Goal: Task Accomplishment & Management: Use online tool/utility

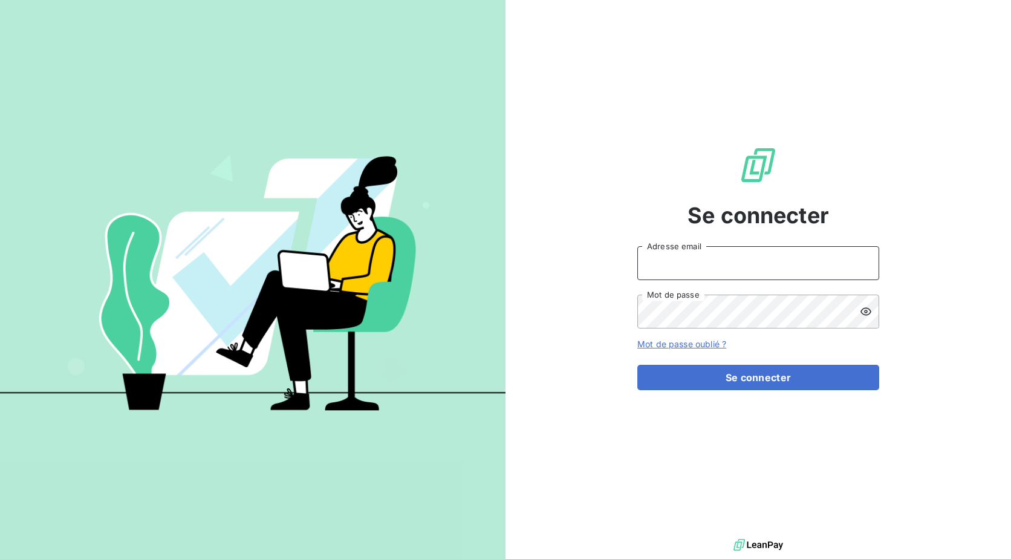
drag, startPoint x: 742, startPoint y: 259, endPoint x: 730, endPoint y: 265, distance: 12.7
click at [742, 259] on input "Adresse email" at bounding box center [758, 263] width 242 height 34
type input "[EMAIL_ADDRESS][DOMAIN_NAME]"
click at [637, 365] on button "Se connecter" at bounding box center [758, 377] width 242 height 25
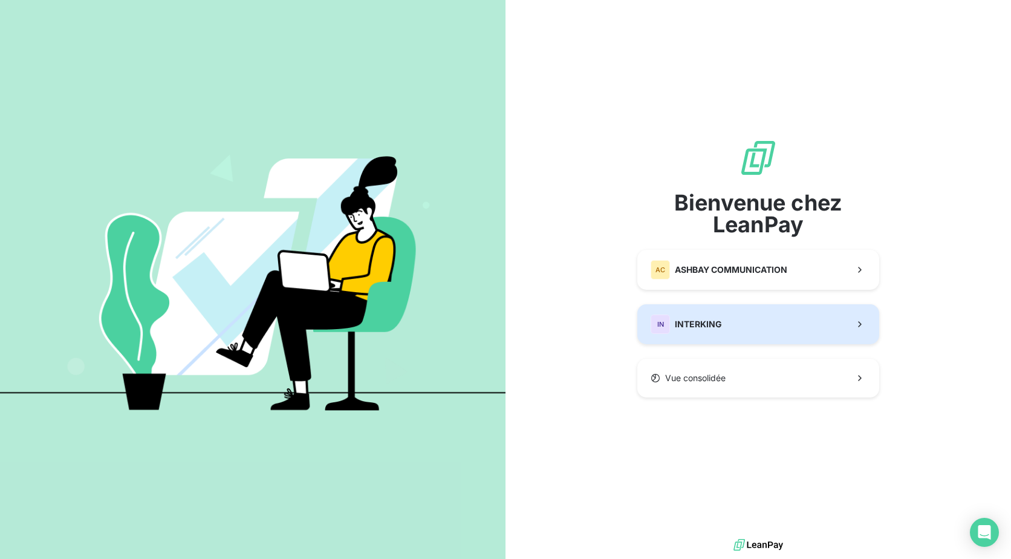
click at [715, 326] on span "INTERKING" at bounding box center [698, 324] width 47 height 12
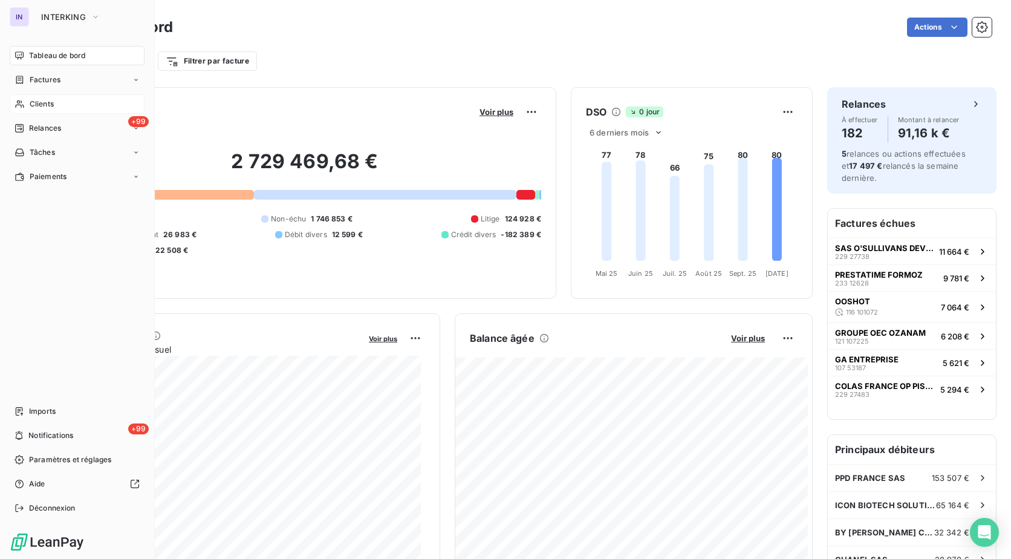
click at [32, 104] on span "Clients" at bounding box center [42, 104] width 24 height 11
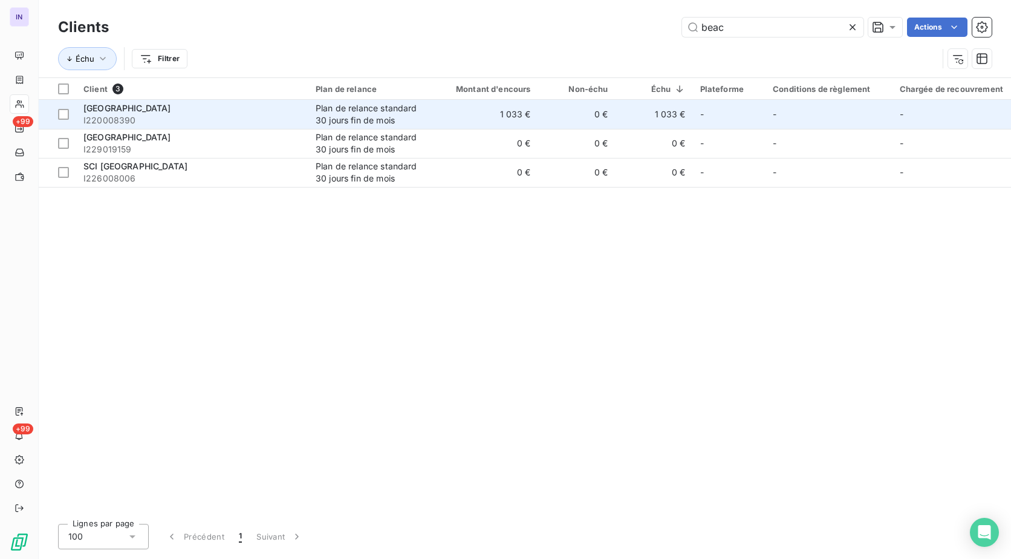
type input "beac"
click at [180, 109] on div "[GEOGRAPHIC_DATA]" at bounding box center [192, 108] width 218 height 12
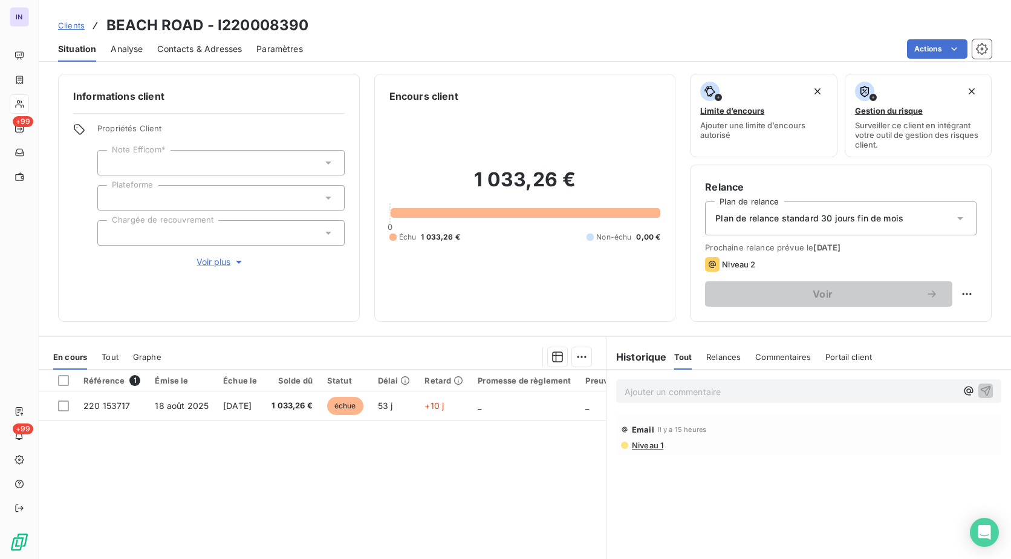
drag, startPoint x: 282, startPoint y: 405, endPoint x: 574, endPoint y: 286, distance: 315.9
click at [264, 405] on td "[DATE]" at bounding box center [240, 405] width 48 height 29
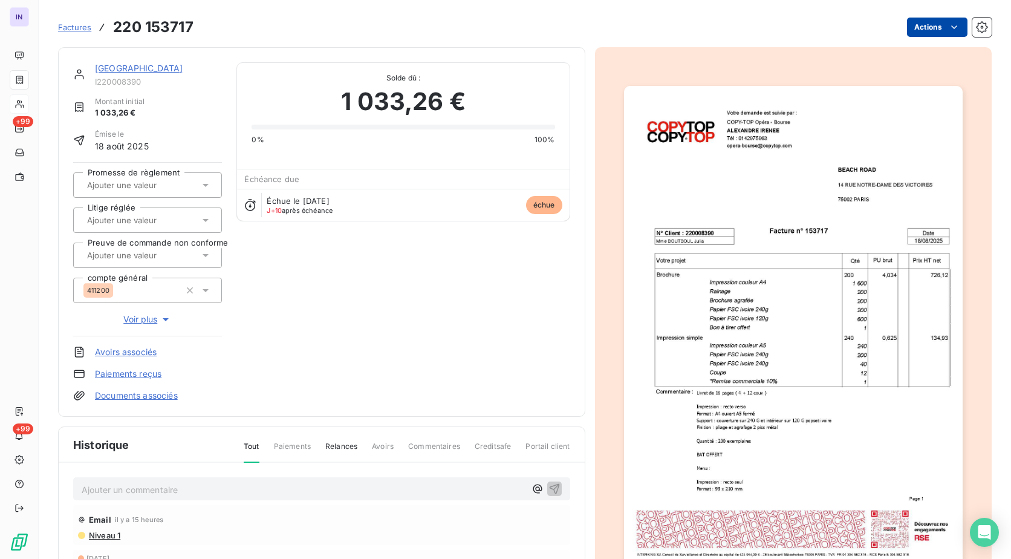
click at [921, 31] on html "IN +99 +99 Factures 220 153717 Actions BEACH ROAD I220008390 Montant initial 1 …" at bounding box center [505, 279] width 1011 height 559
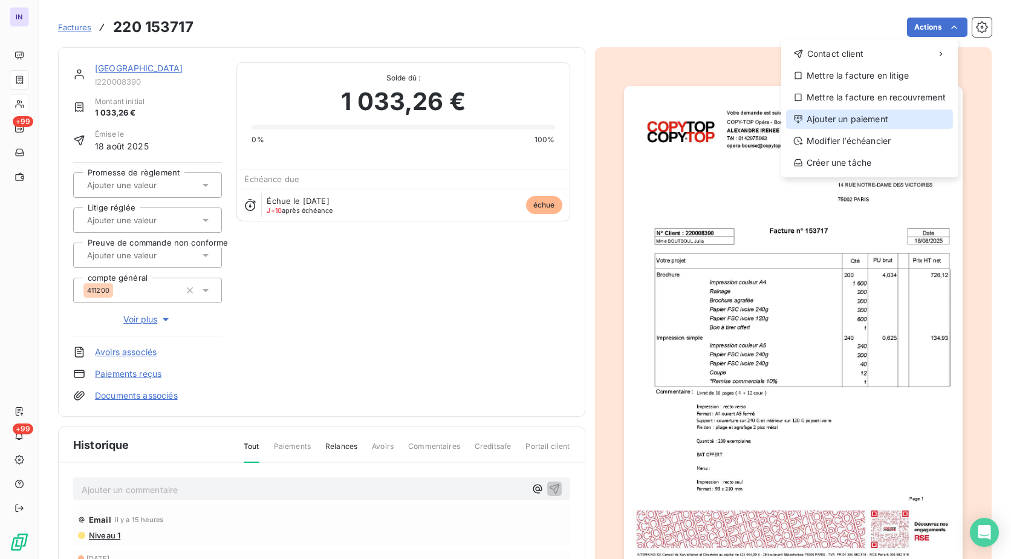
click at [839, 120] on div "Ajouter un paiement" at bounding box center [869, 118] width 167 height 19
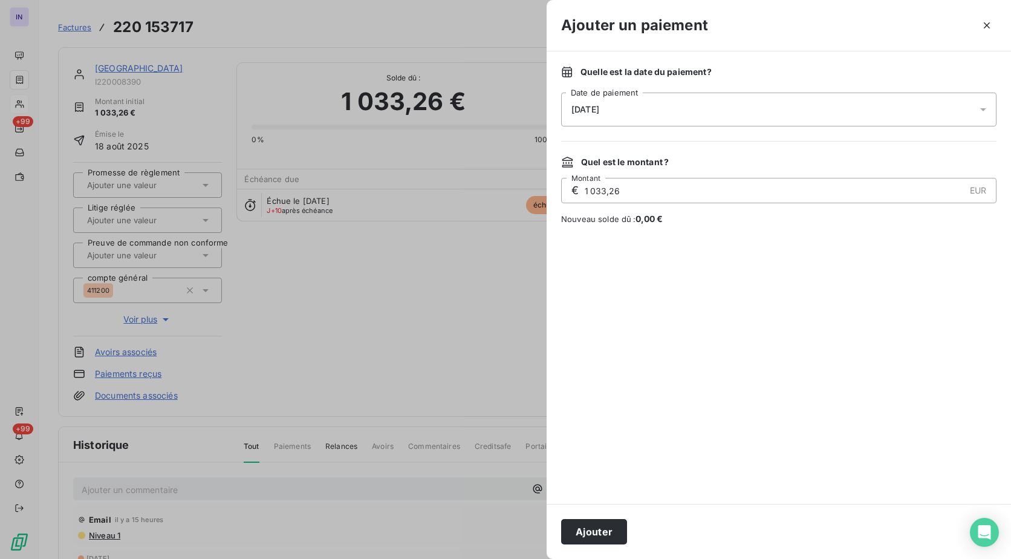
click at [645, 106] on div "[DATE]" at bounding box center [778, 109] width 435 height 34
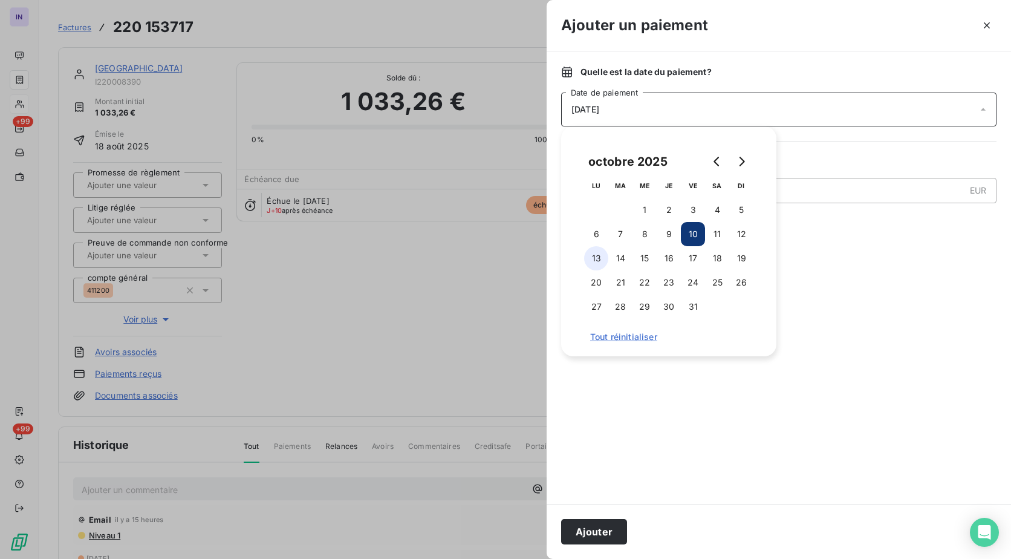
click at [596, 261] on button "13" at bounding box center [596, 258] width 24 height 24
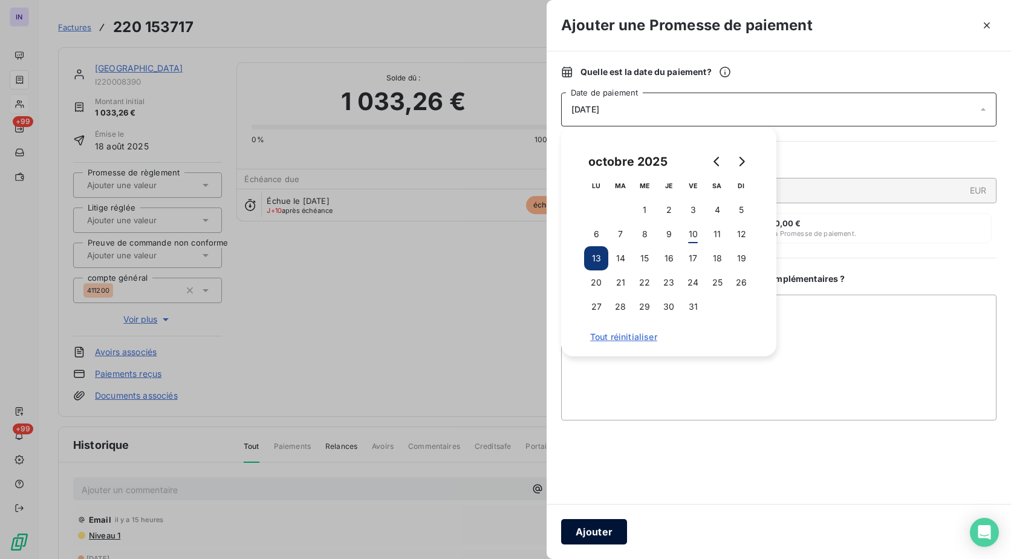
click at [599, 537] on button "Ajouter" at bounding box center [594, 531] width 66 height 25
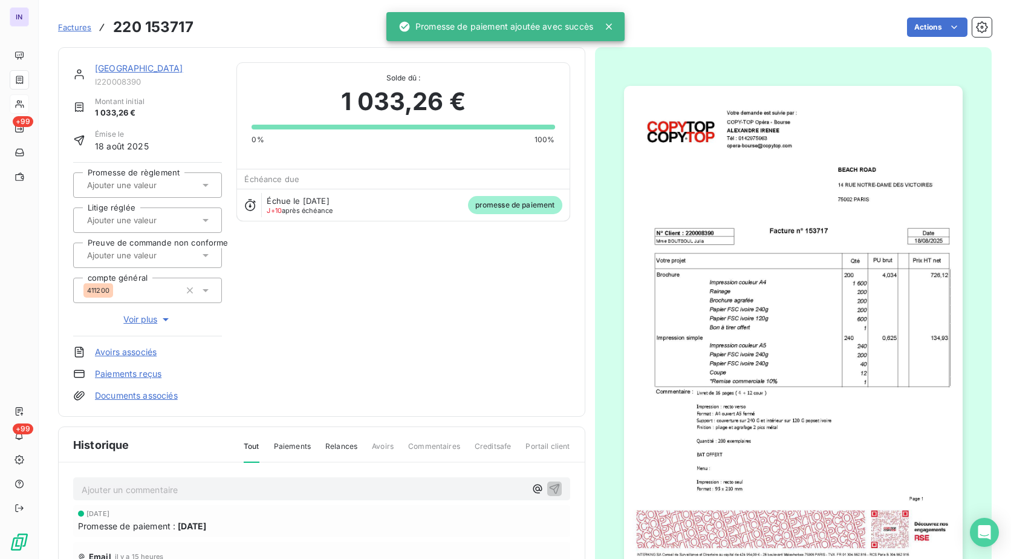
click at [167, 177] on div at bounding box center [141, 185] width 116 height 16
click at [164, 225] on div "Oui" at bounding box center [154, 216] width 115 height 19
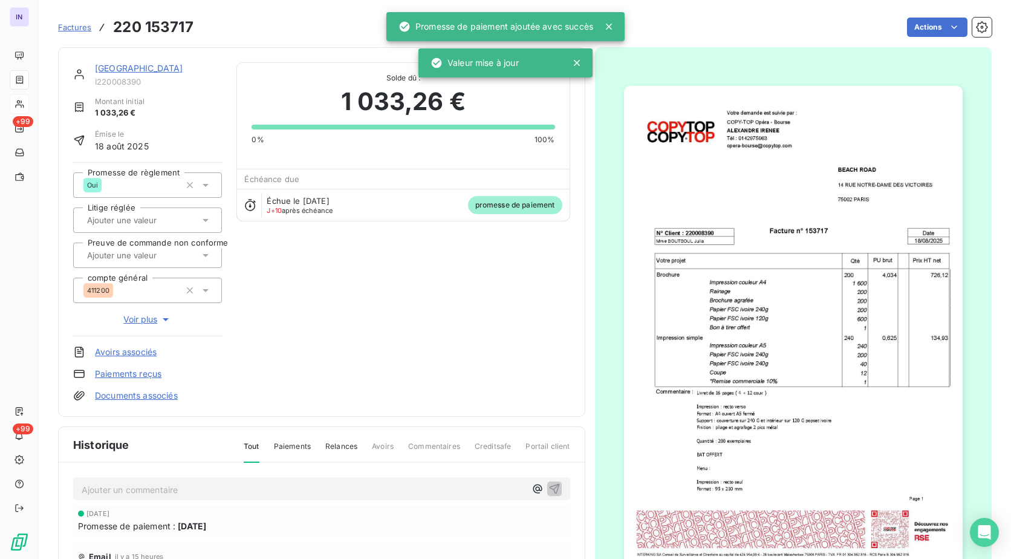
click at [112, 71] on link "[GEOGRAPHIC_DATA]" at bounding box center [139, 68] width 88 height 10
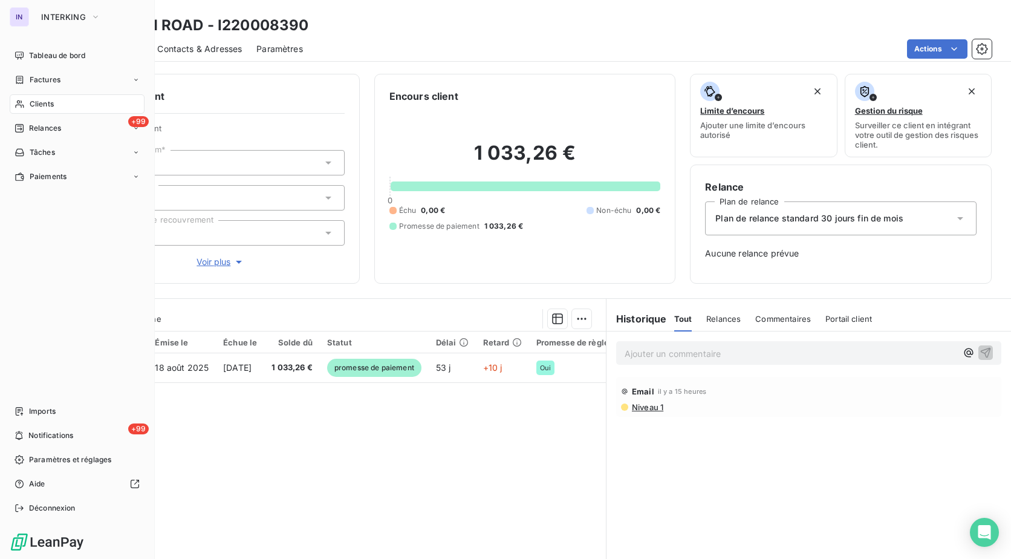
click at [60, 104] on div "Clients" at bounding box center [77, 103] width 135 height 19
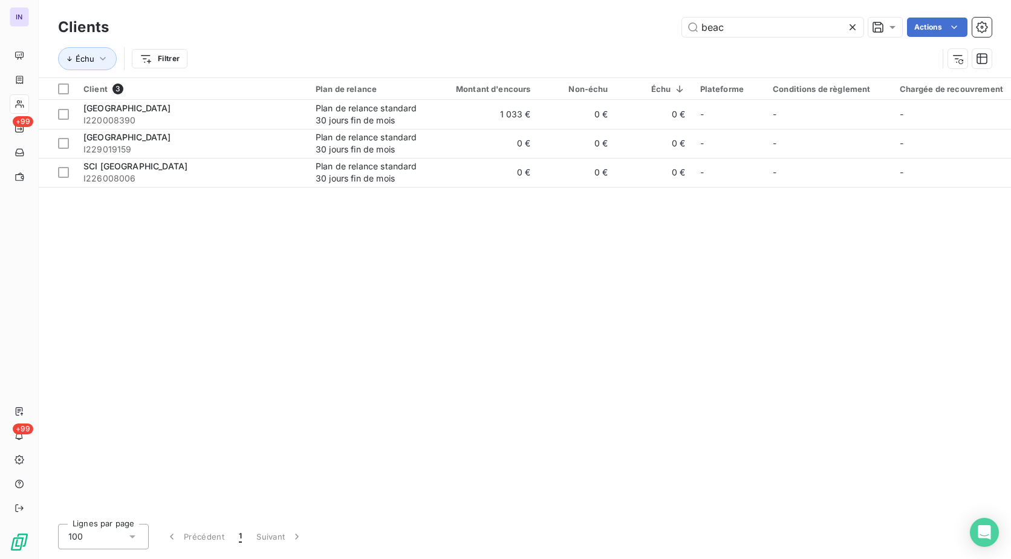
drag, startPoint x: 728, startPoint y: 22, endPoint x: 641, endPoint y: 26, distance: 87.2
click at [641, 26] on div "beac Actions" at bounding box center [557, 27] width 868 height 19
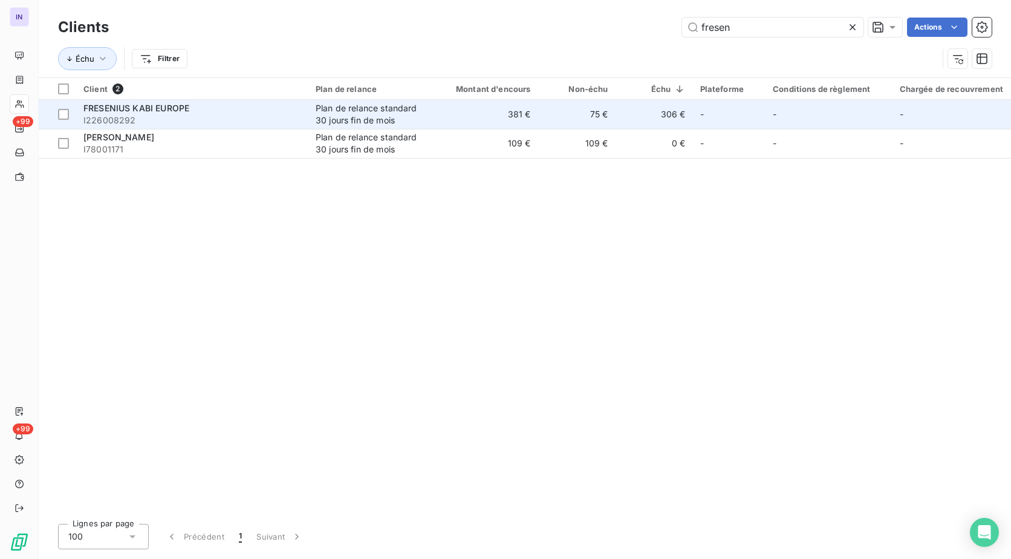
type input "fresen"
click at [190, 122] on span "I226008292" at bounding box center [192, 120] width 218 height 12
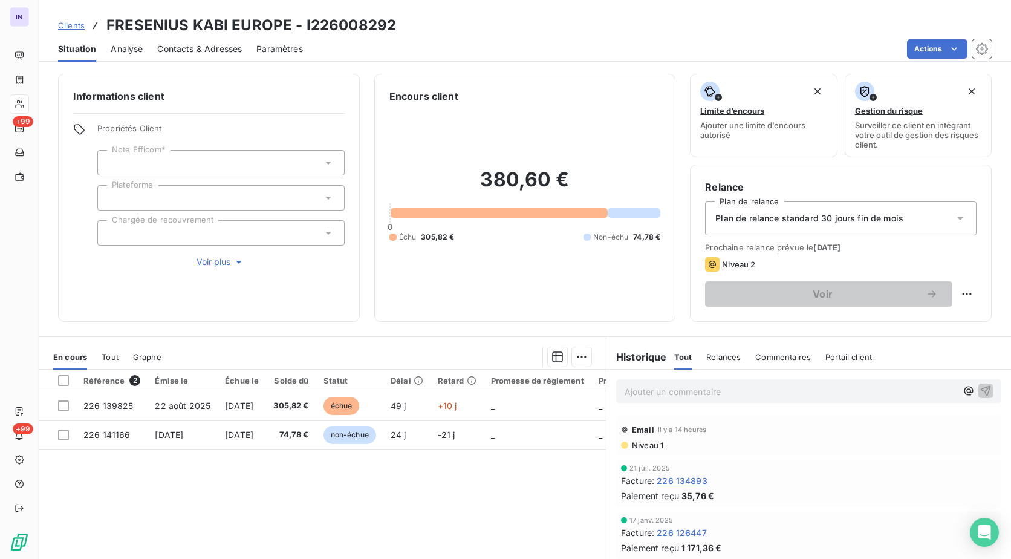
click at [218, 263] on span "Voir plus" at bounding box center [220, 262] width 48 height 12
drag, startPoint x: 178, startPoint y: 266, endPoint x: 164, endPoint y: 273, distance: 15.4
click at [177, 266] on div at bounding box center [220, 267] width 247 height 25
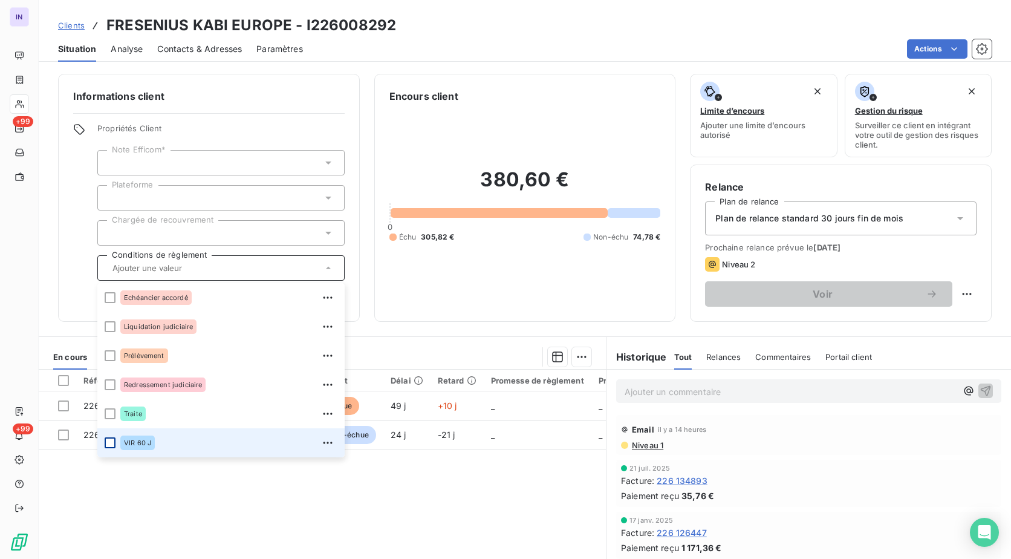
click at [109, 444] on div at bounding box center [110, 442] width 11 height 11
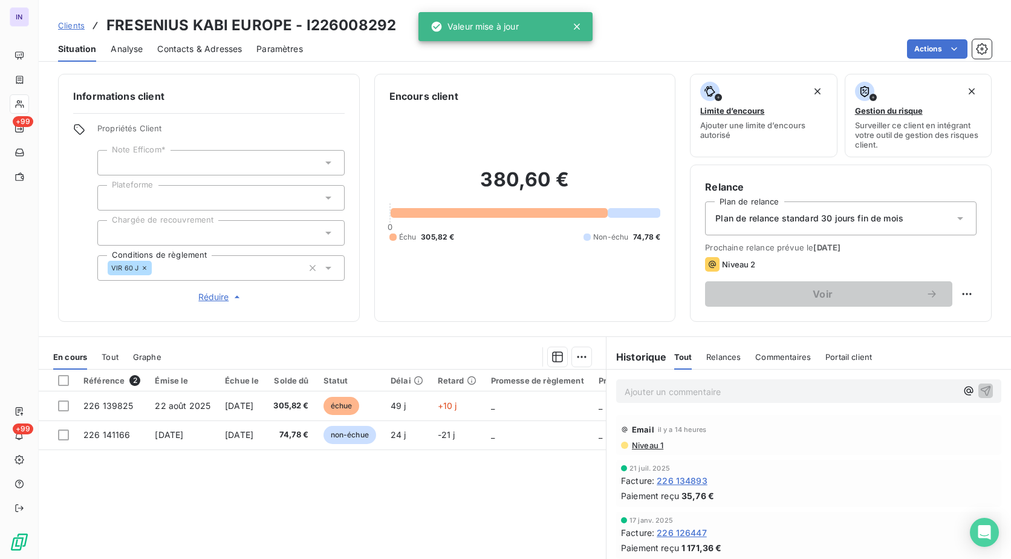
click at [517, 288] on div "380,60 € 0 Échu 305,82 € Non-échu 74,78 €" at bounding box center [524, 204] width 271 height 203
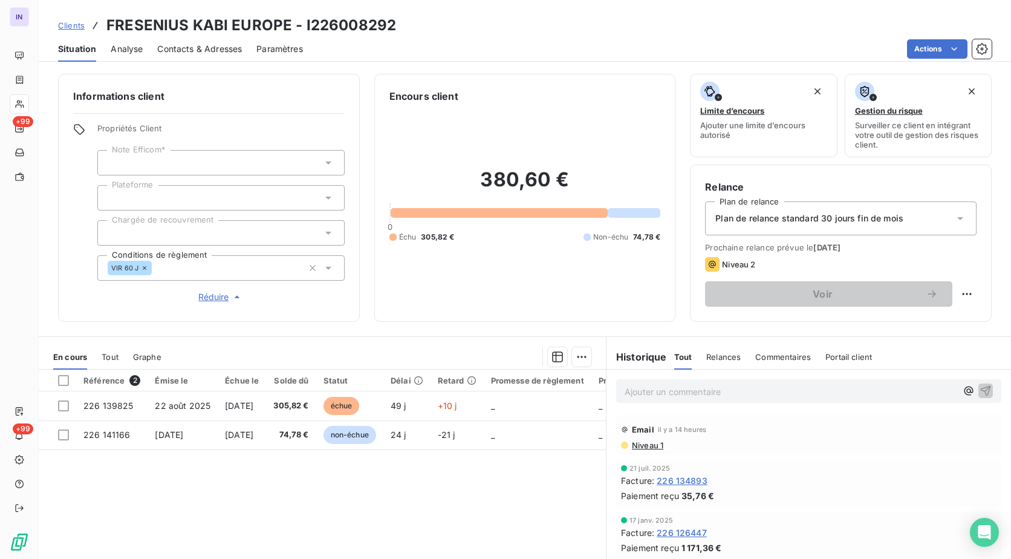
click at [664, 393] on p "Ajouter un commentaire ﻿" at bounding box center [790, 391] width 332 height 15
click at [773, 391] on p "[DATE] ST - Mail reçu de" at bounding box center [790, 391] width 332 height 14
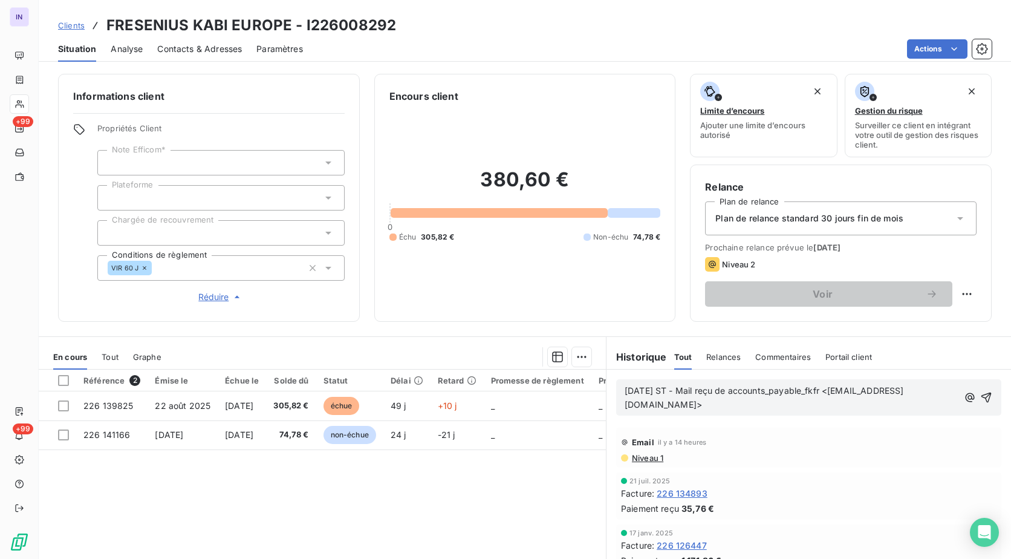
click at [786, 412] on p "[DATE] ST - Mail reçu de accounts_payable_fkfr <[EMAIL_ADDRESS][DOMAIN_NAME]>" at bounding box center [791, 398] width 334 height 28
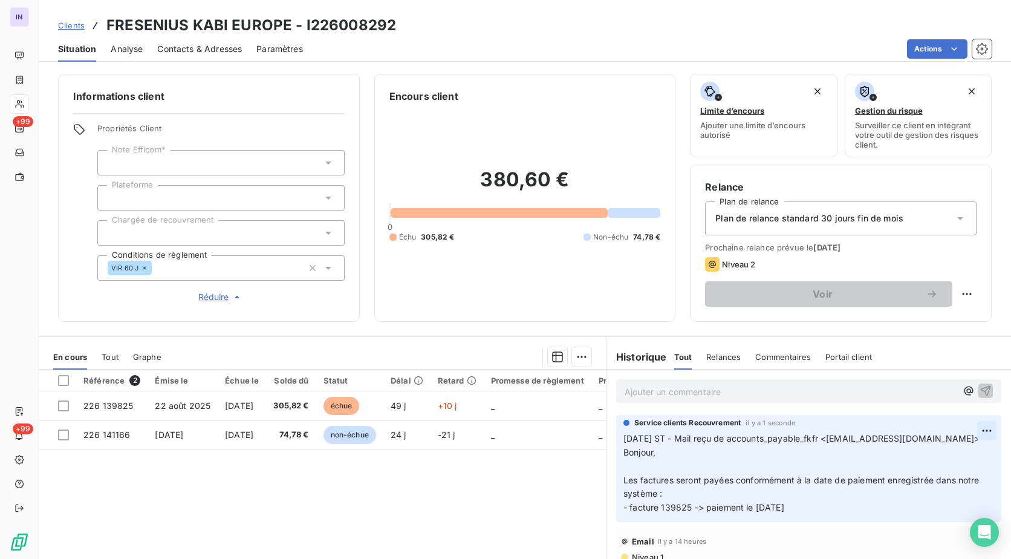
click at [976, 423] on html "IN +99 +99 Clients FRESENIUS KABI EUROPE - I226008292 Situation Analyse Contact…" at bounding box center [505, 279] width 1011 height 559
click at [932, 455] on div "Editer" at bounding box center [940, 456] width 68 height 19
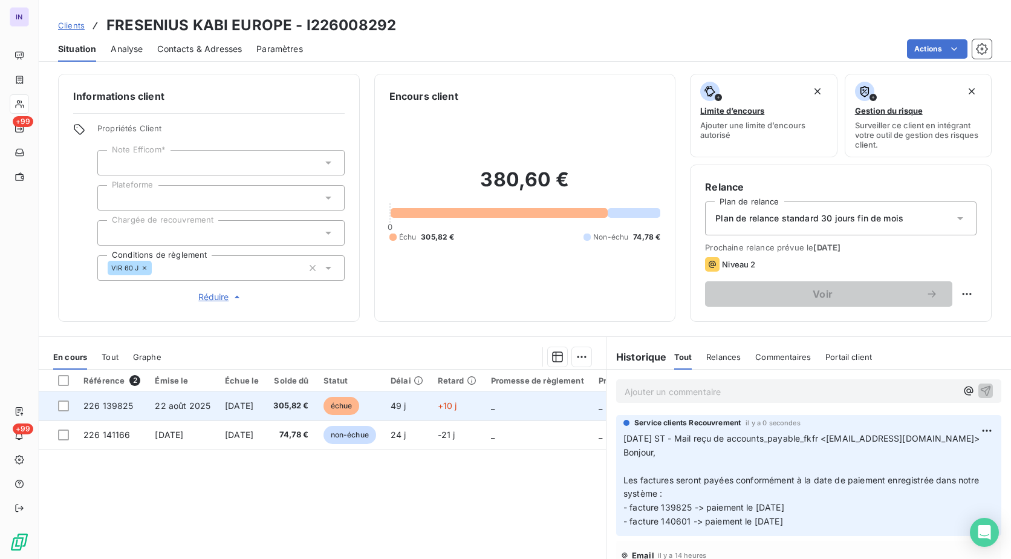
click at [239, 399] on td "[DATE]" at bounding box center [242, 405] width 48 height 29
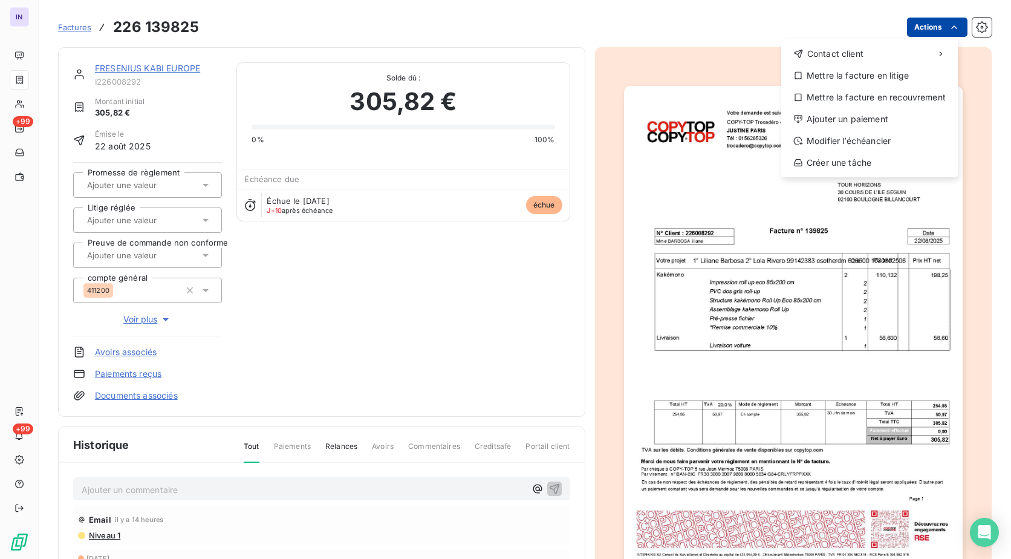
click at [910, 34] on html "IN +99 +99 Factures [PHONE_NUMBER] Actions Contact client Mettre la facture en …" at bounding box center [505, 279] width 1011 height 559
click at [865, 112] on div "Ajouter un paiement" at bounding box center [869, 118] width 167 height 19
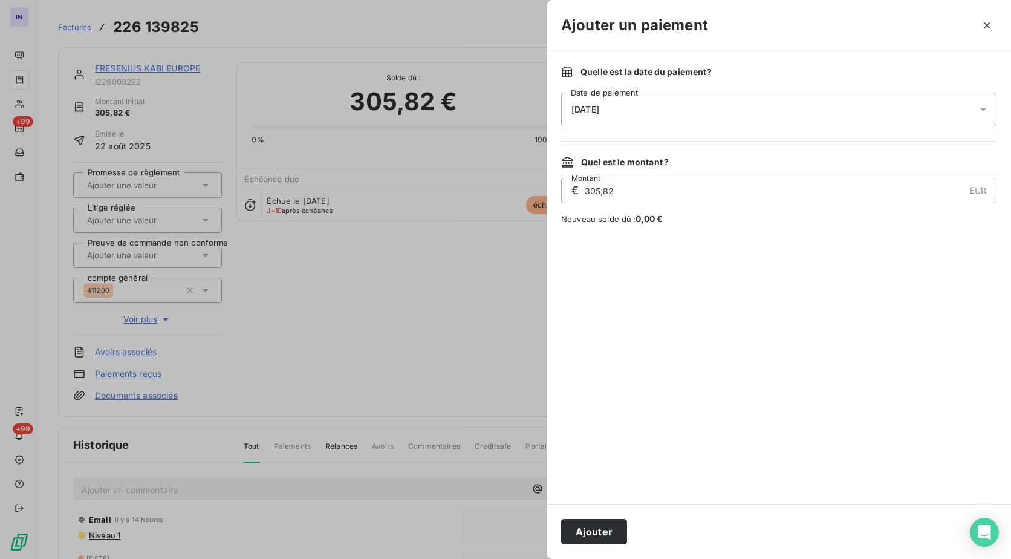
click at [674, 112] on div "[DATE]" at bounding box center [778, 109] width 435 height 34
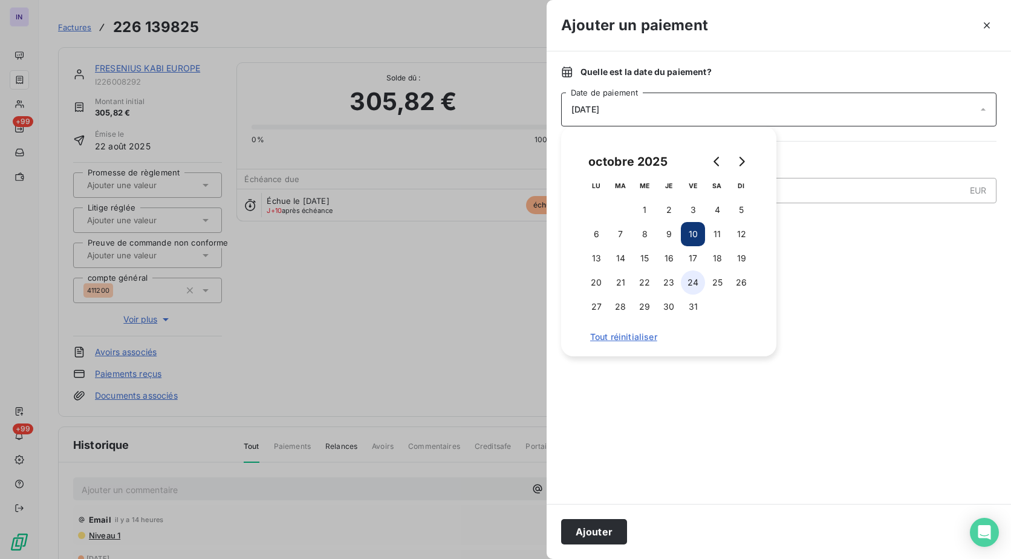
click at [699, 282] on button "24" at bounding box center [693, 282] width 24 height 24
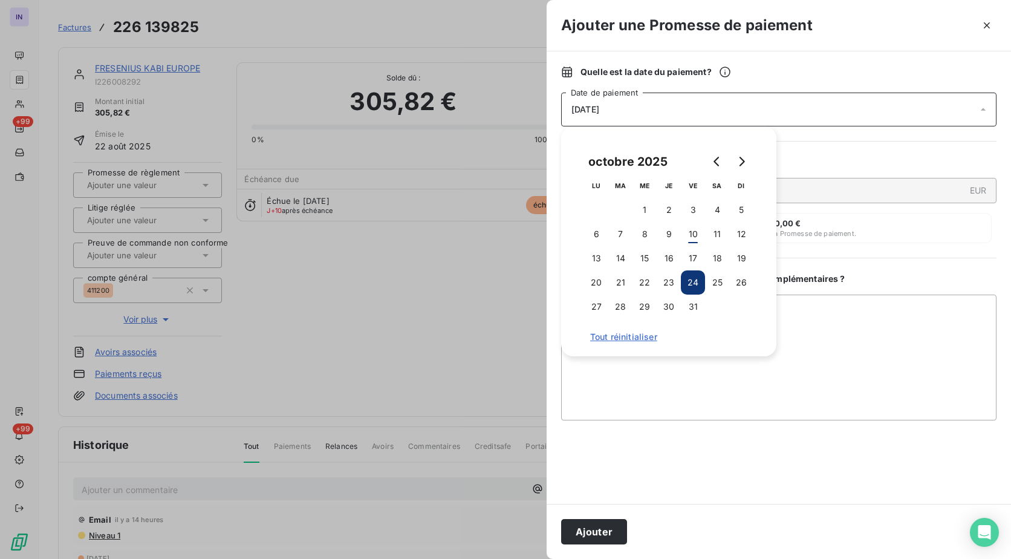
click at [588, 530] on button "Ajouter" at bounding box center [594, 531] width 66 height 25
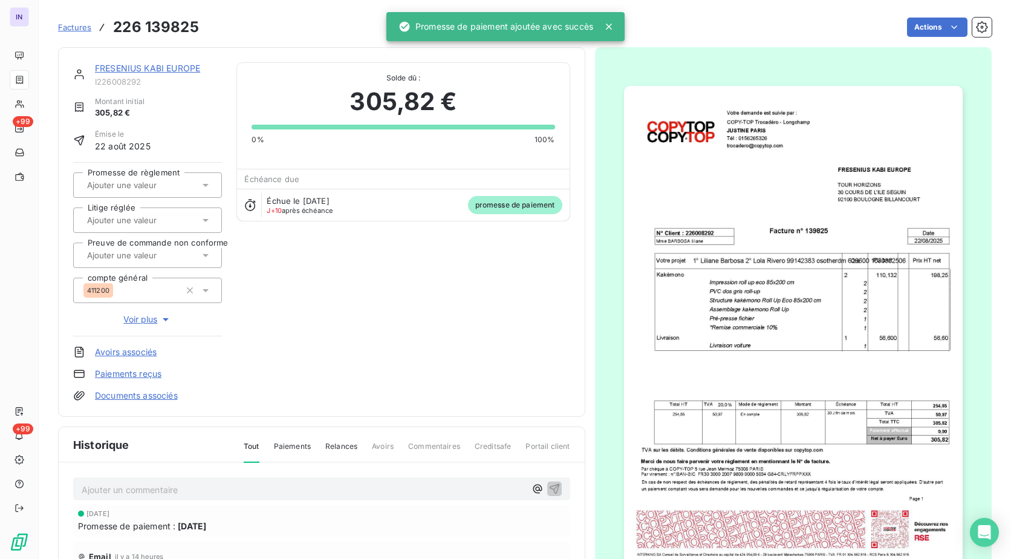
click at [150, 188] on input "text" at bounding box center [147, 185] width 122 height 11
click at [154, 216] on div "Oui" at bounding box center [154, 216] width 115 height 19
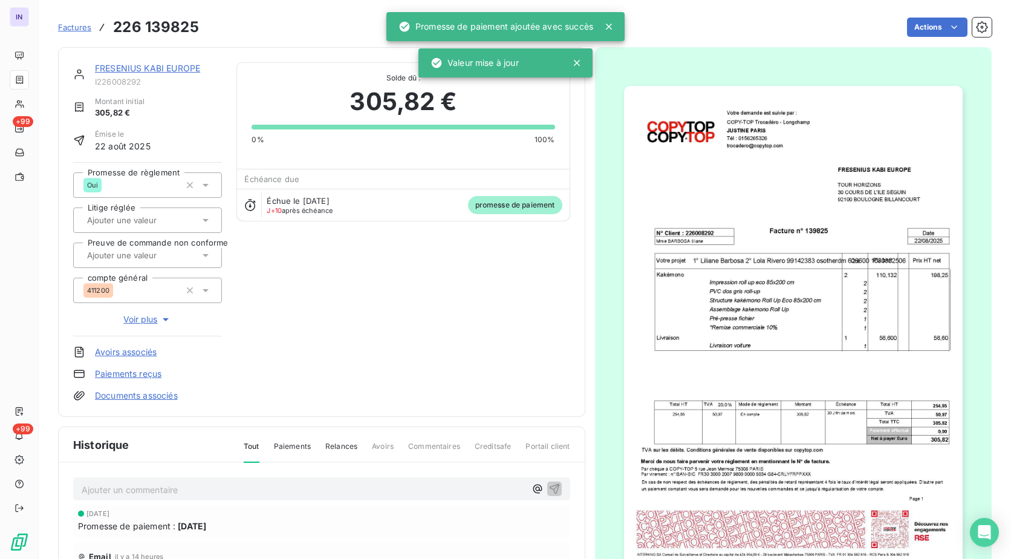
click at [158, 70] on link "FRESENIUS KABI EUROPE" at bounding box center [147, 68] width 105 height 10
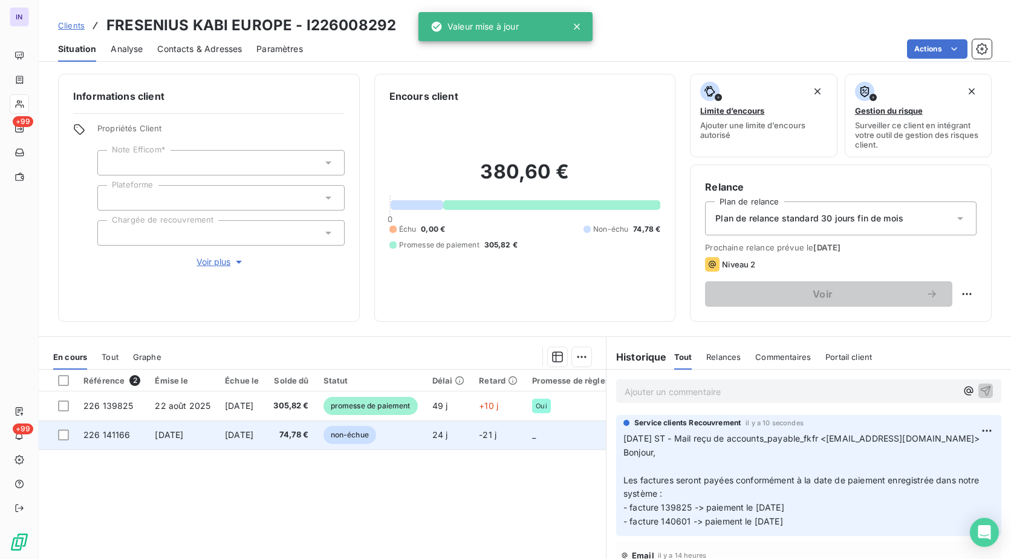
click at [237, 442] on td "[DATE]" at bounding box center [242, 434] width 48 height 29
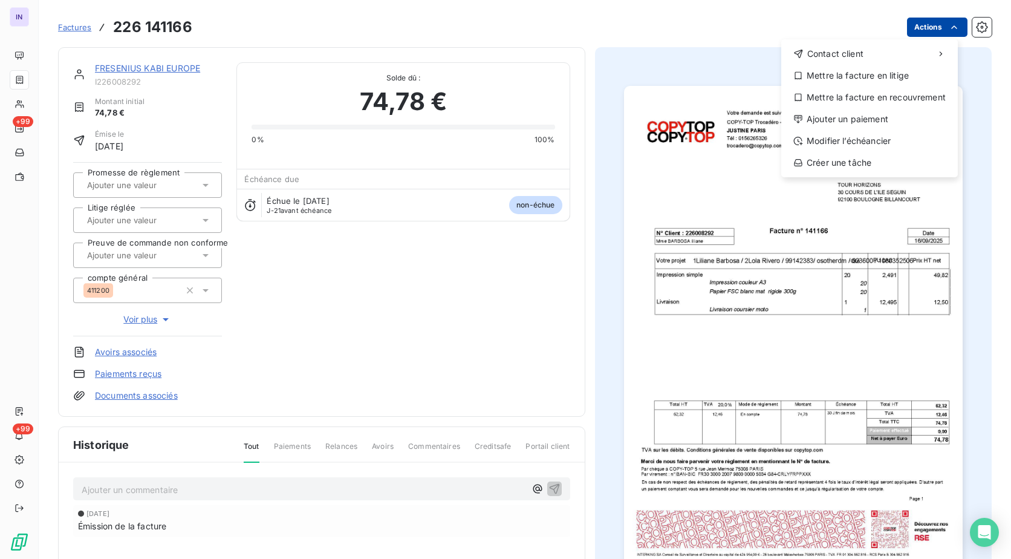
click at [932, 25] on html "IN +99 +99 Factures [PHONE_NUMBER] Actions Contact client Mettre la facture en …" at bounding box center [505, 279] width 1011 height 559
click at [831, 119] on div "Ajouter un paiement" at bounding box center [869, 118] width 167 height 19
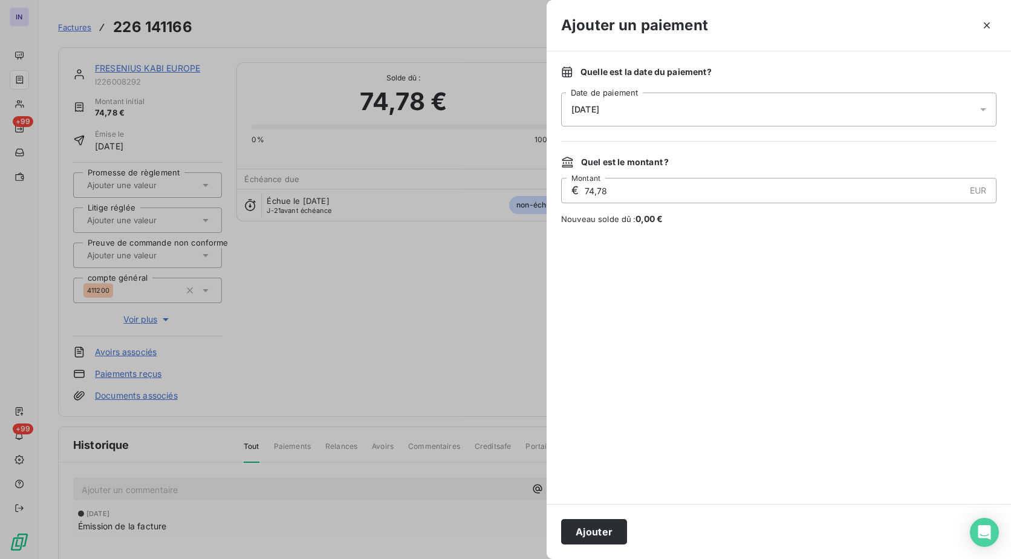
click at [701, 98] on div "[DATE]" at bounding box center [778, 109] width 435 height 34
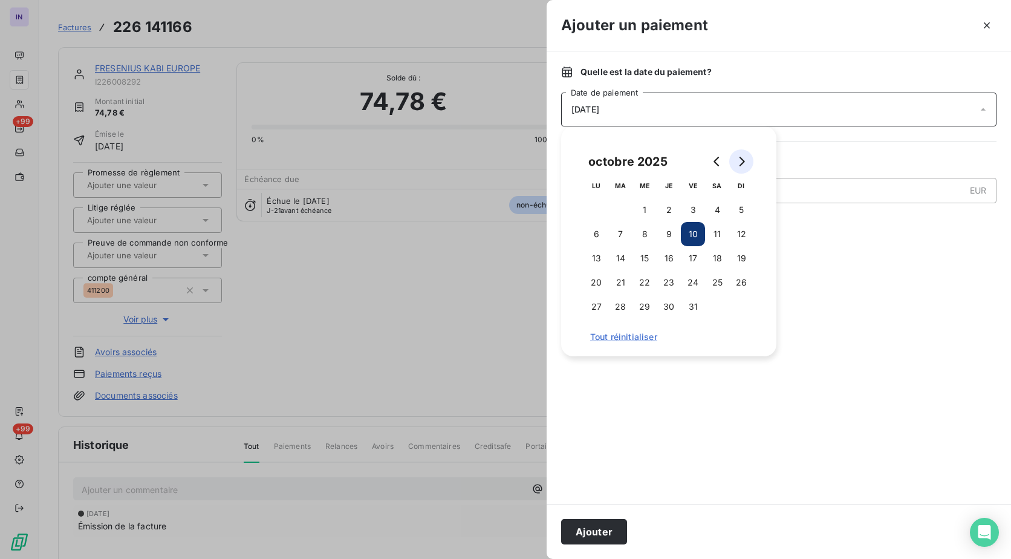
click at [741, 164] on icon "Go to next month" at bounding box center [741, 162] width 10 height 10
click at [669, 234] on button "6" at bounding box center [669, 234] width 24 height 24
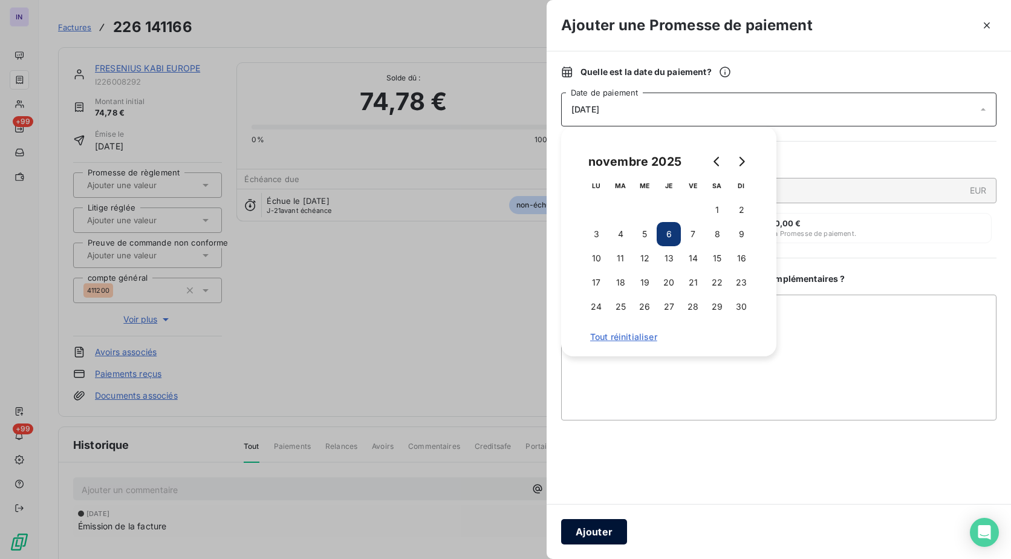
click at [609, 536] on button "Ajouter" at bounding box center [594, 531] width 66 height 25
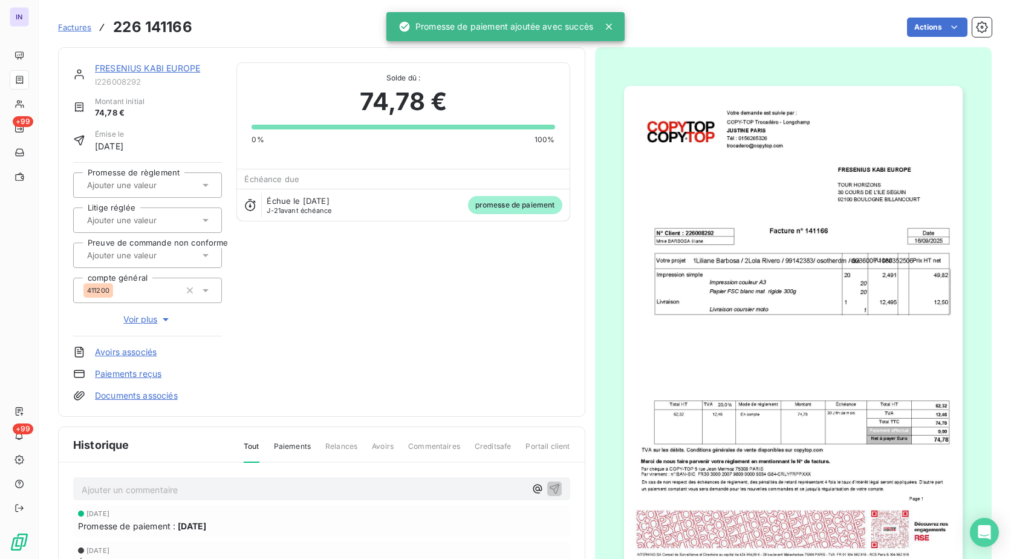
click at [146, 180] on input "text" at bounding box center [147, 185] width 122 height 11
click at [148, 216] on div "Oui" at bounding box center [154, 216] width 115 height 19
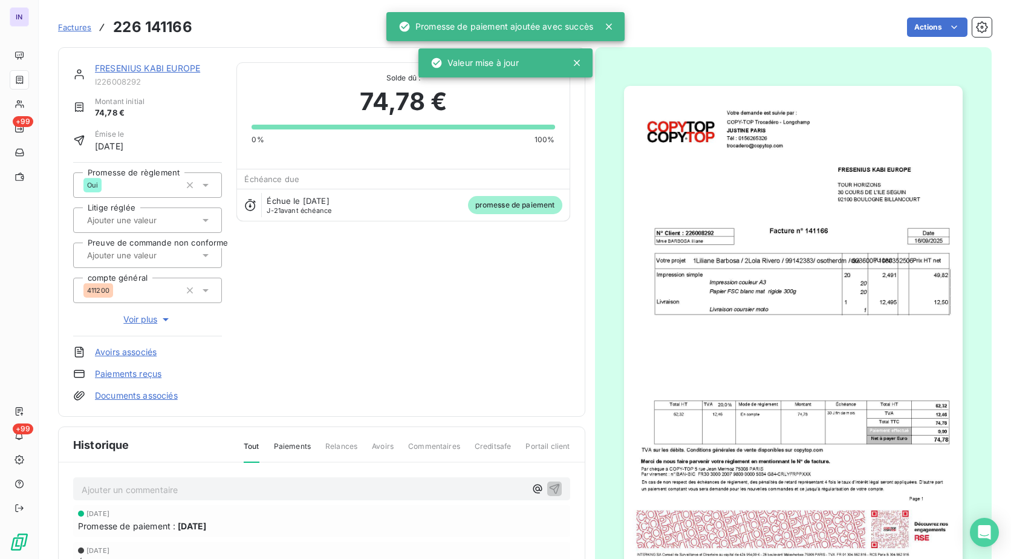
click at [161, 73] on link "FRESENIUS KABI EUROPE" at bounding box center [147, 68] width 105 height 10
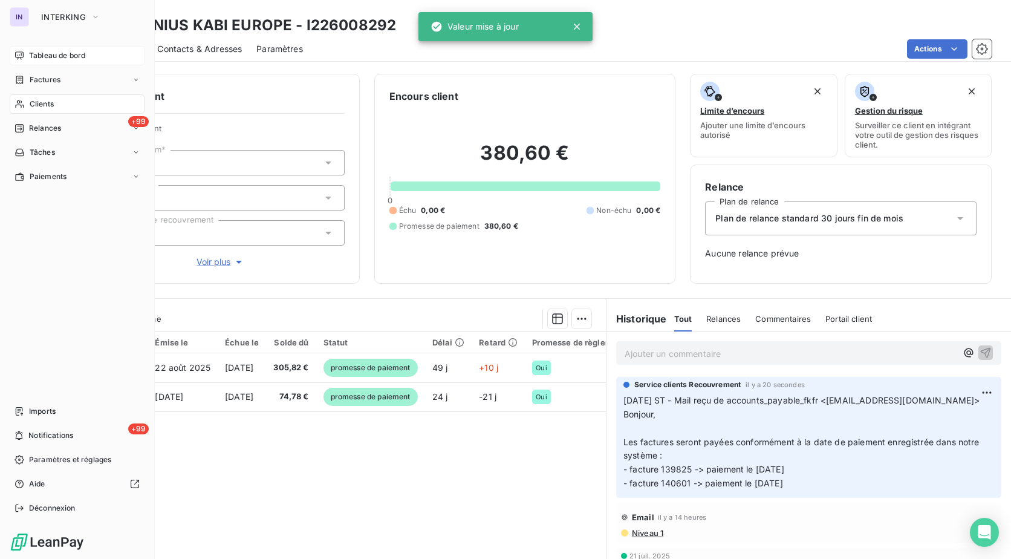
click at [34, 55] on span "Tableau de bord" at bounding box center [57, 55] width 56 height 11
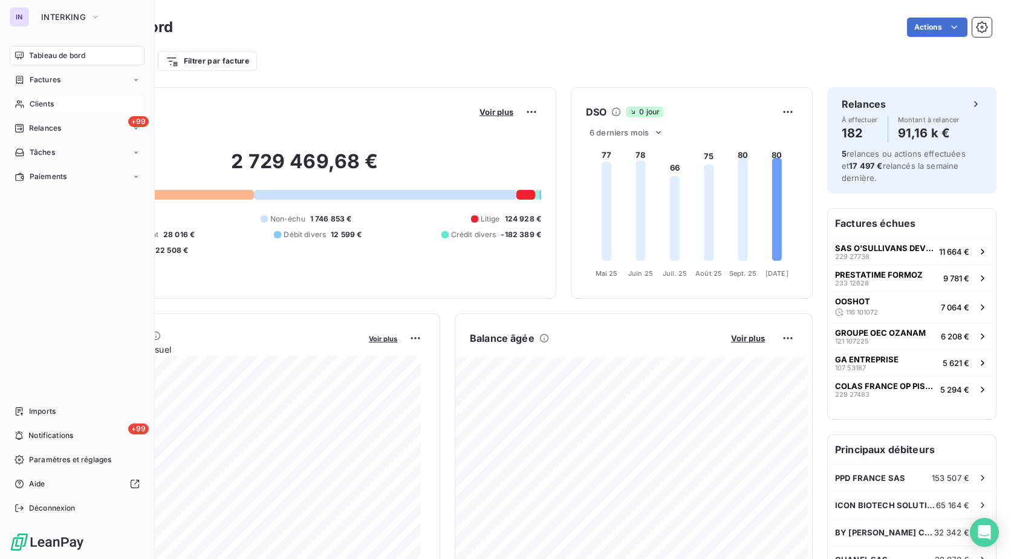
click at [37, 103] on span "Clients" at bounding box center [42, 104] width 24 height 11
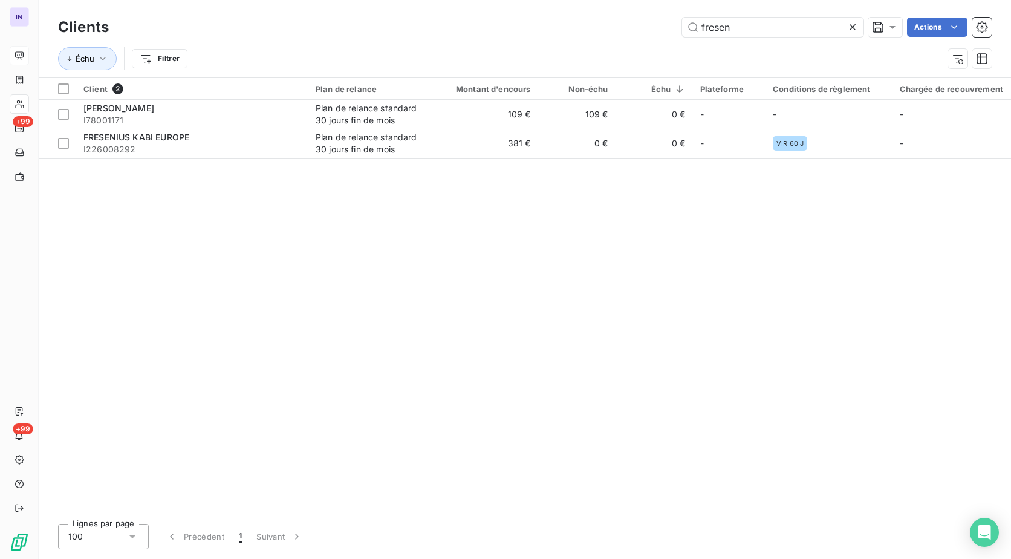
drag, startPoint x: 544, startPoint y: 29, endPoint x: 531, endPoint y: 26, distance: 13.1
click at [536, 29] on div "fresen Actions" at bounding box center [557, 27] width 868 height 19
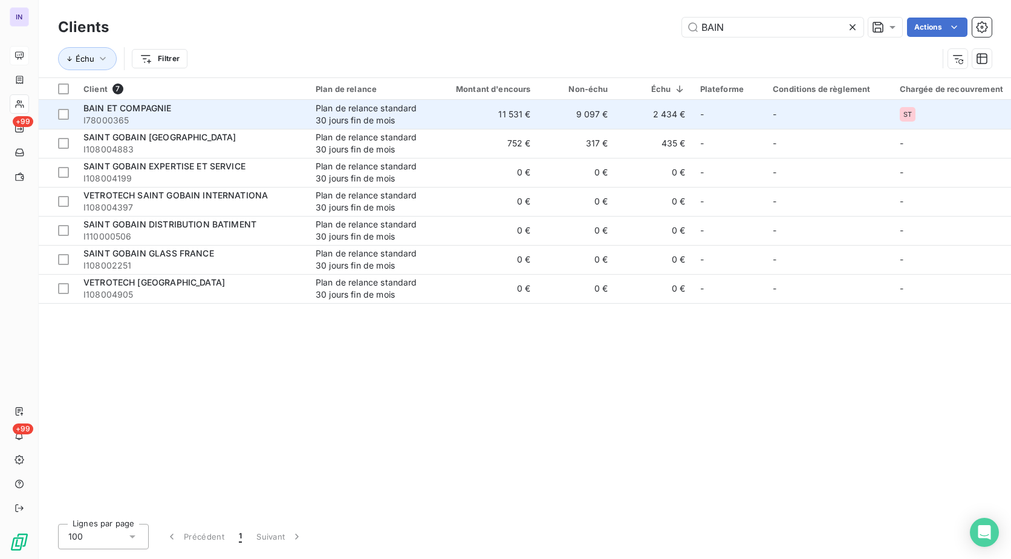
type input "BAIN"
click at [204, 121] on span "I78000365" at bounding box center [192, 120] width 218 height 12
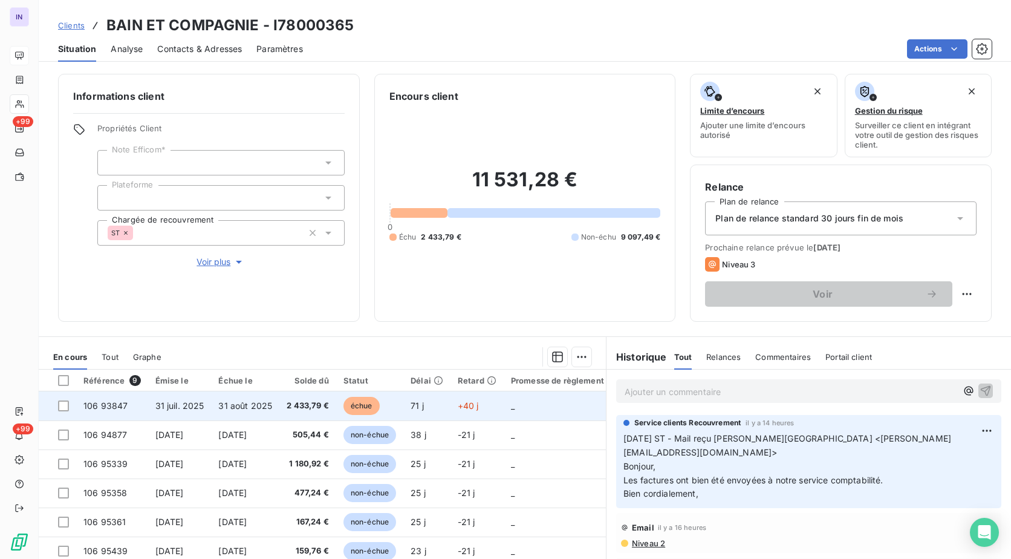
drag, startPoint x: 266, startPoint y: 414, endPoint x: 277, endPoint y: 414, distance: 11.5
click at [268, 414] on td "31 août 2025" at bounding box center [245, 405] width 68 height 29
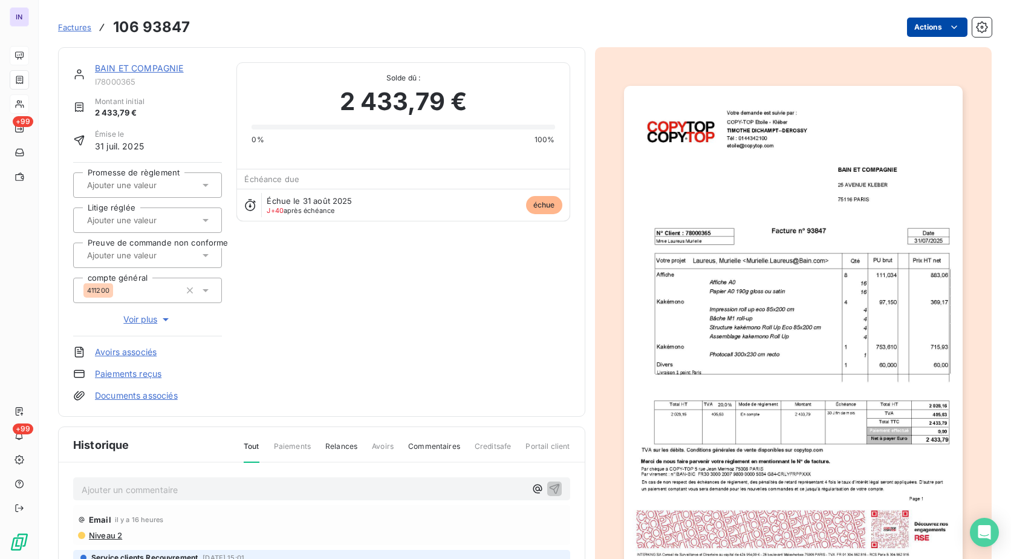
click at [923, 19] on html "IN +99 +99 Factures 106 93847 Actions BAIN ET COMPAGNIE I78000365 Montant initi…" at bounding box center [505, 279] width 1011 height 559
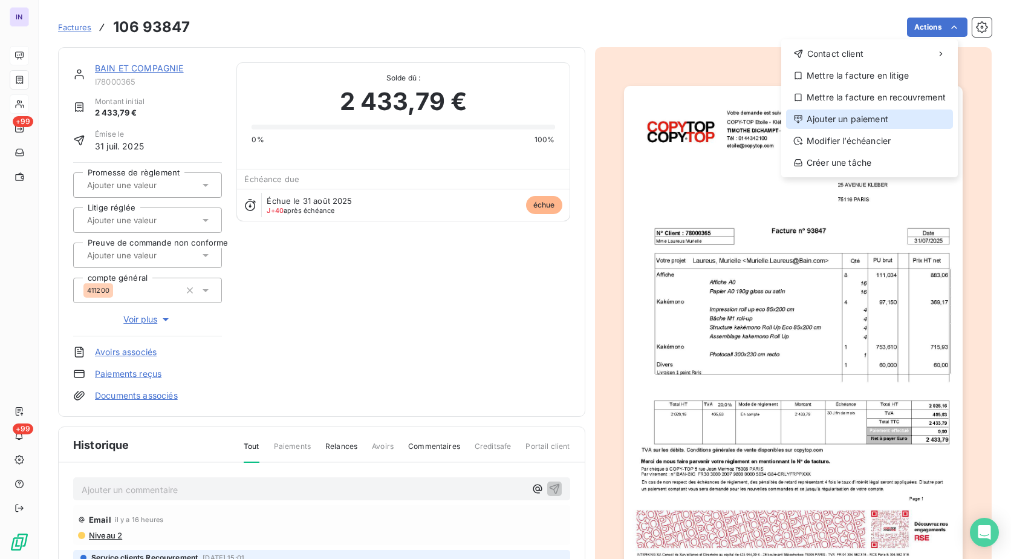
click at [863, 118] on div "Ajouter un paiement" at bounding box center [869, 118] width 167 height 19
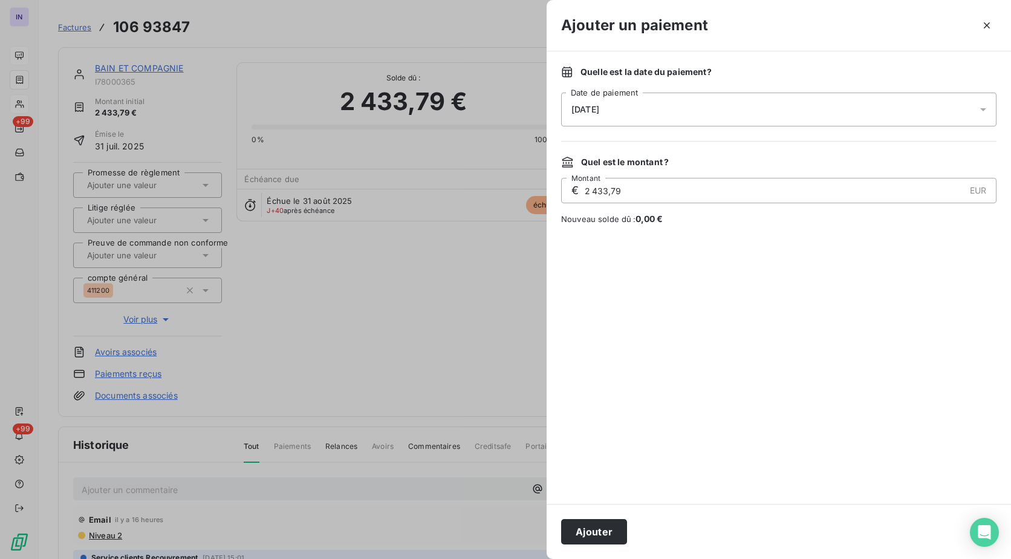
click at [666, 108] on div "[DATE]" at bounding box center [778, 109] width 435 height 34
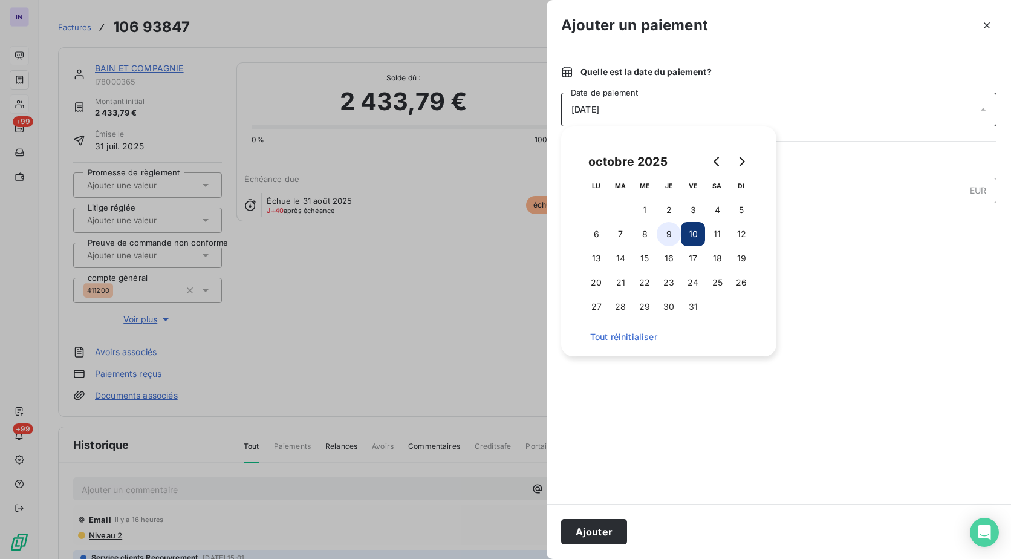
click at [666, 238] on button "9" at bounding box center [669, 234] width 24 height 24
click at [593, 527] on button "Ajouter" at bounding box center [594, 531] width 66 height 25
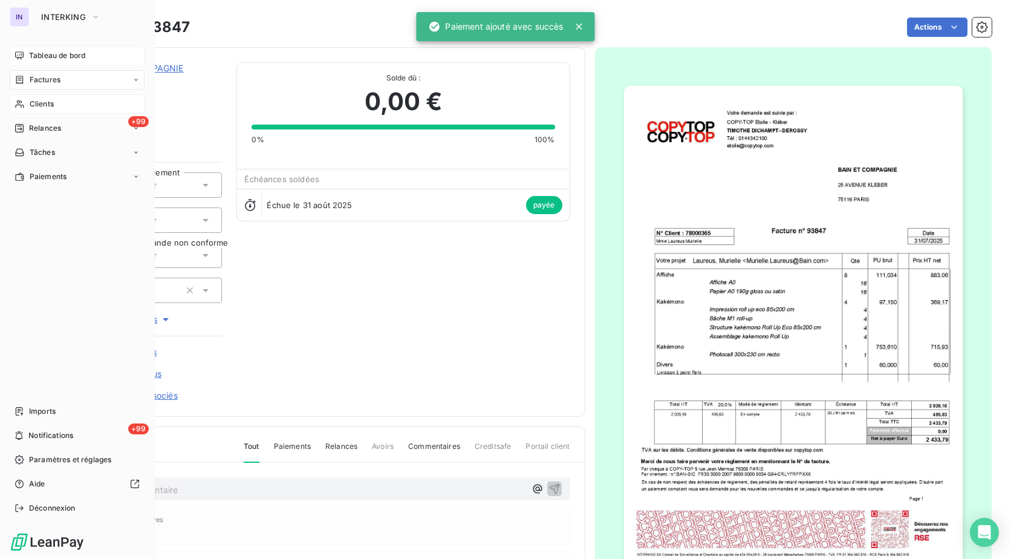
click at [39, 105] on span "Clients" at bounding box center [42, 104] width 24 height 11
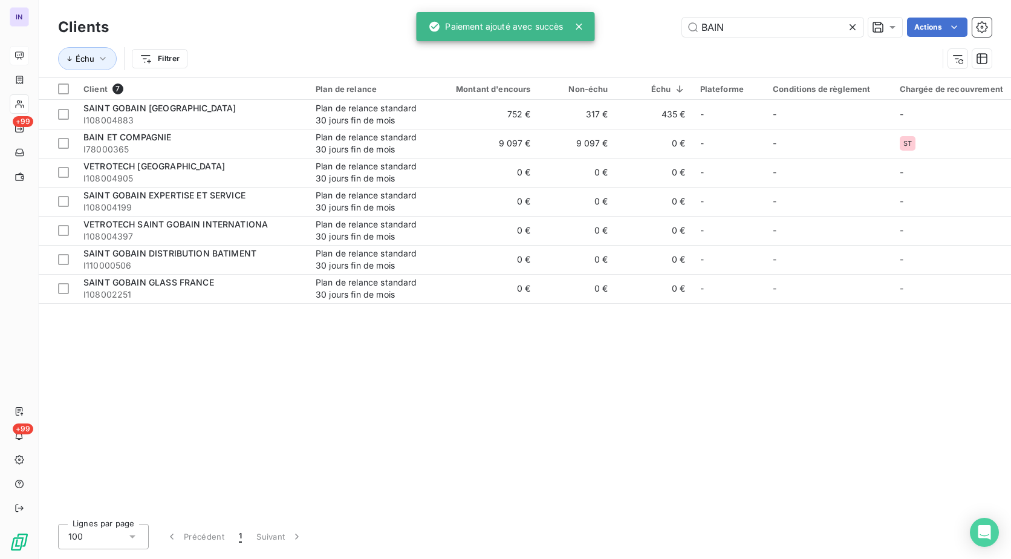
drag, startPoint x: 746, startPoint y: 22, endPoint x: 643, endPoint y: 33, distance: 103.9
click at [643, 33] on div "BAIN Actions" at bounding box center [557, 27] width 868 height 19
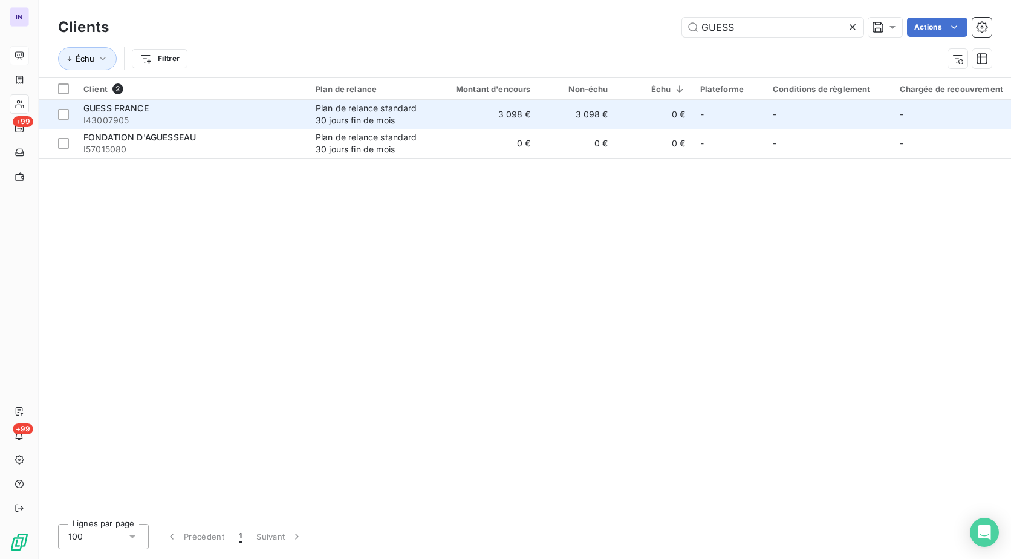
type input "GUESS"
click at [258, 109] on div "GUESS FRANCE" at bounding box center [192, 108] width 218 height 12
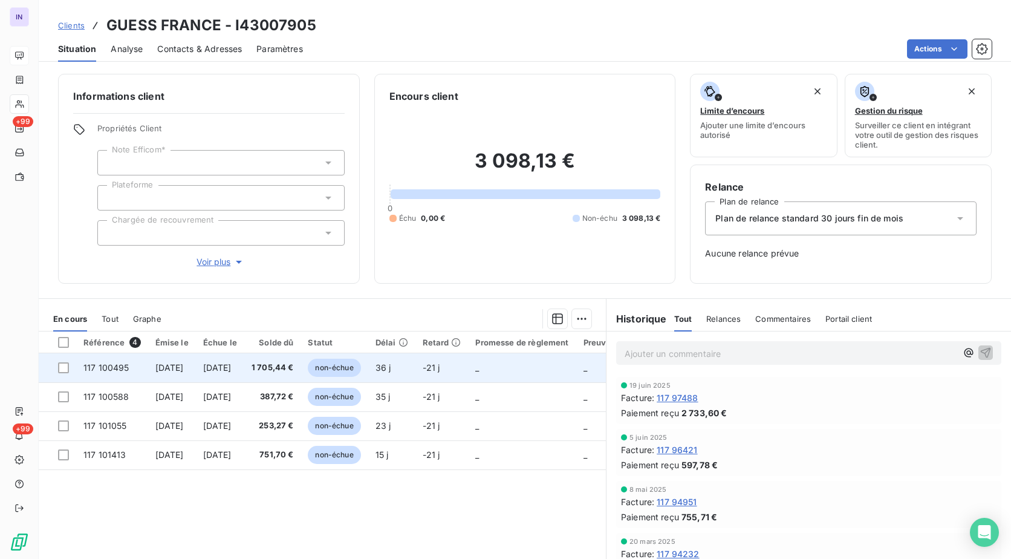
click at [244, 372] on td "[DATE]" at bounding box center [220, 367] width 48 height 29
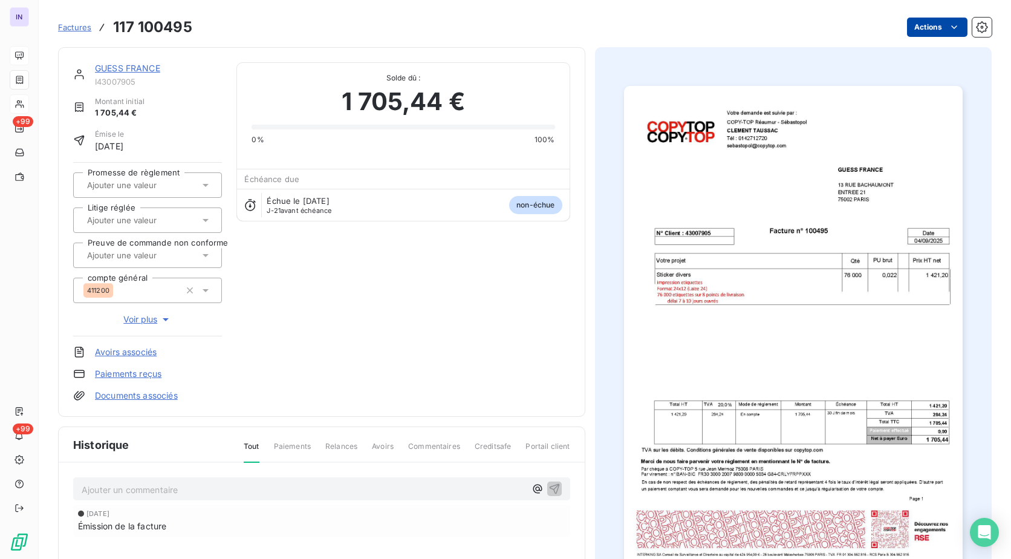
click at [907, 28] on html "IN +99 +99 Factures 117 100495 Actions GUESS FRANCE I43007905 Montant initial 1…" at bounding box center [505, 279] width 1011 height 559
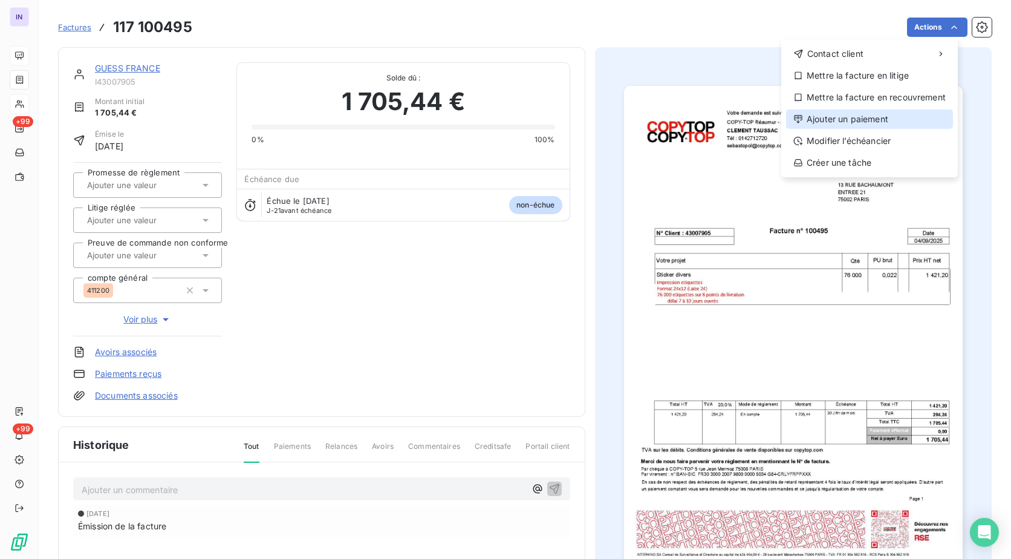
click at [840, 121] on div "Ajouter un paiement" at bounding box center [869, 118] width 167 height 19
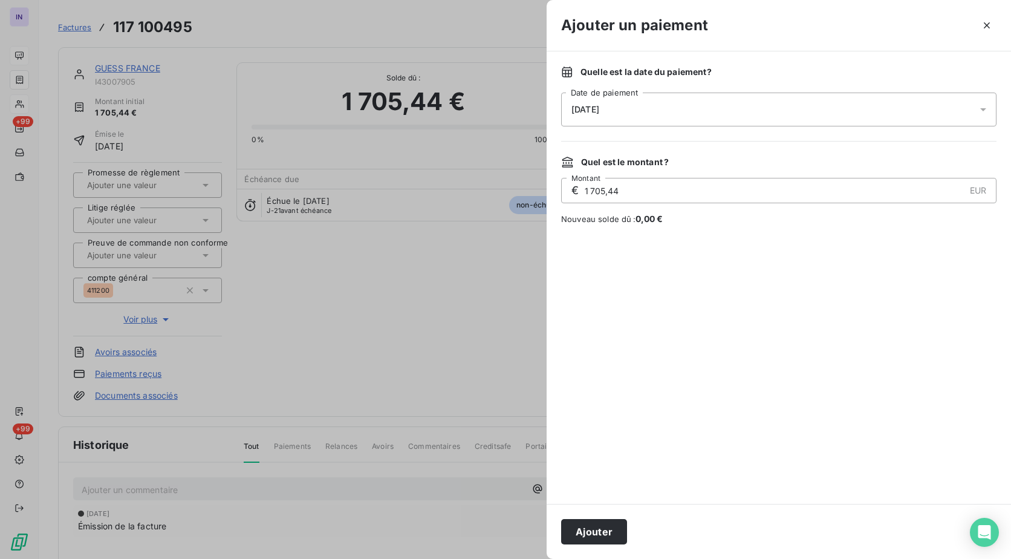
click at [654, 117] on div "[DATE]" at bounding box center [778, 109] width 435 height 34
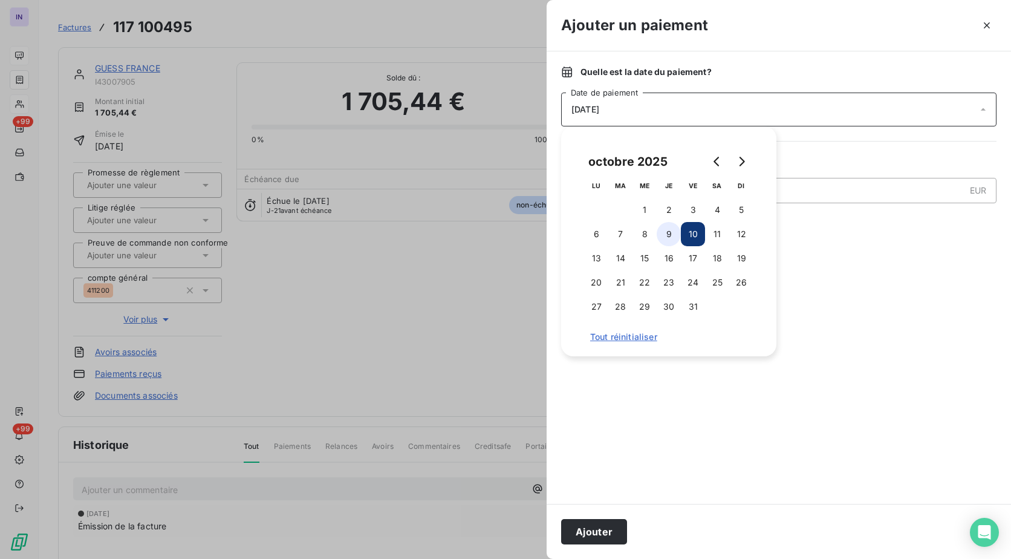
click at [669, 232] on button "9" at bounding box center [669, 234] width 24 height 24
click at [596, 534] on button "Ajouter" at bounding box center [594, 531] width 66 height 25
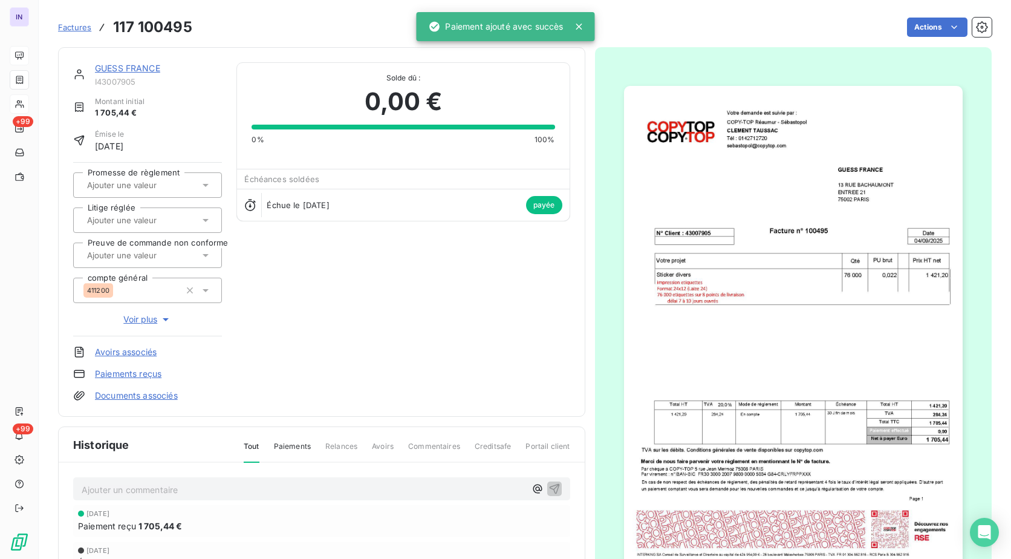
click at [123, 65] on link "GUESS FRANCE" at bounding box center [127, 68] width 65 height 10
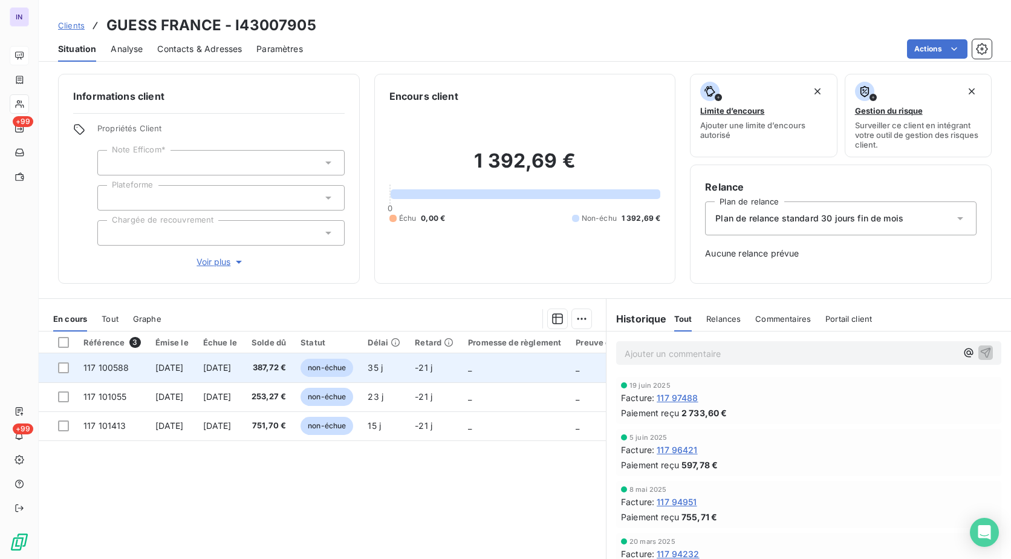
click at [244, 372] on td "[DATE]" at bounding box center [220, 367] width 48 height 29
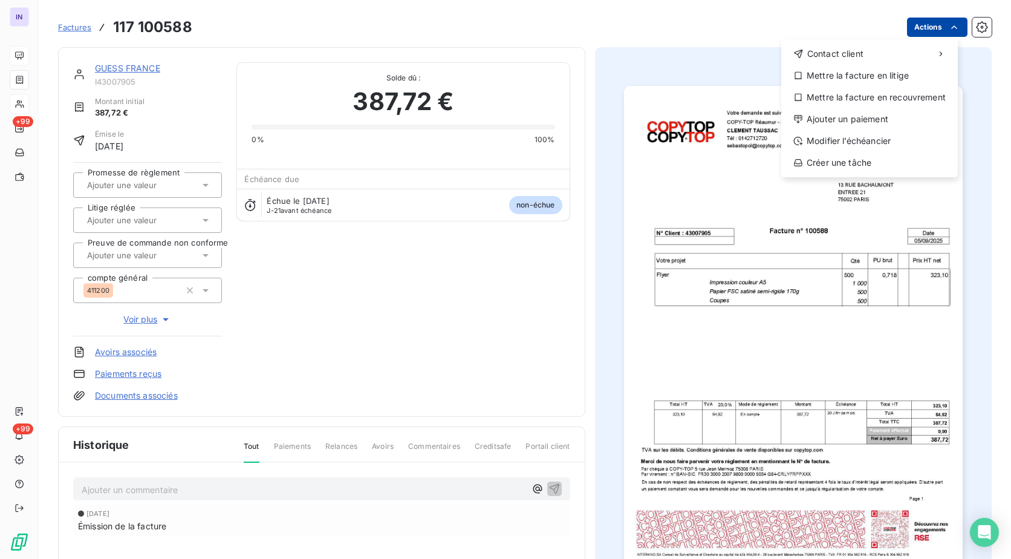
click at [928, 27] on html "IN +99 +99 Factures [PHONE_NUMBER] Actions Contact client Mettre la facture en …" at bounding box center [505, 279] width 1011 height 559
click at [868, 118] on div "Ajouter un paiement" at bounding box center [869, 118] width 167 height 19
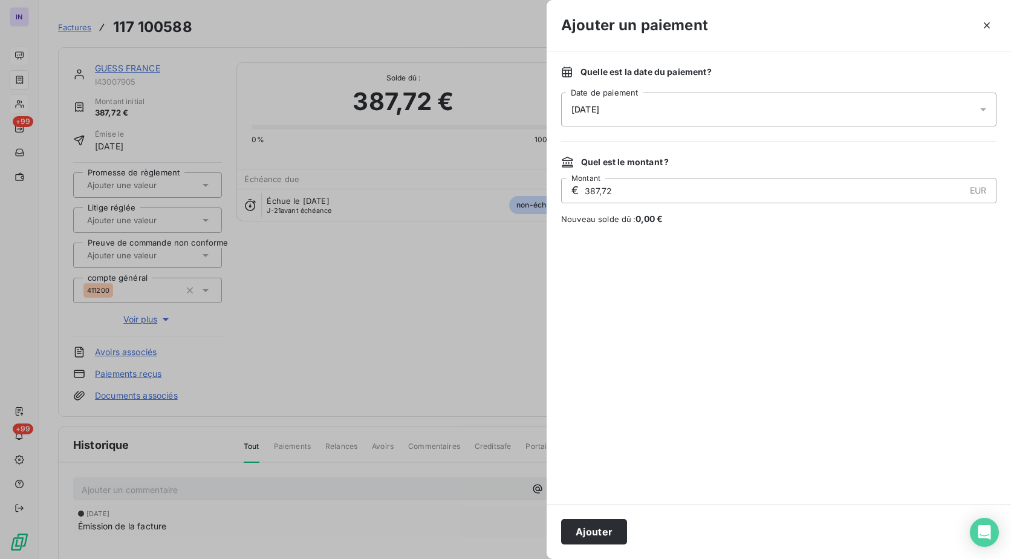
click at [612, 103] on div "[DATE]" at bounding box center [778, 109] width 435 height 34
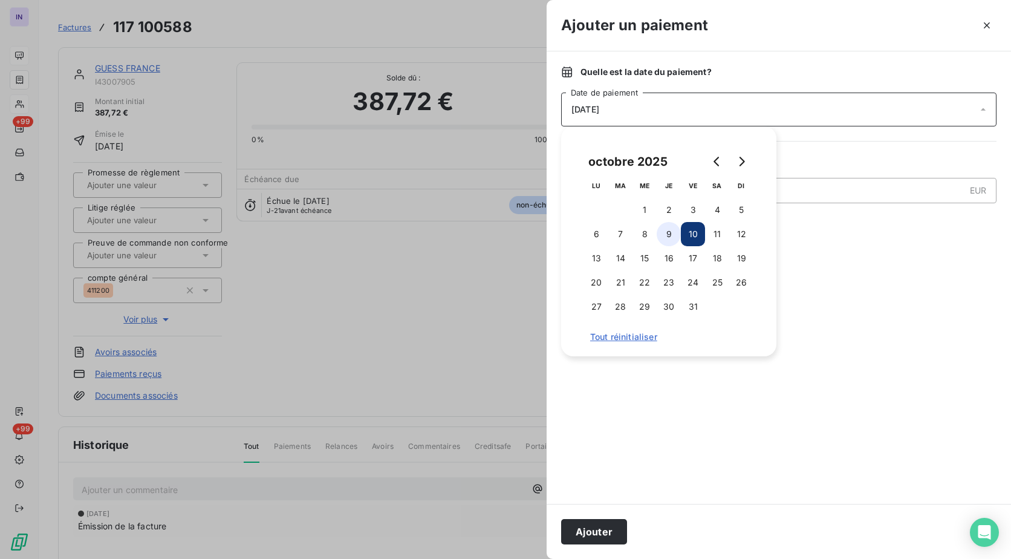
click at [666, 233] on button "9" at bounding box center [669, 234] width 24 height 24
click at [592, 530] on button "Ajouter" at bounding box center [594, 531] width 66 height 25
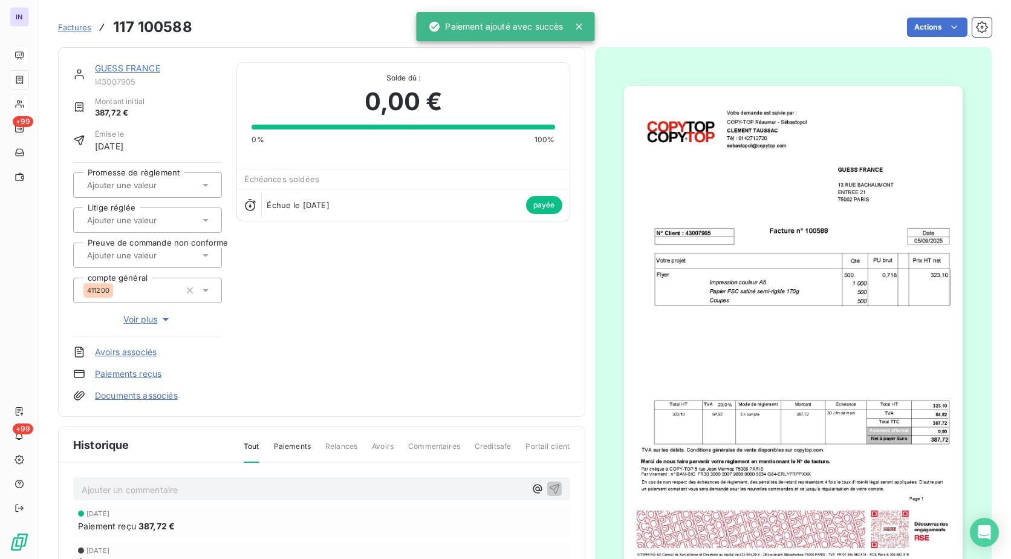
click at [138, 68] on link "GUESS FRANCE" at bounding box center [127, 68] width 65 height 10
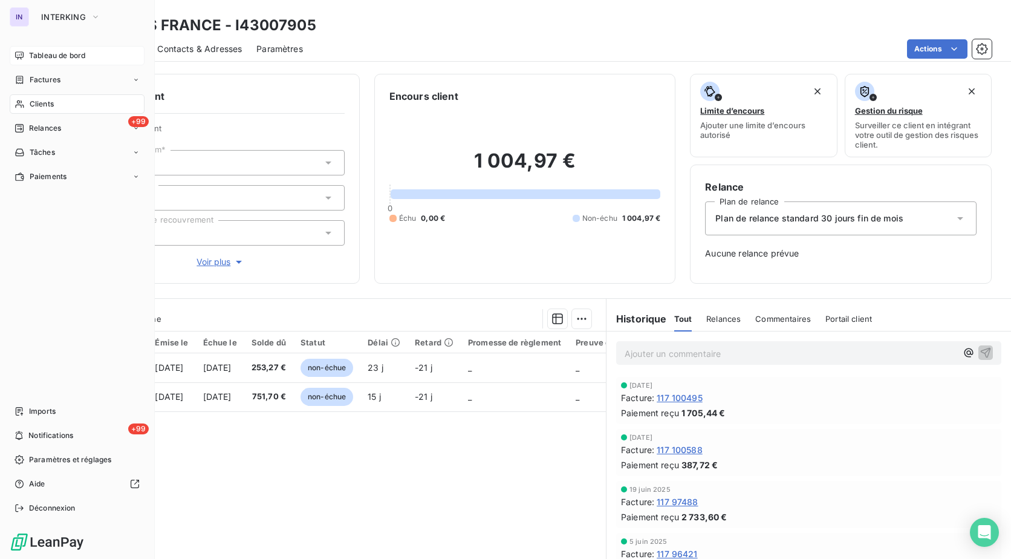
click at [44, 101] on span "Clients" at bounding box center [42, 104] width 24 height 11
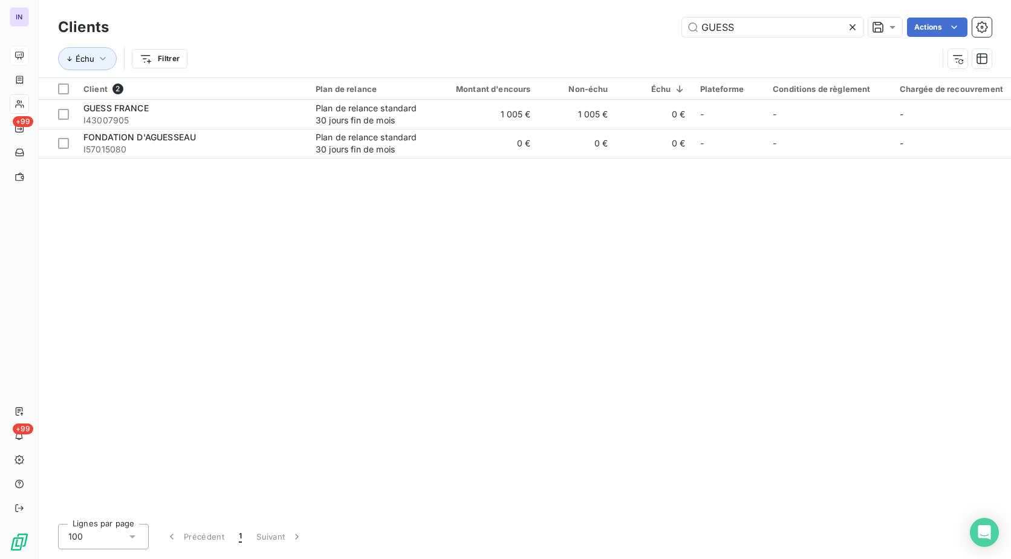
drag, startPoint x: 752, startPoint y: 34, endPoint x: 529, endPoint y: 39, distance: 223.1
click at [529, 39] on div "Clients GUESS Actions" at bounding box center [524, 27] width 933 height 25
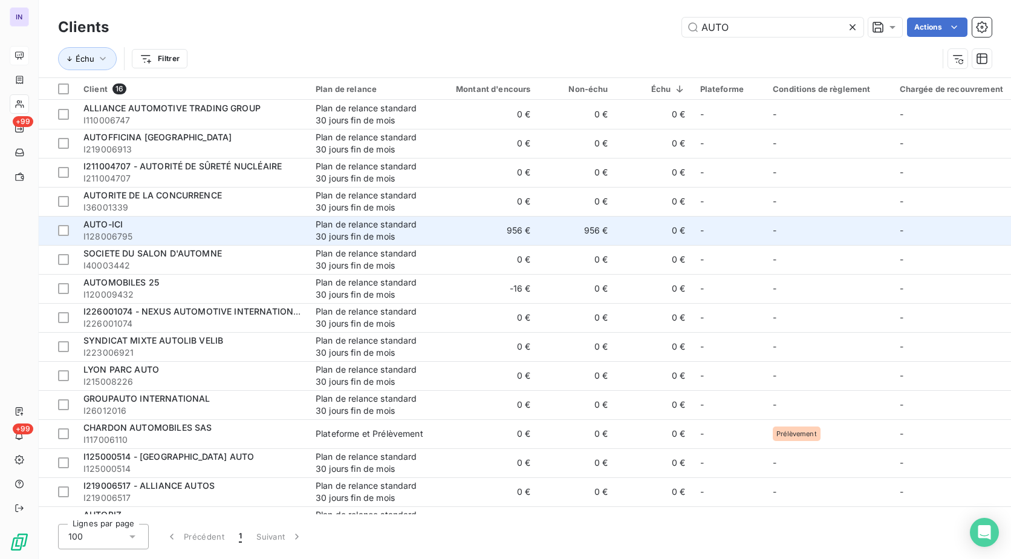
type input "AUTO"
click at [178, 225] on div "AUTO-ICI" at bounding box center [192, 224] width 218 height 12
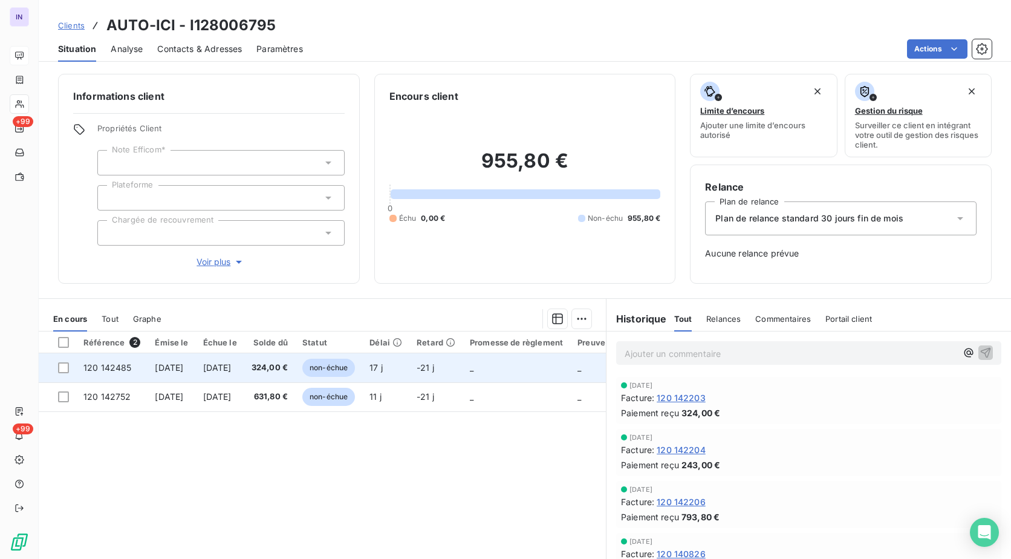
click at [183, 365] on span "[DATE]" at bounding box center [169, 367] width 28 height 10
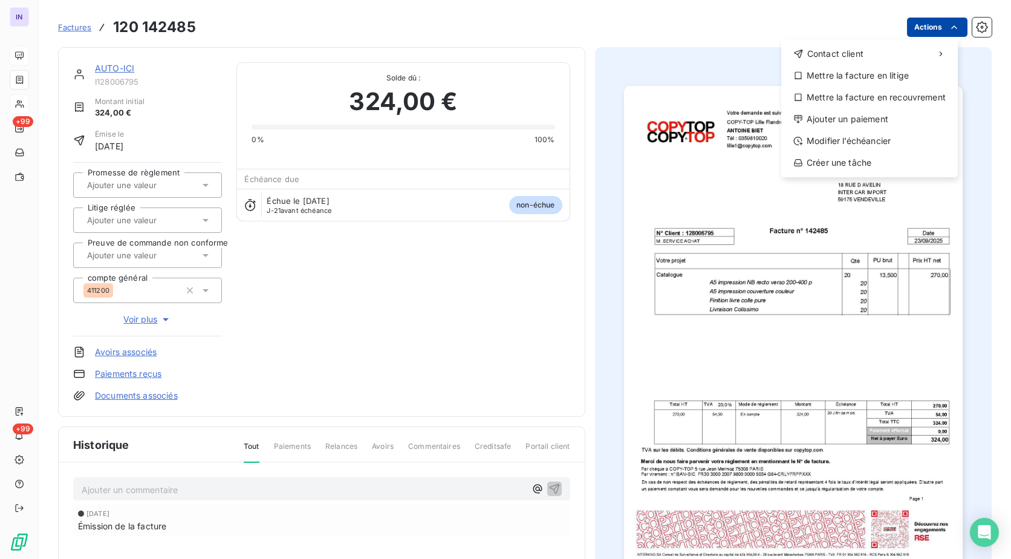
click at [927, 27] on html "IN +99 +99 Factures [PHONE_NUMBER] Actions Contact client Mettre la facture en …" at bounding box center [505, 279] width 1011 height 559
click at [883, 113] on div "Ajouter un paiement" at bounding box center [869, 118] width 167 height 19
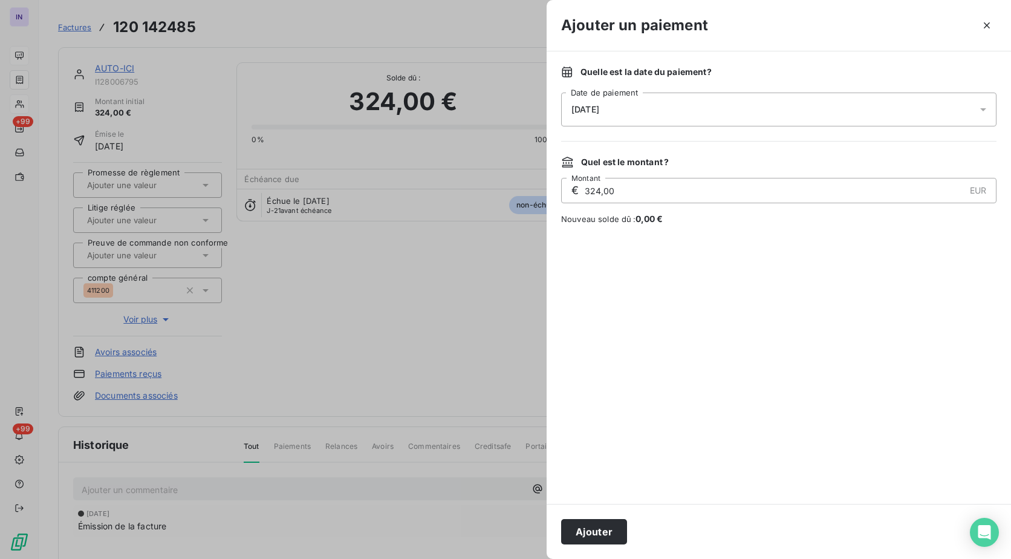
click at [748, 109] on div "[DATE]" at bounding box center [778, 109] width 435 height 34
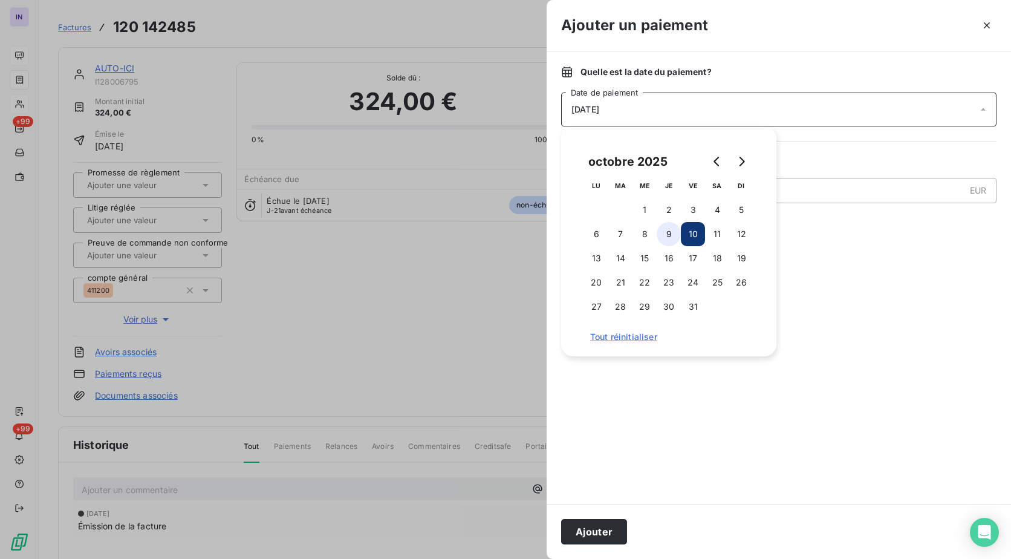
click at [667, 230] on button "9" at bounding box center [669, 234] width 24 height 24
click at [605, 527] on button "Ajouter" at bounding box center [594, 531] width 66 height 25
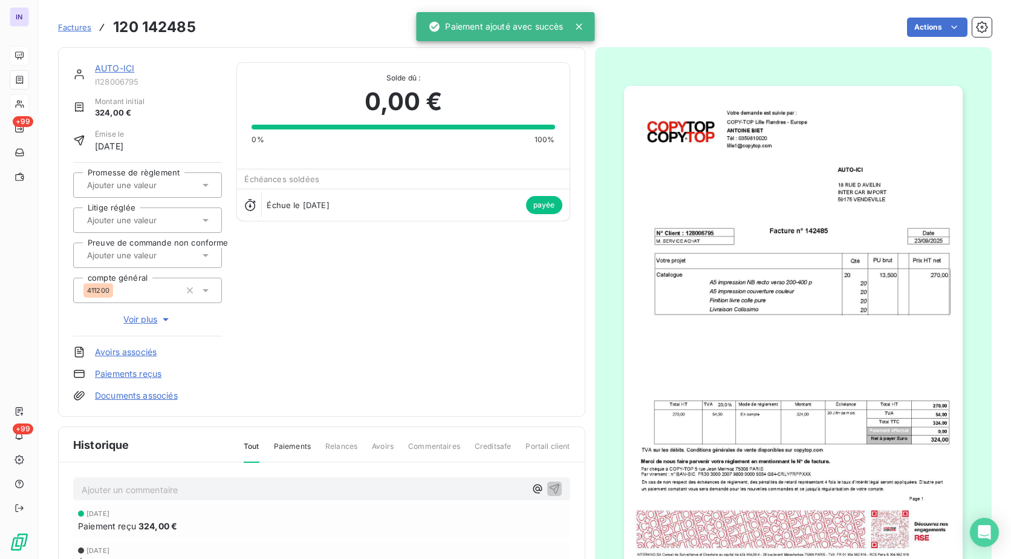
click at [117, 70] on link "AUTO-ICI" at bounding box center [114, 68] width 39 height 10
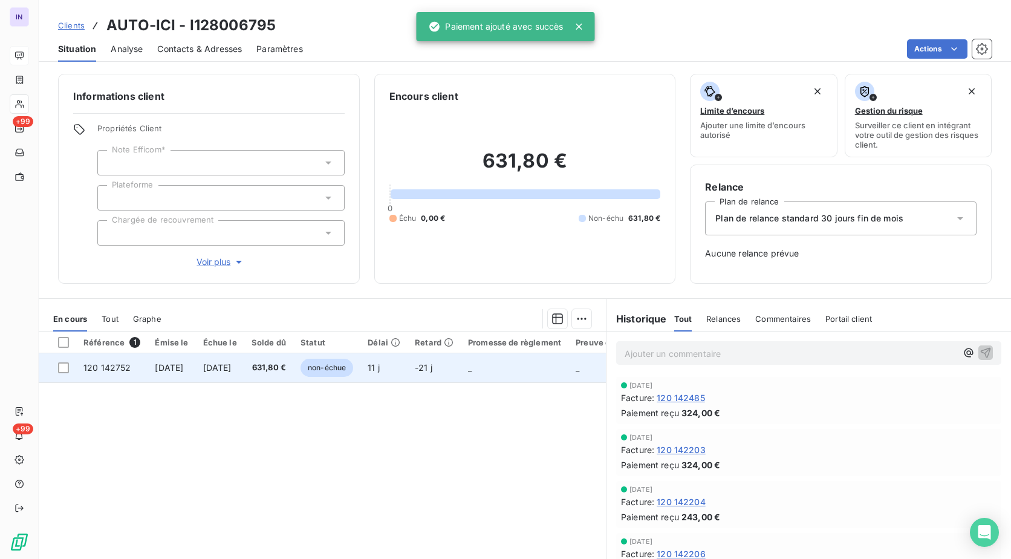
click at [284, 365] on td "631,80 €" at bounding box center [268, 367] width 49 height 29
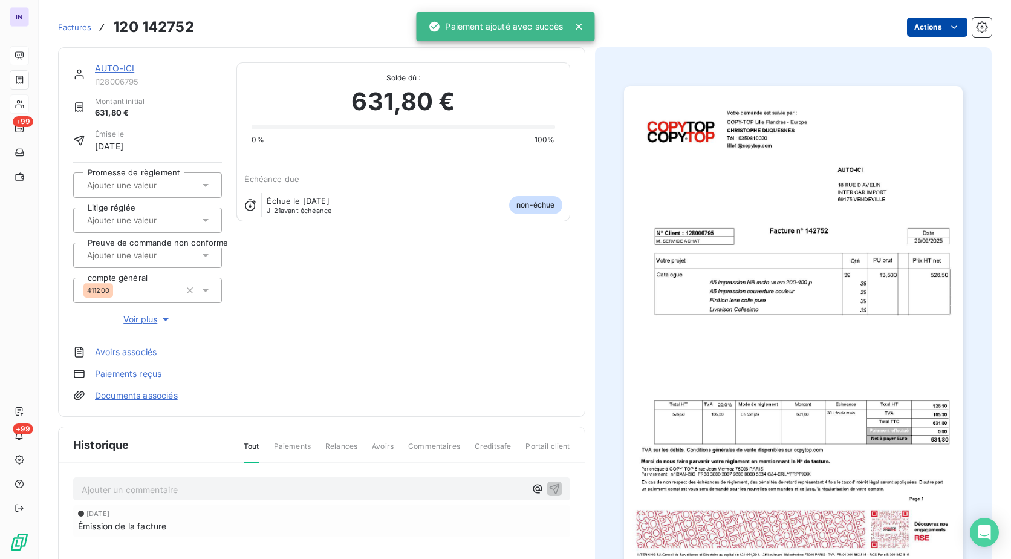
click at [918, 19] on html "IN +99 +99 Factures 120 142752 Actions AUTO-ICI I128006795 Montant initial 631,…" at bounding box center [505, 279] width 1011 height 559
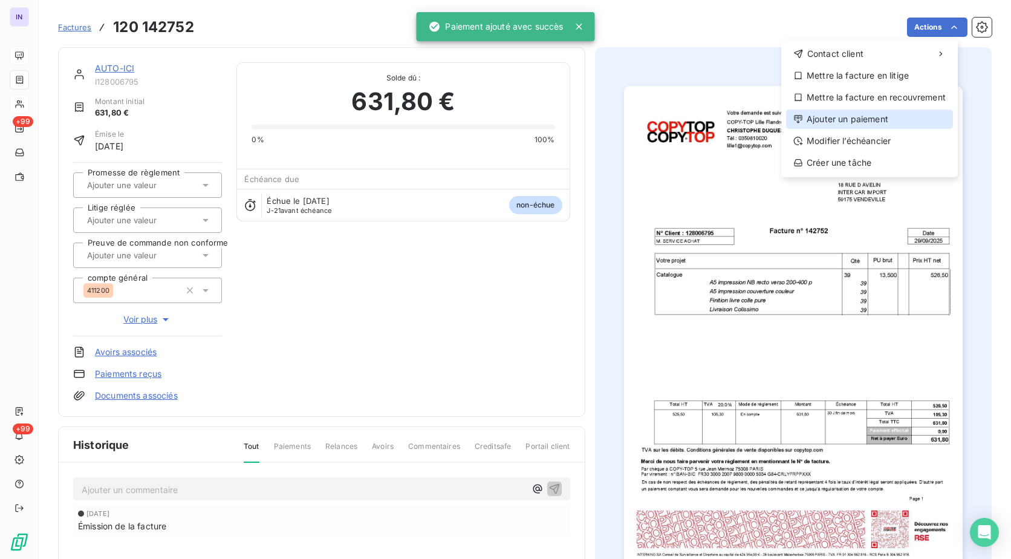
click at [852, 121] on div "Ajouter un paiement" at bounding box center [869, 118] width 167 height 19
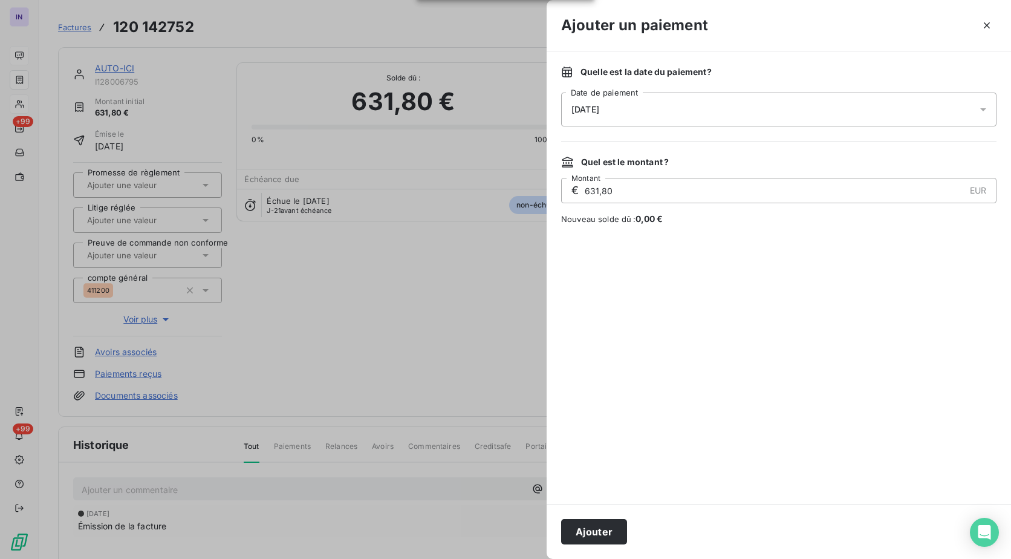
click at [631, 113] on div "[DATE]" at bounding box center [778, 109] width 435 height 34
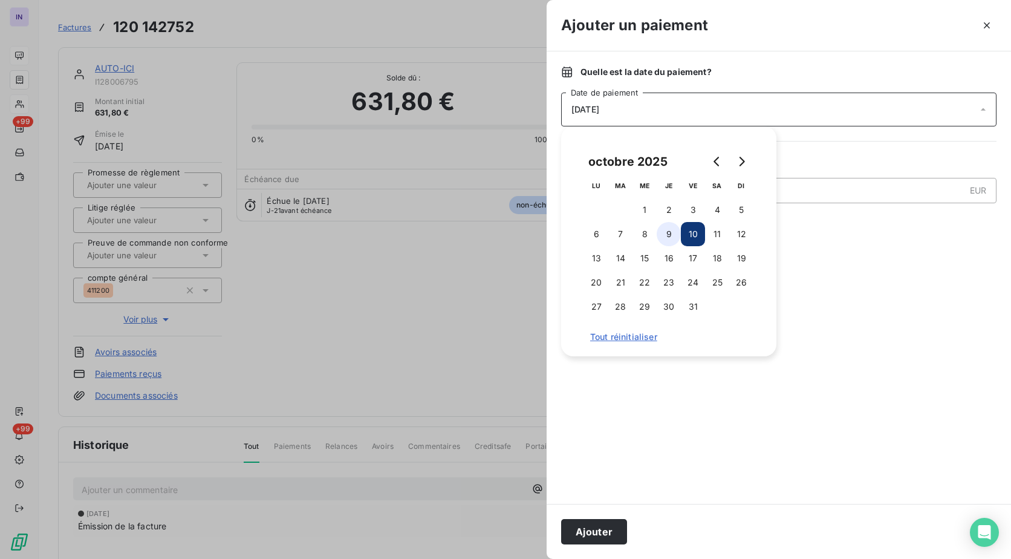
click at [663, 230] on button "9" at bounding box center [669, 234] width 24 height 24
click at [598, 532] on button "Ajouter" at bounding box center [594, 531] width 66 height 25
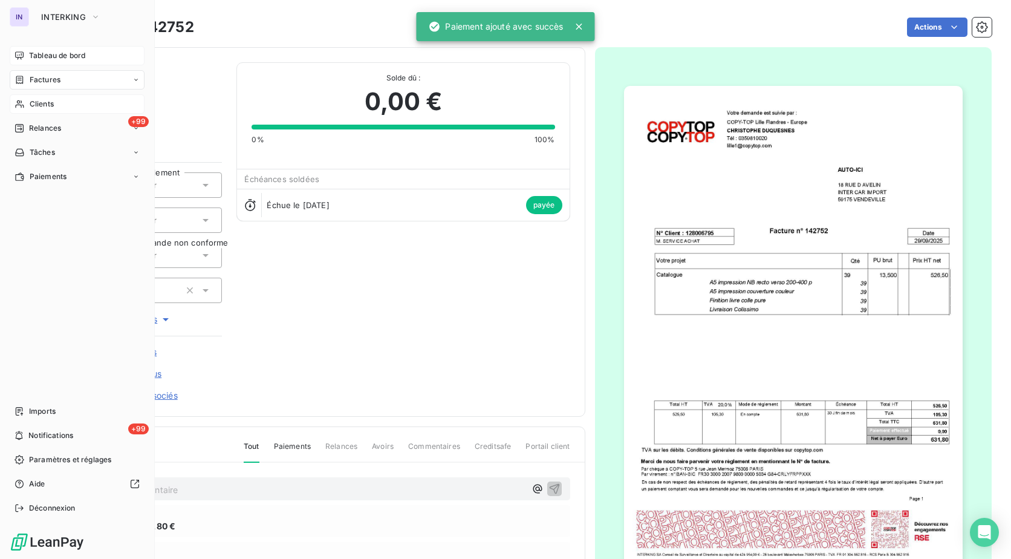
drag, startPoint x: 42, startPoint y: 100, endPoint x: 50, endPoint y: 101, distance: 7.3
click at [42, 100] on span "Clients" at bounding box center [42, 104] width 24 height 11
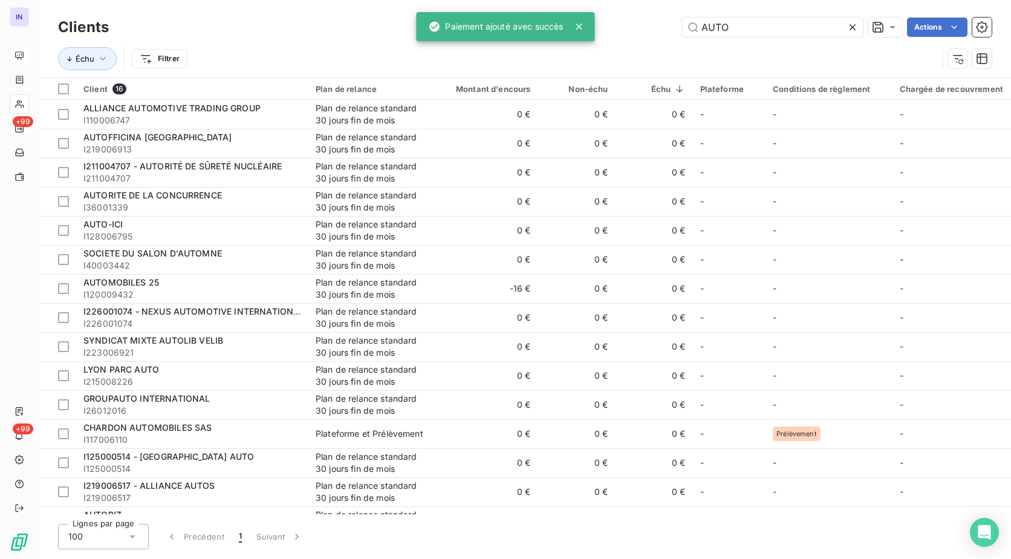
drag, startPoint x: 750, startPoint y: 26, endPoint x: 580, endPoint y: 22, distance: 169.3
click at [587, 30] on div "IN +99 +99 Clients AUTO Actions Échu Filtrer Client 16 Plan de relance Montant …" at bounding box center [505, 279] width 1011 height 559
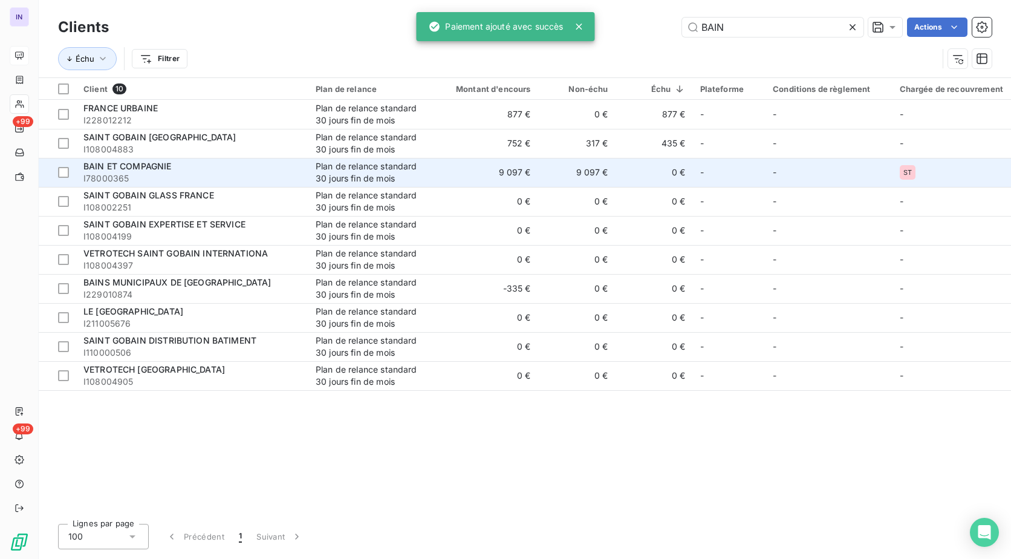
type input "BAIN"
click at [175, 175] on span "I78000365" at bounding box center [192, 178] width 218 height 12
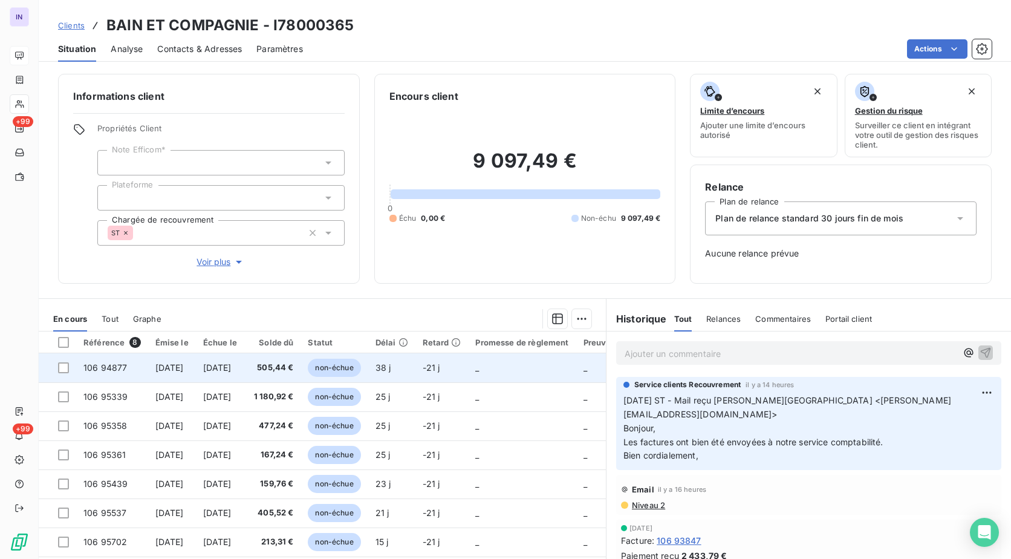
click at [244, 374] on td "[DATE]" at bounding box center [220, 367] width 48 height 29
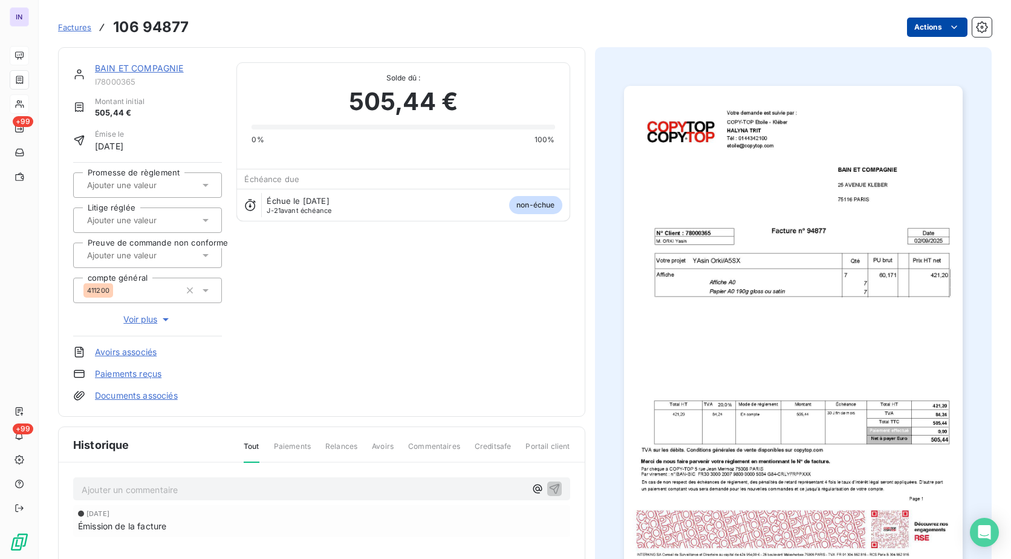
click at [916, 30] on html "IN +99 +99 Factures 106 94877 Actions BAIN ET COMPAGNIE I78000365 Montant initi…" at bounding box center [505, 279] width 1011 height 559
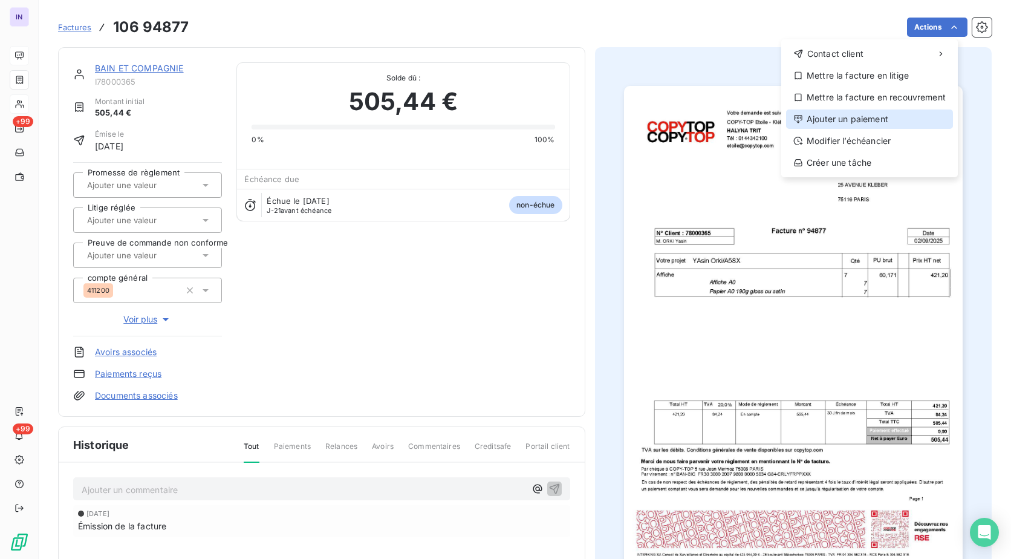
click at [842, 123] on div "Ajouter un paiement" at bounding box center [869, 118] width 167 height 19
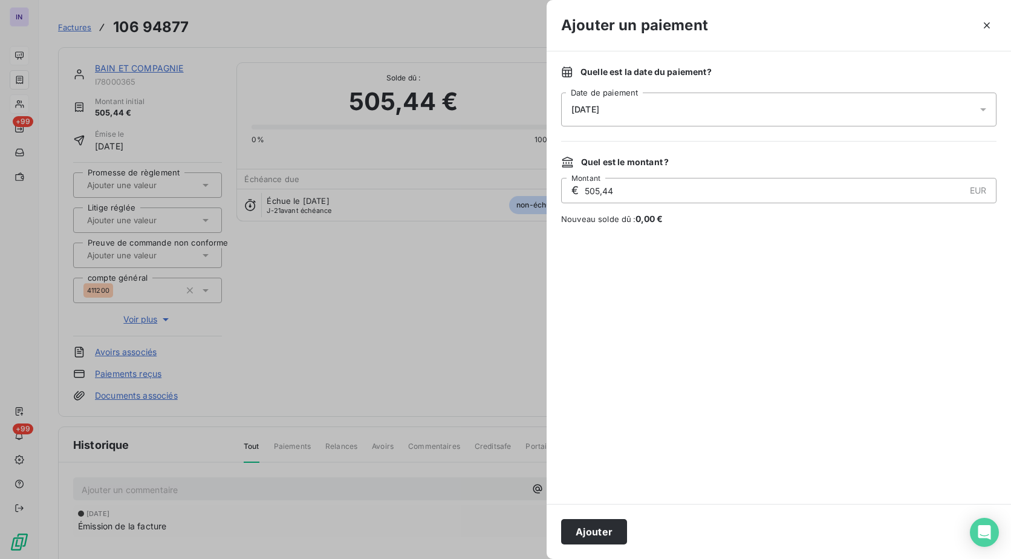
drag, startPoint x: 700, startPoint y: 106, endPoint x: 697, endPoint y: 123, distance: 16.6
click at [700, 106] on div "[DATE]" at bounding box center [778, 109] width 435 height 34
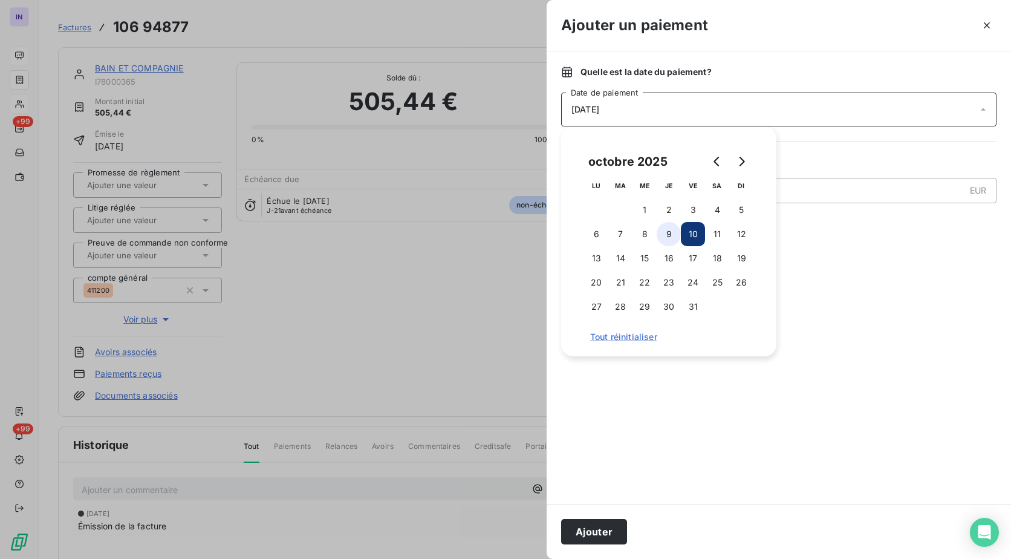
click at [660, 227] on button "9" at bounding box center [669, 234] width 24 height 24
click at [591, 530] on button "Ajouter" at bounding box center [594, 531] width 66 height 25
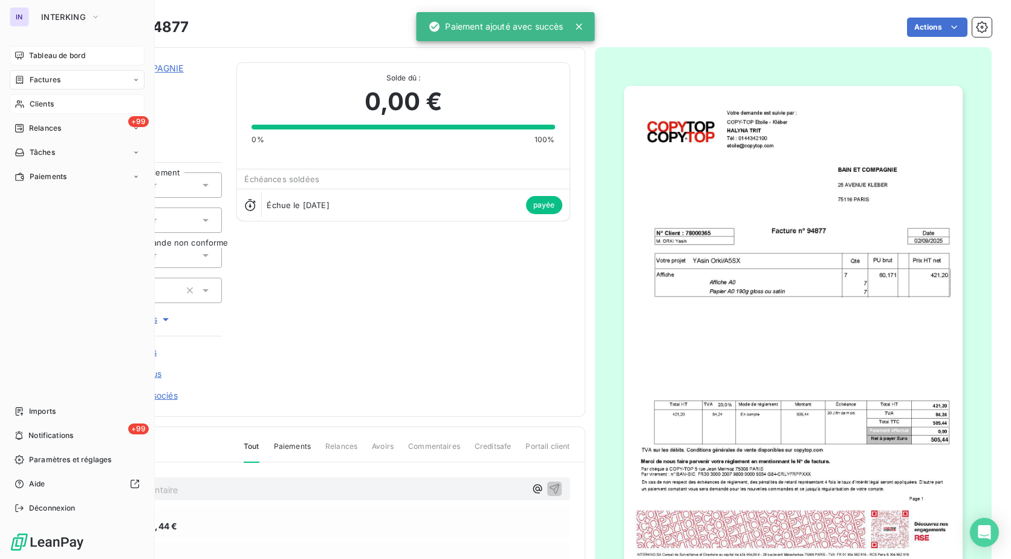
click at [48, 80] on span "Factures" at bounding box center [45, 79] width 31 height 11
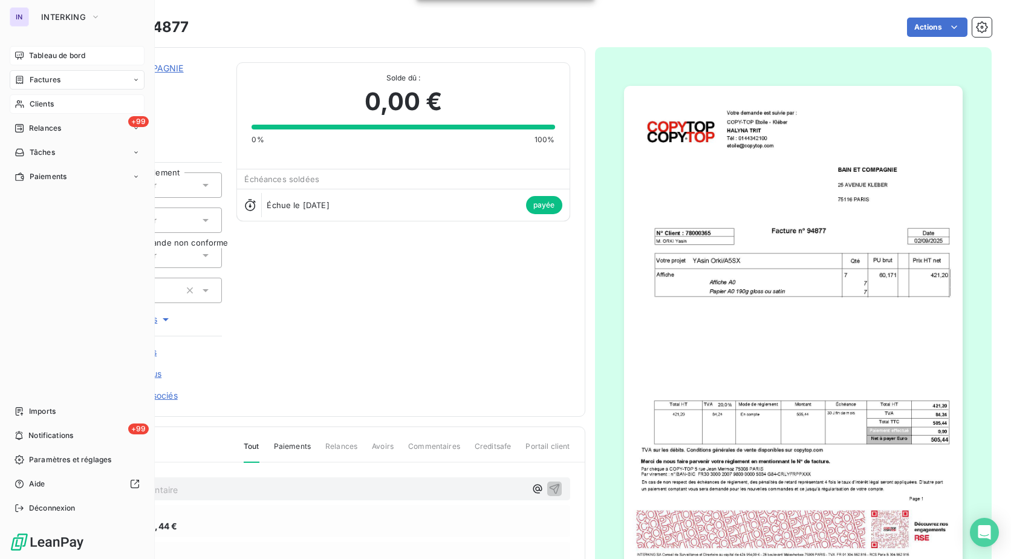
drag, startPoint x: 34, startPoint y: 77, endPoint x: 49, endPoint y: 92, distance: 20.5
click at [35, 77] on span "Factures" at bounding box center [45, 79] width 31 height 11
click at [50, 100] on span "Factures" at bounding box center [44, 104] width 31 height 11
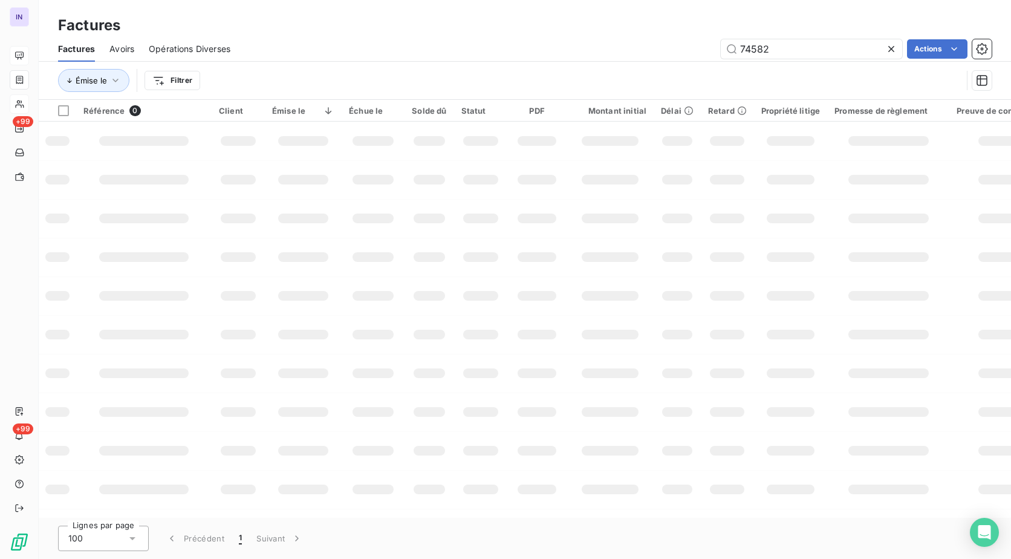
drag, startPoint x: 745, startPoint y: 47, endPoint x: 654, endPoint y: 31, distance: 92.7
click at [656, 33] on div "Factures Factures Avoirs Opérations Diverses 74582 Actions Émise le Filtrer" at bounding box center [525, 50] width 972 height 100
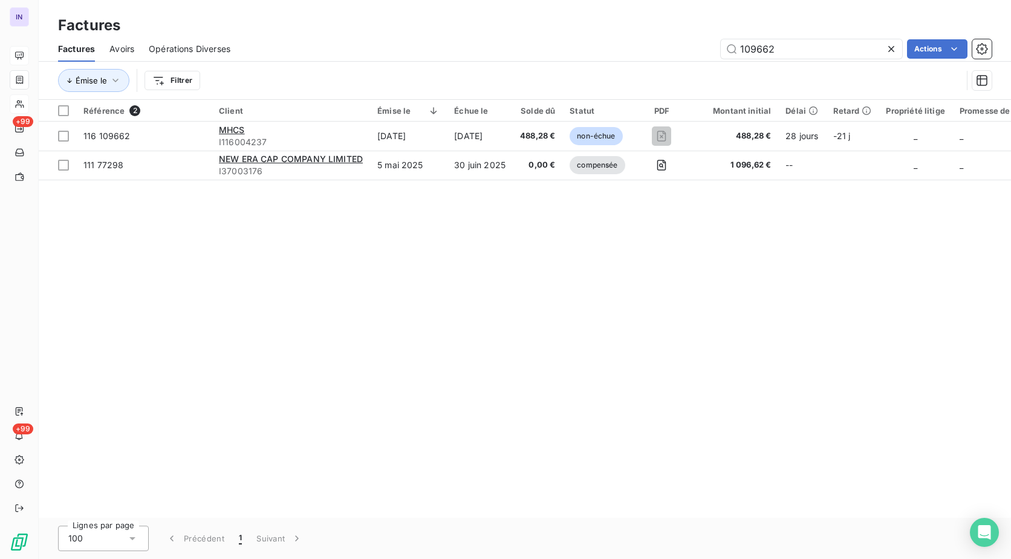
type input "109662"
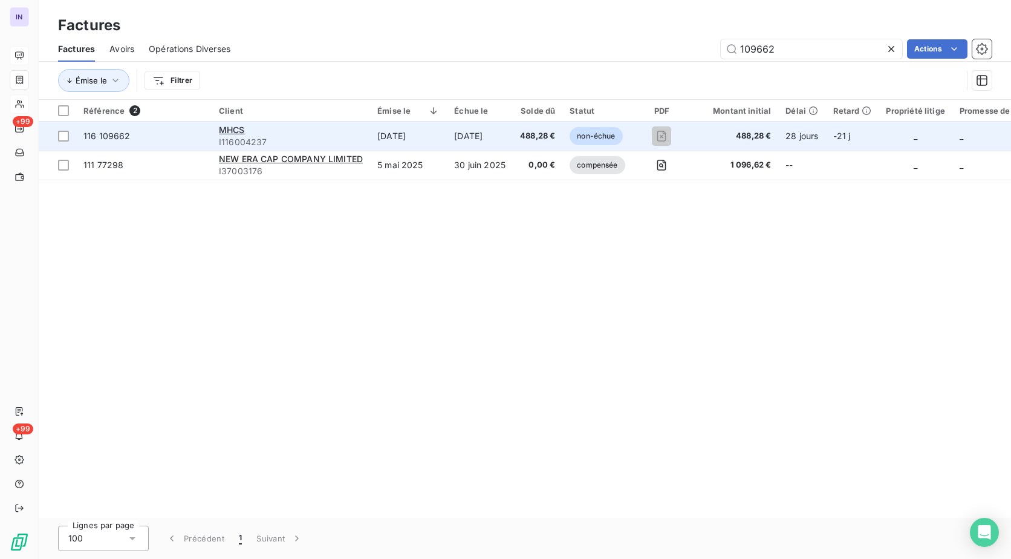
click at [489, 132] on td "[DATE]" at bounding box center [480, 136] width 66 height 29
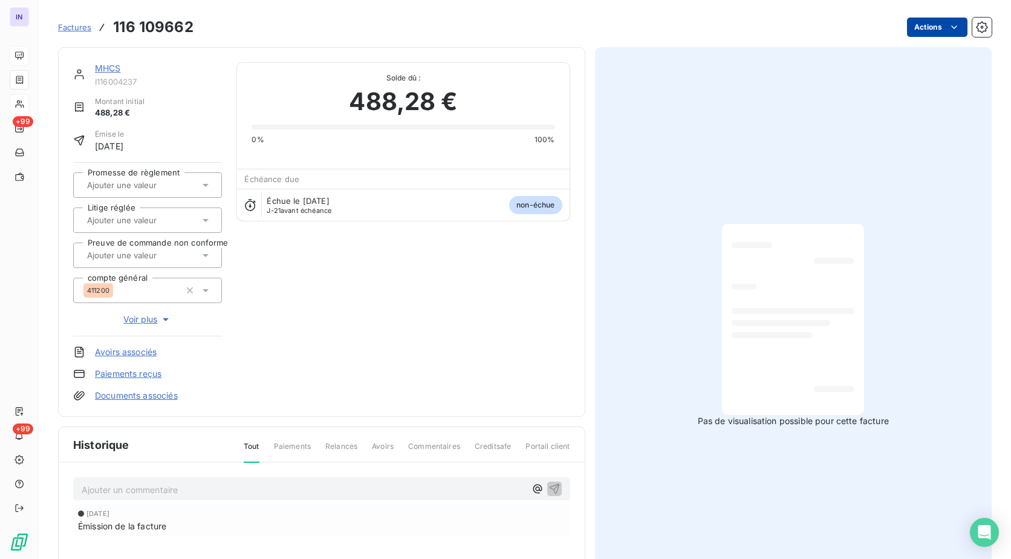
click at [936, 25] on html "IN +99 +99 Factures 116 109662 Actions MHCS I116004237 Montant initial 488,28 €…" at bounding box center [505, 279] width 1011 height 559
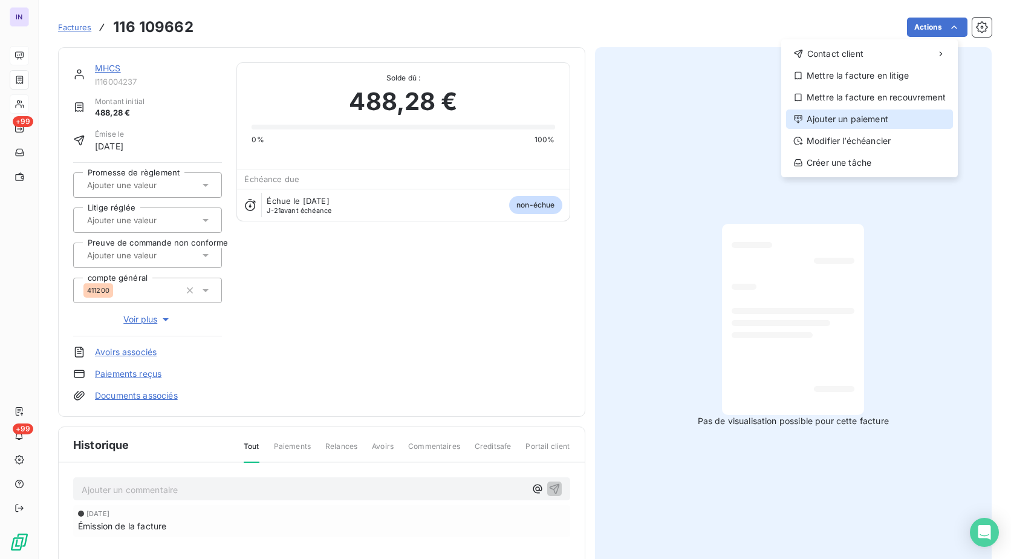
click at [886, 120] on div "Ajouter un paiement" at bounding box center [869, 118] width 167 height 19
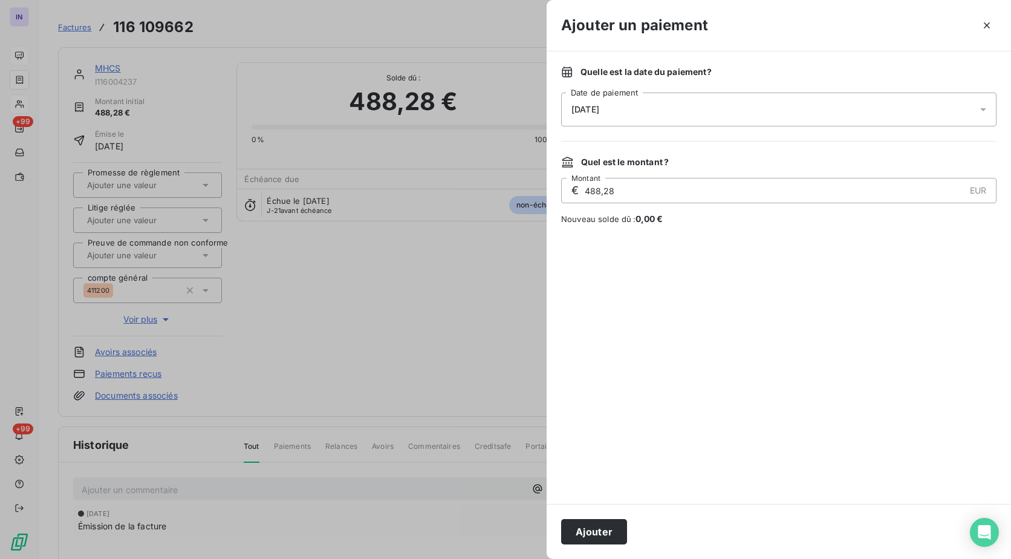
click at [703, 114] on div "[DATE]" at bounding box center [778, 109] width 435 height 34
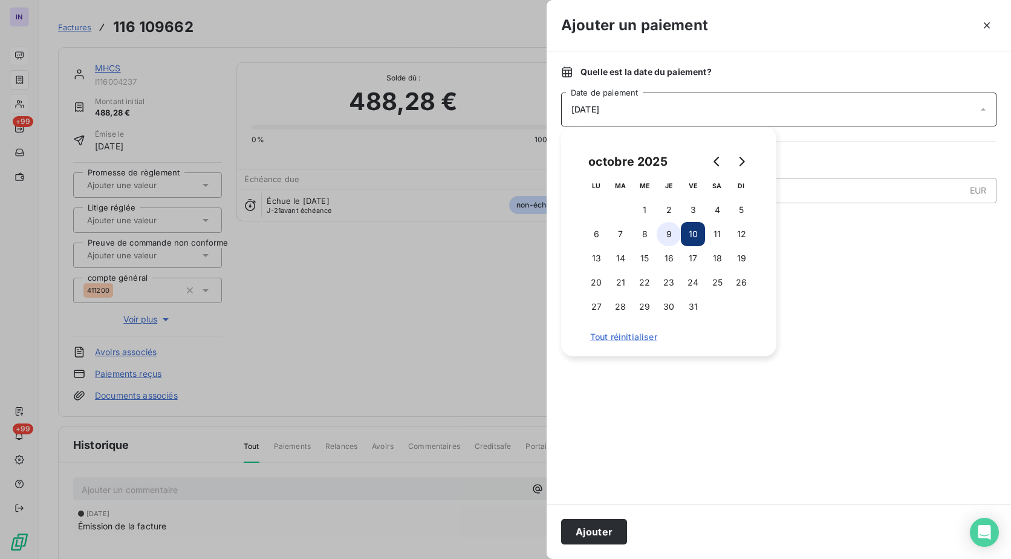
click at [664, 235] on button "9" at bounding box center [669, 234] width 24 height 24
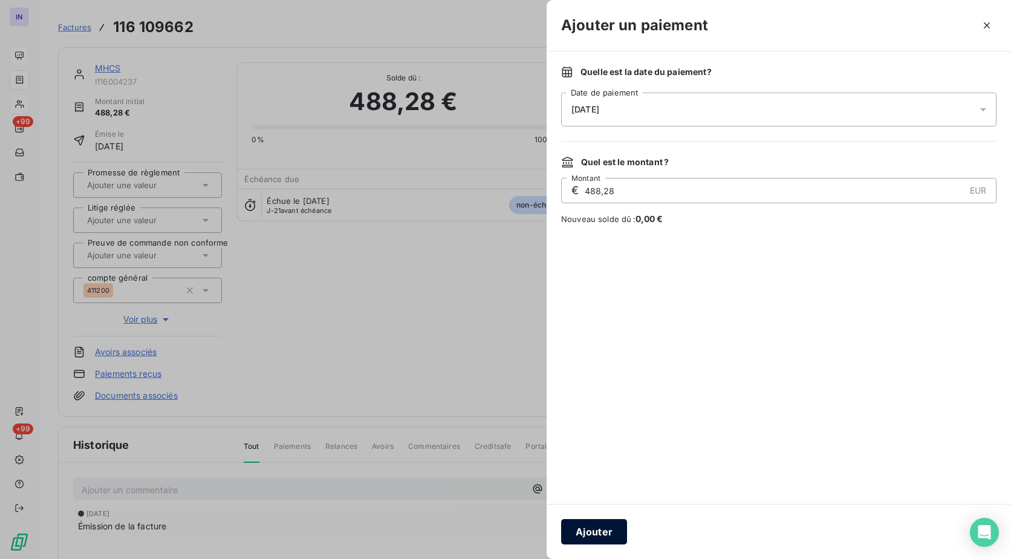
click at [589, 527] on button "Ajouter" at bounding box center [594, 531] width 66 height 25
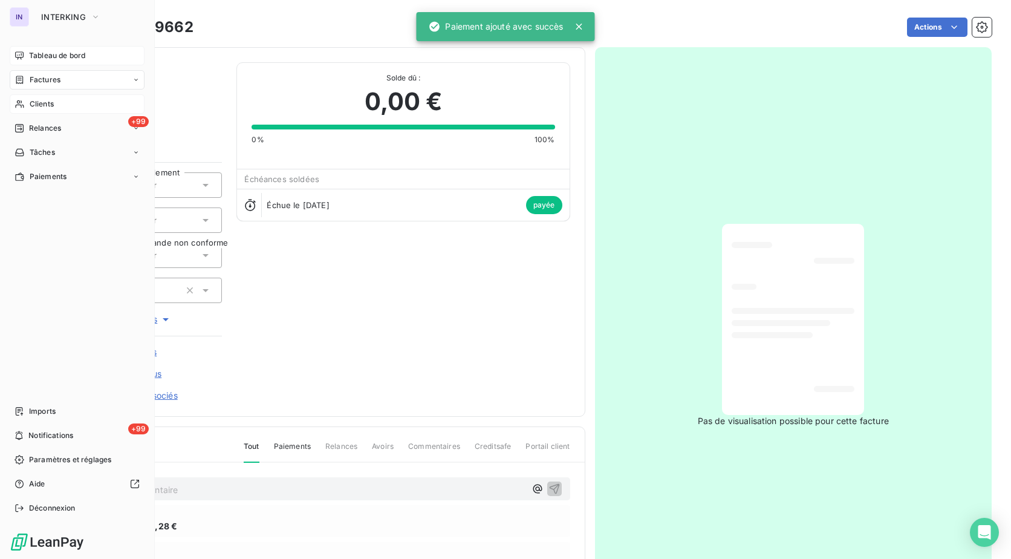
click at [48, 71] on div "Factures" at bounding box center [77, 79] width 135 height 19
click at [60, 102] on div "Factures" at bounding box center [84, 103] width 120 height 19
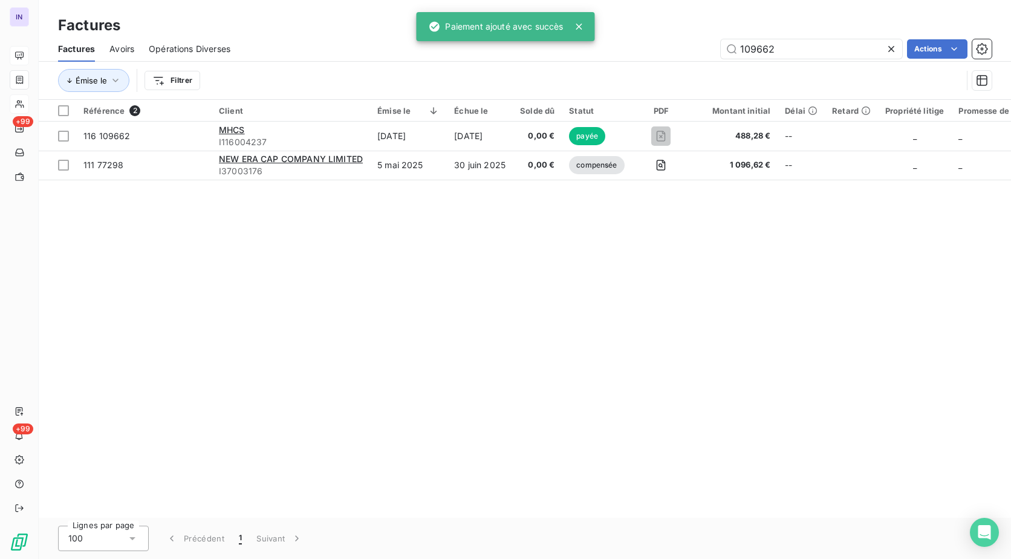
drag, startPoint x: 702, startPoint y: 47, endPoint x: 641, endPoint y: 50, distance: 61.1
click at [643, 48] on div "109662 Actions" at bounding box center [618, 48] width 747 height 19
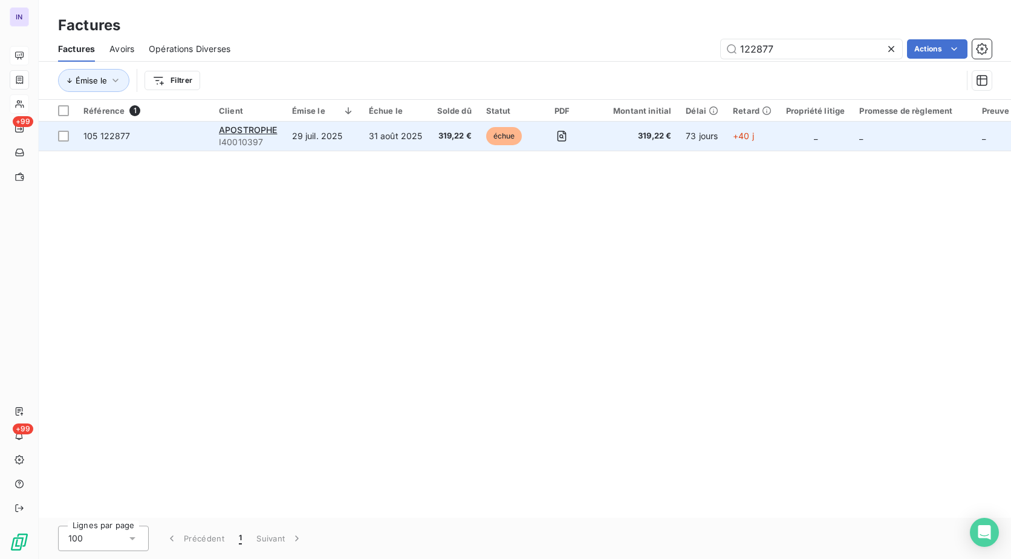
type input "122877"
click at [365, 136] on td "31 août 2025" at bounding box center [396, 136] width 68 height 29
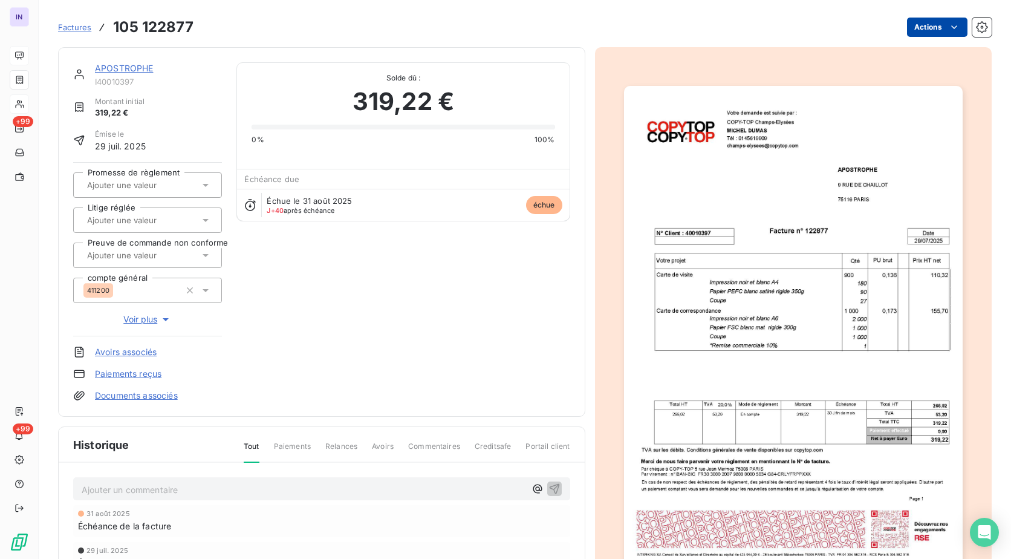
click at [924, 27] on html "IN +99 +99 Factures 105 122877 Actions APOSTROPHE I40010397 Montant initial 319…" at bounding box center [505, 279] width 1011 height 559
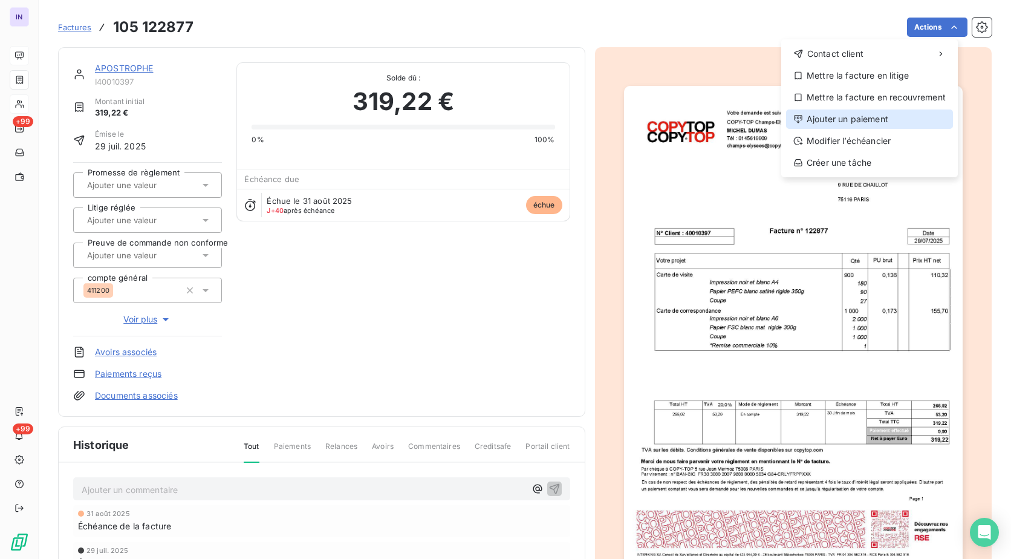
click at [859, 115] on div "Ajouter un paiement" at bounding box center [869, 118] width 167 height 19
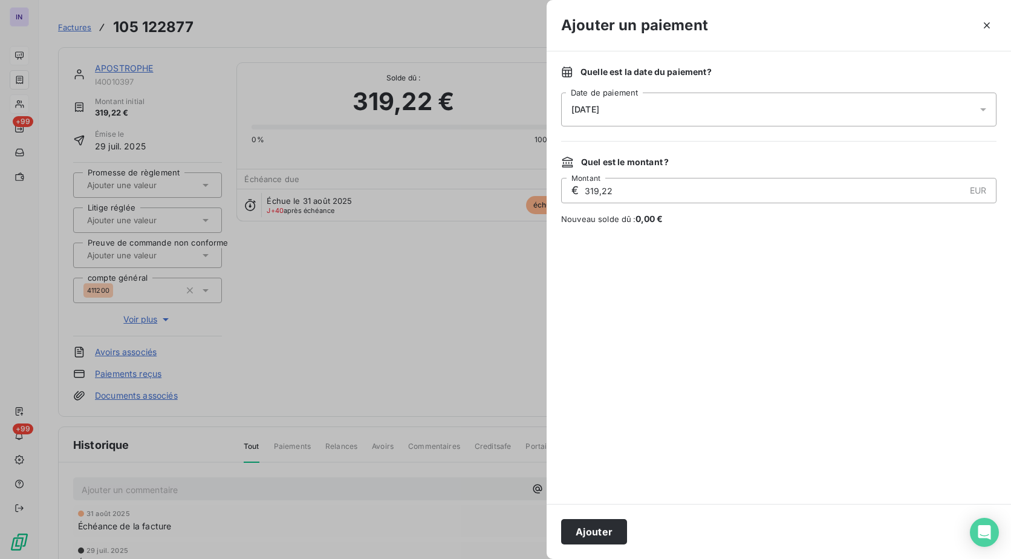
click at [747, 105] on div "[DATE]" at bounding box center [778, 109] width 435 height 34
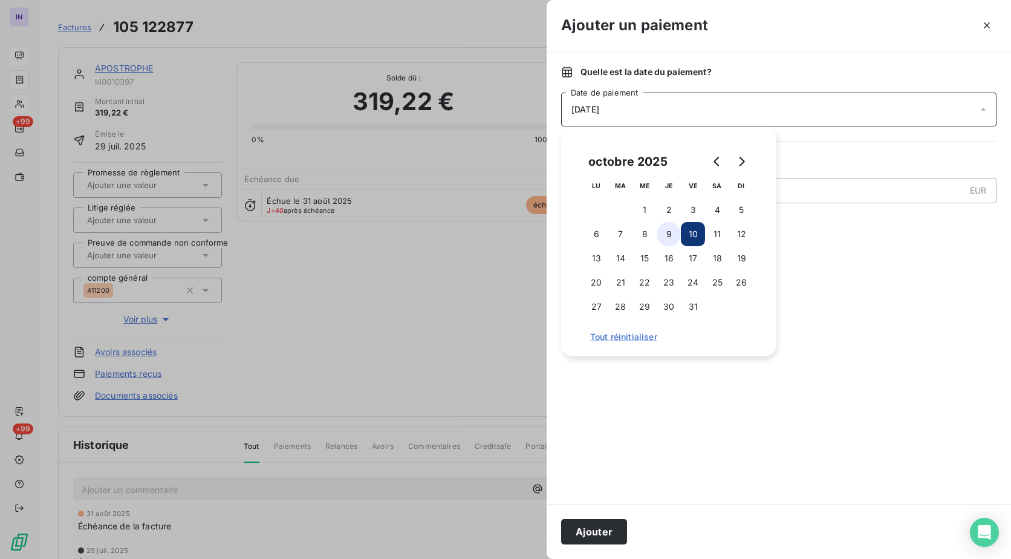
click at [666, 233] on button "9" at bounding box center [669, 234] width 24 height 24
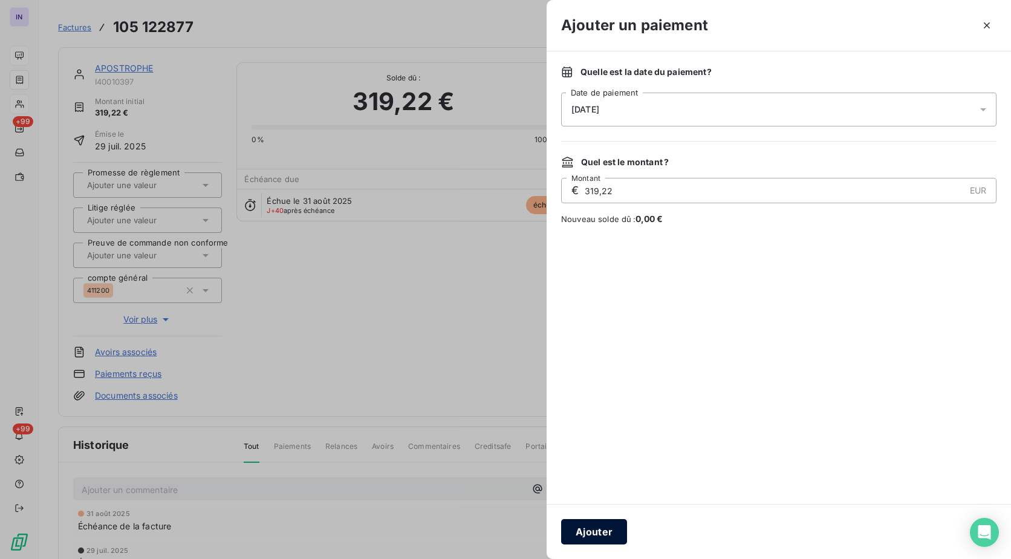
click at [591, 539] on button "Ajouter" at bounding box center [594, 531] width 66 height 25
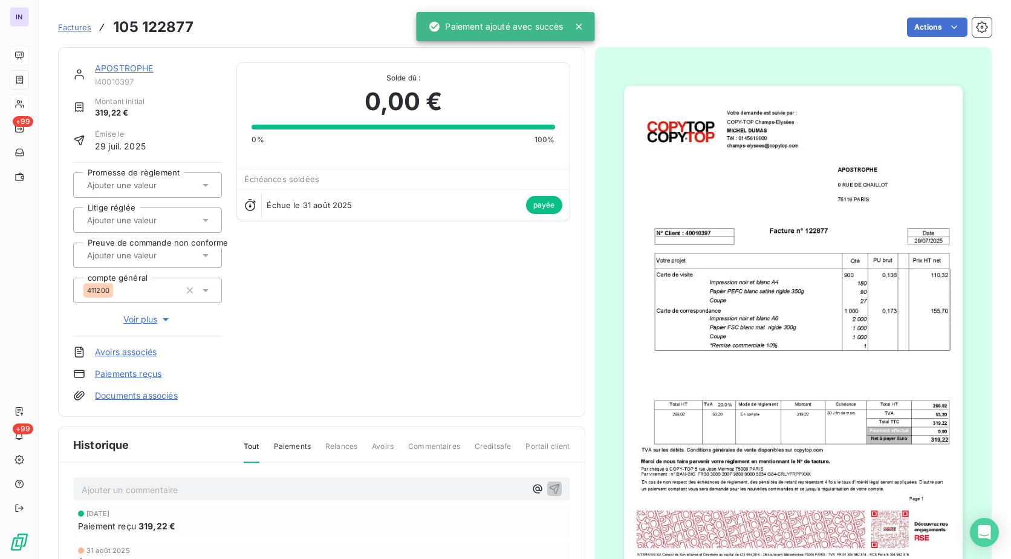
click at [122, 61] on div "APOSTROPHE I40010397 Montant initial 319,22 € Émise le [DATE] Promesse de règle…" at bounding box center [321, 231] width 527 height 369
click at [126, 67] on link "APOSTROPHE" at bounding box center [124, 68] width 59 height 10
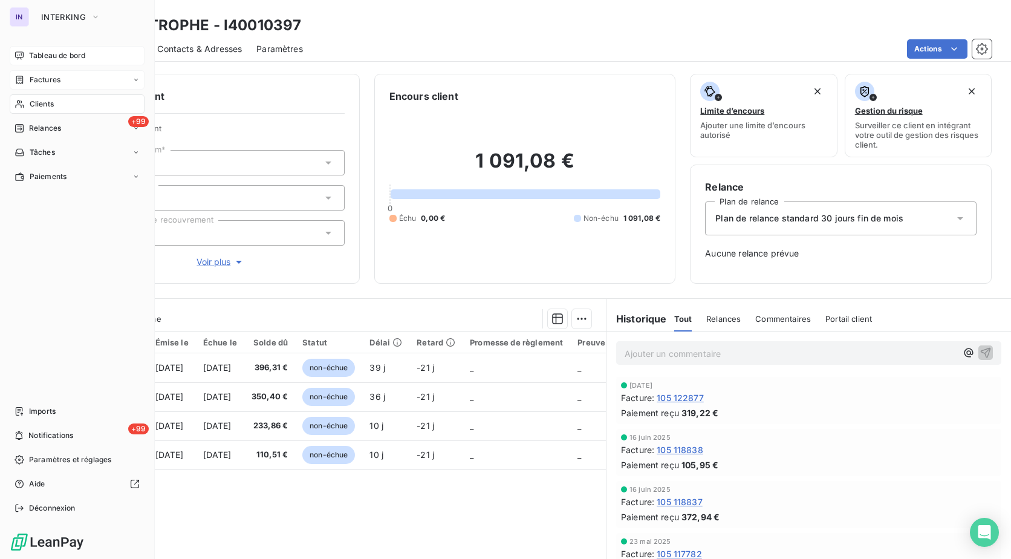
click at [31, 76] on span "Factures" at bounding box center [45, 79] width 31 height 11
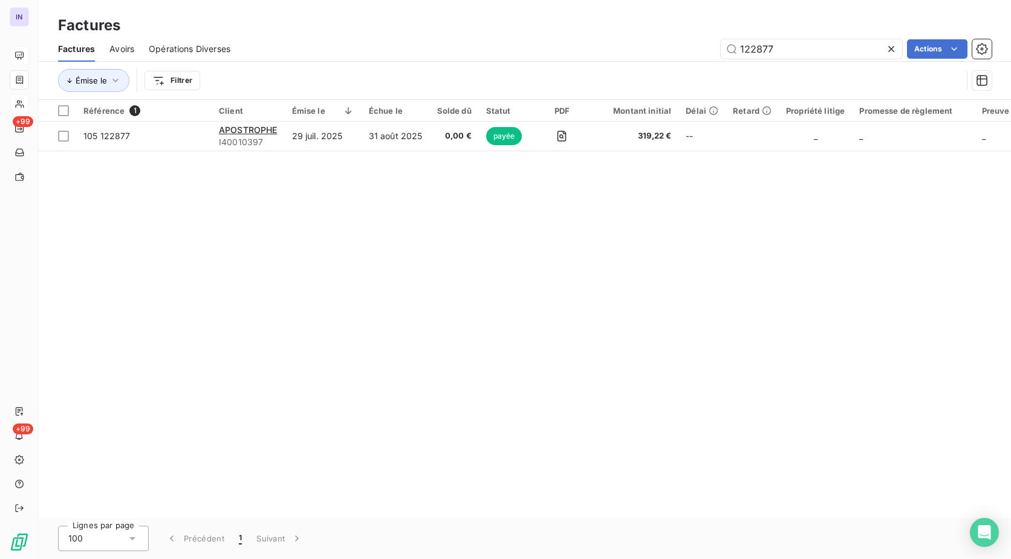
click at [713, 48] on div "122877 Actions" at bounding box center [618, 48] width 747 height 19
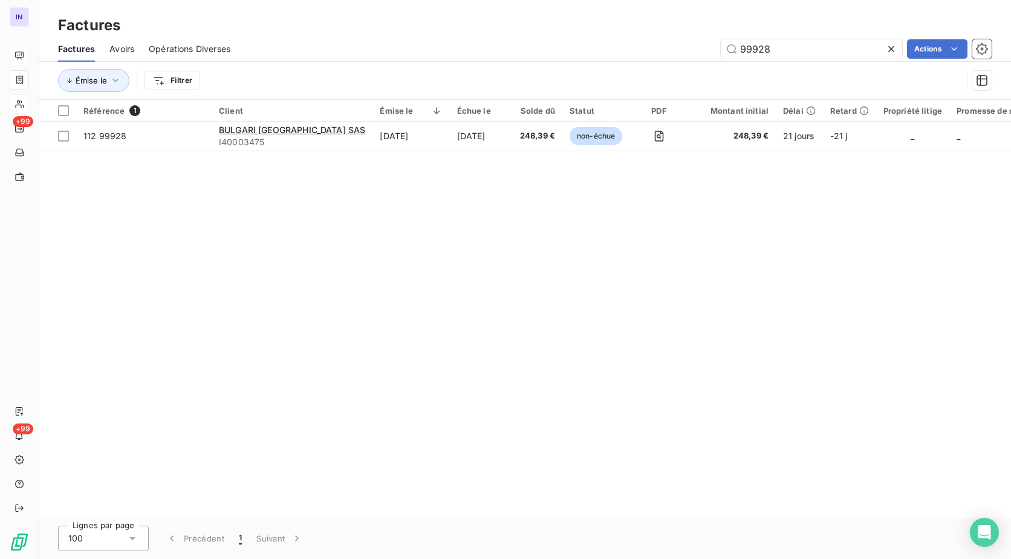
type input "99928"
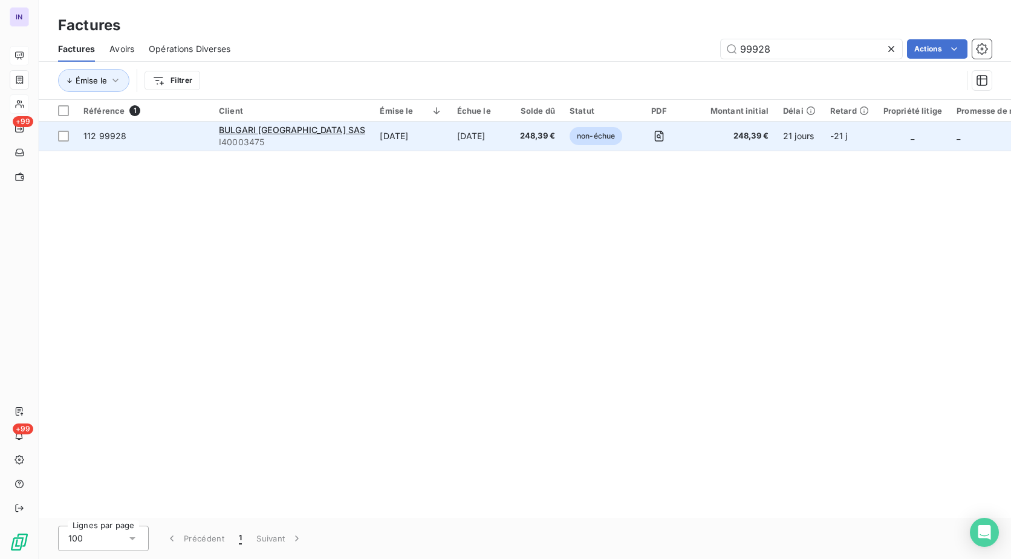
click at [372, 140] on td "[DATE]" at bounding box center [410, 136] width 77 height 29
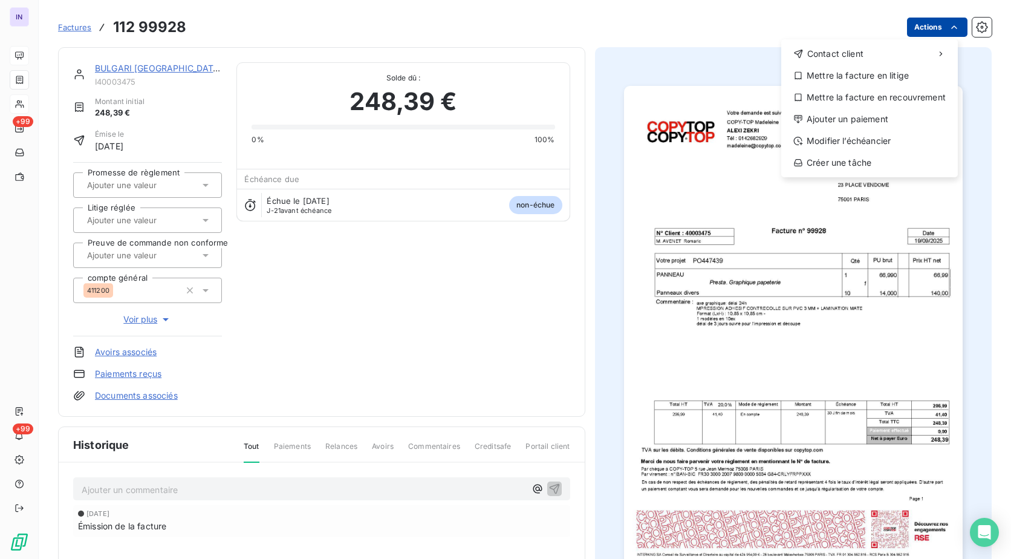
click at [927, 27] on html "IN +99 +99 Factures [PHONE_NUMBER] Actions Contact client Mettre la facture en …" at bounding box center [505, 279] width 1011 height 559
click at [852, 123] on div "Ajouter un paiement" at bounding box center [869, 118] width 167 height 19
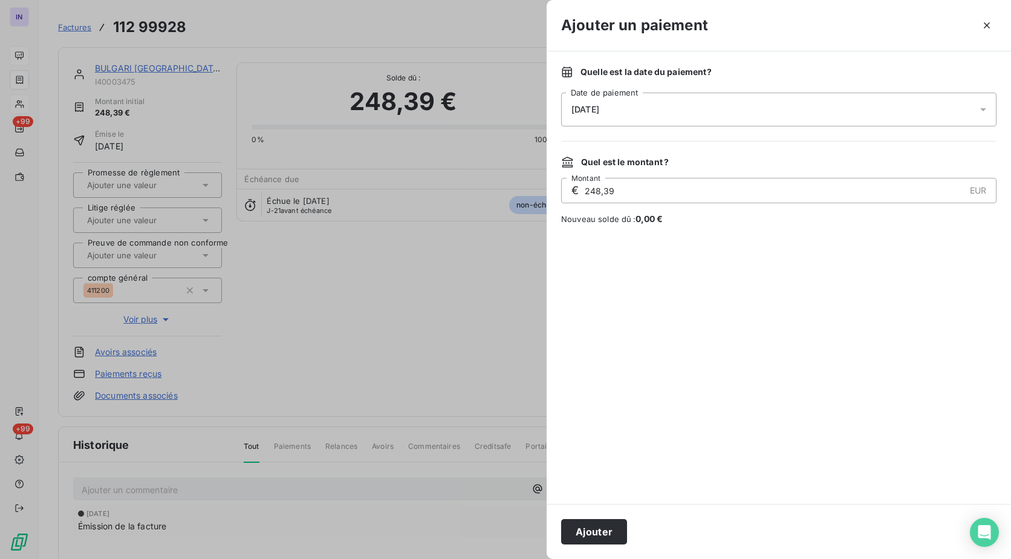
drag, startPoint x: 678, startPoint y: 126, endPoint x: 673, endPoint y: 122, distance: 6.4
click at [676, 125] on div "[DATE]" at bounding box center [778, 109] width 435 height 34
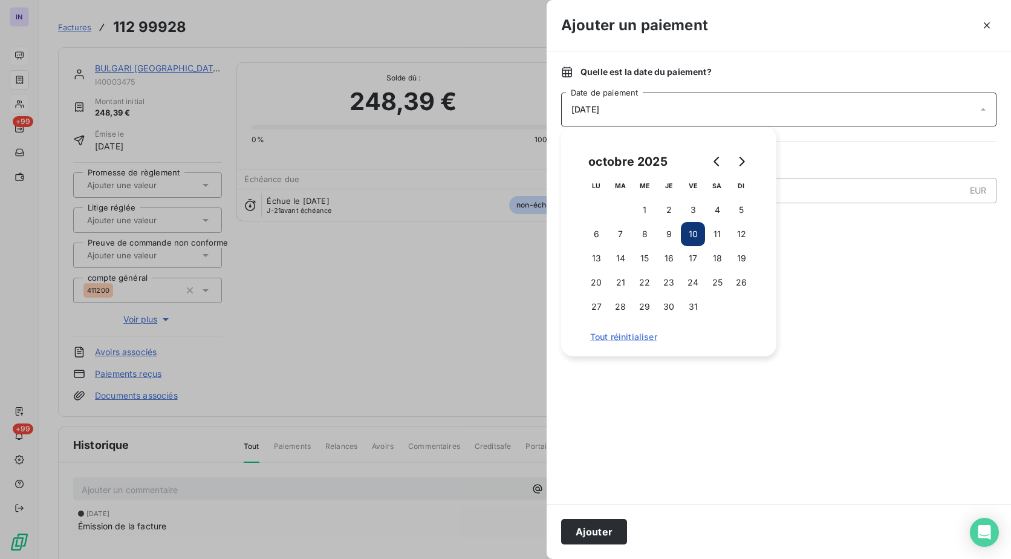
drag, startPoint x: 667, startPoint y: 235, endPoint x: 617, endPoint y: 374, distance: 148.6
click at [667, 235] on button "9" at bounding box center [669, 234] width 24 height 24
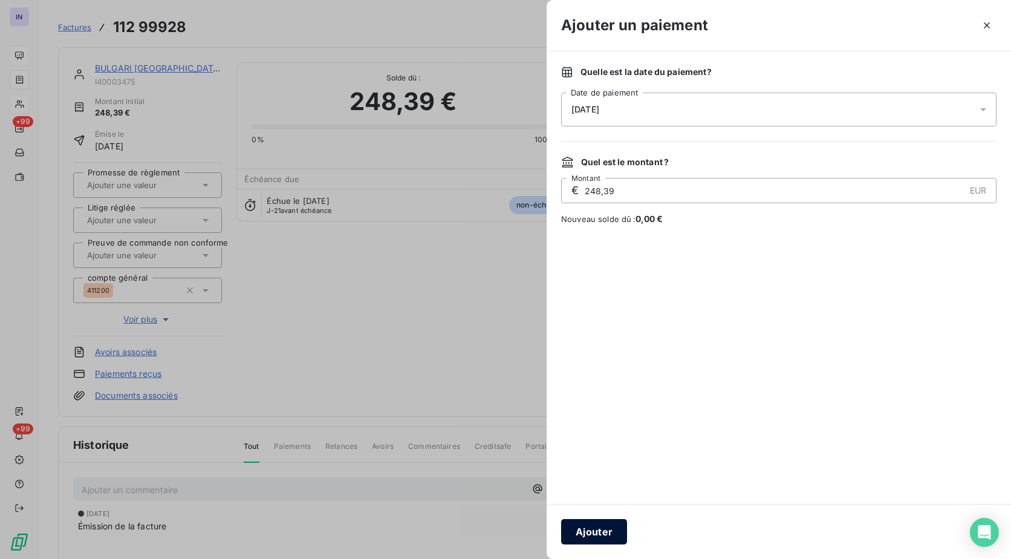
click at [601, 533] on button "Ajouter" at bounding box center [594, 531] width 66 height 25
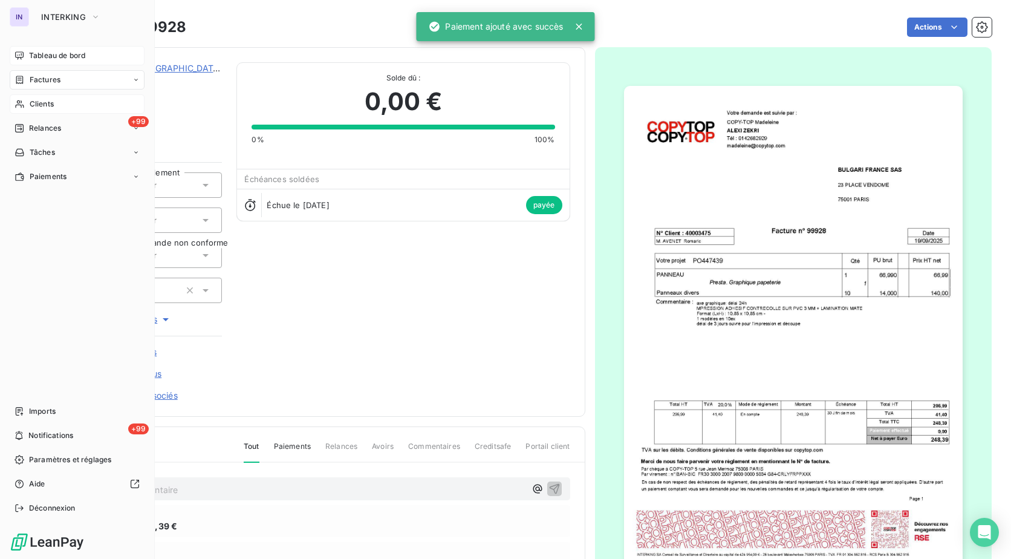
drag, startPoint x: 39, startPoint y: 79, endPoint x: 112, endPoint y: 79, distance: 73.8
click at [39, 79] on span "Factures" at bounding box center [45, 79] width 31 height 11
click at [30, 75] on span "Factures" at bounding box center [45, 79] width 31 height 11
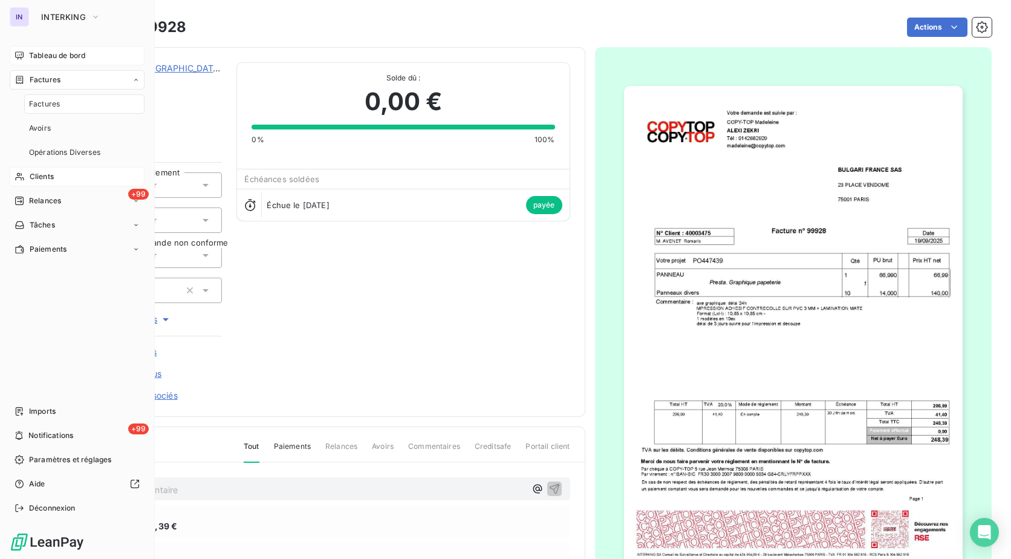
click at [49, 105] on span "Factures" at bounding box center [44, 104] width 31 height 11
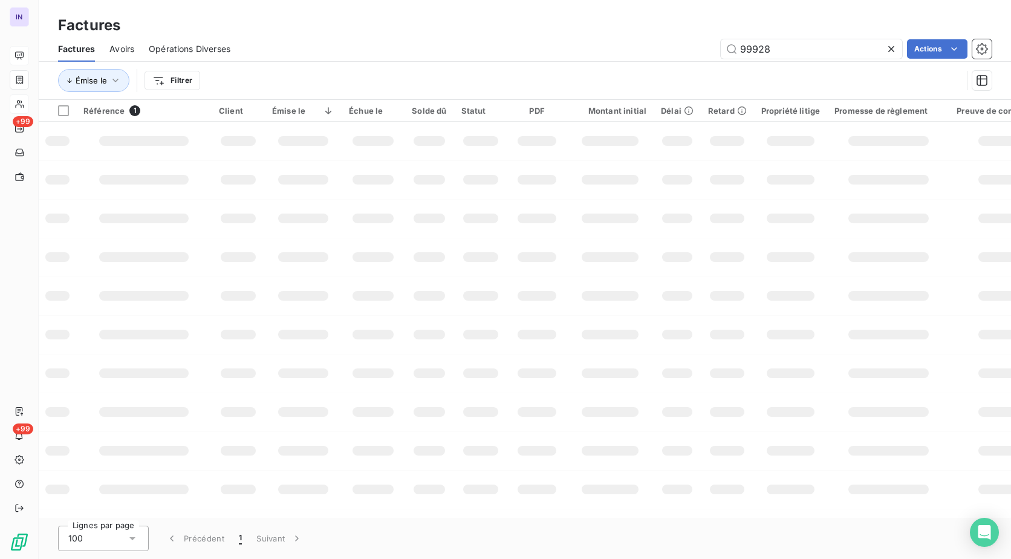
drag, startPoint x: 779, startPoint y: 53, endPoint x: 617, endPoint y: 45, distance: 162.2
click at [617, 45] on div "99928 Actions" at bounding box center [618, 48] width 747 height 19
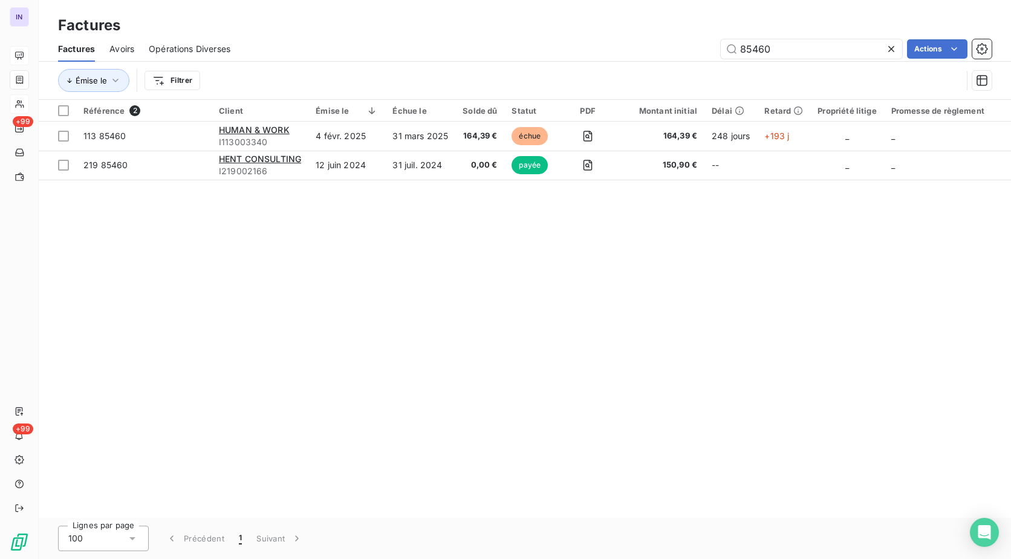
type input "85460"
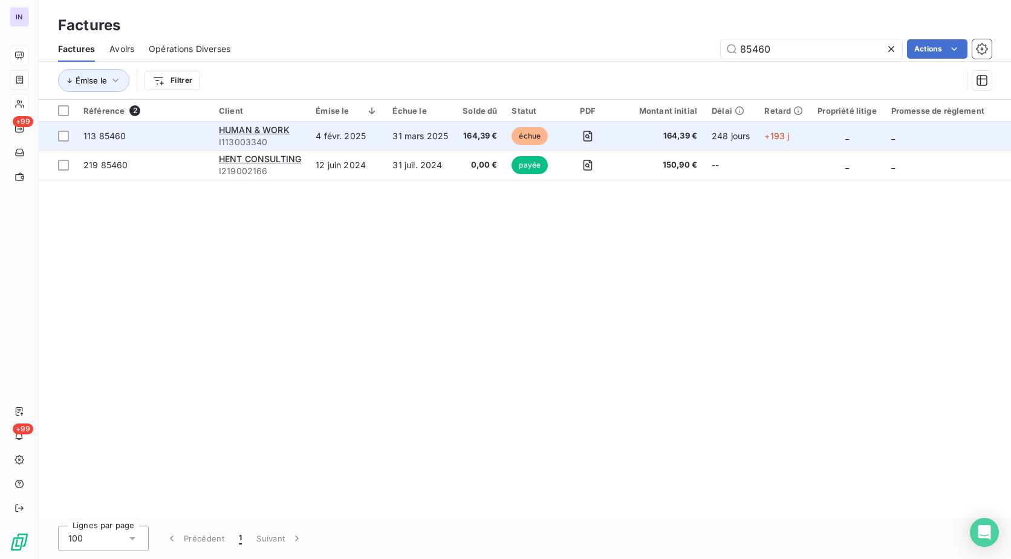
click at [361, 138] on td "4 févr. 2025" at bounding box center [346, 136] width 77 height 29
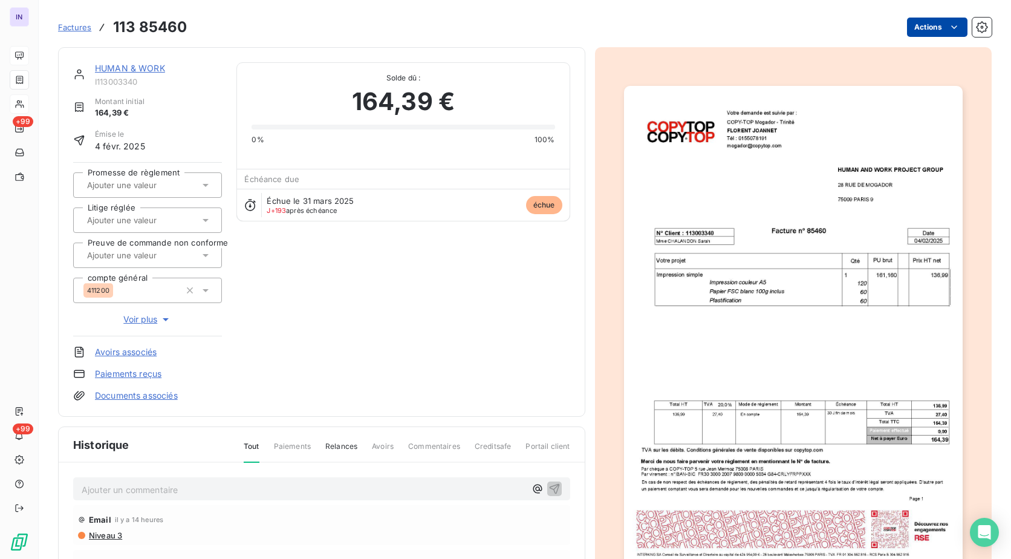
click at [932, 22] on html "IN +99 +99 Factures 113 85460 Actions HUMAN & WORK I113003340 Montant initial 1…" at bounding box center [505, 279] width 1011 height 559
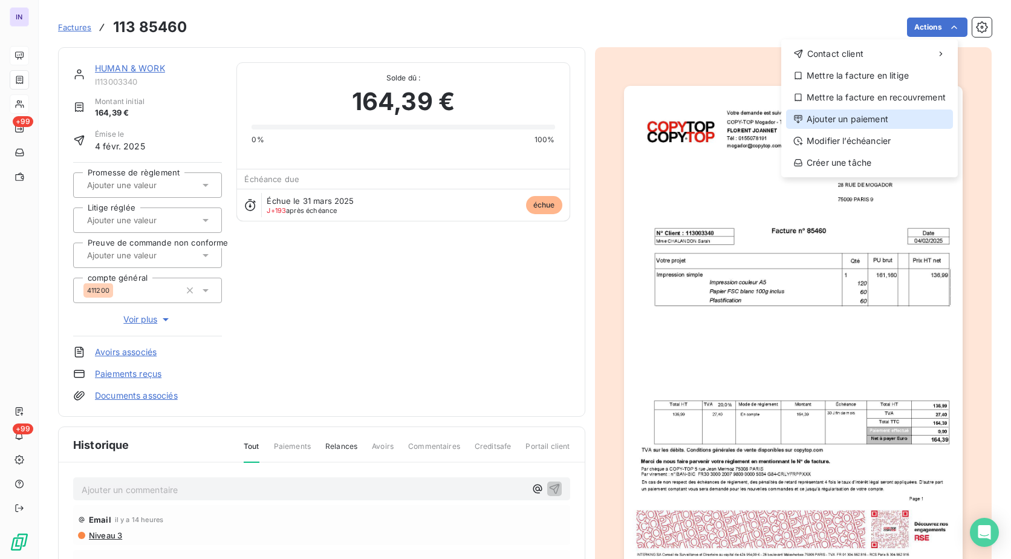
click at [856, 122] on div "Ajouter un paiement" at bounding box center [869, 118] width 167 height 19
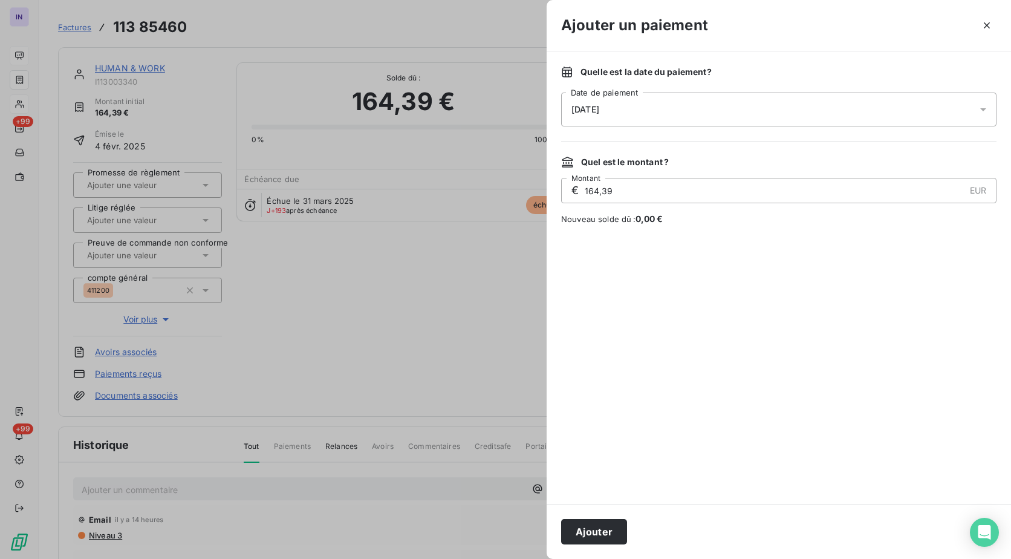
click at [694, 115] on div "[DATE]" at bounding box center [778, 109] width 435 height 34
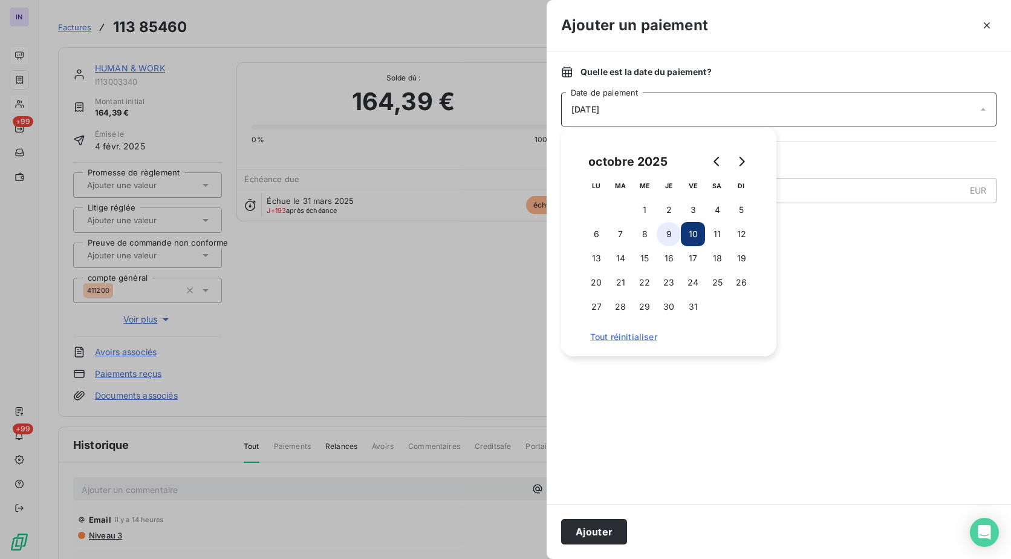
click at [669, 232] on button "9" at bounding box center [669, 234] width 24 height 24
click at [595, 530] on button "Ajouter" at bounding box center [594, 531] width 66 height 25
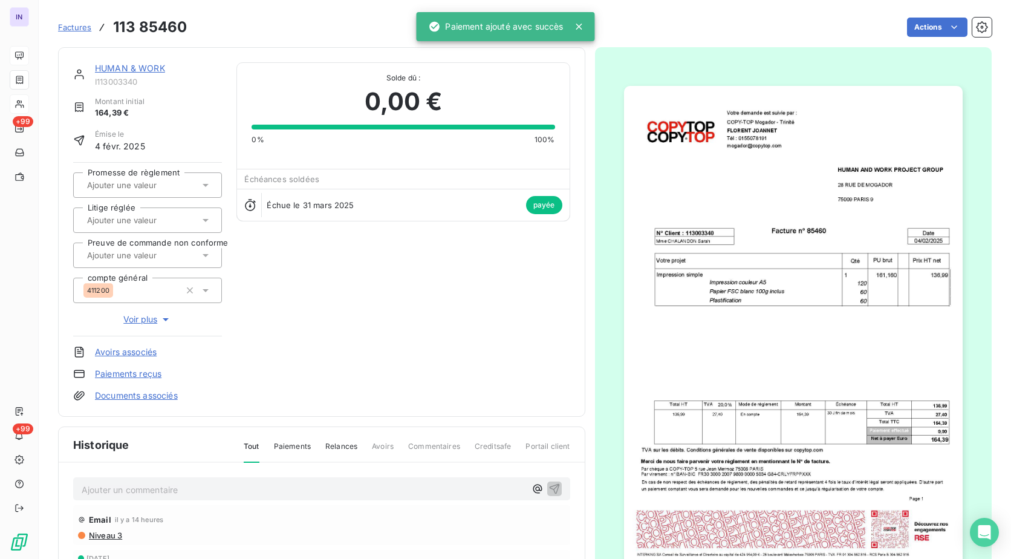
click at [132, 68] on link "HUMAN & WORK" at bounding box center [130, 68] width 70 height 10
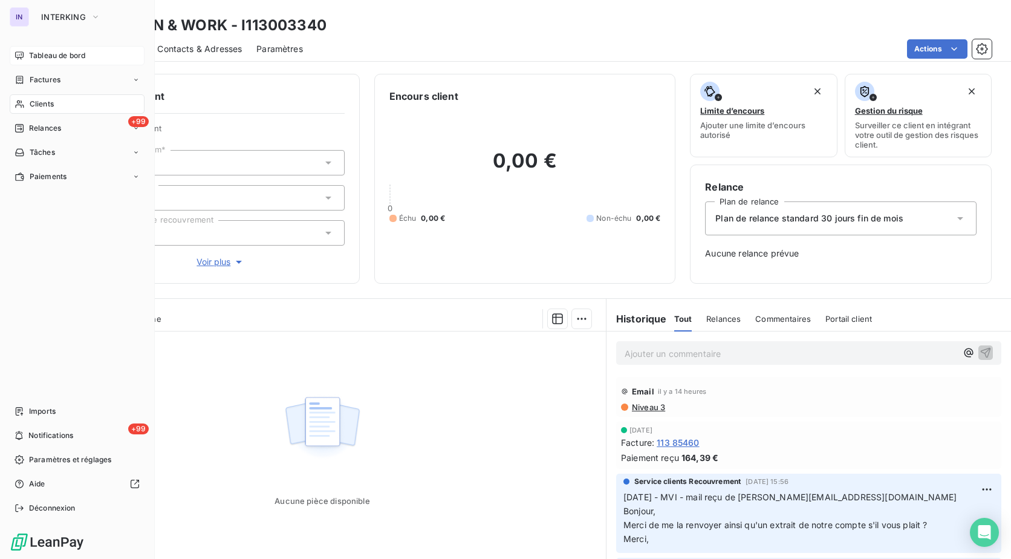
click at [59, 50] on span "Tableau de bord" at bounding box center [57, 55] width 56 height 11
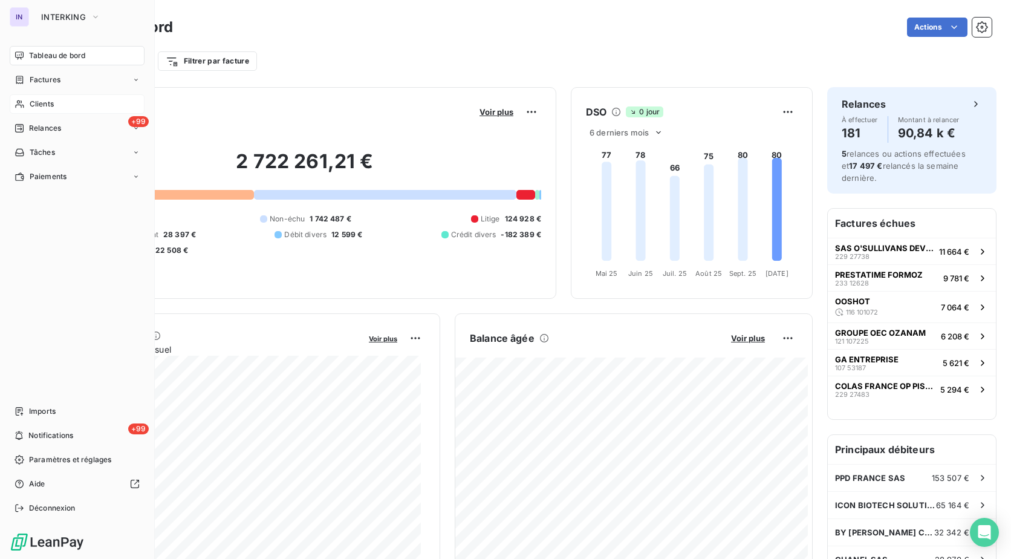
click at [49, 106] on span "Clients" at bounding box center [42, 104] width 24 height 11
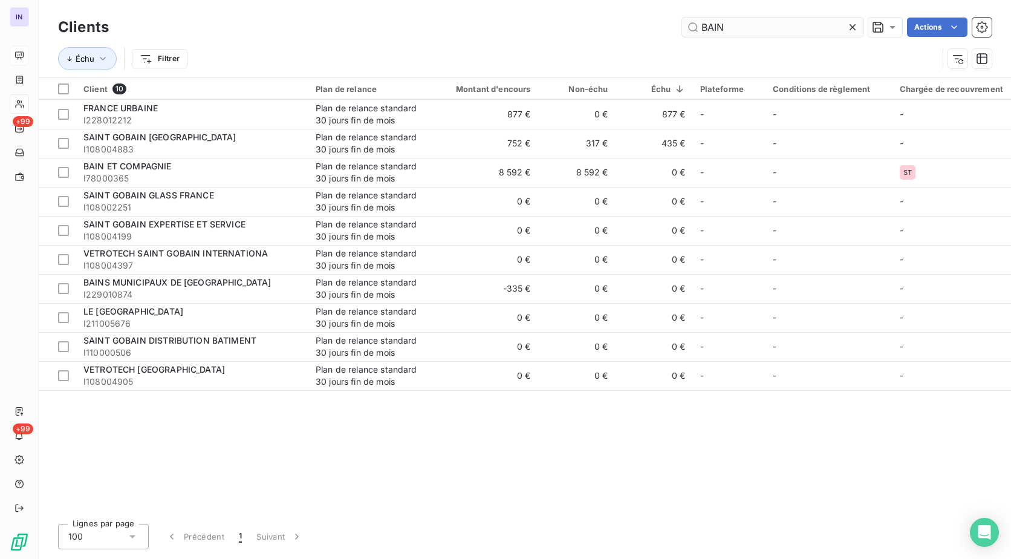
drag, startPoint x: 763, startPoint y: 21, endPoint x: 687, endPoint y: 27, distance: 75.8
click at [649, 31] on div "BAIN Actions" at bounding box center [557, 27] width 868 height 19
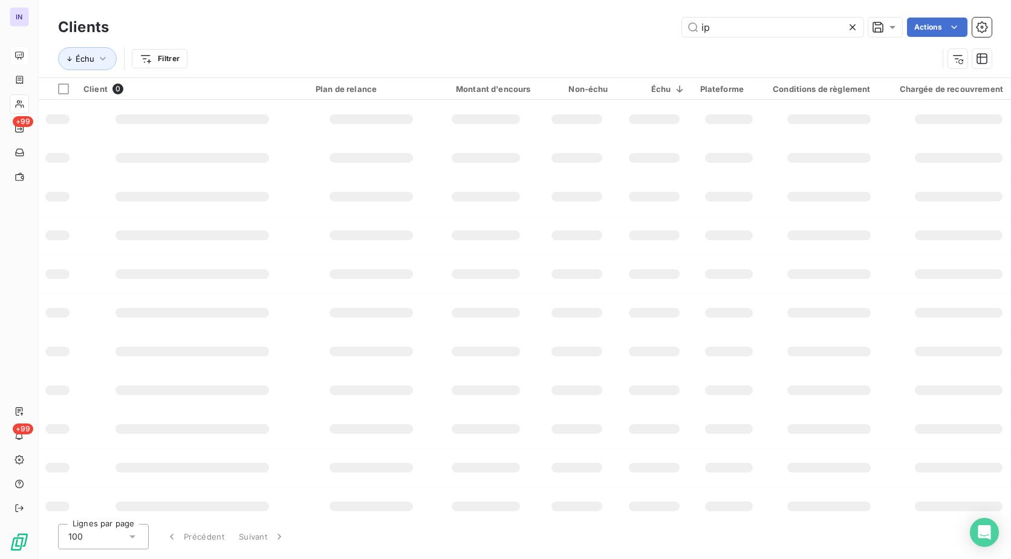
type input "i"
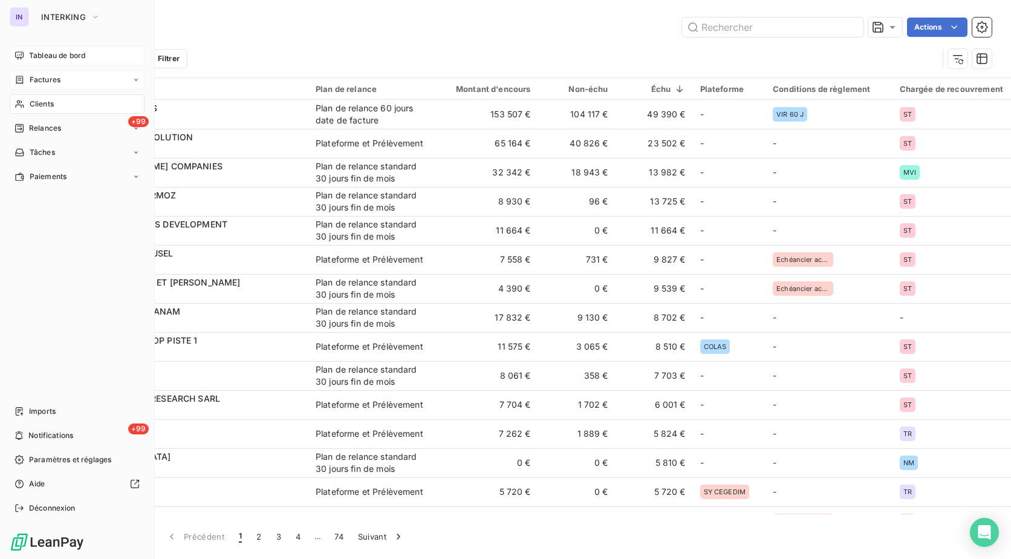
click at [48, 78] on span "Factures" at bounding box center [45, 79] width 31 height 11
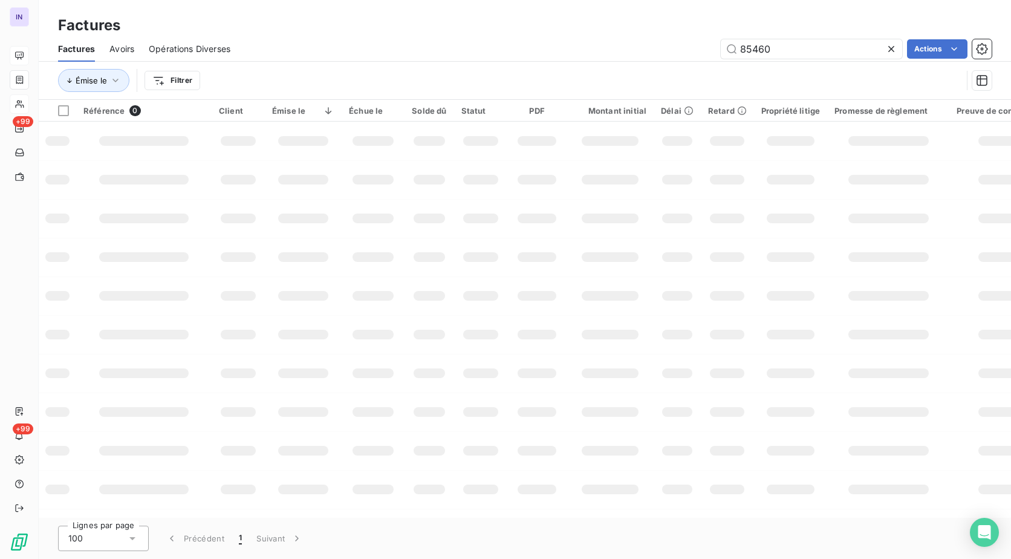
drag, startPoint x: 795, startPoint y: 53, endPoint x: 548, endPoint y: 58, distance: 247.3
click at [533, 53] on div "85460 Actions" at bounding box center [618, 48] width 747 height 19
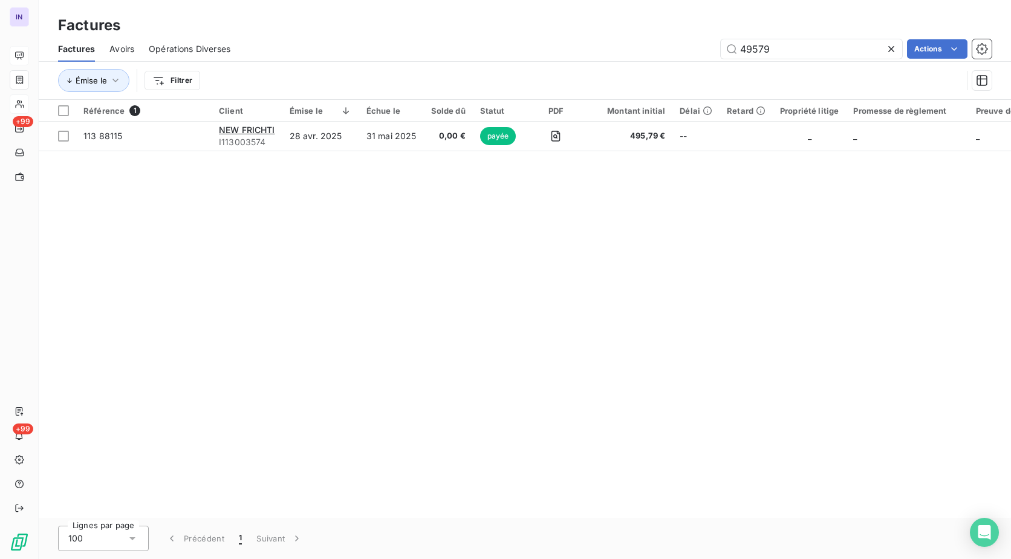
type input "49579"
drag, startPoint x: 792, startPoint y: 45, endPoint x: 681, endPoint y: 57, distance: 111.8
click at [681, 57] on div "49579 Actions" at bounding box center [618, 48] width 747 height 19
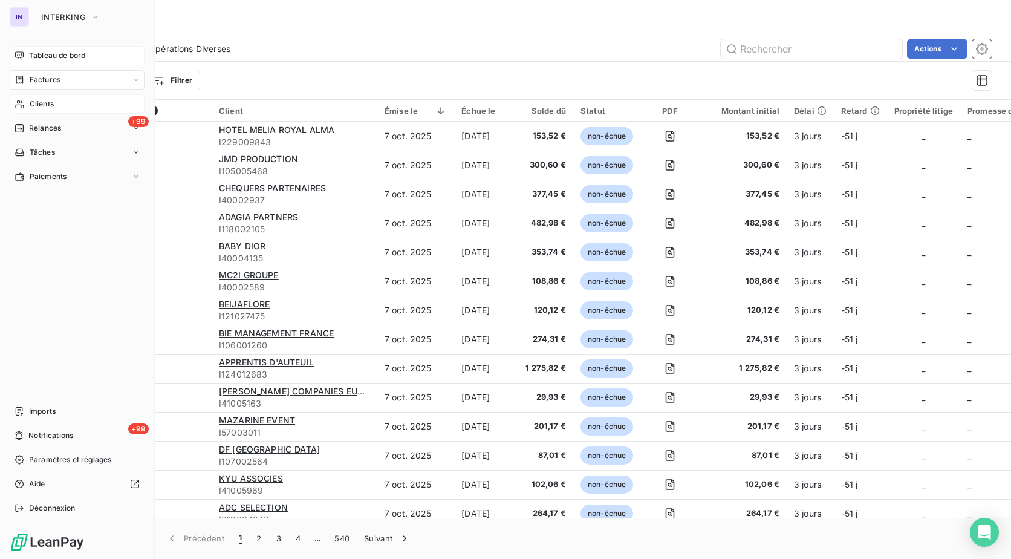
click at [42, 56] on span "Tableau de bord" at bounding box center [57, 55] width 56 height 11
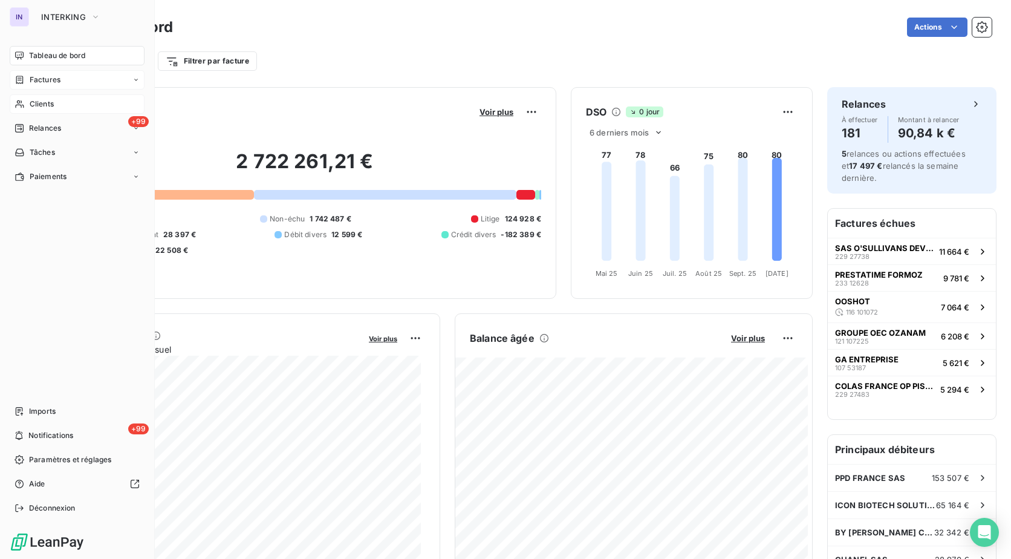
click at [44, 104] on span "Clients" at bounding box center [42, 104] width 24 height 11
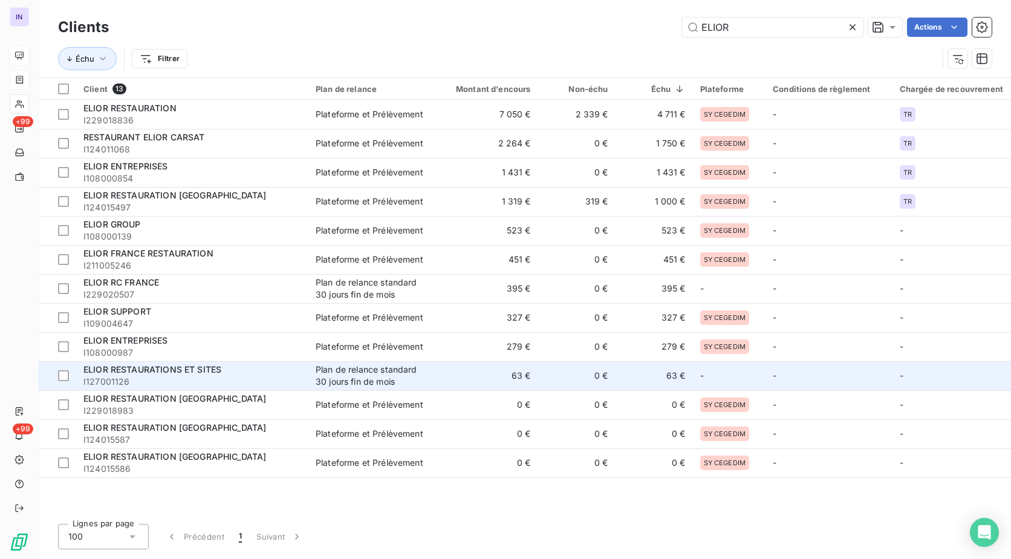
type input "ELIOR"
click at [205, 368] on span "ELIOR RESTAURATIONS ET SITES" at bounding box center [152, 369] width 138 height 10
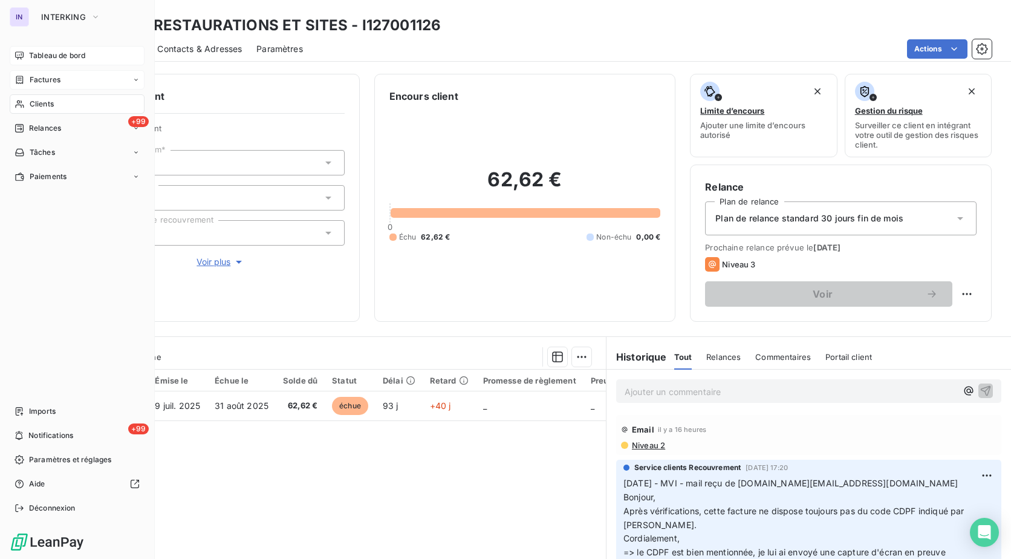
drag, startPoint x: 40, startPoint y: 104, endPoint x: 97, endPoint y: 103, distance: 57.4
click at [40, 104] on span "Clients" at bounding box center [42, 104] width 24 height 11
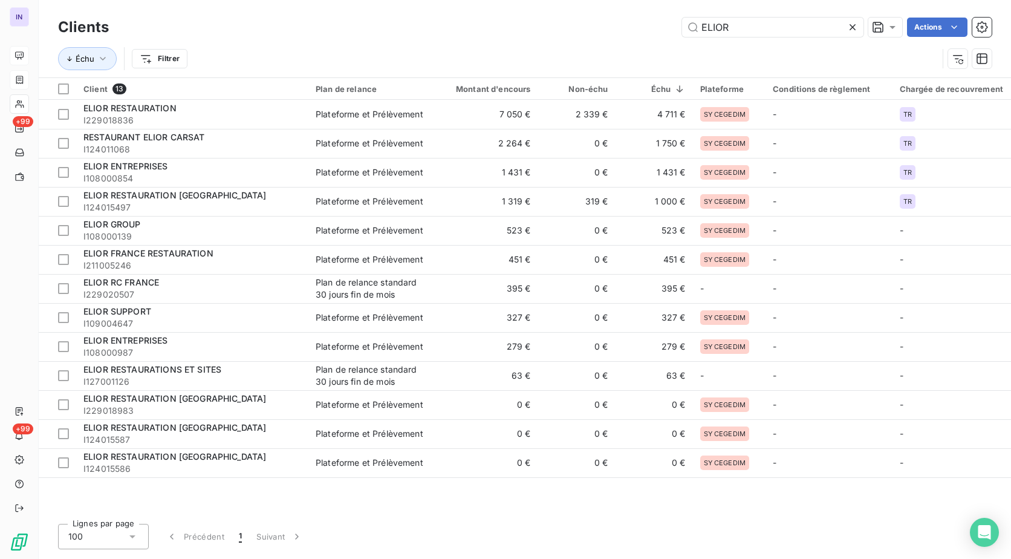
drag, startPoint x: 734, startPoint y: 25, endPoint x: 487, endPoint y: 48, distance: 247.8
click at [487, 48] on div "Clients ELIOR Actions Échu Filtrer" at bounding box center [524, 46] width 933 height 63
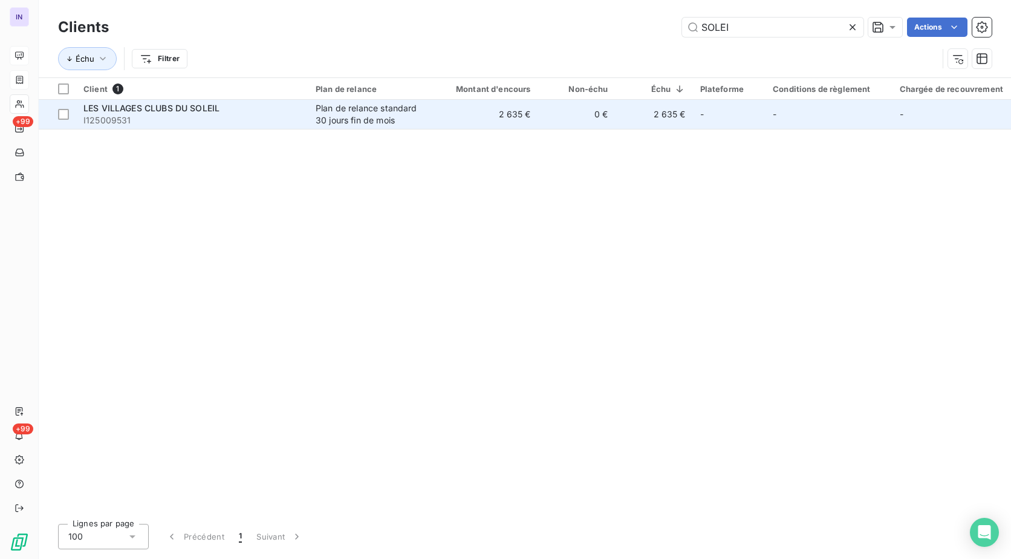
type input "SOLEI"
click at [199, 123] on span "I125009531" at bounding box center [192, 120] width 218 height 12
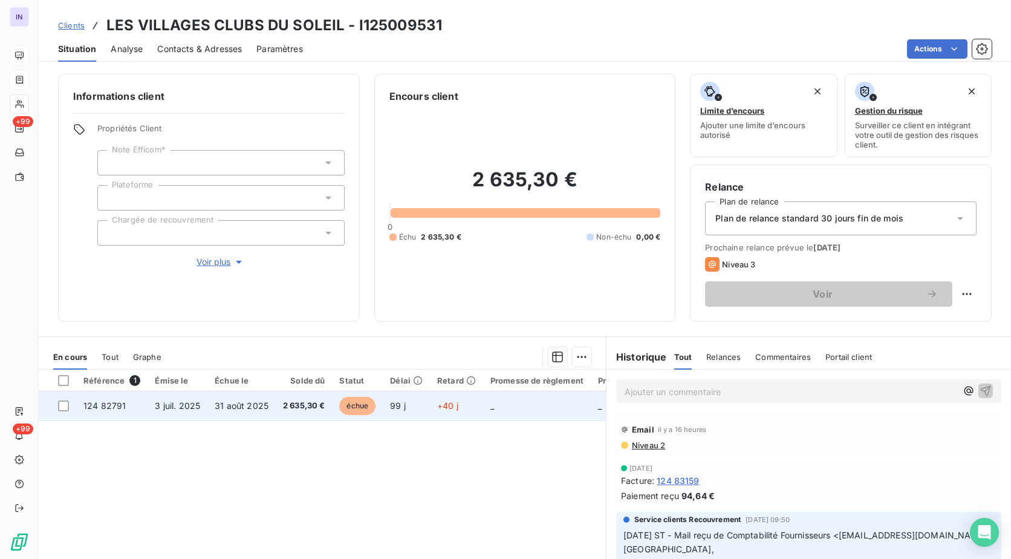
click at [201, 409] on td "3 juil. 2025" at bounding box center [178, 405] width 60 height 29
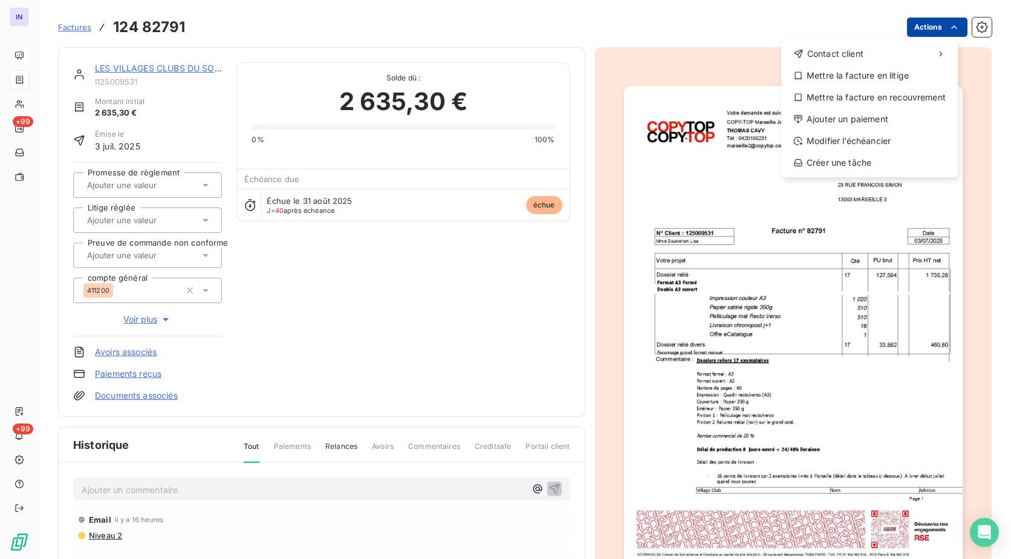
click at [918, 33] on html "IN +99 +99 Factures [PHONE_NUMBER] Actions Contact client Mettre la facture en …" at bounding box center [505, 279] width 1011 height 559
click at [814, 115] on div "Ajouter un paiement" at bounding box center [869, 118] width 167 height 19
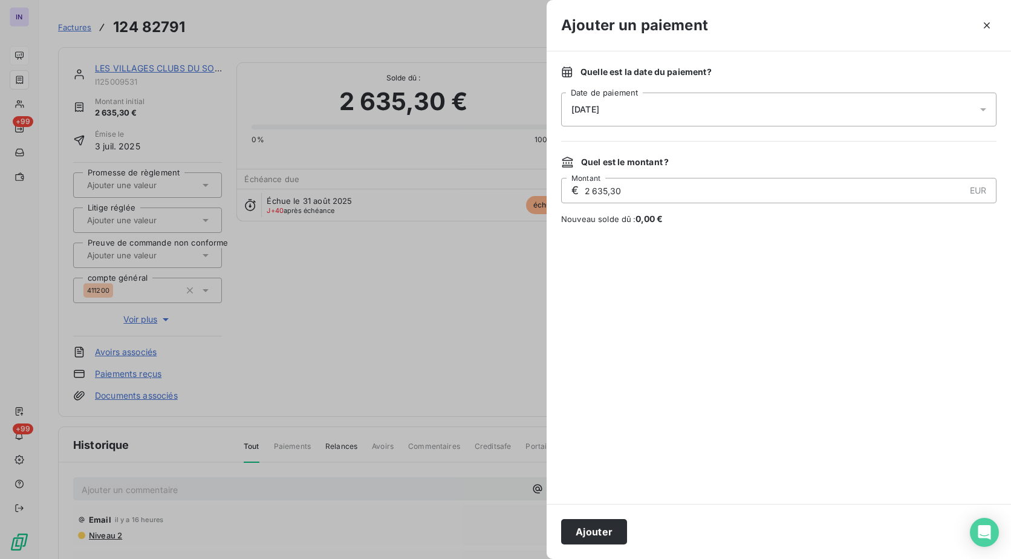
click at [750, 111] on div "[DATE]" at bounding box center [778, 109] width 435 height 34
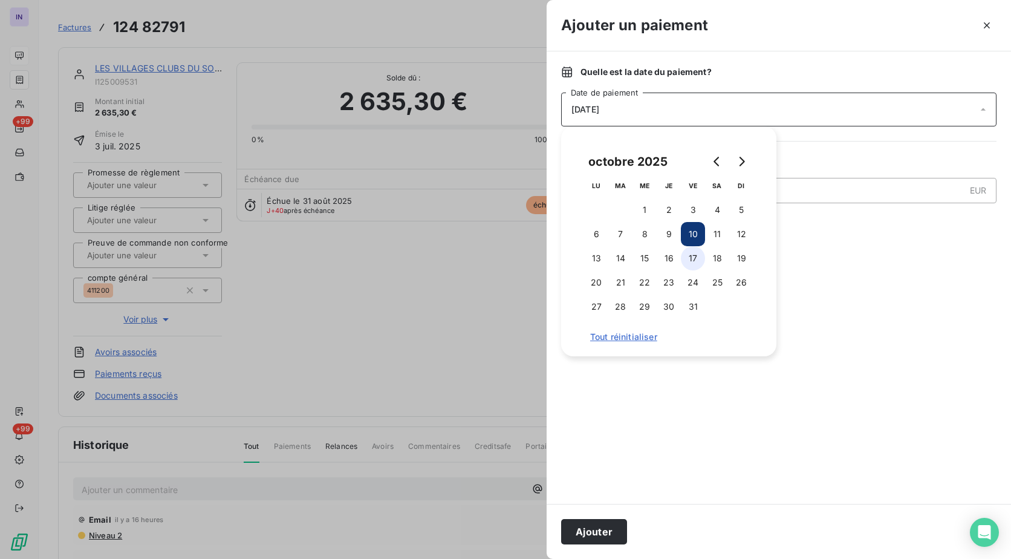
click at [692, 254] on button "17" at bounding box center [693, 258] width 24 height 24
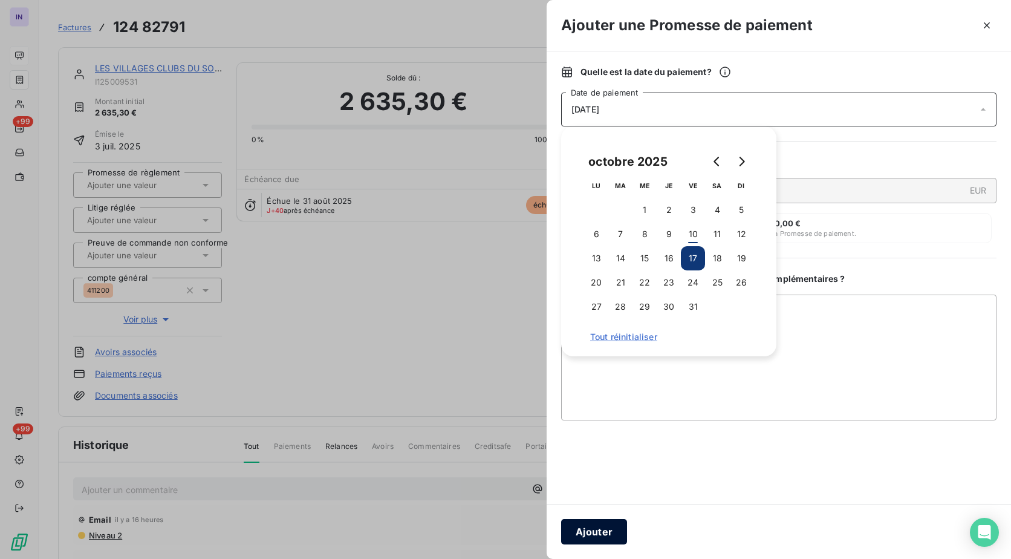
click at [596, 532] on button "Ajouter" at bounding box center [594, 531] width 66 height 25
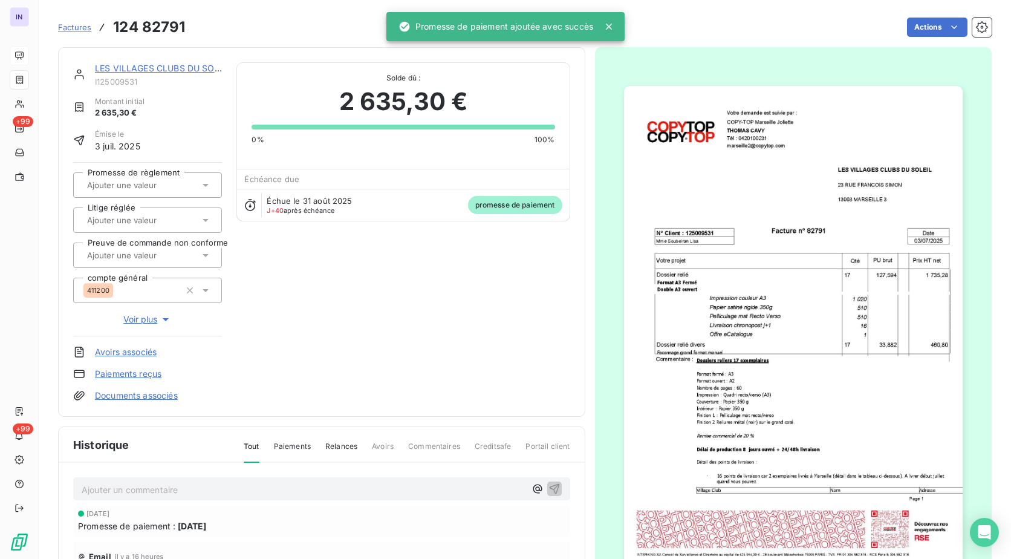
click at [145, 190] on input "text" at bounding box center [147, 185] width 122 height 11
click at [146, 221] on div "Oui" at bounding box center [154, 216] width 115 height 19
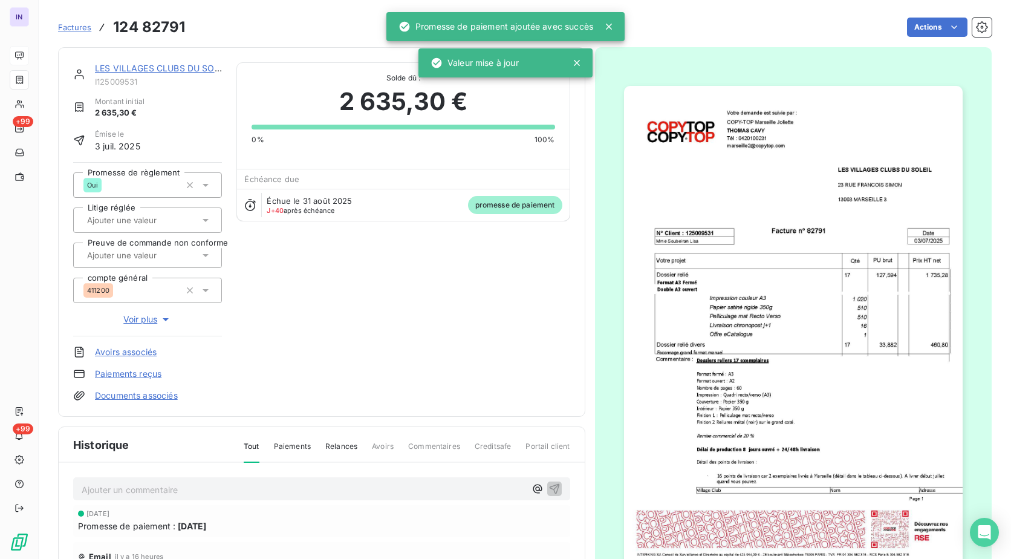
click at [180, 64] on link "LES VILLAGES CLUBS DU SOLEIL" at bounding box center [163, 68] width 137 height 10
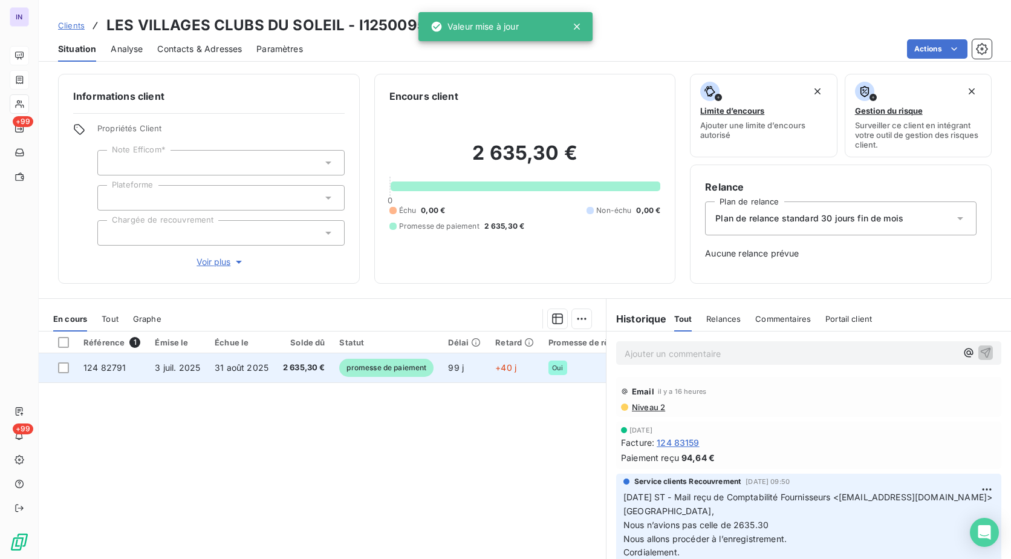
click at [203, 371] on td "3 juil. 2025" at bounding box center [178, 367] width 60 height 29
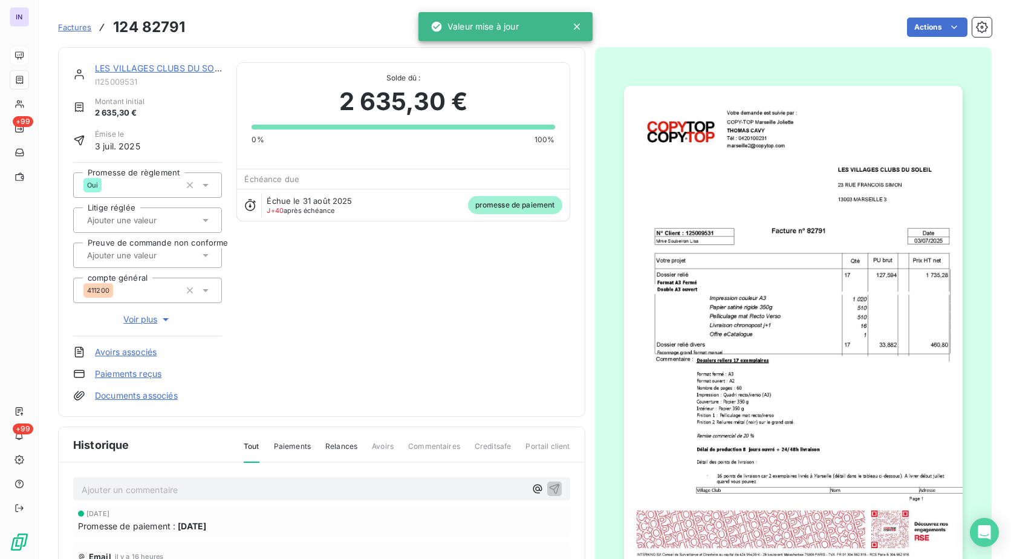
click at [117, 493] on p "Ajouter un commentaire ﻿" at bounding box center [304, 489] width 444 height 15
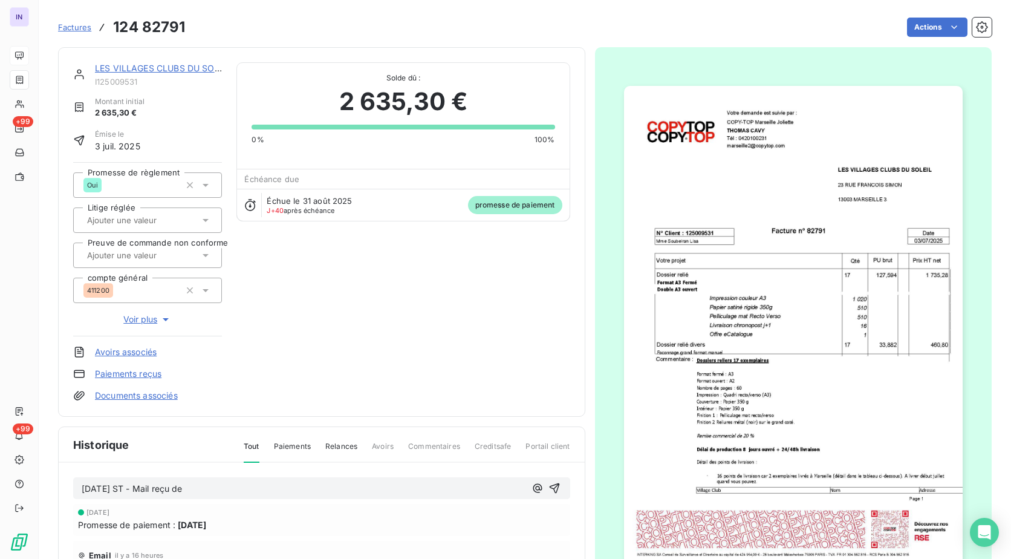
click at [220, 487] on p "[DATE] ST - Mail reçu de" at bounding box center [304, 489] width 444 height 14
click at [100, 496] on p "[DATE] ST - Mail reçu de Comptabilité Fournisseurs <[EMAIL_ADDRESS][DOMAIN_NAME…" at bounding box center [304, 489] width 444 height 14
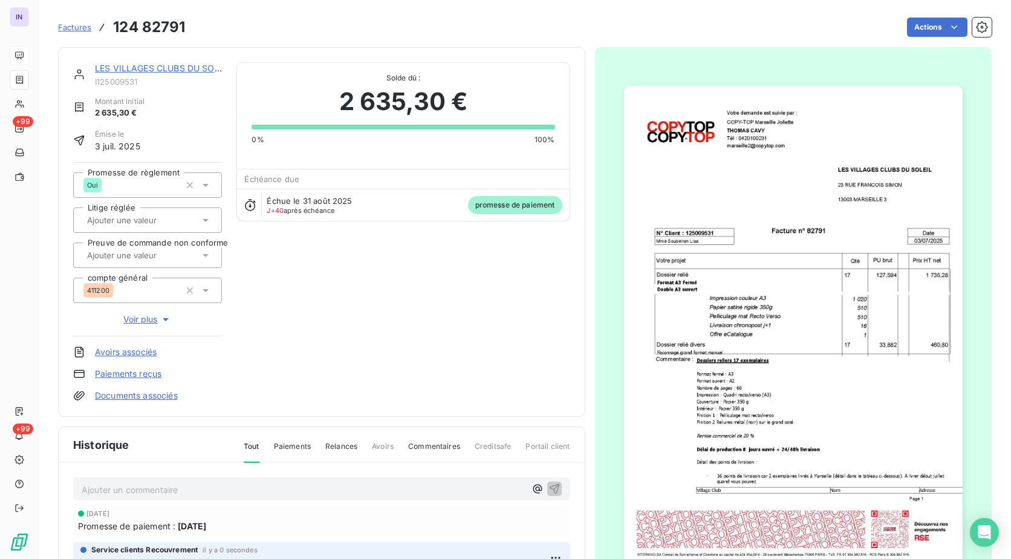
click at [169, 68] on link "LES VILLAGES CLUBS DU SOLEIL" at bounding box center [163, 68] width 137 height 10
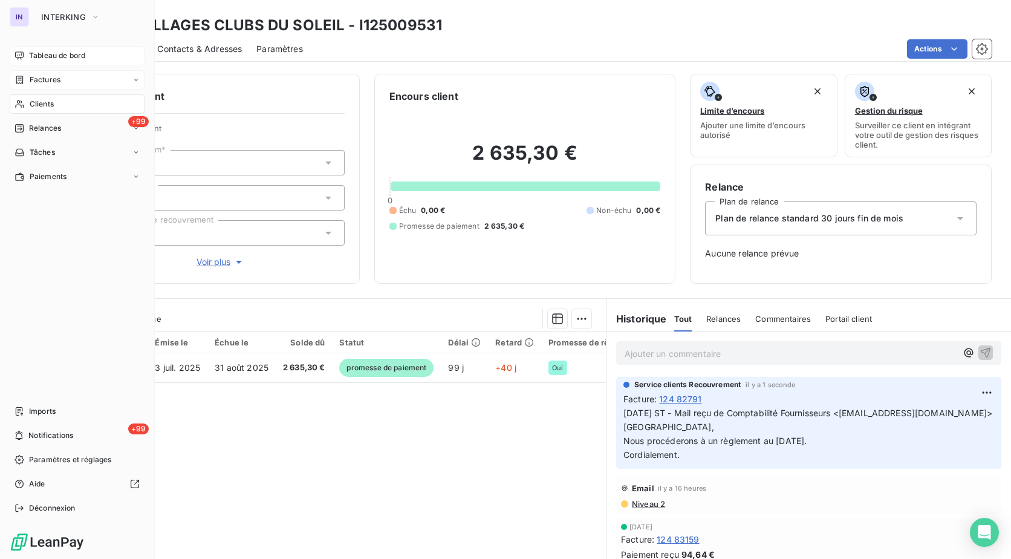
drag, startPoint x: 41, startPoint y: 103, endPoint x: 52, endPoint y: 103, distance: 10.9
click at [41, 103] on span "Clients" at bounding box center [42, 104] width 24 height 11
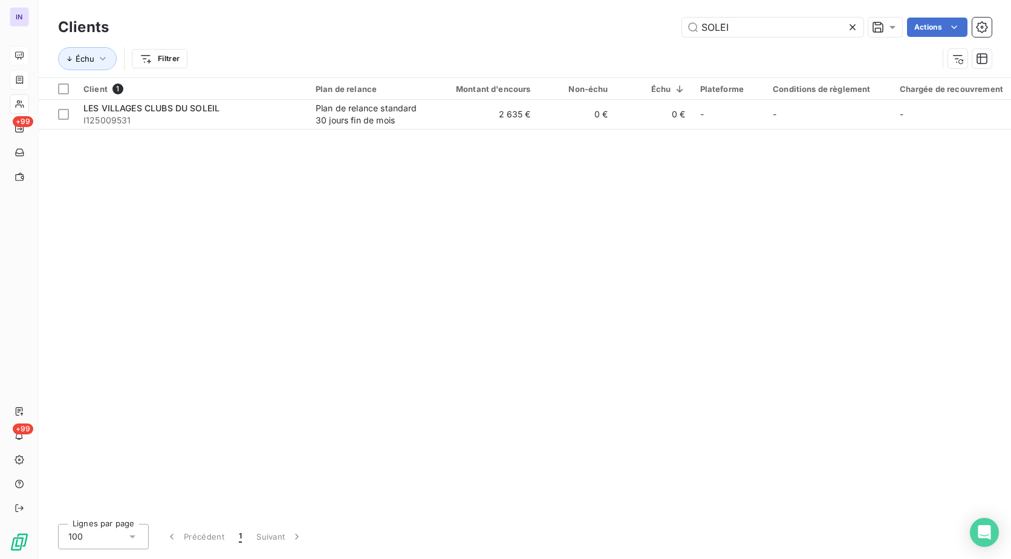
drag, startPoint x: 738, startPoint y: 23, endPoint x: 595, endPoint y: 17, distance: 142.2
click at [595, 17] on div "Clients SOLEI Actions" at bounding box center [524, 27] width 933 height 25
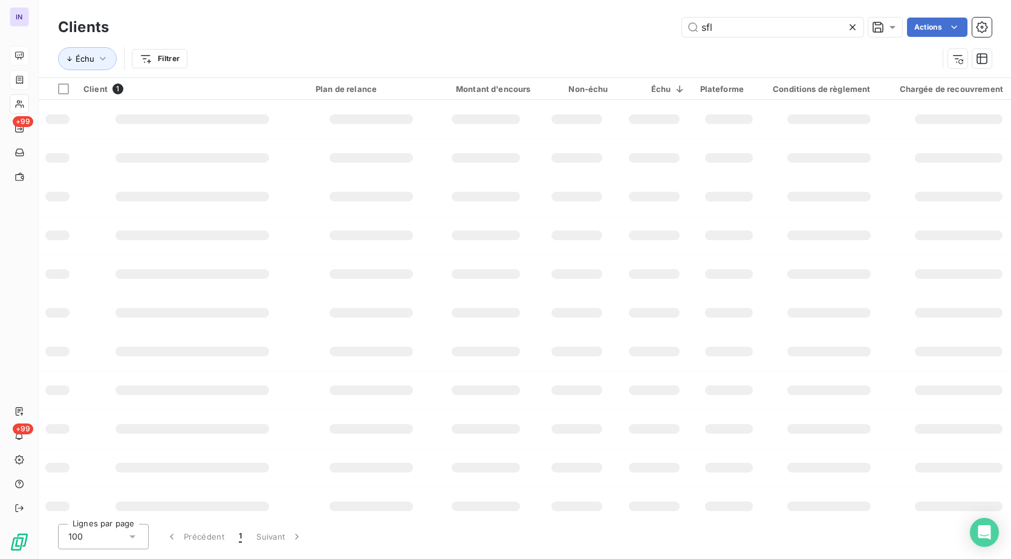
type input "sfl"
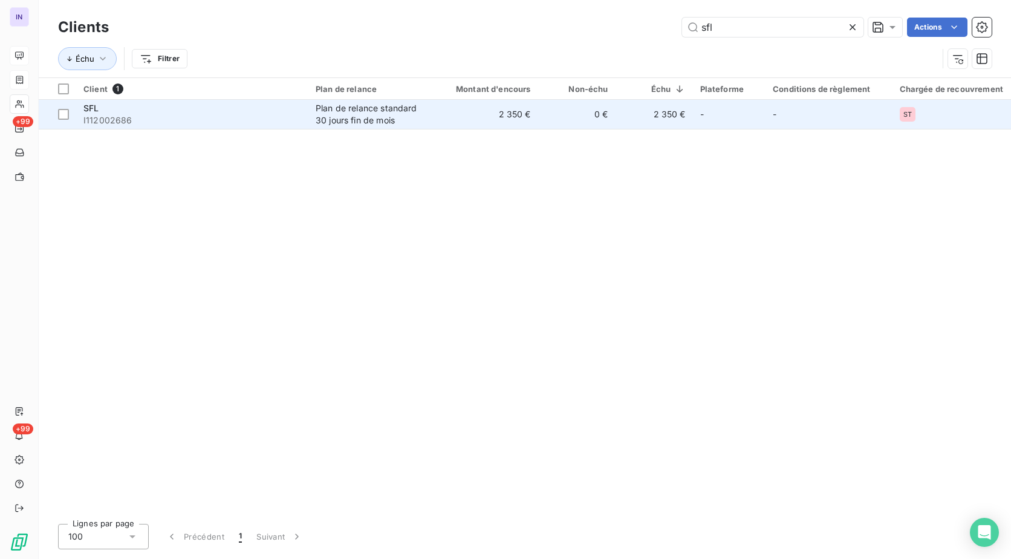
click at [128, 118] on span "I112002686" at bounding box center [192, 120] width 218 height 12
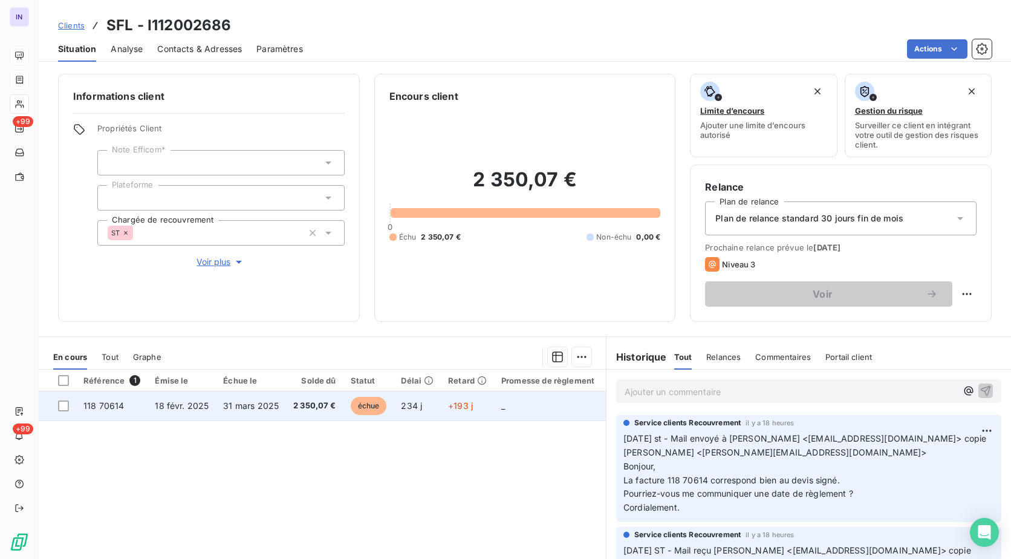
click at [241, 407] on span "31 mars 2025" at bounding box center [251, 405] width 56 height 10
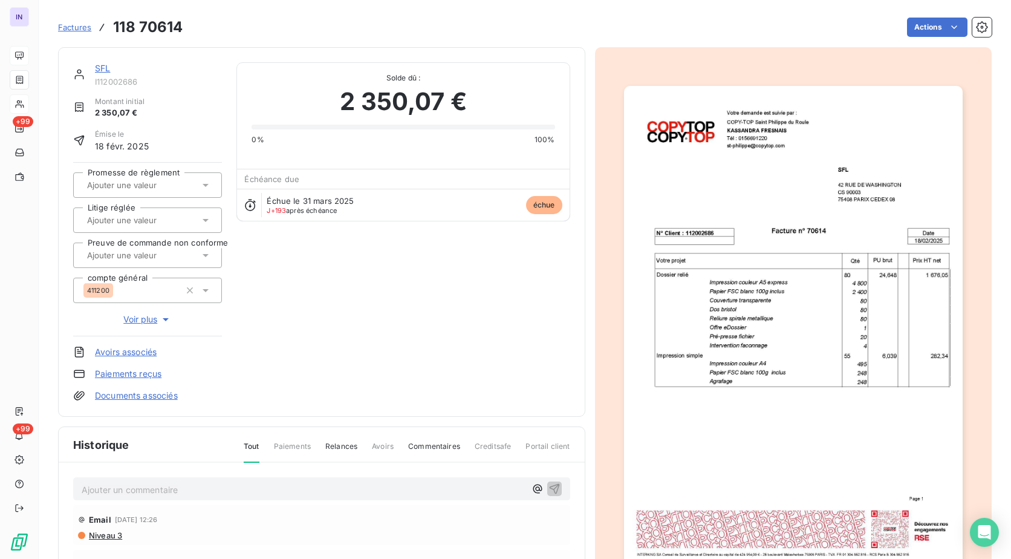
click at [146, 489] on p "Ajouter un commentaire ﻿" at bounding box center [304, 489] width 444 height 15
click at [236, 493] on p "[DATE] ST - Mail reçu de" at bounding box center [304, 489] width 444 height 14
click at [433, 488] on p "[DATE] ST - Mail reçu [PERSON_NAME] <[EMAIL_ADDRESS][DOMAIN_NAME]> copie" at bounding box center [304, 489] width 444 height 14
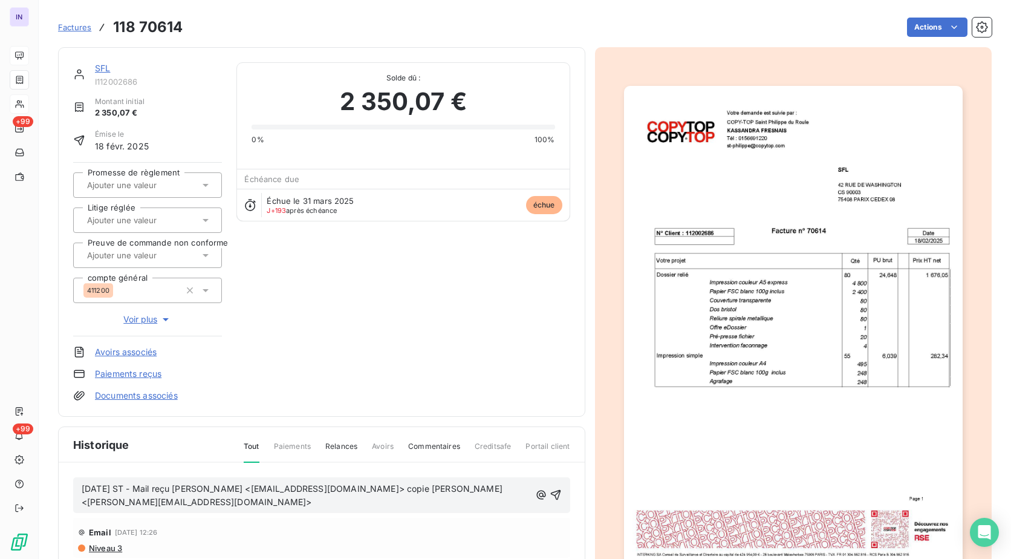
click at [173, 510] on p "[DATE] ST - Mail reçu [PERSON_NAME] <[EMAIL_ADDRESS][DOMAIN_NAME]> copie [PERSO…" at bounding box center [306, 496] width 449 height 28
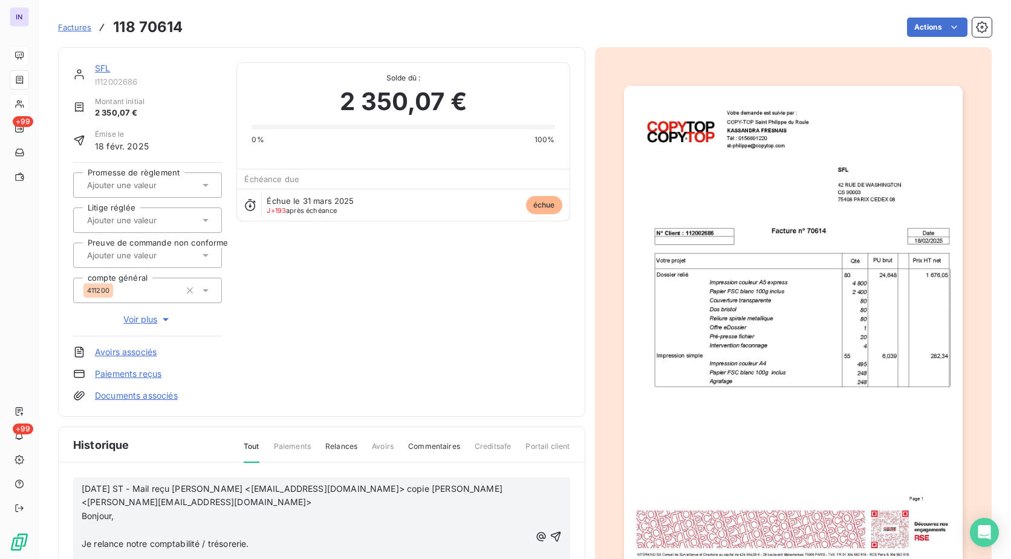
click at [91, 530] on p "﻿" at bounding box center [306, 530] width 449 height 14
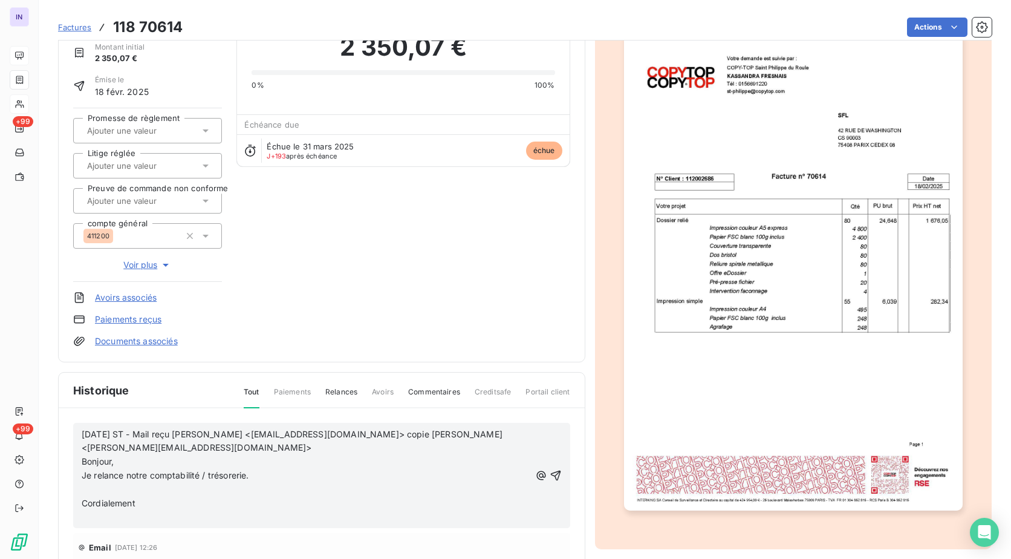
scroll to position [62, 0]
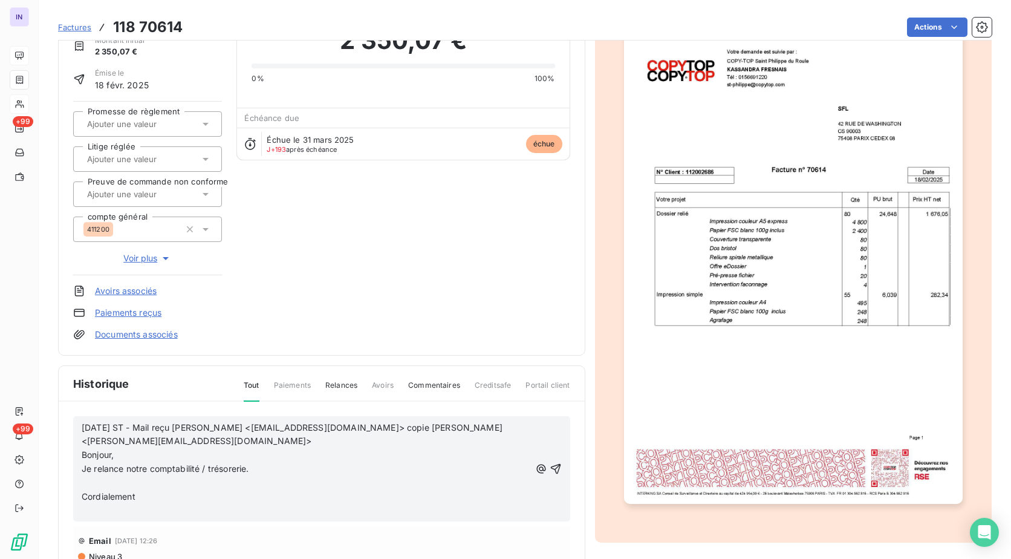
click at [91, 482] on p "﻿" at bounding box center [306, 483] width 449 height 14
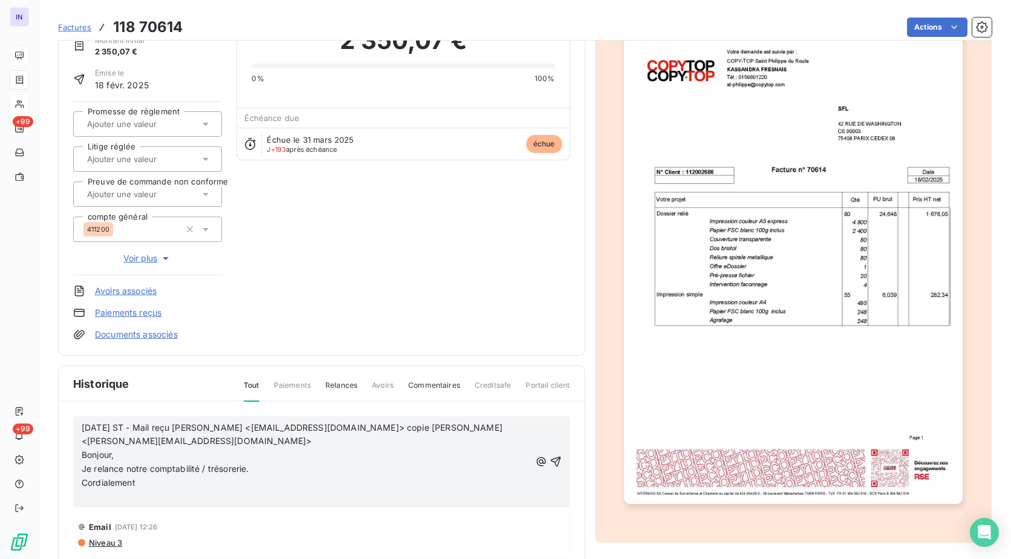
click at [86, 498] on p "﻿" at bounding box center [306, 497] width 449 height 14
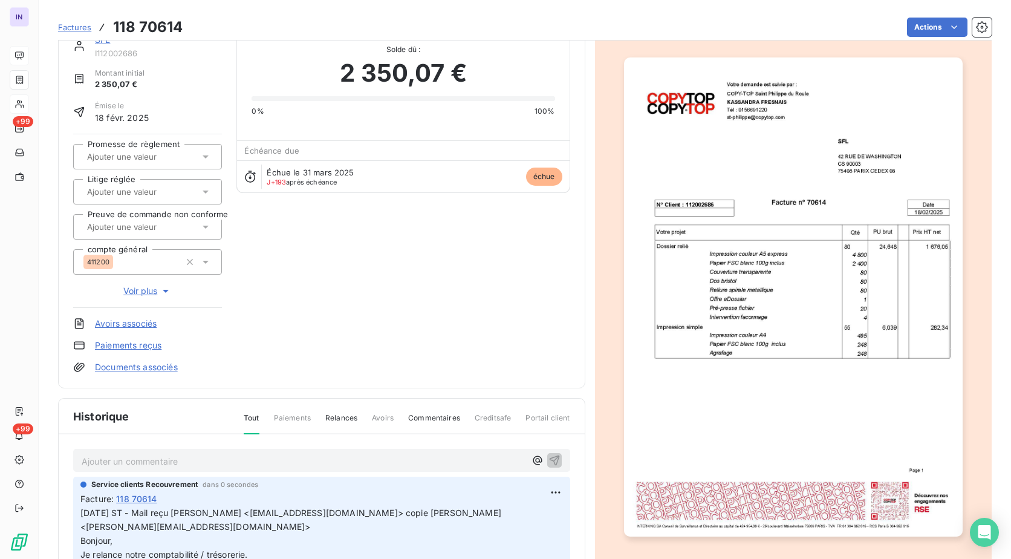
scroll to position [0, 0]
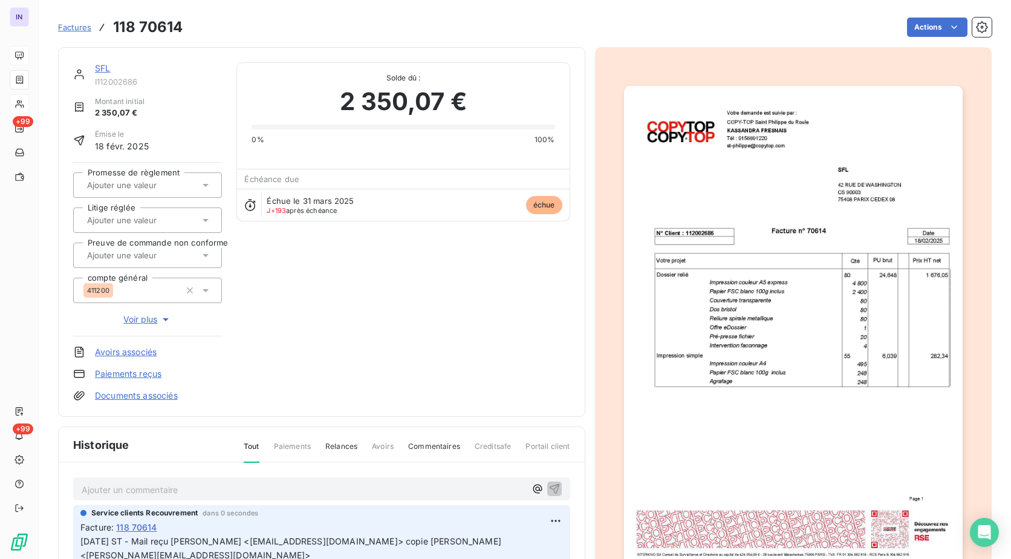
click at [105, 72] on link "SFL" at bounding box center [102, 68] width 15 height 10
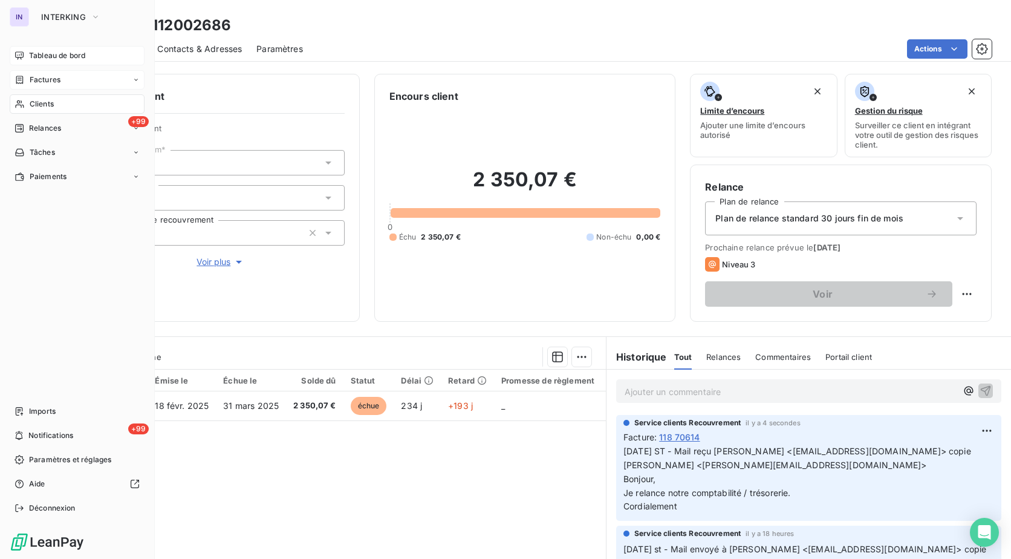
click at [56, 101] on div "Clients" at bounding box center [77, 103] width 135 height 19
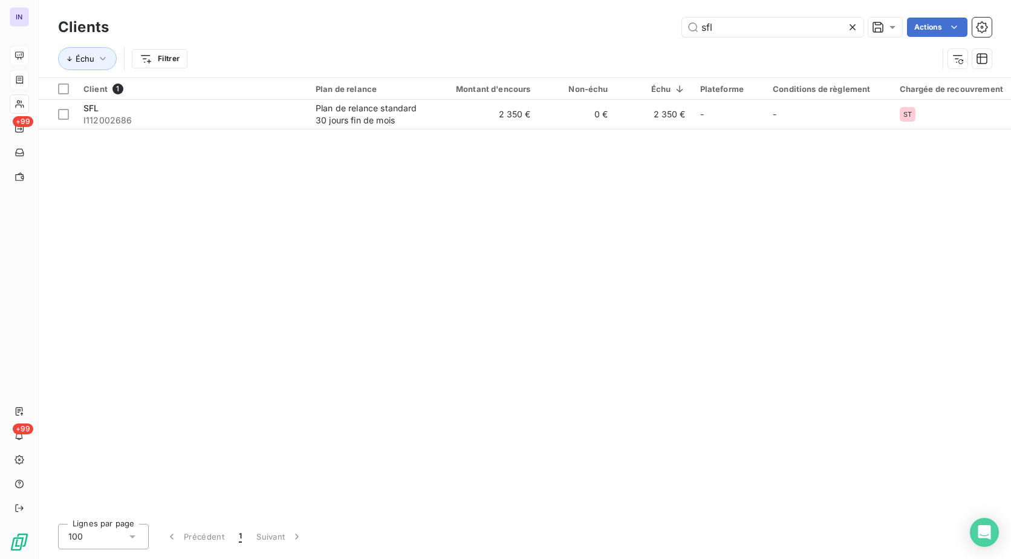
drag, startPoint x: 709, startPoint y: 30, endPoint x: 632, endPoint y: 28, distance: 76.8
click at [632, 28] on div "sfl Actions" at bounding box center [557, 27] width 868 height 19
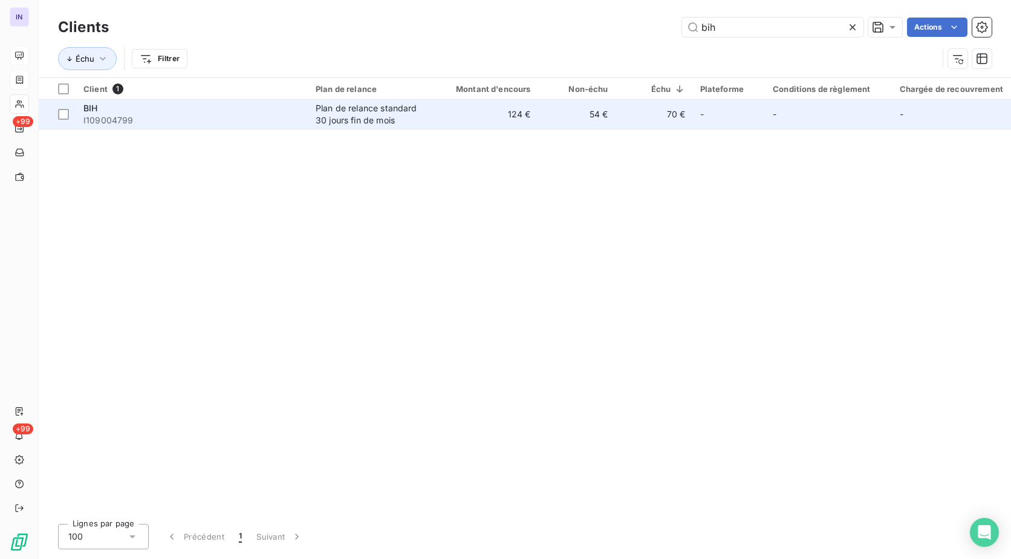
type input "bih"
click at [167, 112] on div "BIH" at bounding box center [192, 108] width 218 height 12
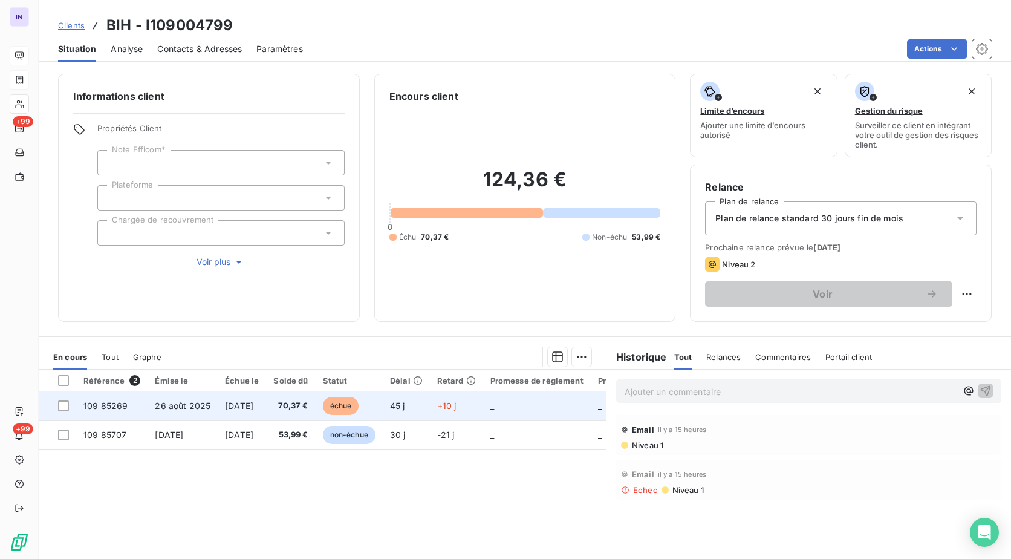
click at [226, 407] on span "[DATE]" at bounding box center [239, 405] width 28 height 10
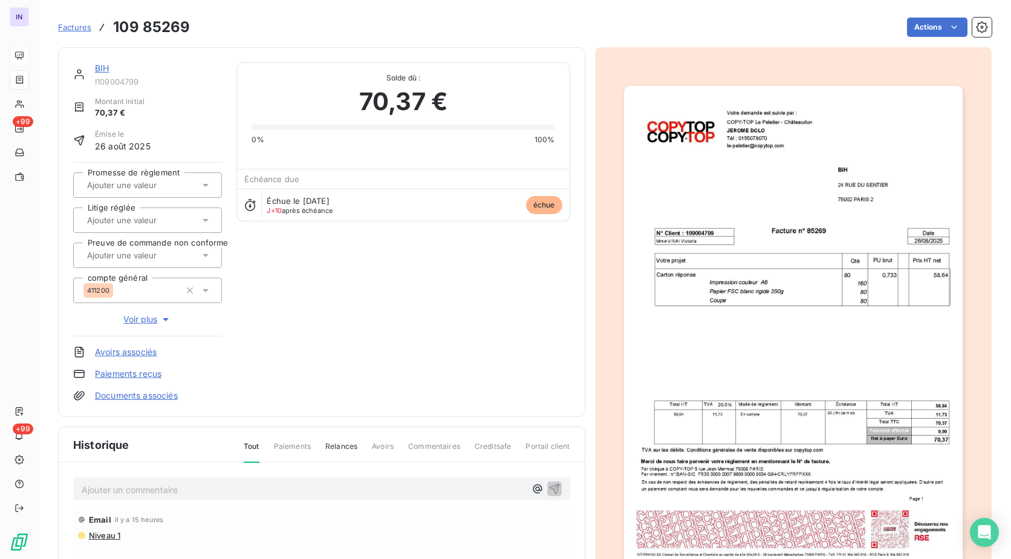
click at [131, 483] on p "Ajouter un commentaire ﻿" at bounding box center [304, 489] width 444 height 15
click at [247, 487] on p "[DATE] ST - Mail reçu de" at bounding box center [304, 489] width 444 height 14
click at [100, 496] on p "[DATE] ST - Mail reçu de [PERSON_NAME] <[EMAIL_ADDRESS][DOMAIN_NAME]>" at bounding box center [304, 489] width 444 height 14
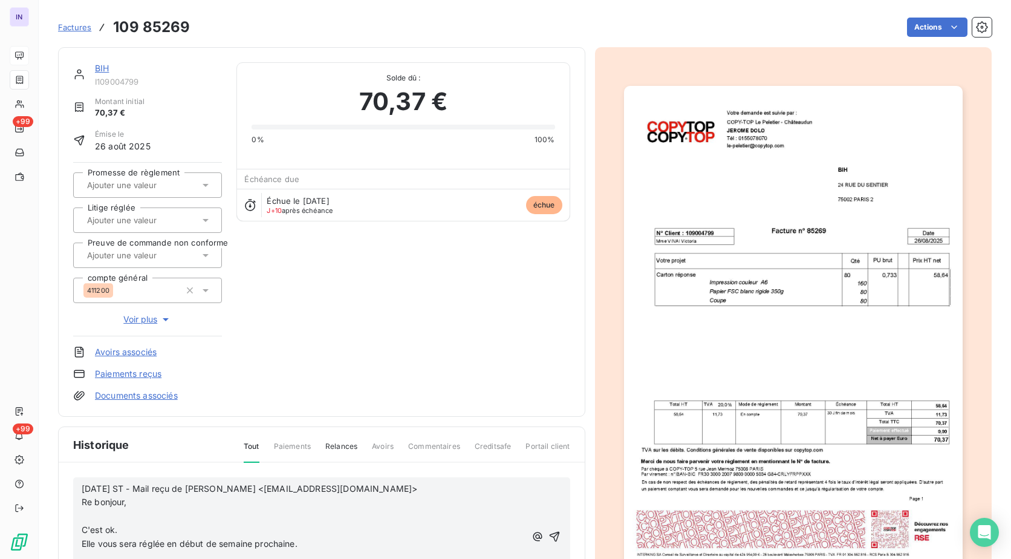
click at [97, 513] on p "﻿" at bounding box center [304, 516] width 444 height 14
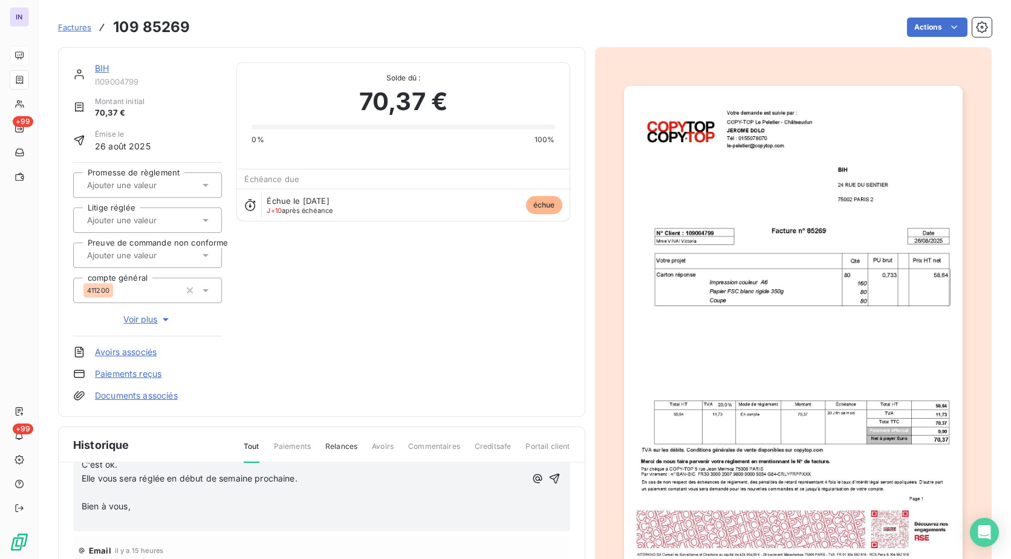
click at [94, 492] on p "﻿" at bounding box center [304, 492] width 444 height 14
click at [86, 524] on p "﻿" at bounding box center [304, 520] width 444 height 14
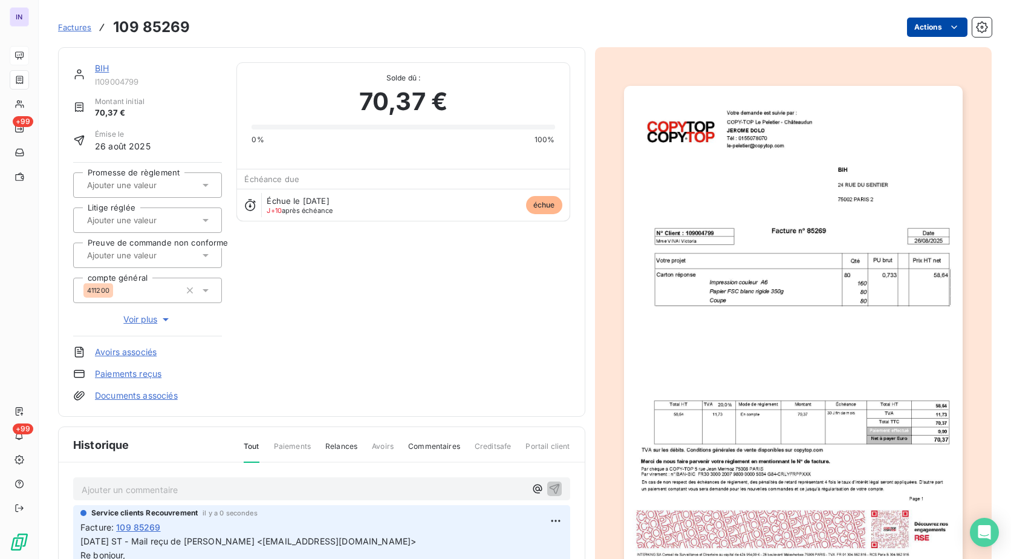
click at [919, 27] on html "IN +99 +99 Factures 109 85269 Actions BIH I109004799 Montant initial 70,37 € Ém…" at bounding box center [505, 279] width 1011 height 559
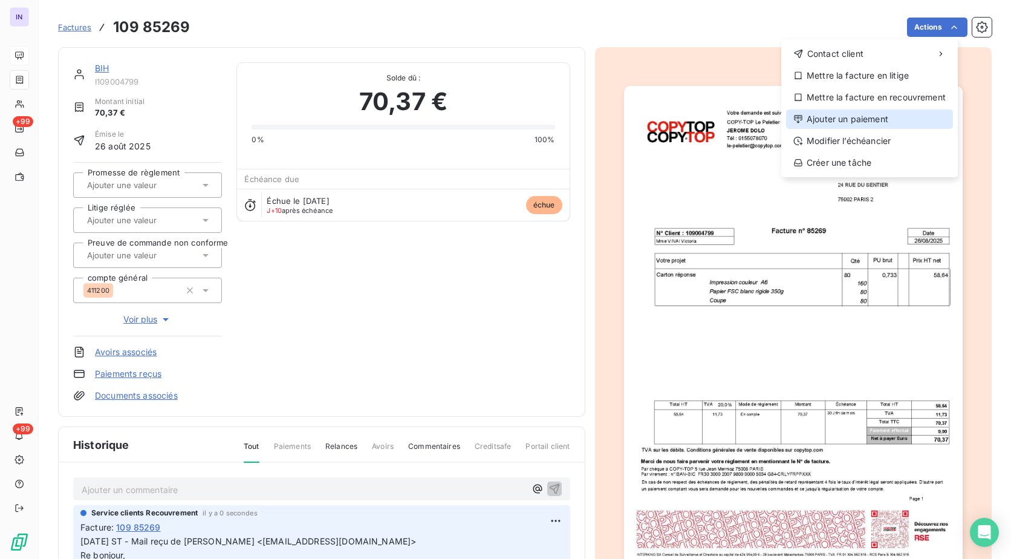
click at [846, 120] on div "Ajouter un paiement" at bounding box center [869, 118] width 167 height 19
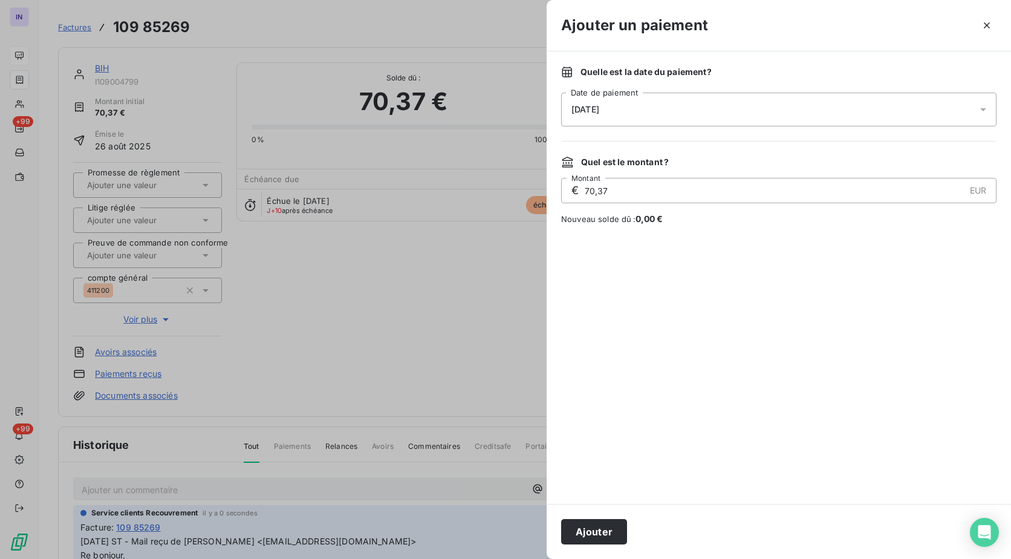
click at [744, 115] on div "[DATE]" at bounding box center [778, 109] width 435 height 34
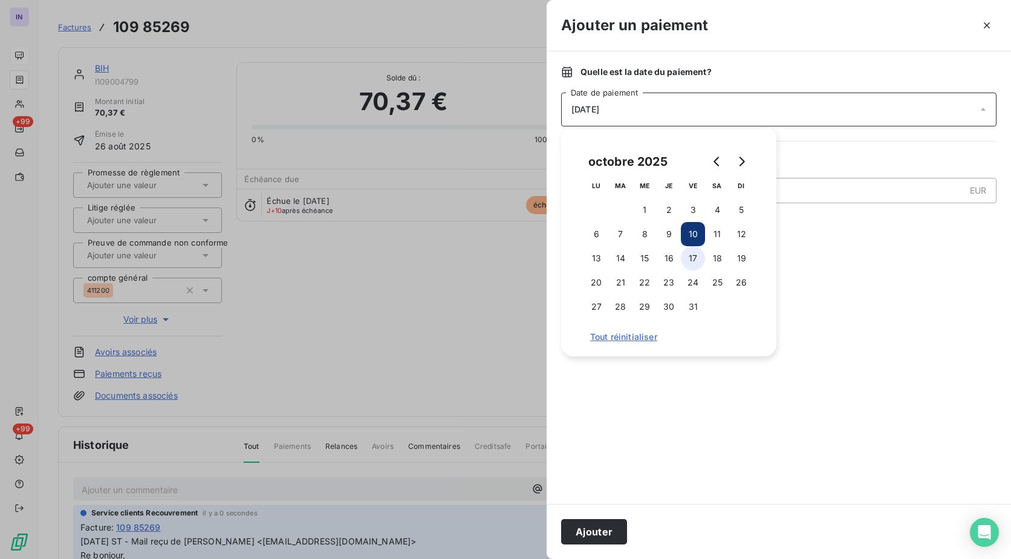
click at [693, 257] on button "17" at bounding box center [693, 258] width 24 height 24
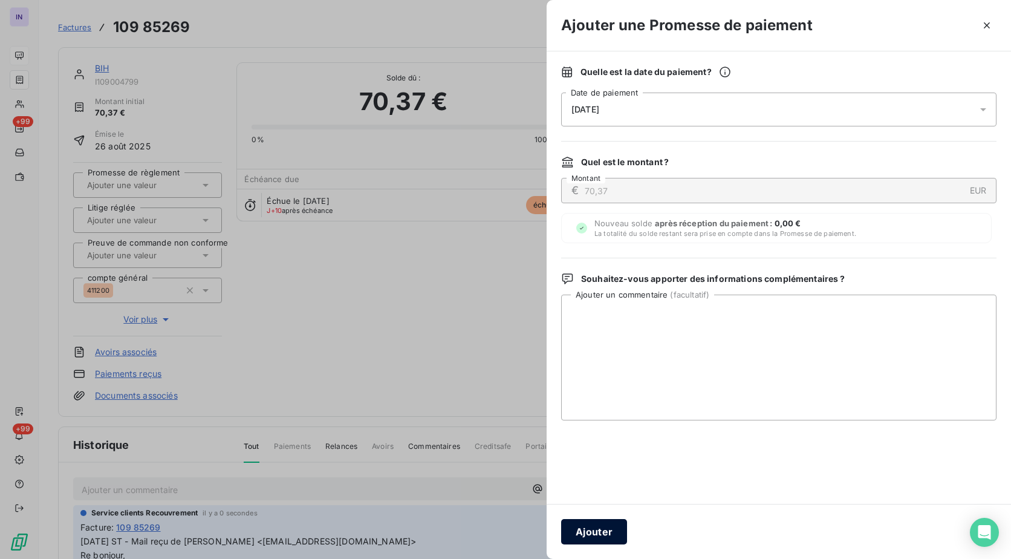
click at [590, 536] on button "Ajouter" at bounding box center [594, 531] width 66 height 25
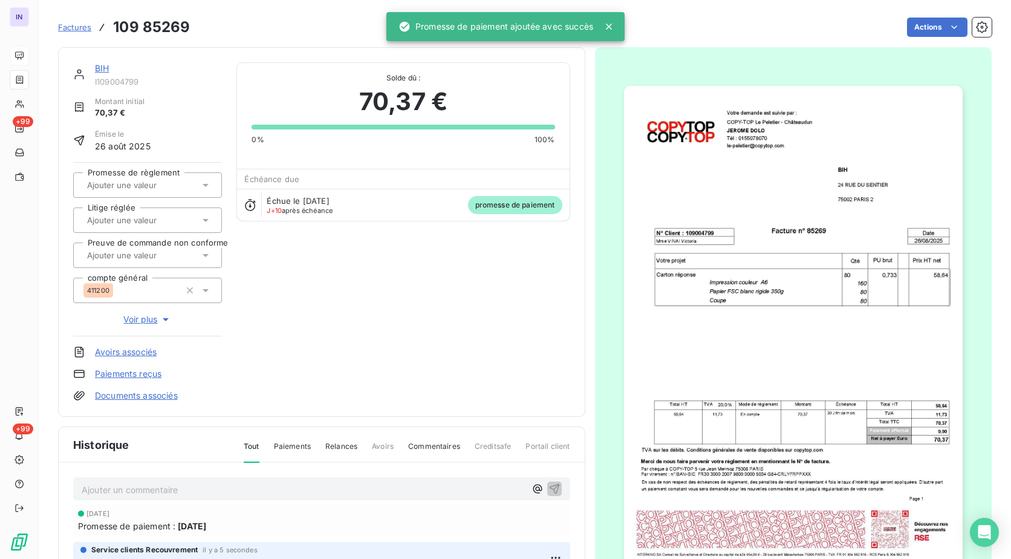
click at [141, 187] on input "text" at bounding box center [147, 185] width 122 height 11
click at [144, 214] on div "Oui" at bounding box center [154, 216] width 115 height 19
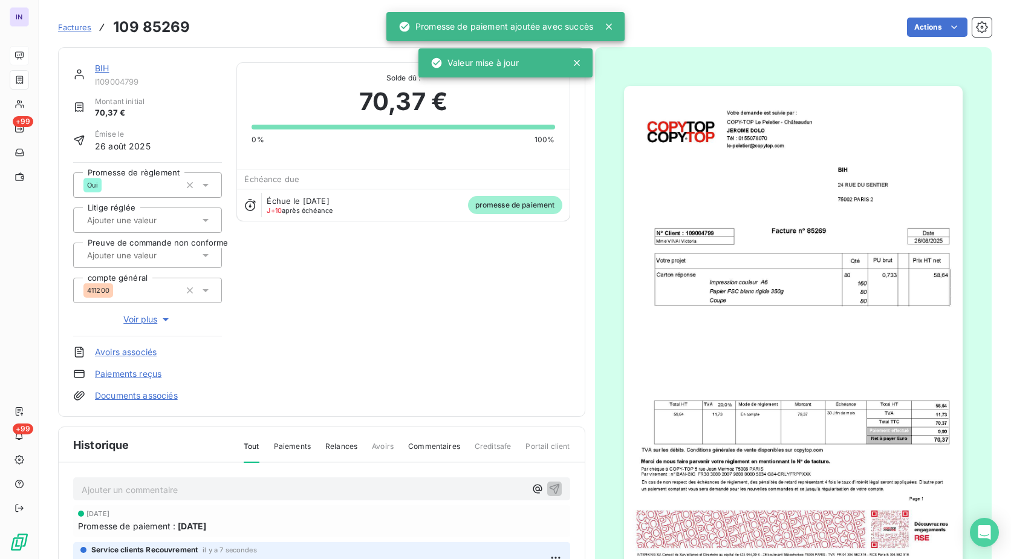
click at [103, 70] on link "BIH" at bounding box center [102, 68] width 14 height 10
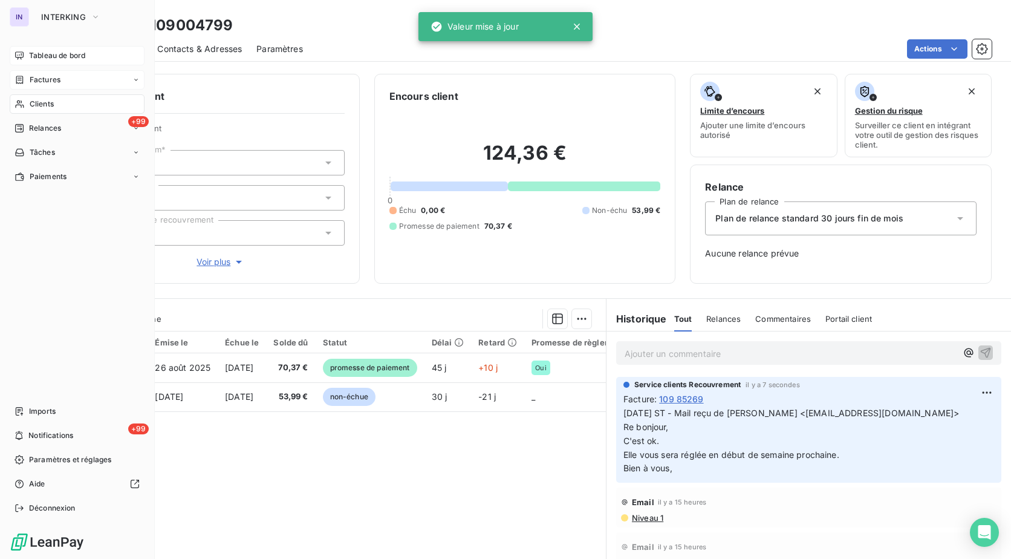
drag, startPoint x: 70, startPoint y: 57, endPoint x: 51, endPoint y: 51, distance: 19.9
click at [68, 56] on span "Tableau de bord" at bounding box center [57, 55] width 56 height 11
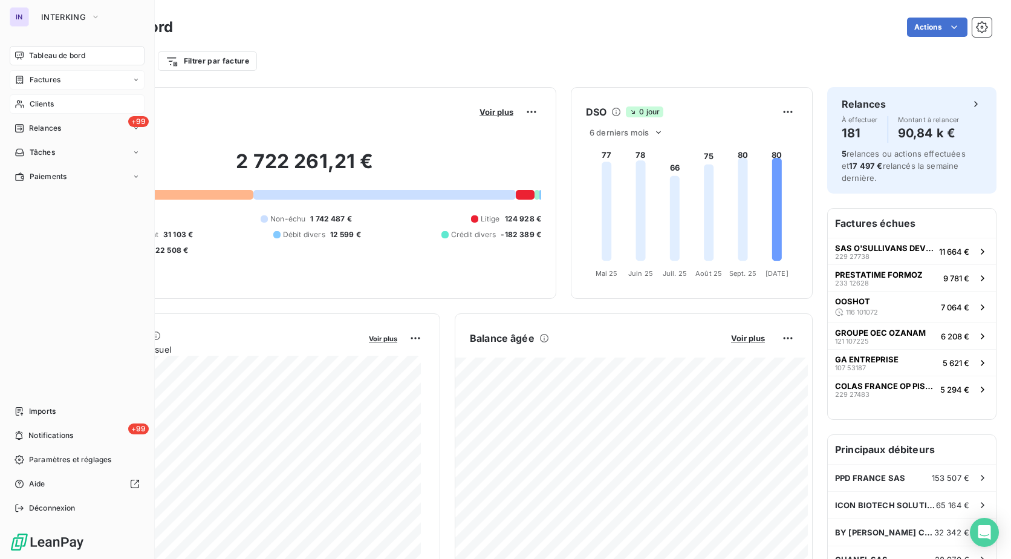
click at [37, 102] on span "Clients" at bounding box center [42, 104] width 24 height 11
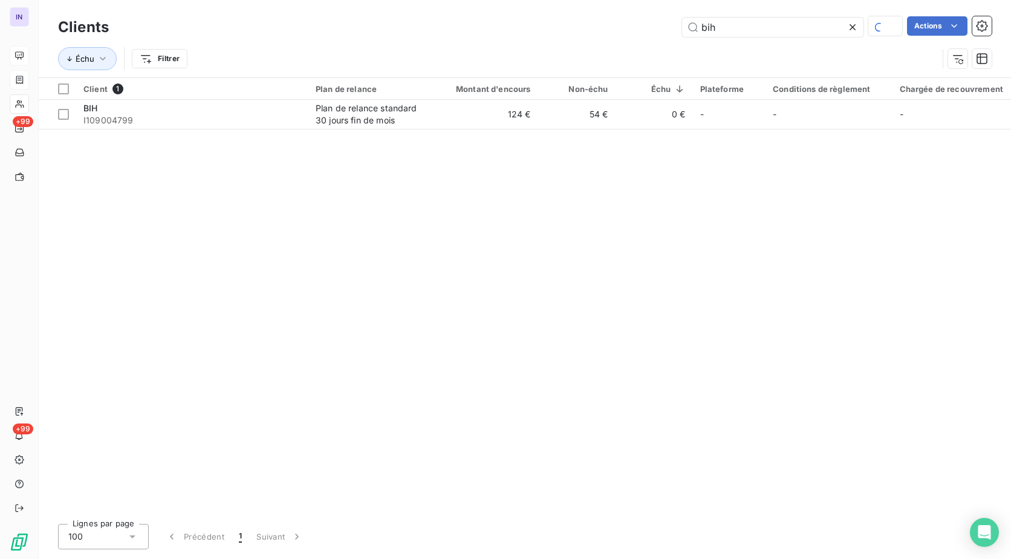
drag, startPoint x: 756, startPoint y: 22, endPoint x: 597, endPoint y: 32, distance: 159.9
click at [597, 32] on div "bih Actions" at bounding box center [557, 26] width 868 height 21
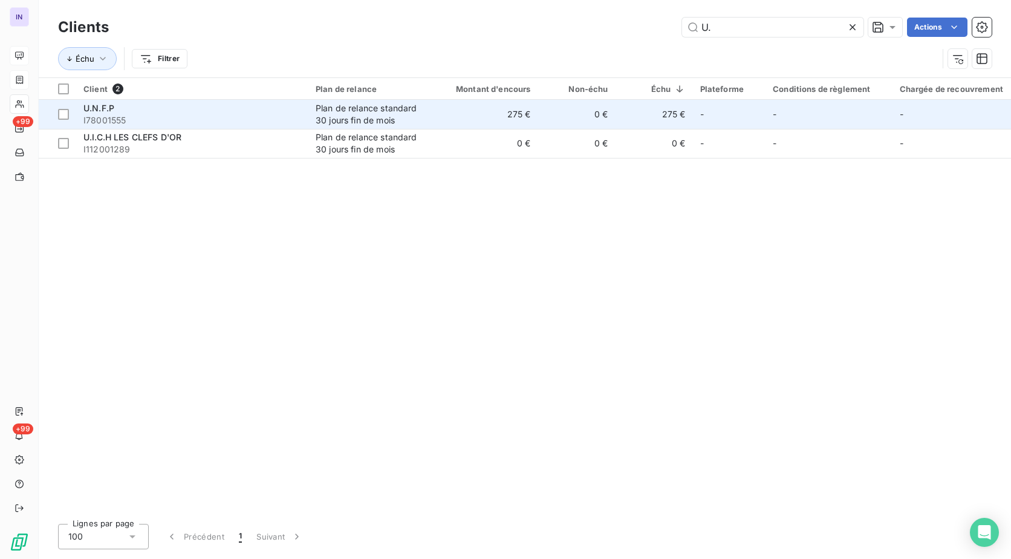
type input "U."
click at [141, 116] on span "I78001555" at bounding box center [192, 120] width 218 height 12
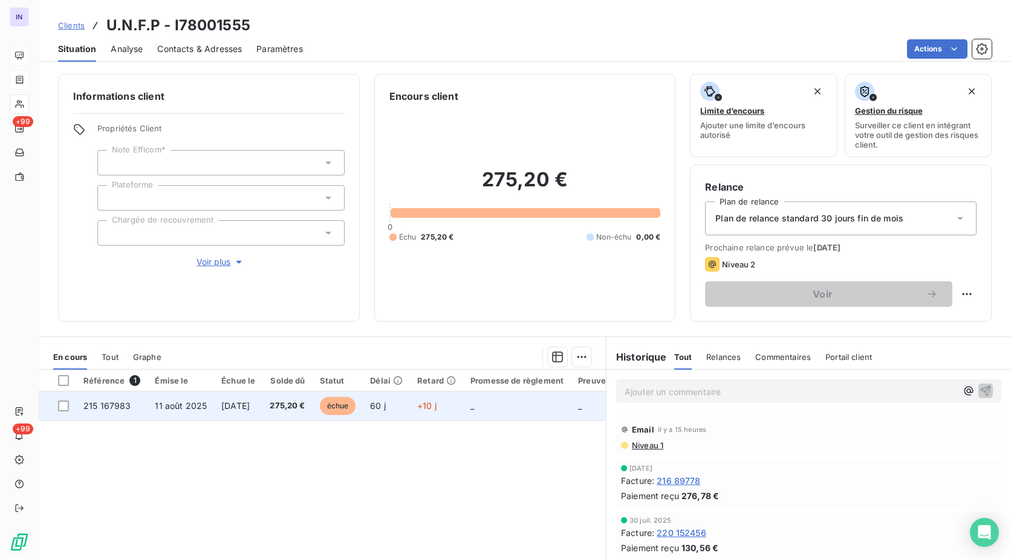
click at [227, 411] on td "[DATE]" at bounding box center [238, 405] width 48 height 29
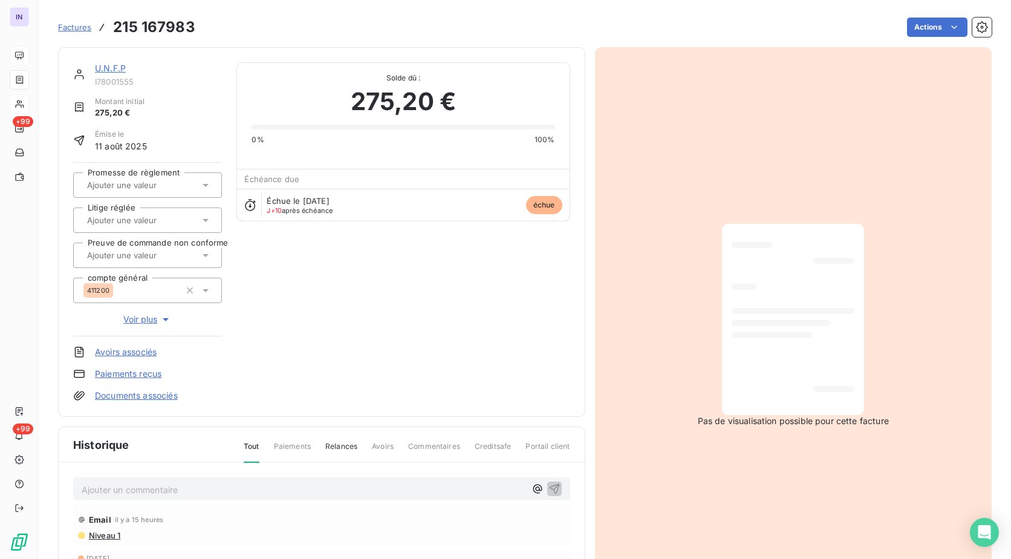
click at [97, 488] on p "Ajouter un commentaire ﻿" at bounding box center [304, 489] width 444 height 15
click at [252, 481] on div "[DATE] ST - Mail reçu de" at bounding box center [304, 488] width 444 height 15
click at [242, 491] on p "[DATE] ST - Mail reçu de" at bounding box center [304, 489] width 444 height 14
click at [160, 496] on p "[DATE] ST - Mail reçu de [PERSON_NAME] <[PERSON_NAME][EMAIL_ADDRESS][DOMAIN_NAM…" at bounding box center [304, 489] width 444 height 14
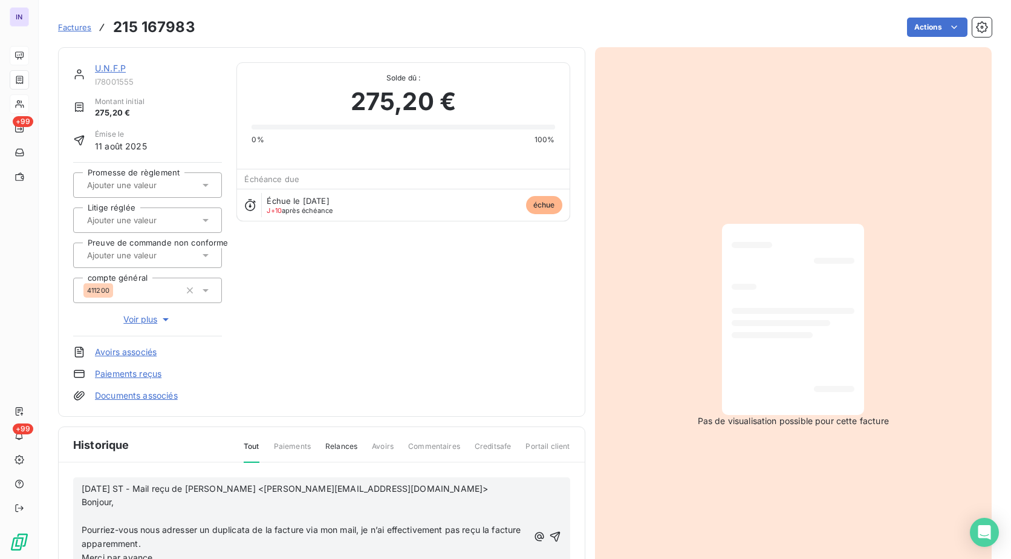
click at [107, 513] on p "﻿" at bounding box center [305, 516] width 447 height 14
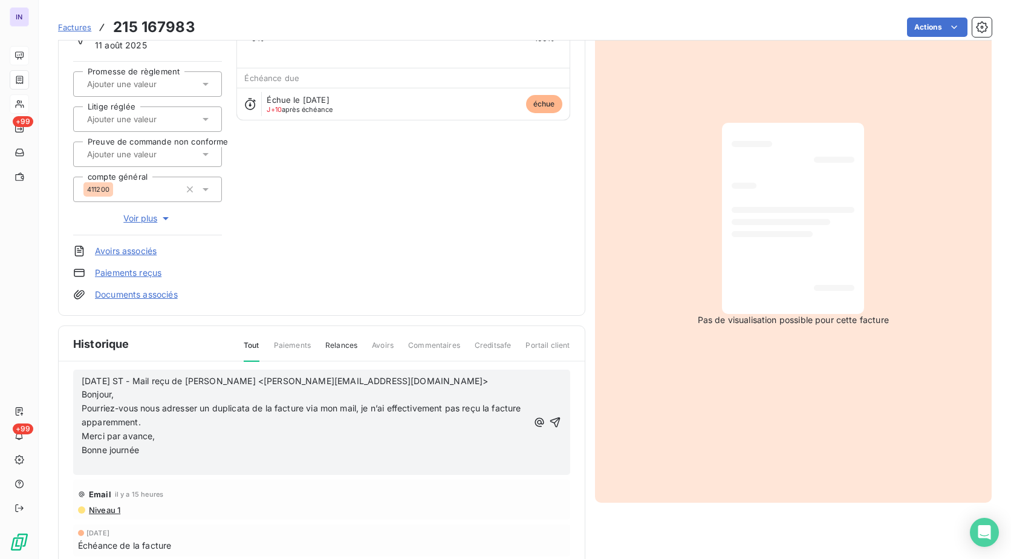
scroll to position [122, 0]
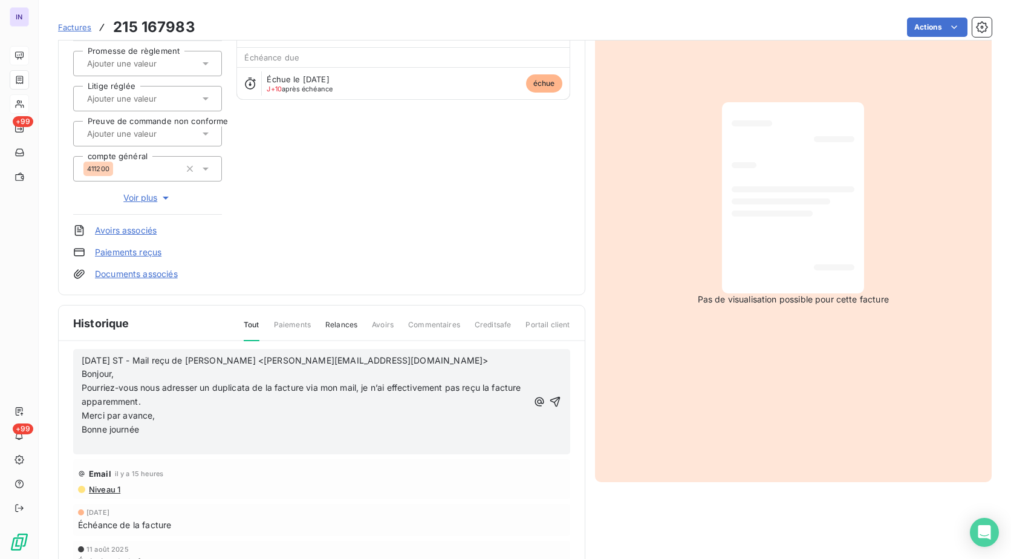
click at [109, 446] on p "﻿" at bounding box center [305, 443] width 447 height 14
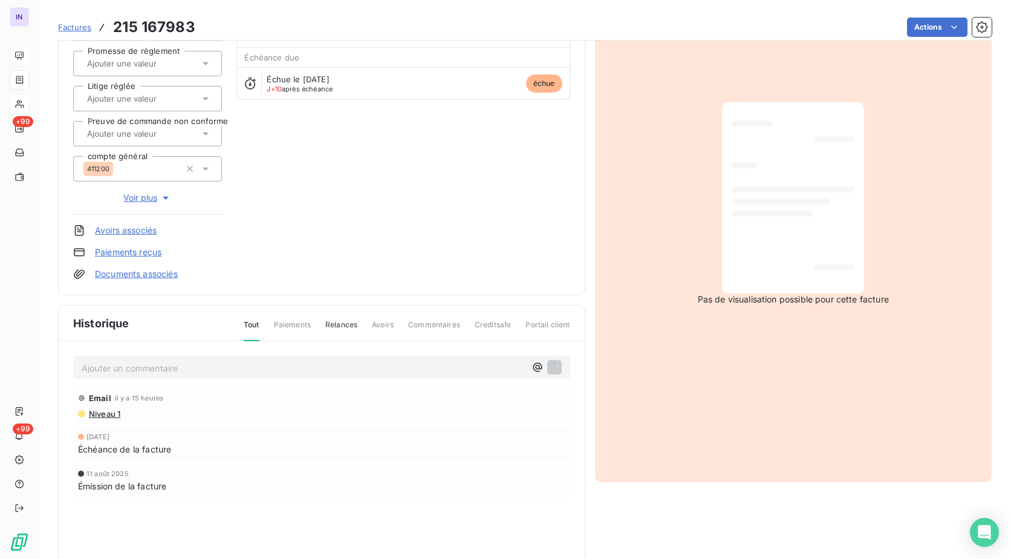
scroll to position [0, 0]
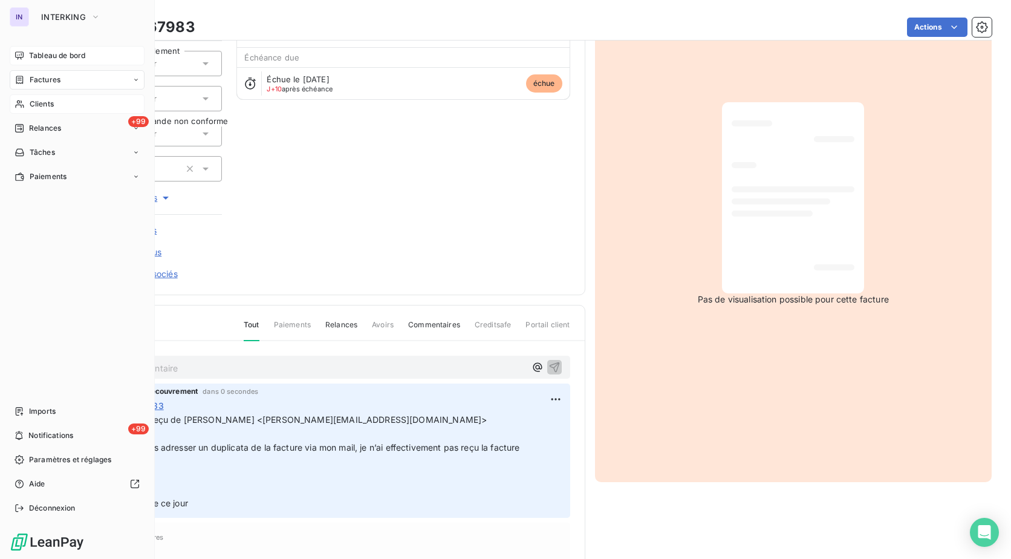
click at [45, 105] on span "Clients" at bounding box center [42, 104] width 24 height 11
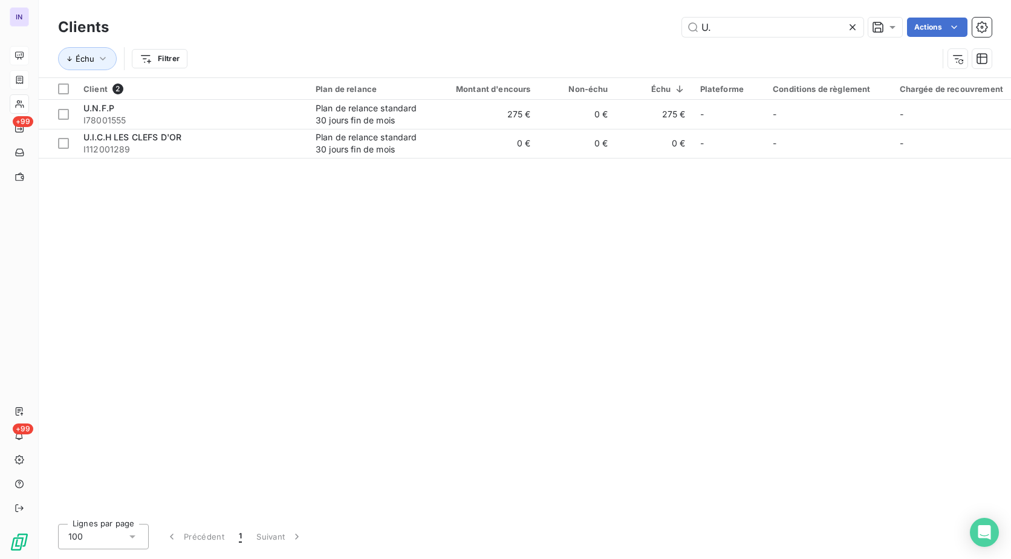
drag, startPoint x: 629, startPoint y: 33, endPoint x: 621, endPoint y: 34, distance: 8.5
click at [621, 34] on div "U. Actions" at bounding box center [557, 27] width 868 height 19
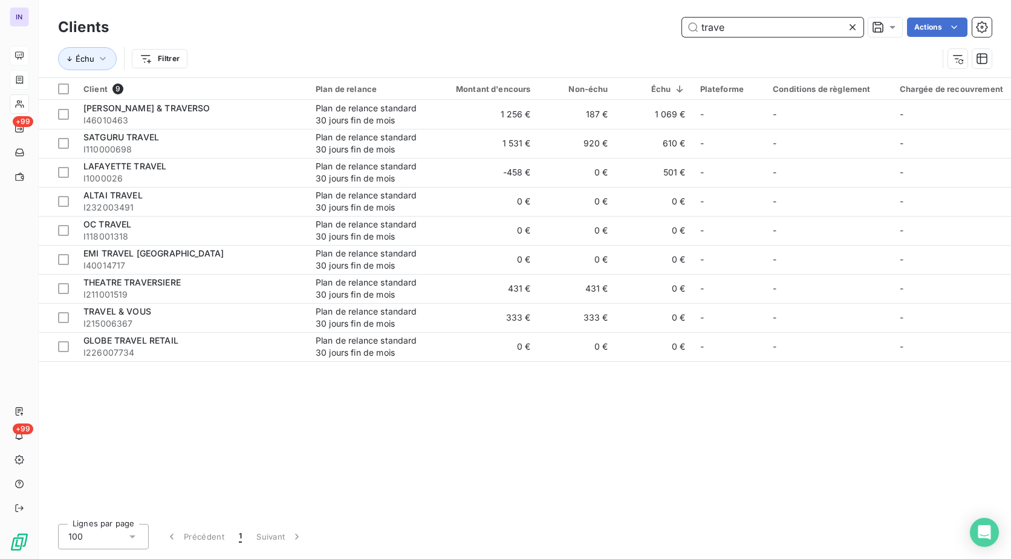
drag, startPoint x: 738, startPoint y: 28, endPoint x: 621, endPoint y: 24, distance: 116.8
click at [621, 24] on div "trave Actions" at bounding box center [557, 27] width 868 height 19
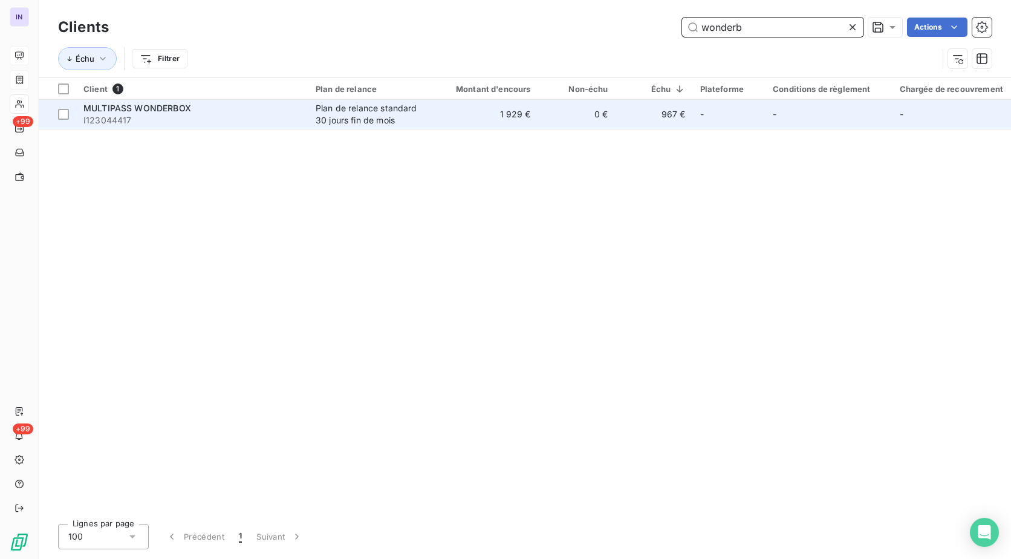
type input "wonderb"
click at [211, 115] on span "I123044417" at bounding box center [192, 120] width 218 height 12
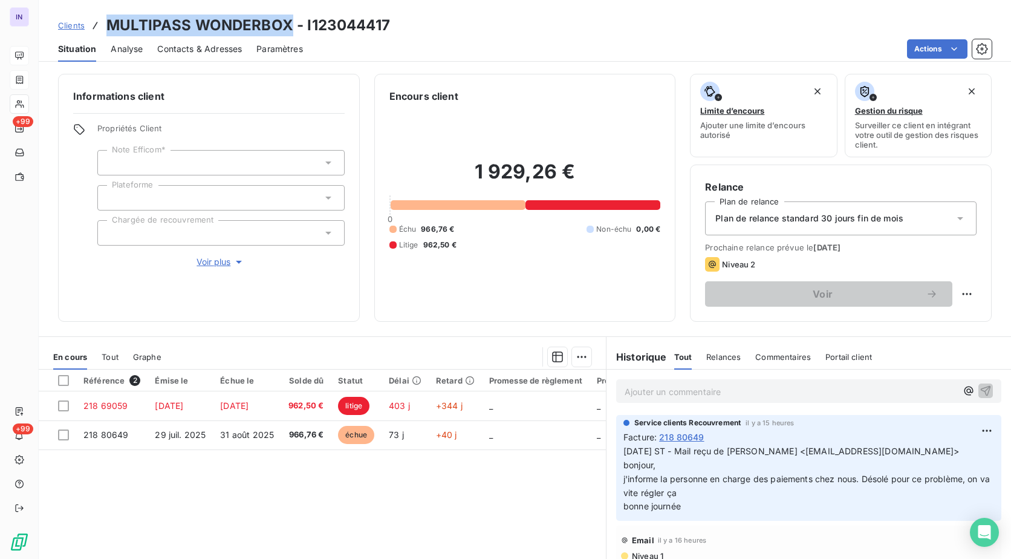
drag, startPoint x: 291, startPoint y: 26, endPoint x: 109, endPoint y: 26, distance: 181.4
click at [109, 26] on h3 "MULTIPASS WONDERBOX - I123044417" at bounding box center [248, 26] width 284 height 22
copy h3 "MULTIPASS WONDERBOX"
click at [793, 430] on div "Facture : 218 80649" at bounding box center [808, 436] width 371 height 13
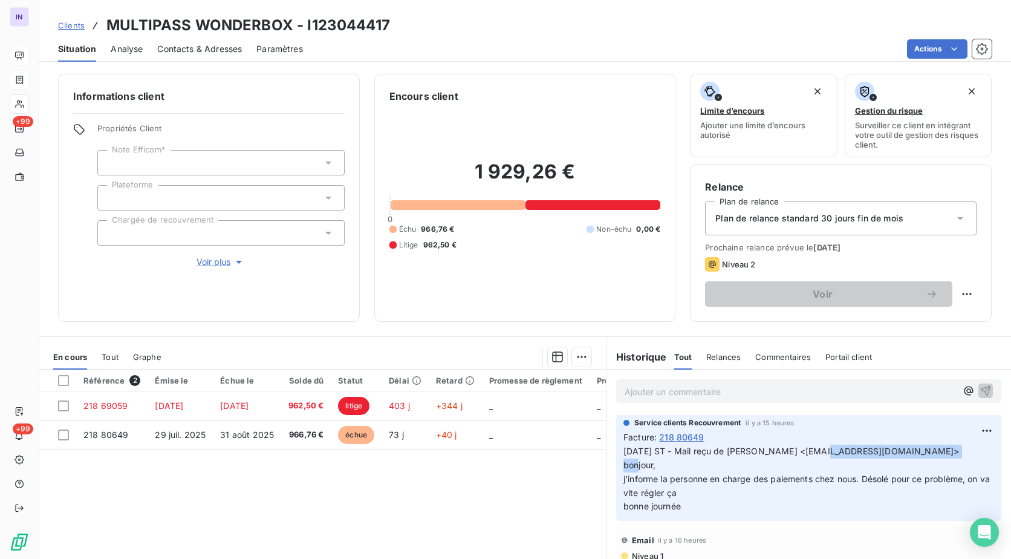
drag, startPoint x: 946, startPoint y: 452, endPoint x: 817, endPoint y: 453, distance: 128.8
click at [817, 453] on span "[DATE] ST - Mail reçu de [PERSON_NAME] <[EMAIL_ADDRESS][DOMAIN_NAME]> bonjour," at bounding box center [791, 458] width 336 height 24
copy span "[EMAIL_ADDRESS][DOMAIN_NAME]"
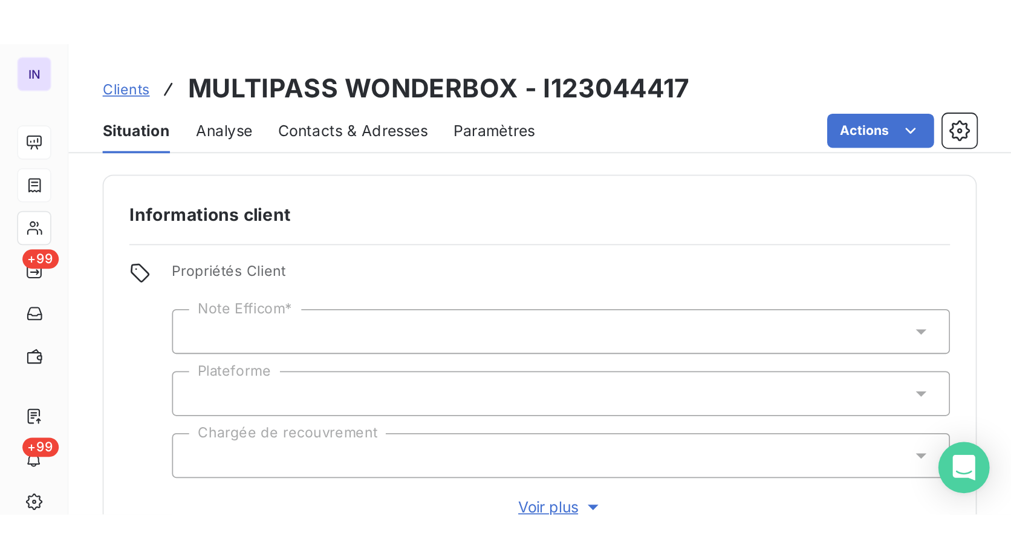
scroll to position [302, 0]
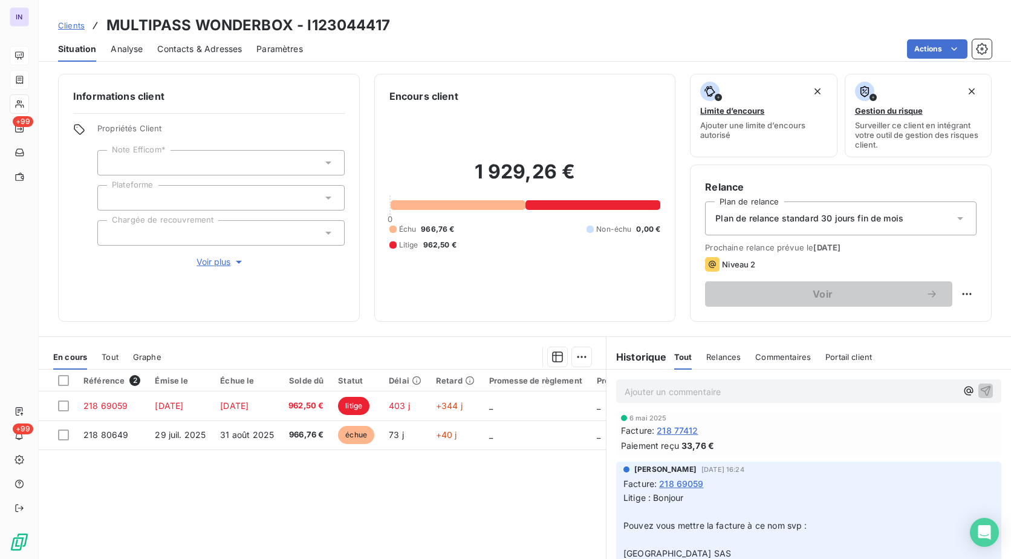
click at [702, 392] on p "Ajouter un commentaire ﻿" at bounding box center [790, 391] width 332 height 15
click at [753, 384] on p "[DATE] ST - Mail reçu de" at bounding box center [790, 391] width 332 height 14
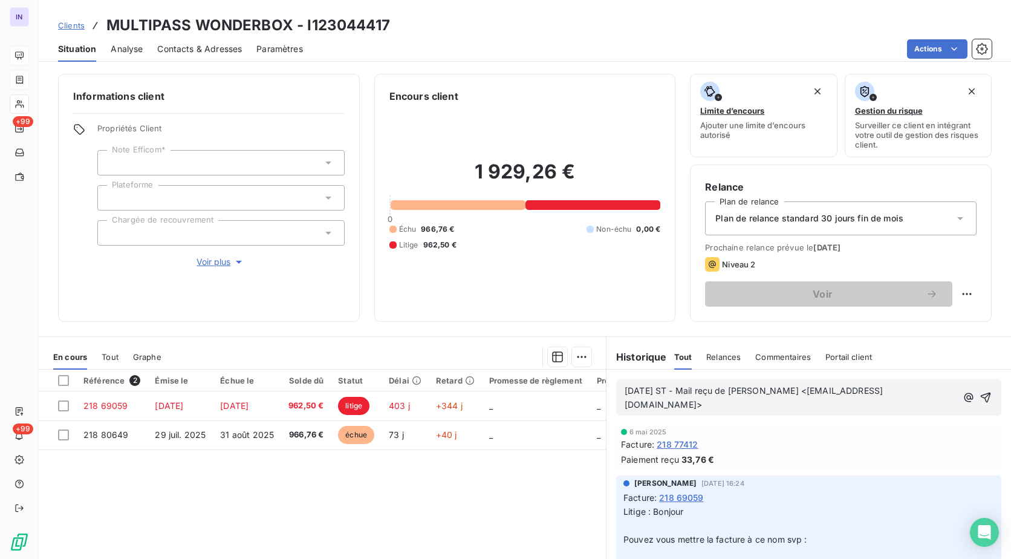
scroll to position [315, 0]
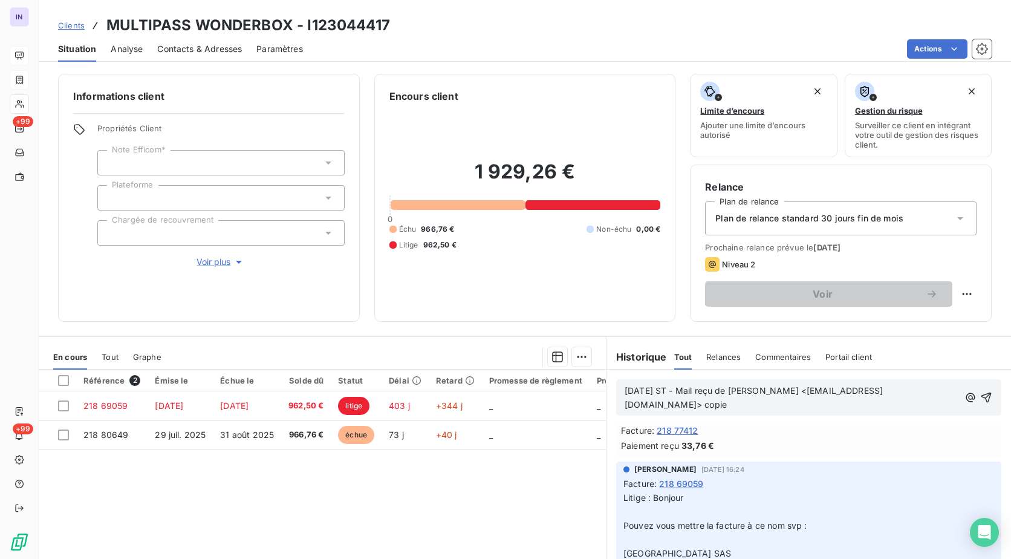
click at [806, 409] on p "[DATE] ST - Mail reçu de [PERSON_NAME] <[EMAIL_ADDRESS][DOMAIN_NAME]> copie" at bounding box center [791, 398] width 334 height 28
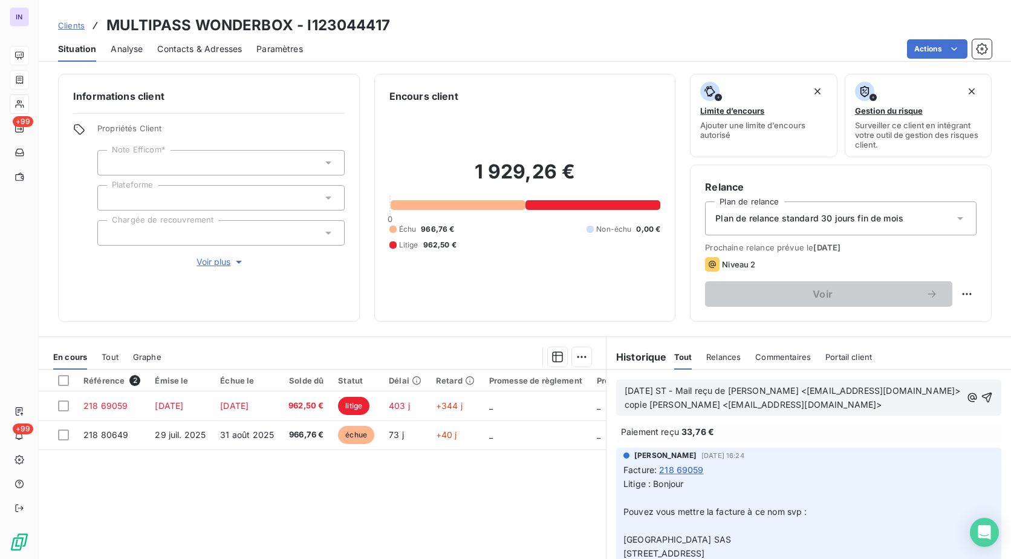
scroll to position [343, 0]
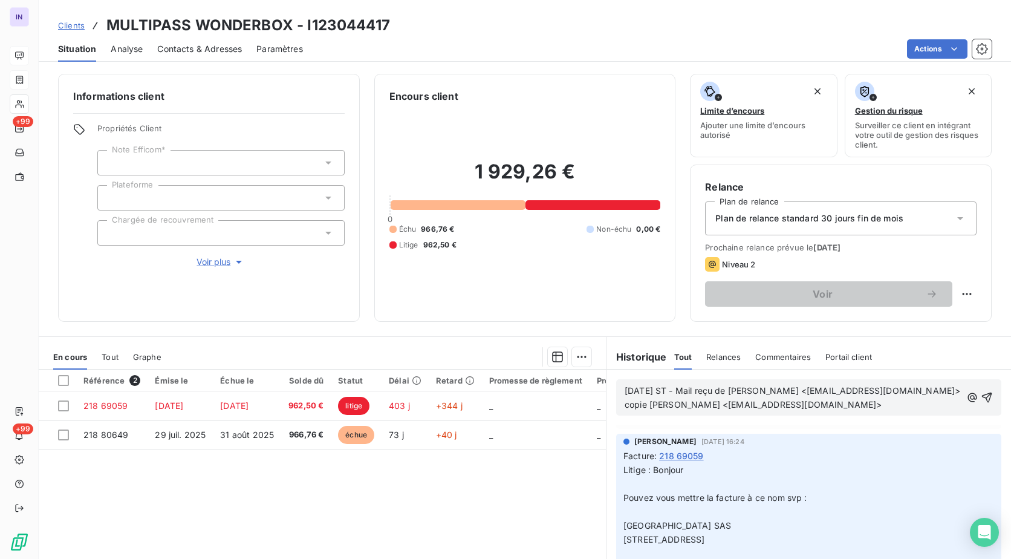
click at [657, 412] on p "[DATE] ST - Mail reçu de [PERSON_NAME] <[EMAIL_ADDRESS][DOMAIN_NAME]> copie [PE…" at bounding box center [792, 398] width 337 height 28
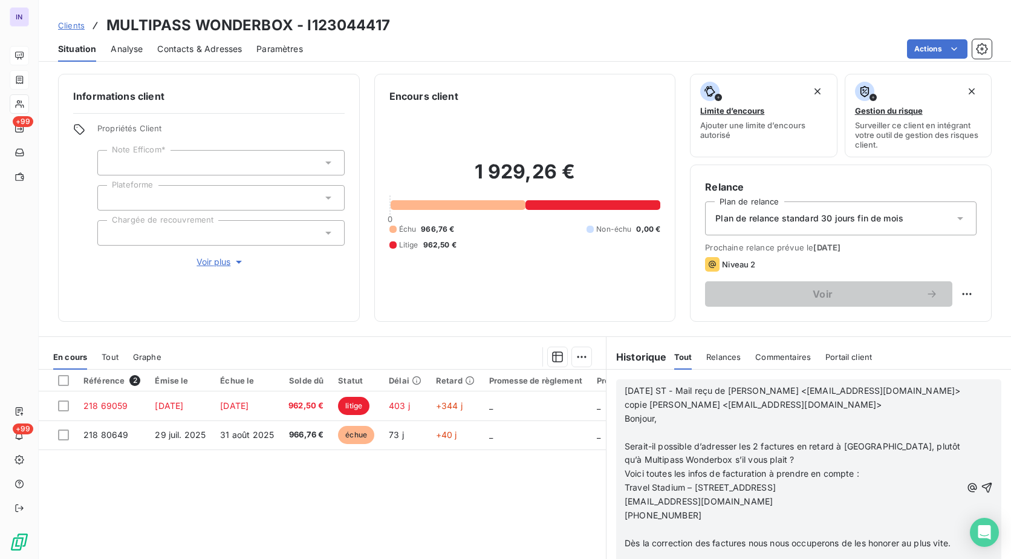
click at [635, 440] on p "﻿" at bounding box center [792, 433] width 337 height 14
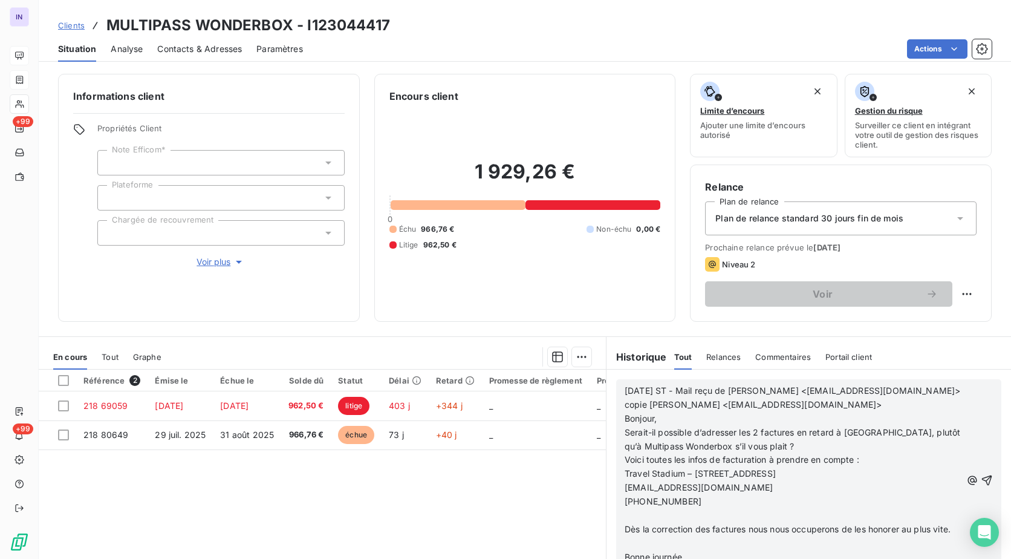
click at [629, 522] on p "﻿" at bounding box center [792, 515] width 337 height 14
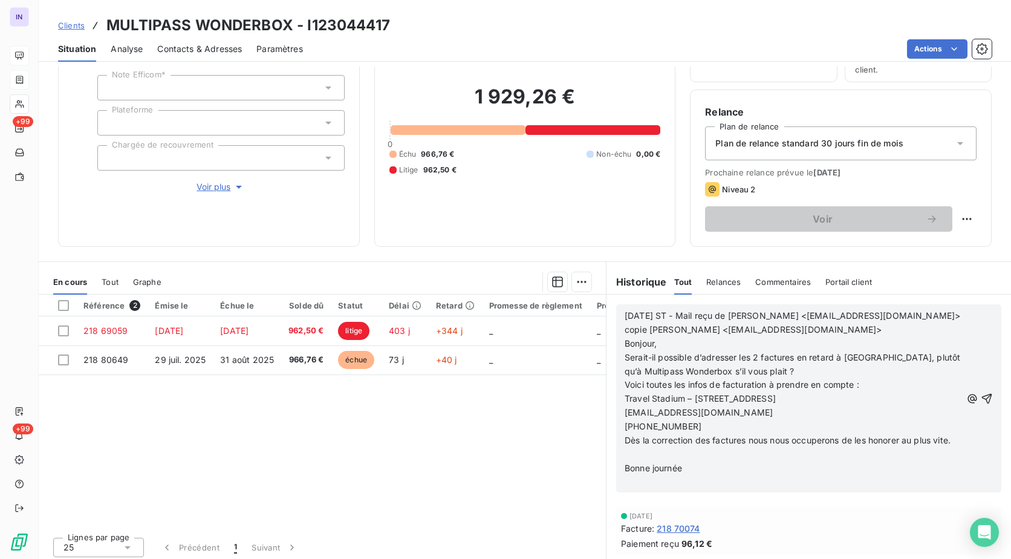
scroll to position [80, 0]
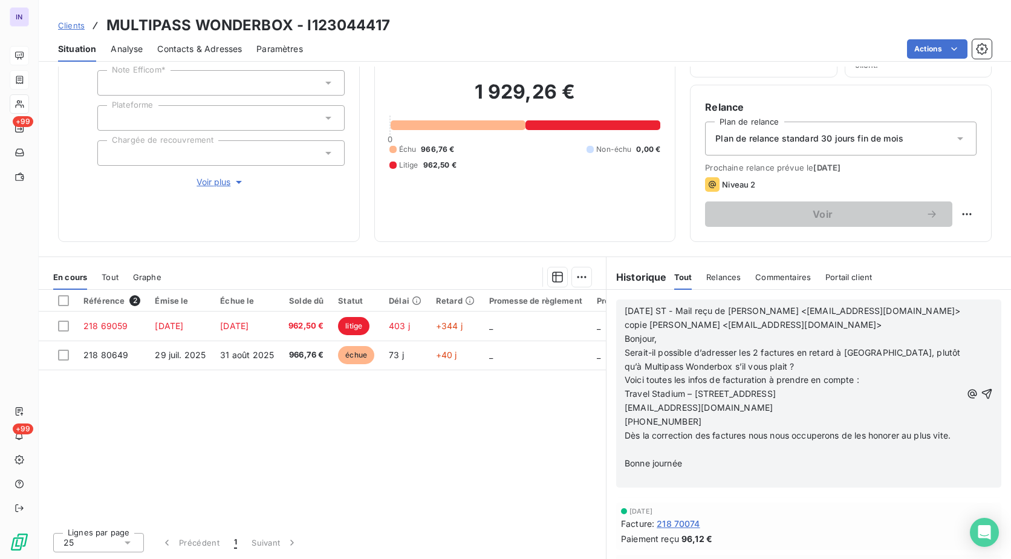
click at [630, 456] on p "﻿" at bounding box center [792, 450] width 337 height 14
click at [635, 474] on div "[DATE] ST - Mail reçu de [PERSON_NAME] <[EMAIL_ADDRESS][DOMAIN_NAME]> copie [PE…" at bounding box center [808, 386] width 385 height 175
click at [626, 470] on p "﻿" at bounding box center [792, 463] width 337 height 14
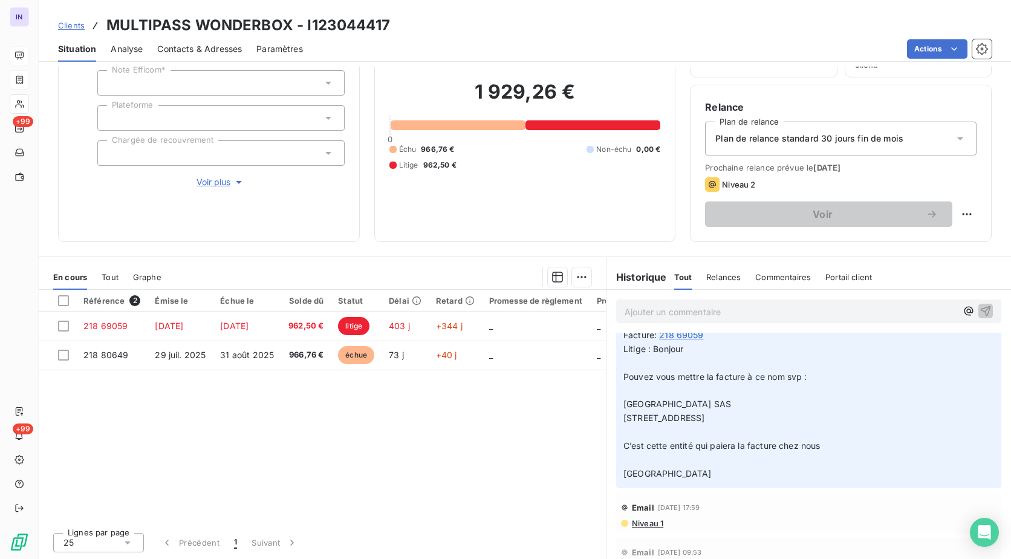
scroll to position [605, 0]
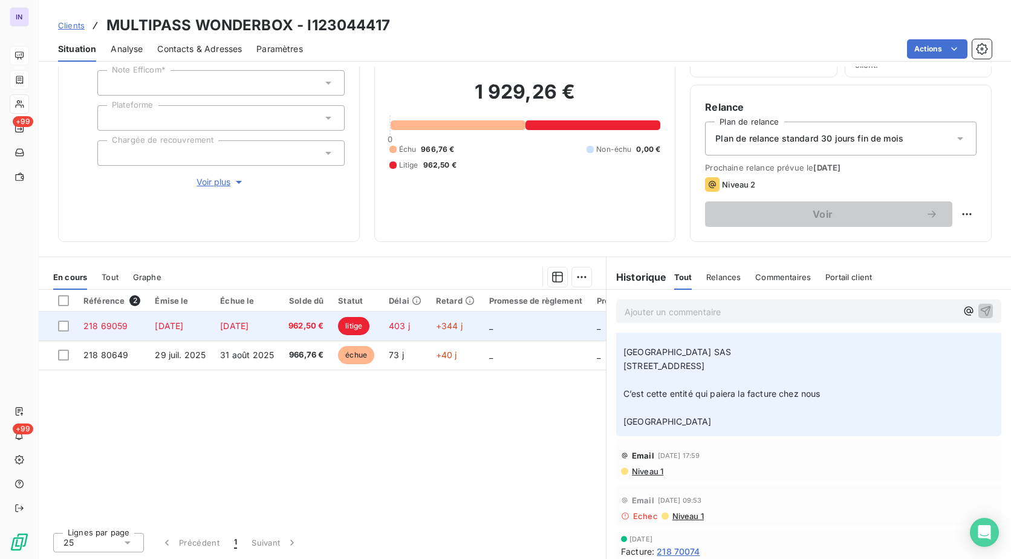
click at [167, 322] on span "[DATE]" at bounding box center [169, 325] width 28 height 10
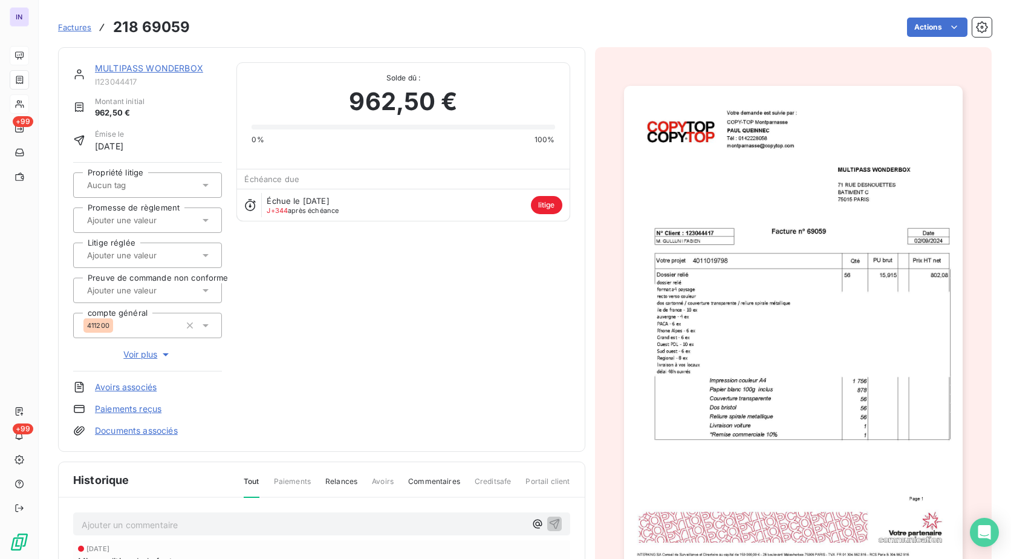
click at [134, 354] on span "Voir plus" at bounding box center [147, 354] width 48 height 12
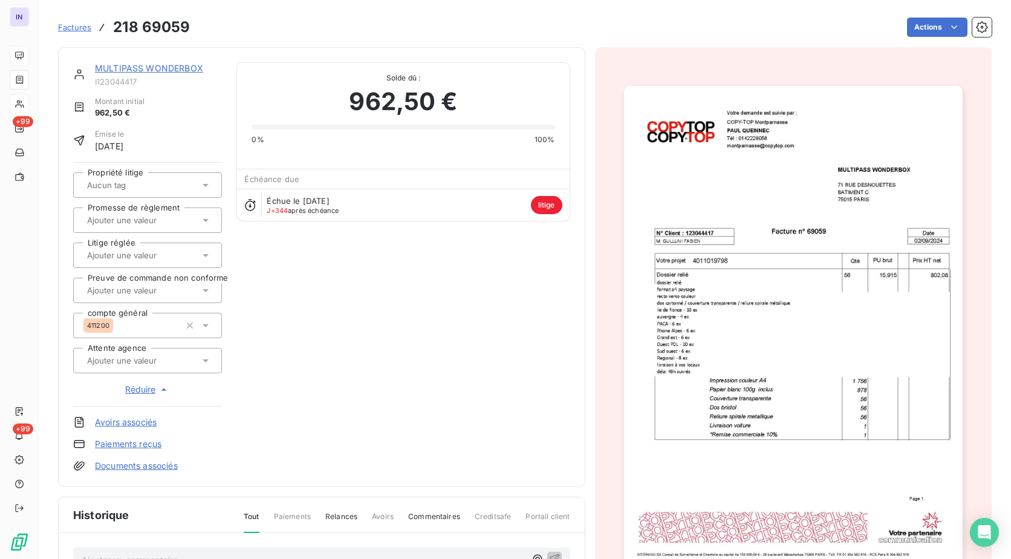
click at [168, 68] on link "MULTIPASS WONDERBOX" at bounding box center [149, 68] width 108 height 10
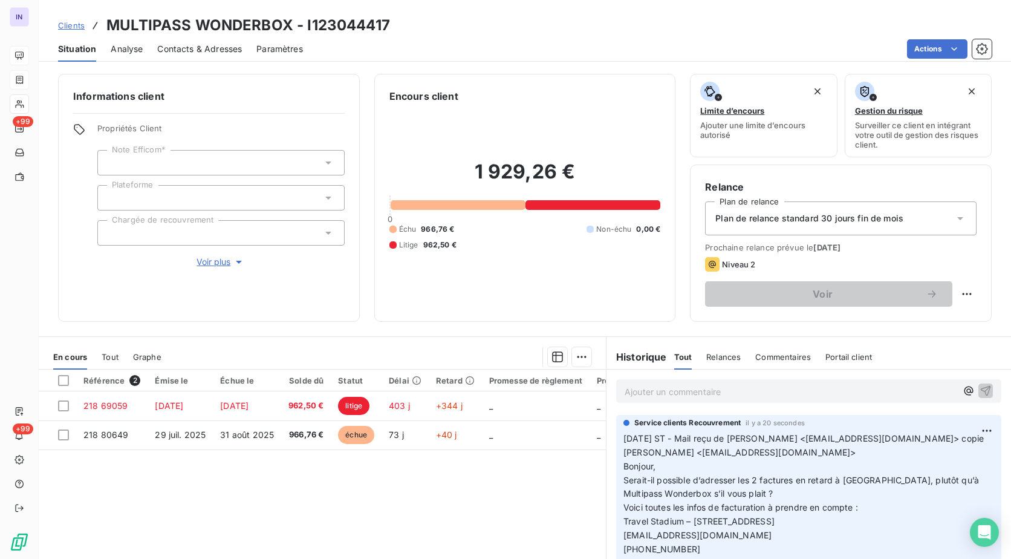
click at [638, 389] on p "Ajouter un commentaire ﻿" at bounding box center [790, 391] width 332 height 15
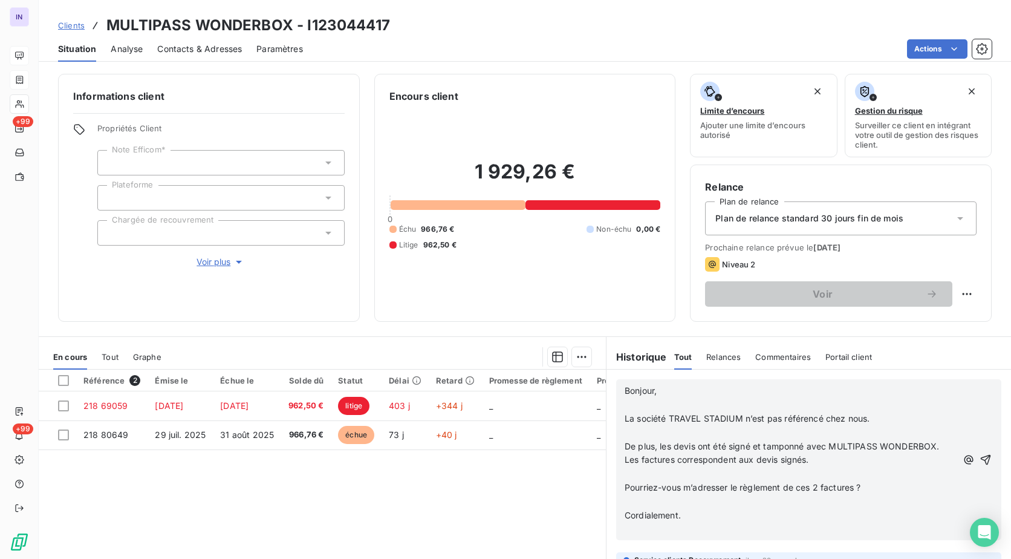
click at [639, 401] on p "﻿" at bounding box center [790, 405] width 332 height 14
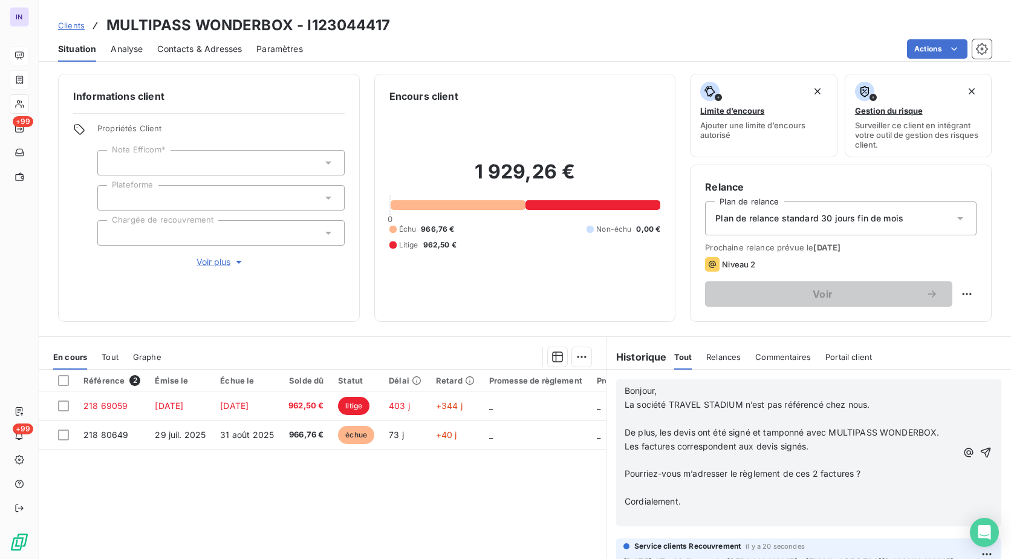
click at [633, 415] on p "﻿" at bounding box center [790, 419] width 332 height 14
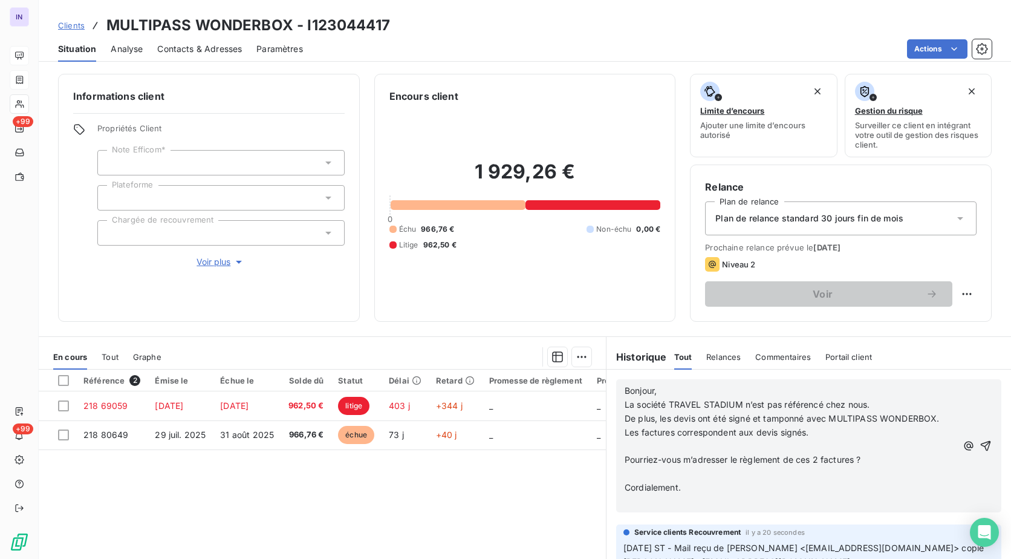
click at [633, 449] on p "﻿" at bounding box center [790, 447] width 332 height 14
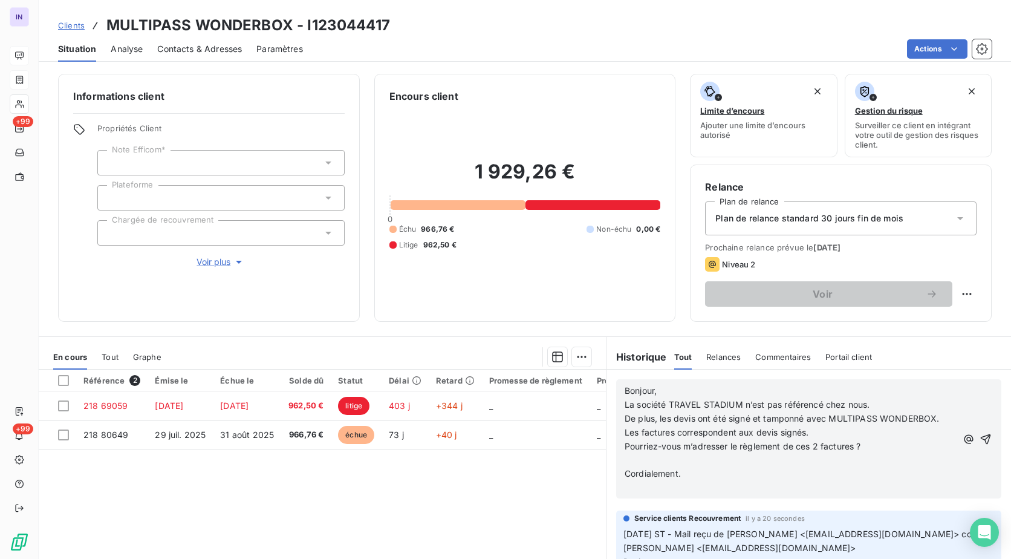
click at [631, 459] on p "﻿" at bounding box center [790, 460] width 332 height 14
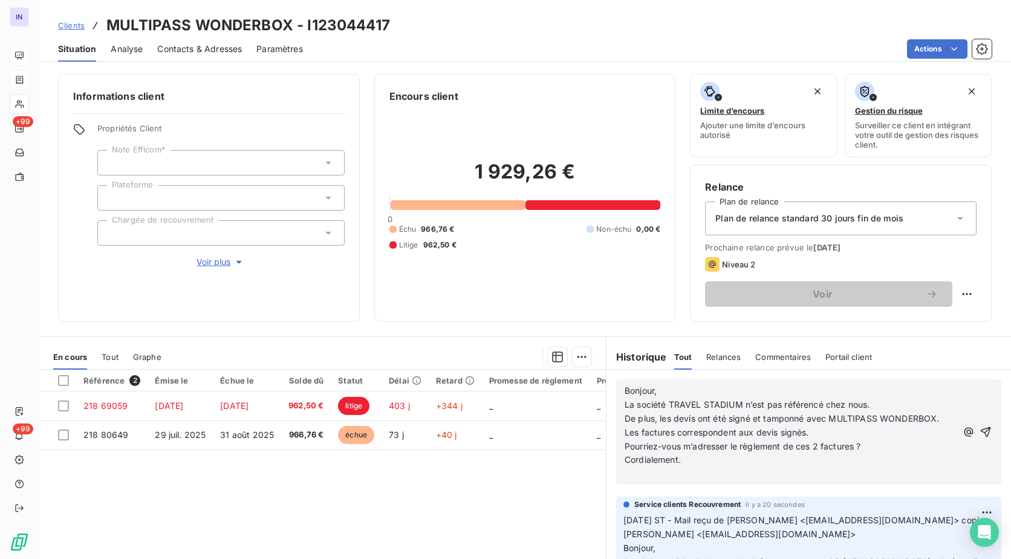
click at [629, 475] on p "﻿" at bounding box center [790, 474] width 332 height 14
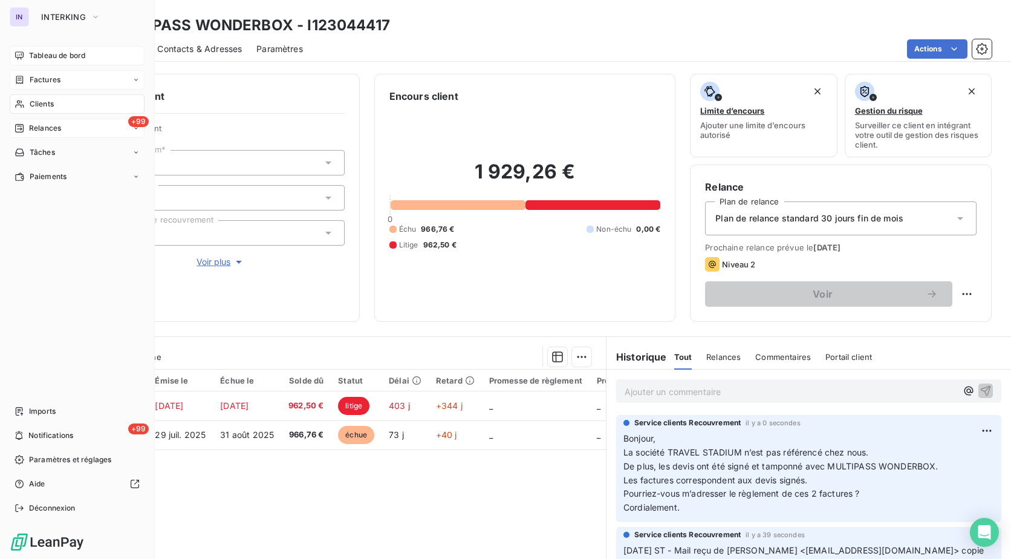
drag, startPoint x: 38, startPoint y: 102, endPoint x: 148, endPoint y: 117, distance: 110.5
click at [38, 102] on span "Clients" at bounding box center [42, 104] width 24 height 11
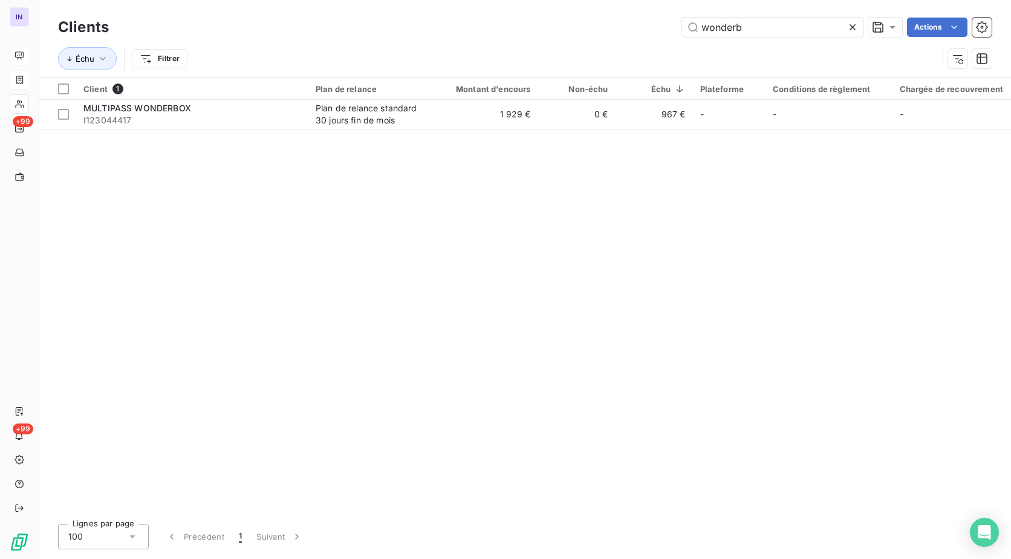
drag, startPoint x: 707, startPoint y: 34, endPoint x: 568, endPoint y: 45, distance: 139.5
click at [568, 45] on div "Clients wonderb Actions Échu Filtrer" at bounding box center [524, 46] width 933 height 63
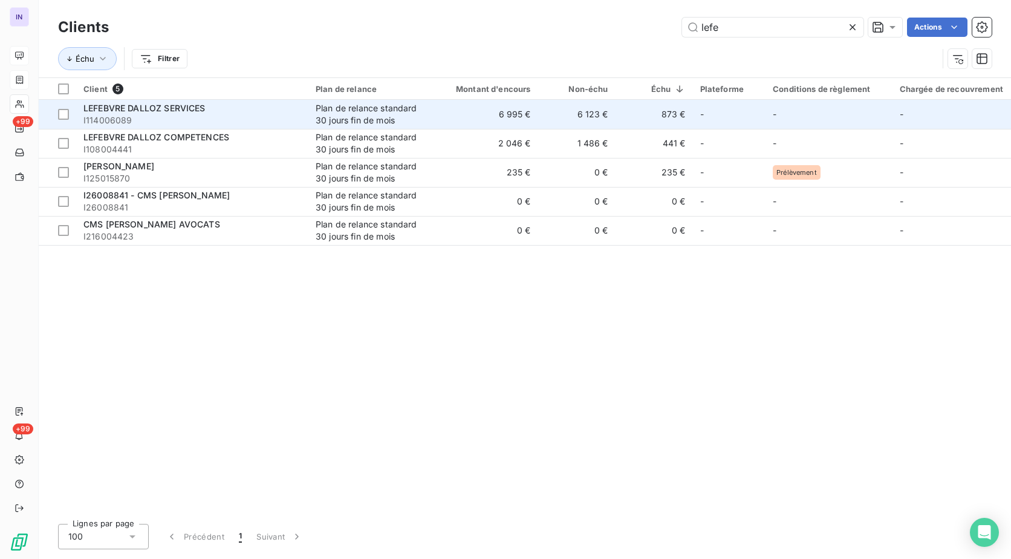
type input "lefe"
click at [199, 111] on span "LEFEBVRE DALLOZ SERVICES" at bounding box center [144, 108] width 122 height 10
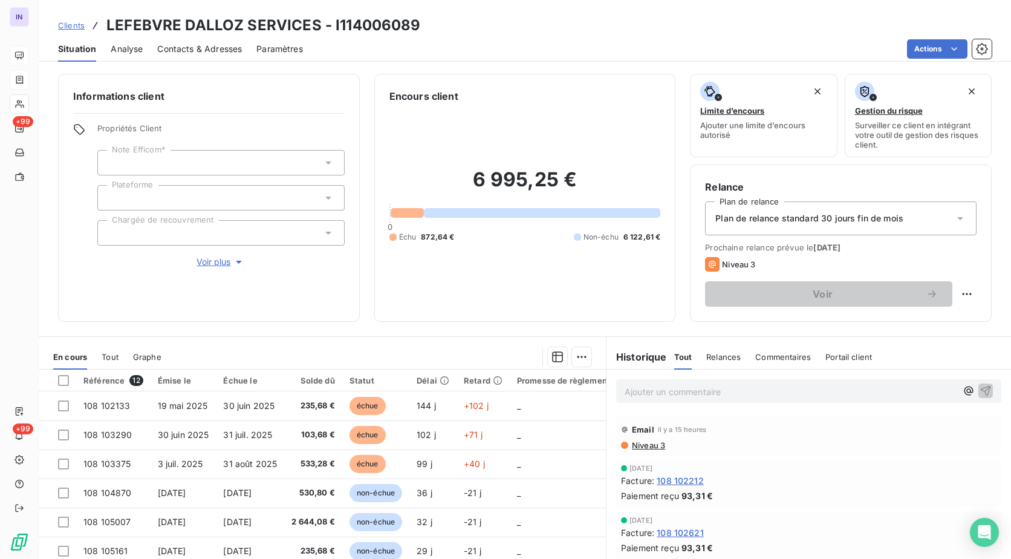
click at [633, 391] on p "Ajouter un commentaire ﻿" at bounding box center [790, 391] width 332 height 15
click at [797, 394] on p "[DATE] ST - Mail reçu de" at bounding box center [790, 391] width 332 height 14
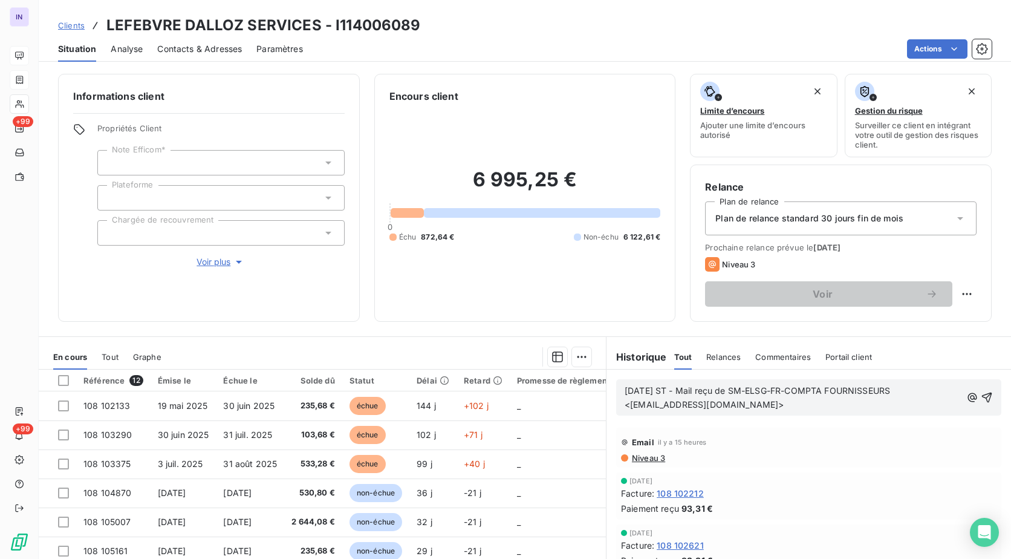
click at [669, 412] on p "[DATE] ST - Mail reçu de SM-ELSG-FR-COMPTA FOURNISSEURS <[EMAIL_ADDRESS][DOMAIN…" at bounding box center [792, 398] width 337 height 28
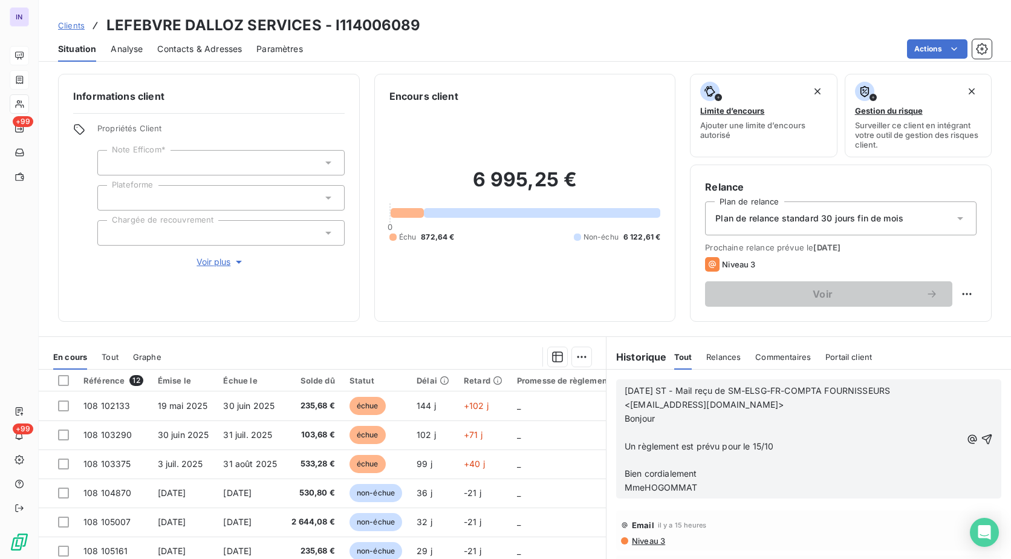
click at [630, 459] on p "﻿" at bounding box center [792, 460] width 337 height 14
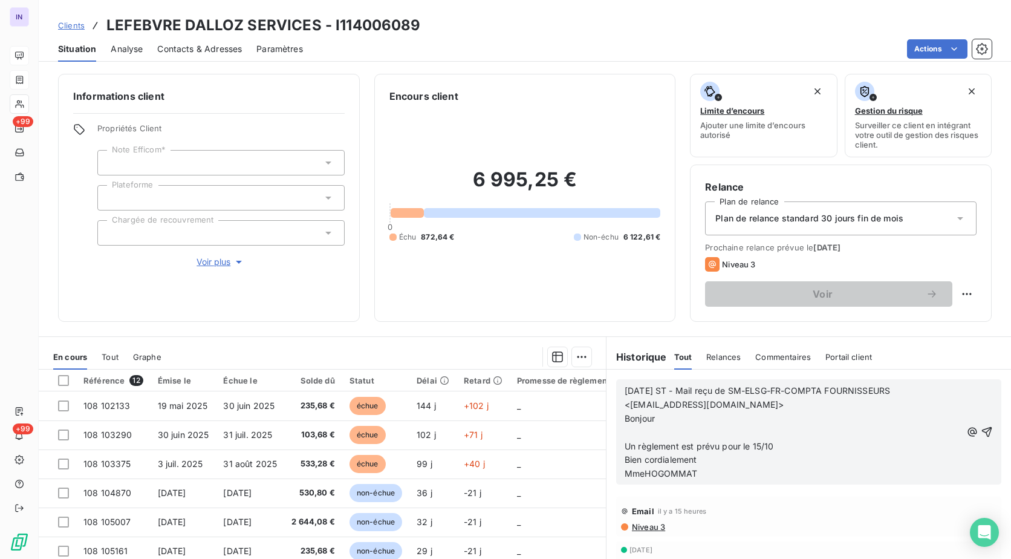
click at [624, 432] on p "﻿" at bounding box center [792, 433] width 337 height 14
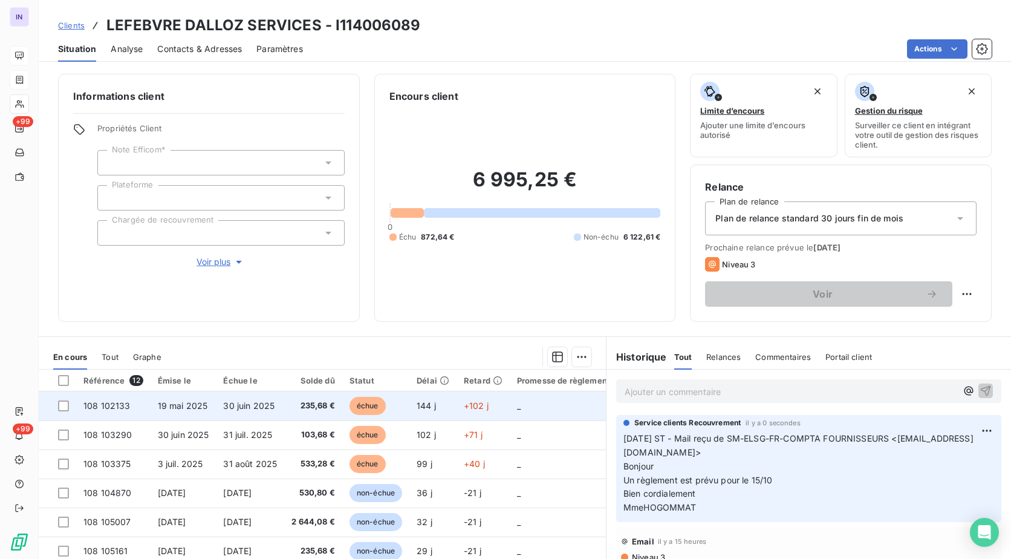
click at [163, 404] on span "19 mai 2025" at bounding box center [183, 405] width 50 height 10
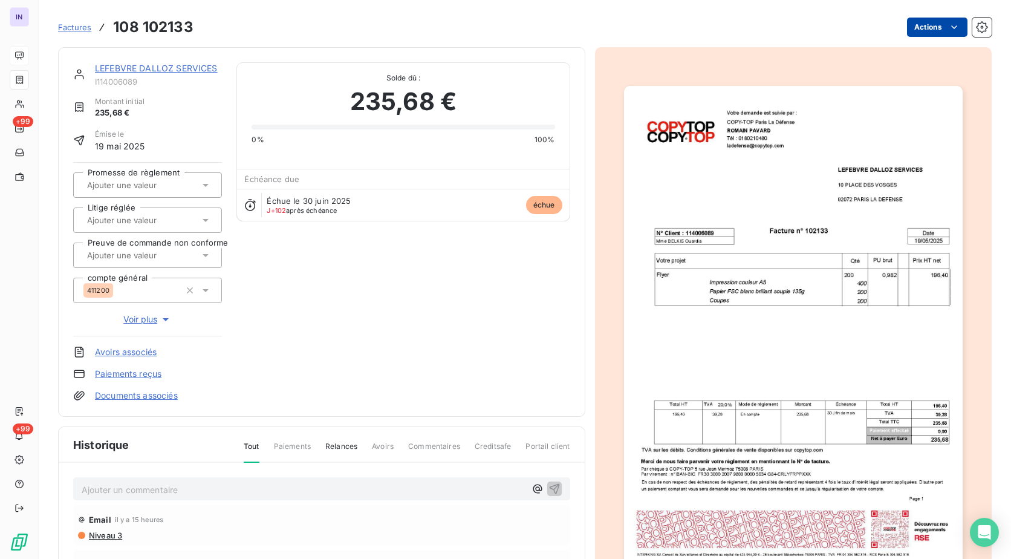
click at [930, 22] on html "IN +99 +99 Factures 108 102133 Actions LEFEBVRE DALLOZ SERVICES I114006089 Mont…" at bounding box center [505, 279] width 1011 height 559
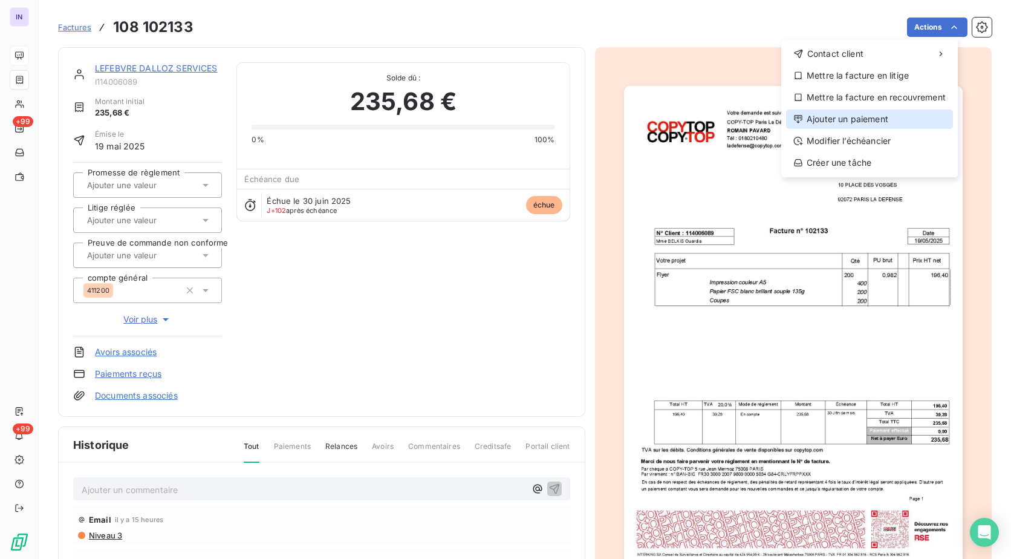
click at [851, 119] on div "Ajouter un paiement" at bounding box center [869, 118] width 167 height 19
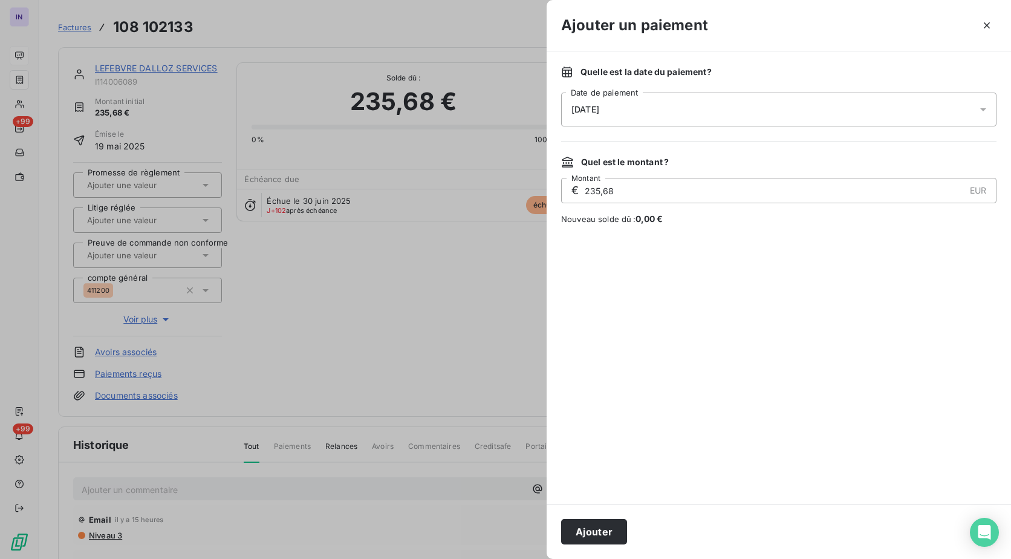
click at [634, 117] on div "[DATE]" at bounding box center [778, 109] width 435 height 34
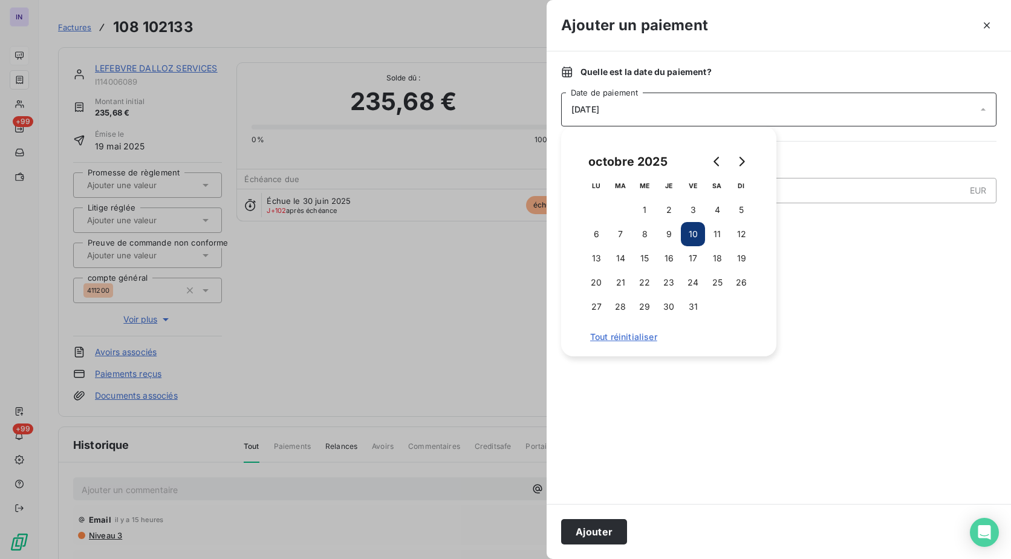
drag, startPoint x: 697, startPoint y: 253, endPoint x: 650, endPoint y: 350, distance: 107.9
click at [697, 255] on button "17" at bounding box center [693, 258] width 24 height 24
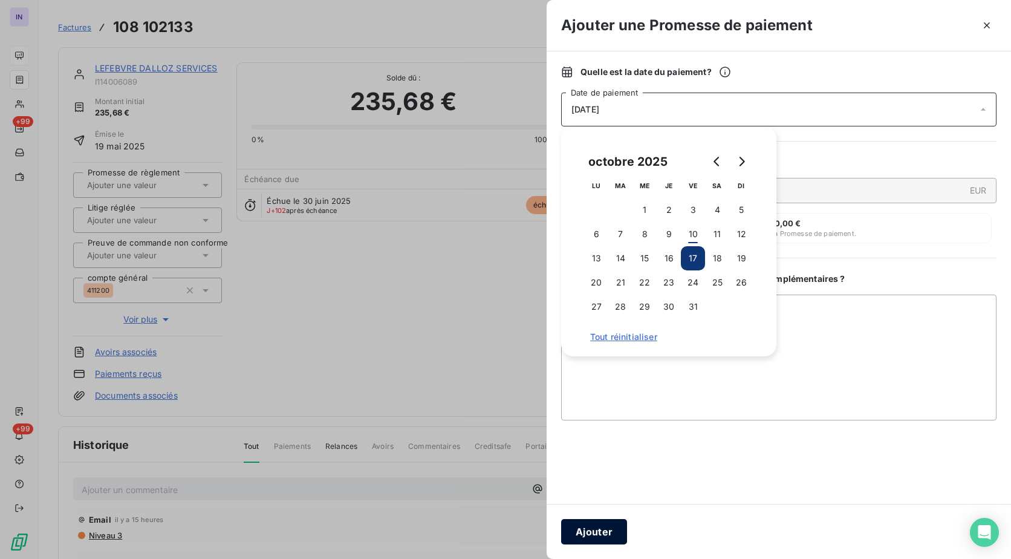
click at [585, 527] on button "Ajouter" at bounding box center [594, 531] width 66 height 25
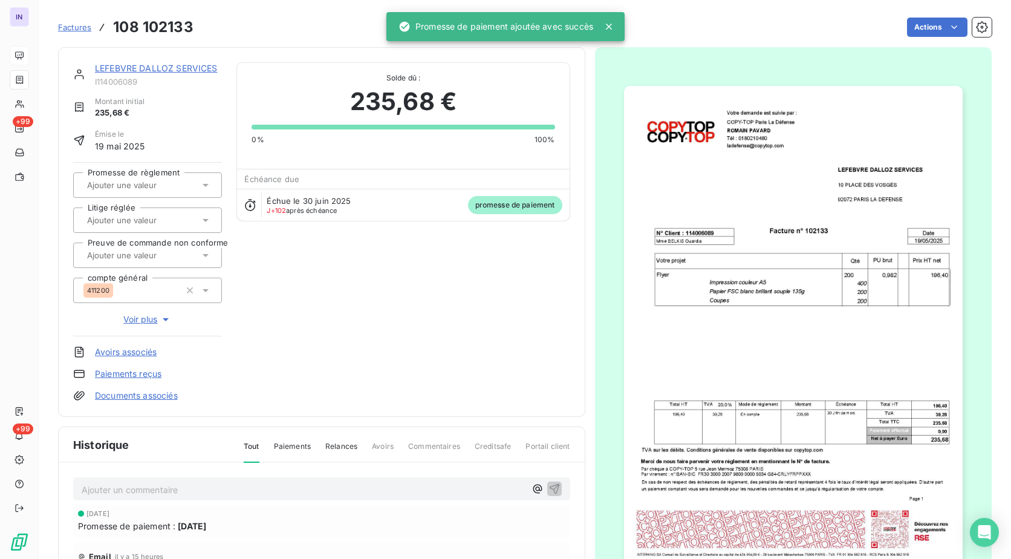
click at [181, 189] on input "text" at bounding box center [147, 185] width 122 height 11
click at [174, 207] on div "Oui" at bounding box center [154, 216] width 115 height 19
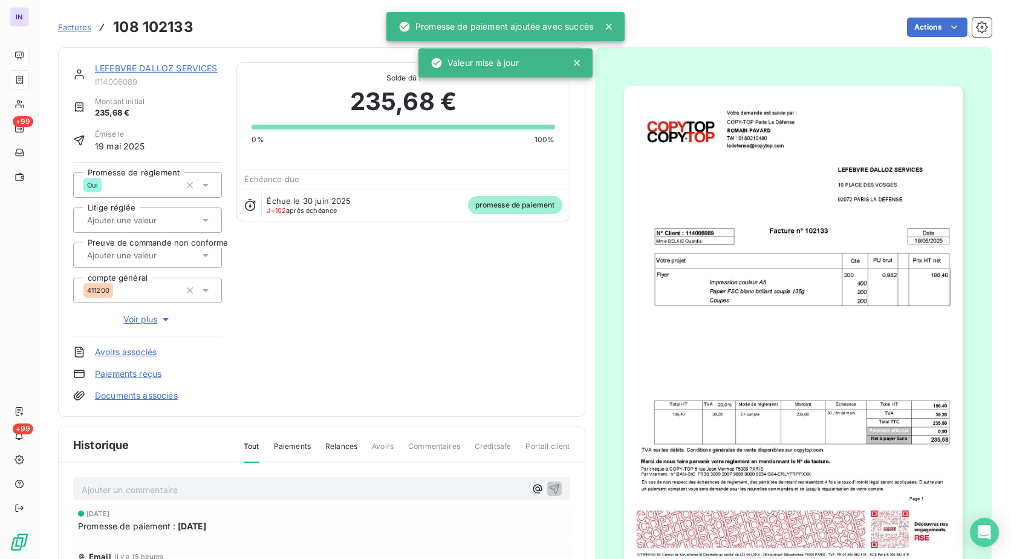
click at [166, 66] on link "LEFEBVRE DALLOZ SERVICES" at bounding box center [156, 68] width 123 height 10
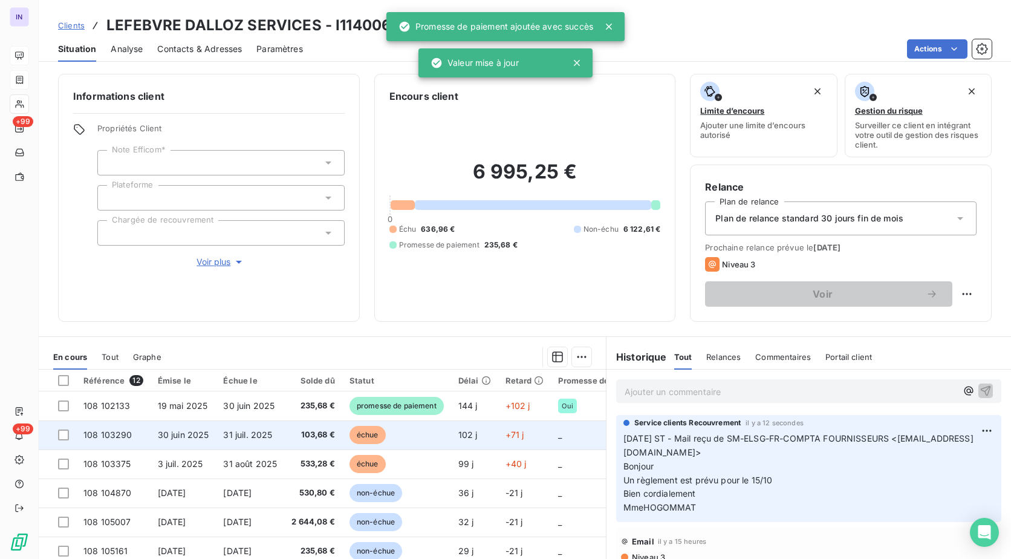
click at [207, 440] on td "30 juin 2025" at bounding box center [184, 434] width 66 height 29
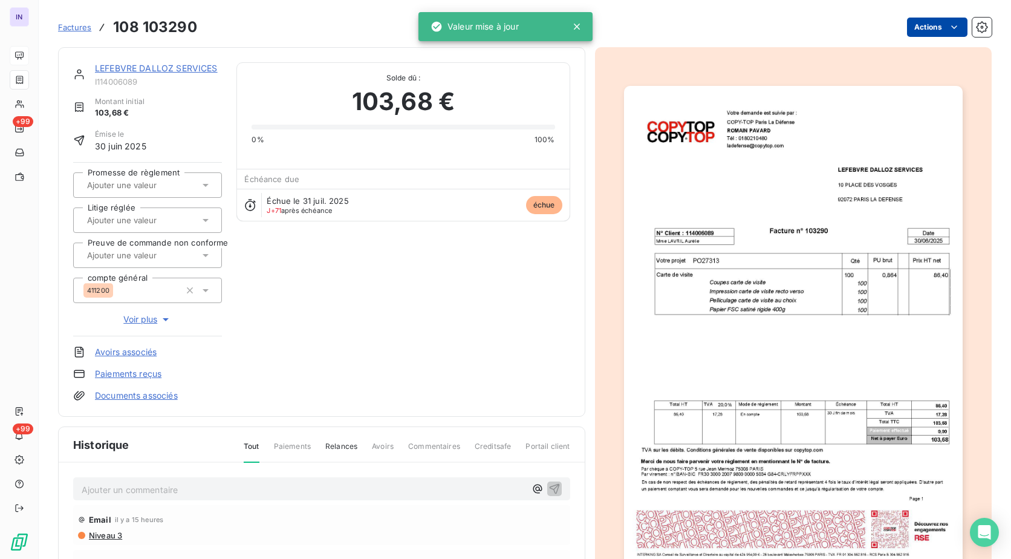
click at [920, 27] on html "IN +99 +99 Factures 108 103290 Actions LEFEBVRE DALLOZ SERVICES I114006089 Mont…" at bounding box center [505, 279] width 1011 height 559
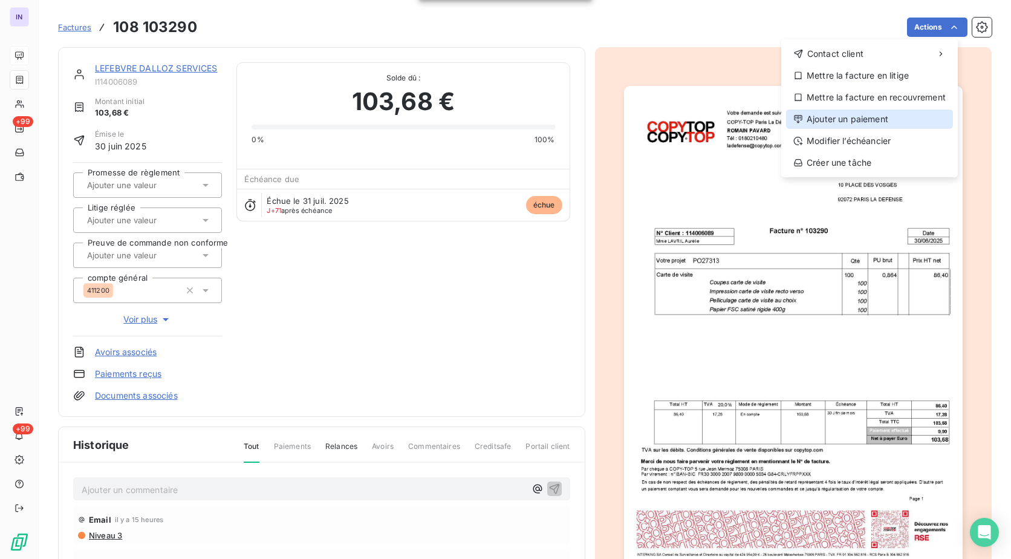
click at [873, 114] on div "Ajouter un paiement" at bounding box center [869, 118] width 167 height 19
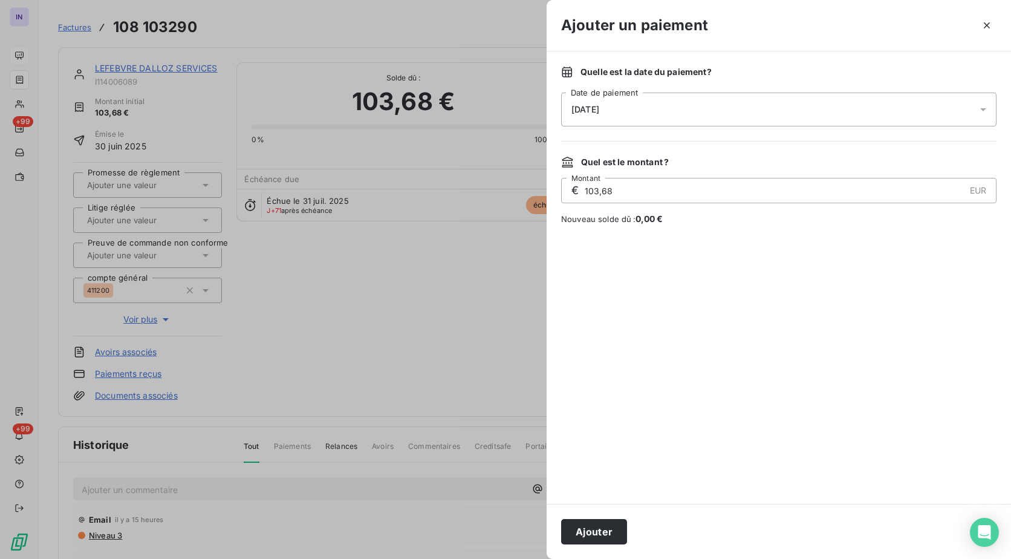
click at [727, 111] on div "[DATE]" at bounding box center [778, 109] width 435 height 34
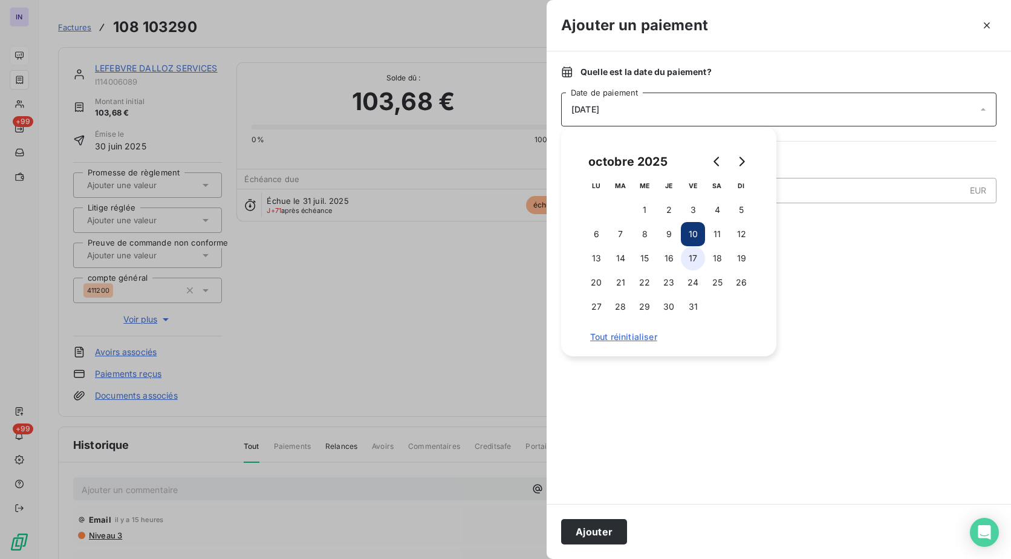
click at [692, 256] on button "17" at bounding box center [693, 258] width 24 height 24
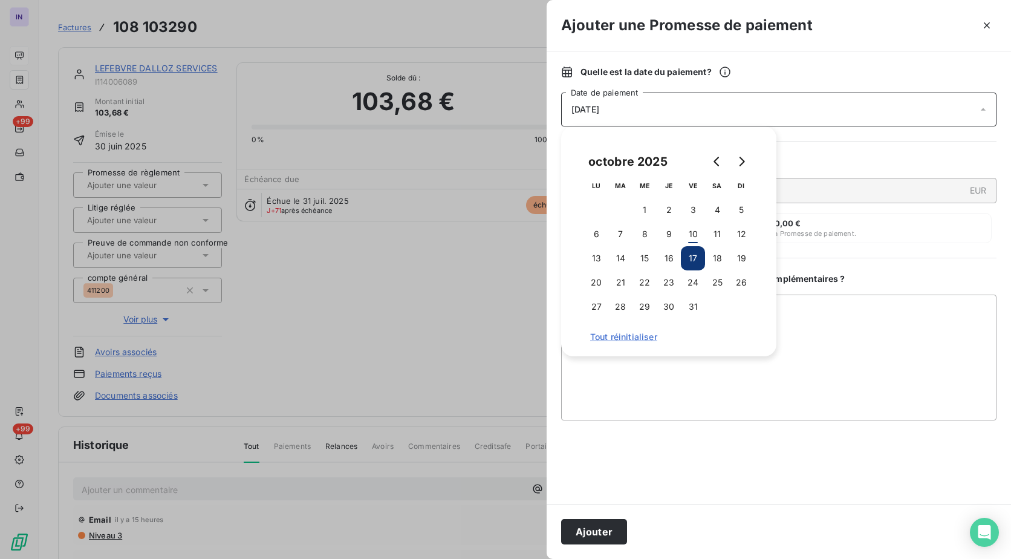
click at [601, 525] on button "Ajouter" at bounding box center [594, 531] width 66 height 25
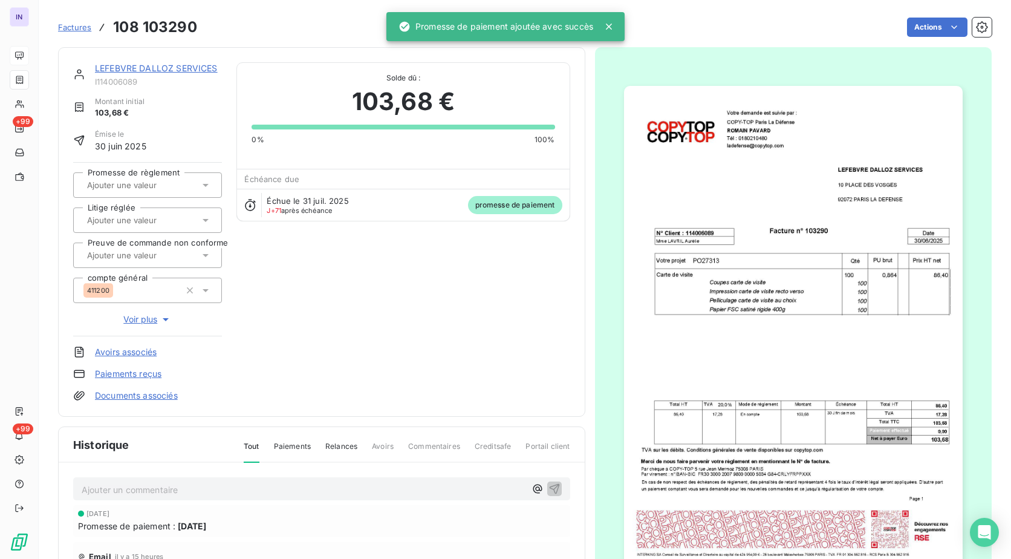
click at [146, 183] on input "text" at bounding box center [147, 185] width 122 height 11
click at [148, 227] on li "Oui" at bounding box center [147, 217] width 149 height 29
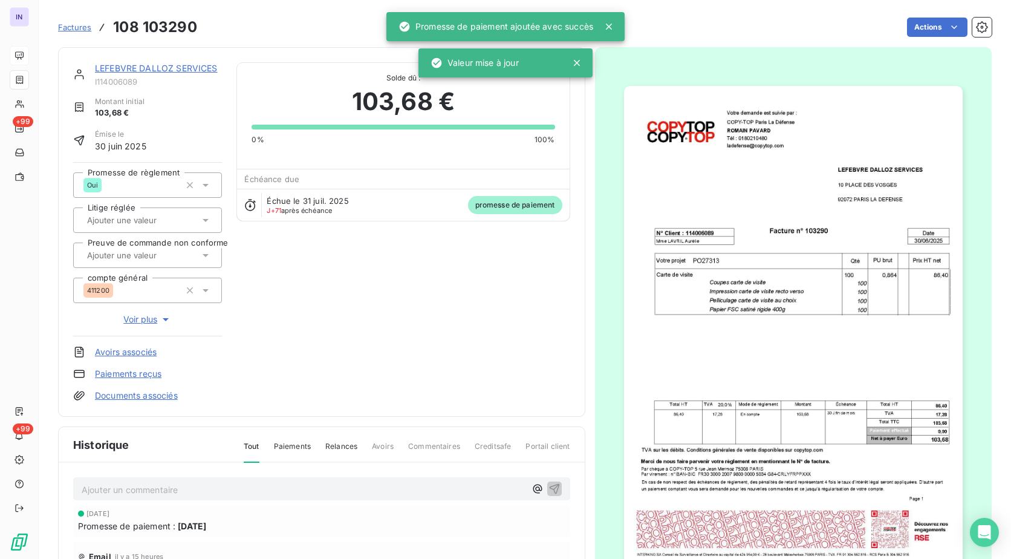
click at [166, 71] on link "LEFEBVRE DALLOZ SERVICES" at bounding box center [156, 68] width 123 height 10
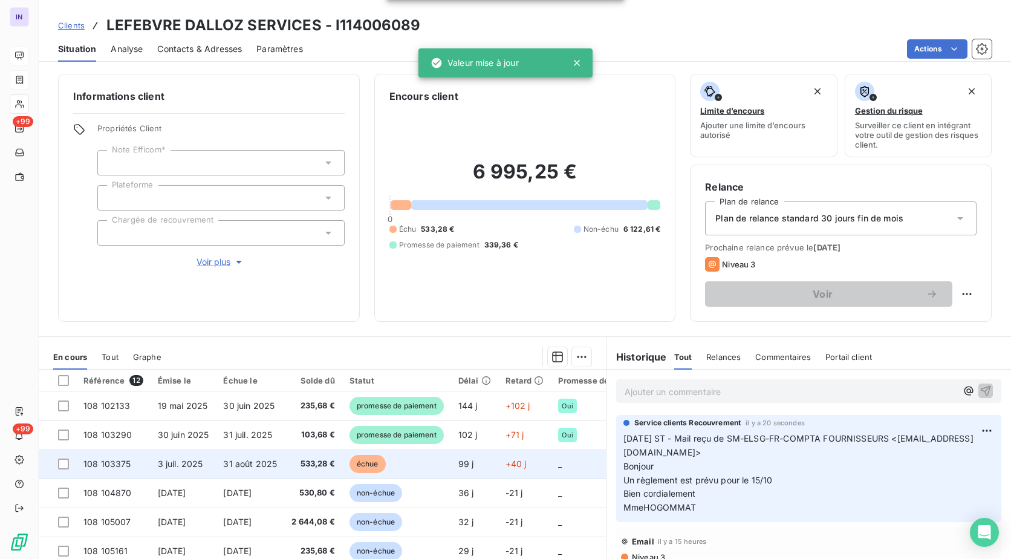
click at [289, 473] on td "533,28 €" at bounding box center [313, 463] width 58 height 29
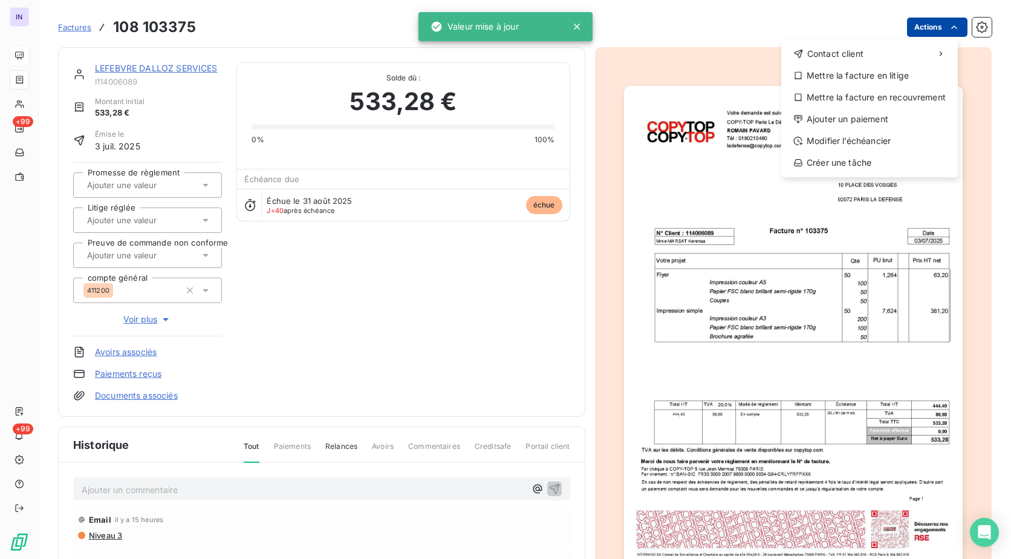
click at [912, 30] on html "IN +99 +99 Factures [PHONE_NUMBER] Actions Contact client Mettre la facture en …" at bounding box center [505, 279] width 1011 height 559
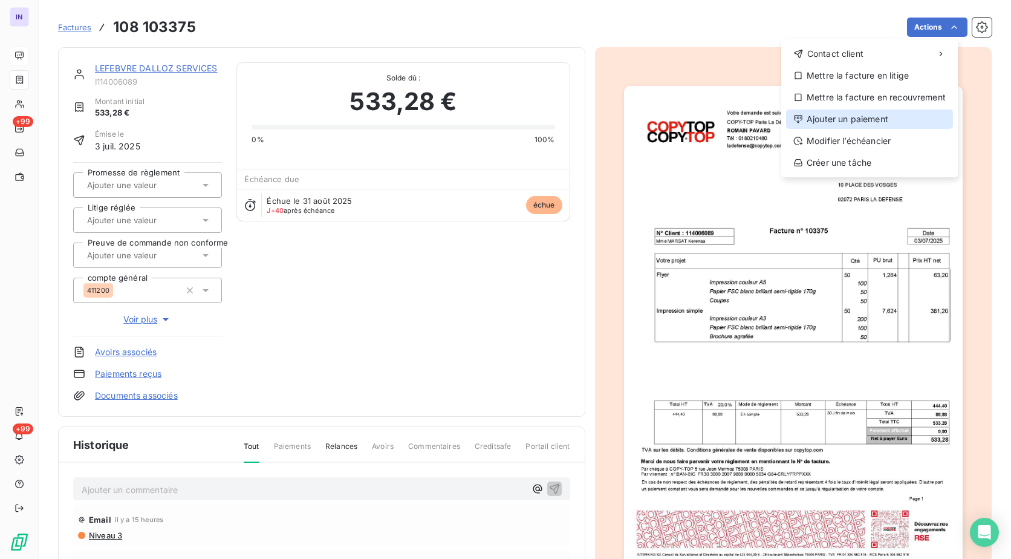
click at [868, 114] on div "Ajouter un paiement" at bounding box center [869, 118] width 167 height 19
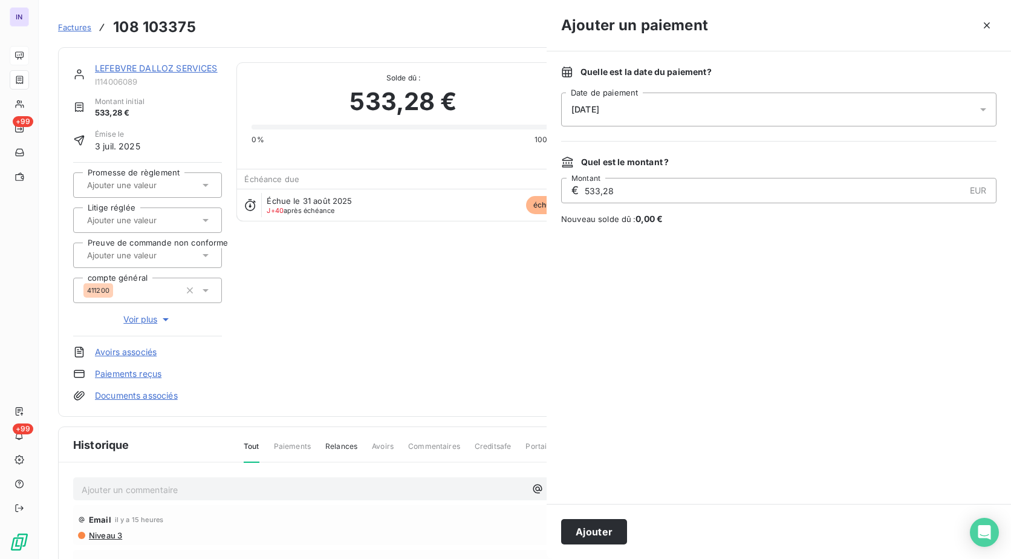
click at [702, 104] on div "[DATE]" at bounding box center [778, 109] width 435 height 34
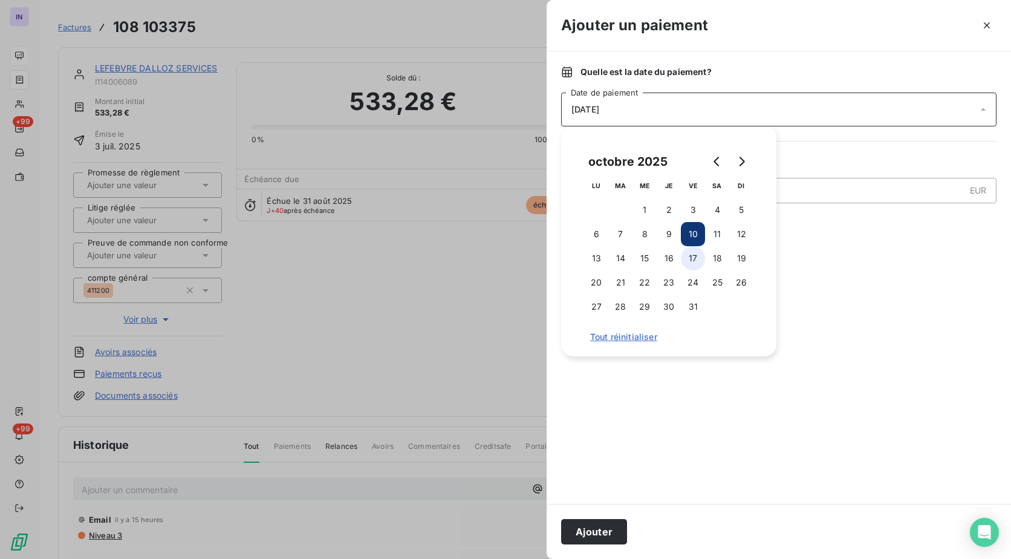
click at [687, 258] on button "17" at bounding box center [693, 258] width 24 height 24
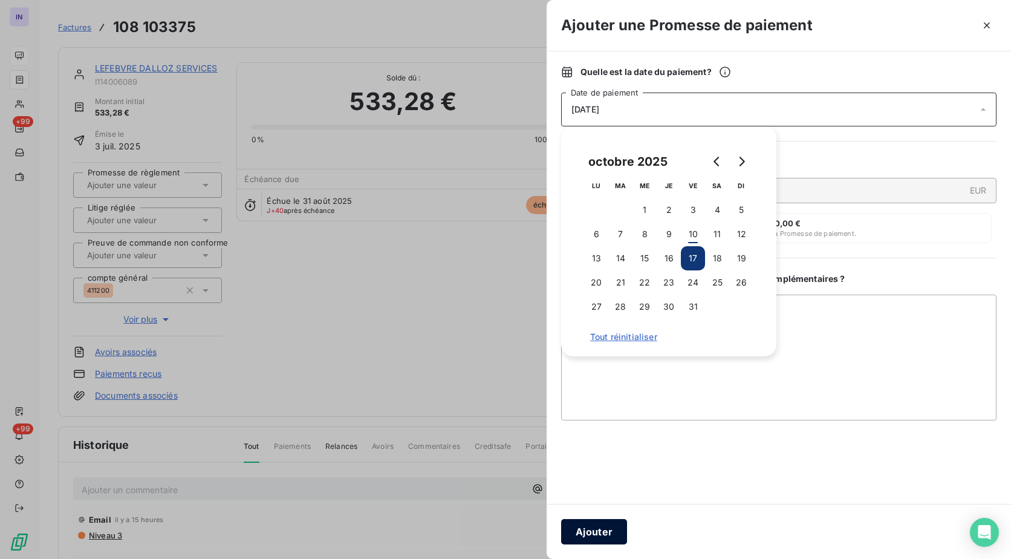
click at [607, 528] on button "Ajouter" at bounding box center [594, 531] width 66 height 25
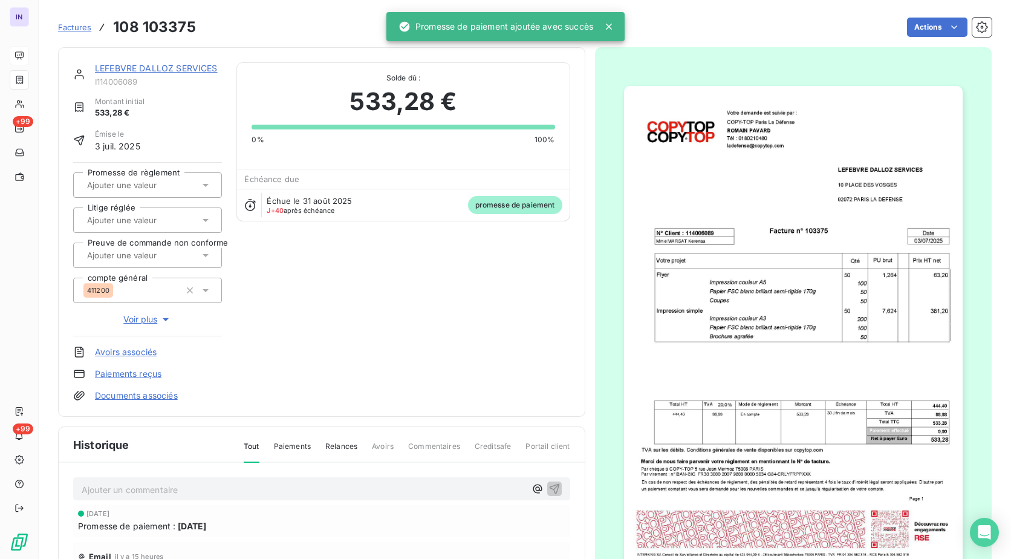
click at [148, 187] on input "text" at bounding box center [147, 185] width 122 height 11
click at [155, 209] on div "Oui" at bounding box center [154, 216] width 115 height 19
click at [192, 68] on link "LEFEBVRE DALLOZ SERVICES" at bounding box center [156, 68] width 123 height 10
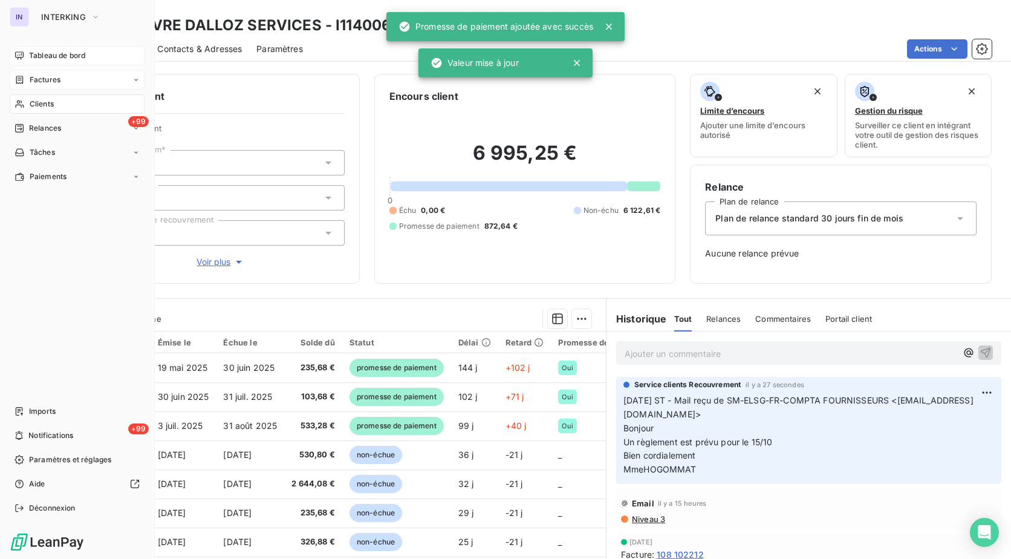
click at [42, 54] on span "Tableau de bord" at bounding box center [57, 55] width 56 height 11
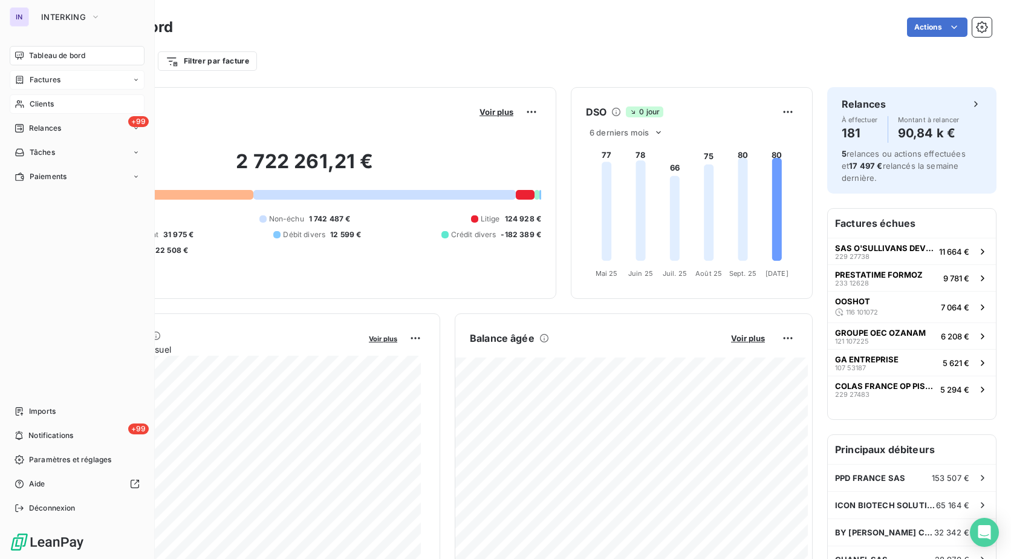
click at [34, 106] on span "Clients" at bounding box center [42, 104] width 24 height 11
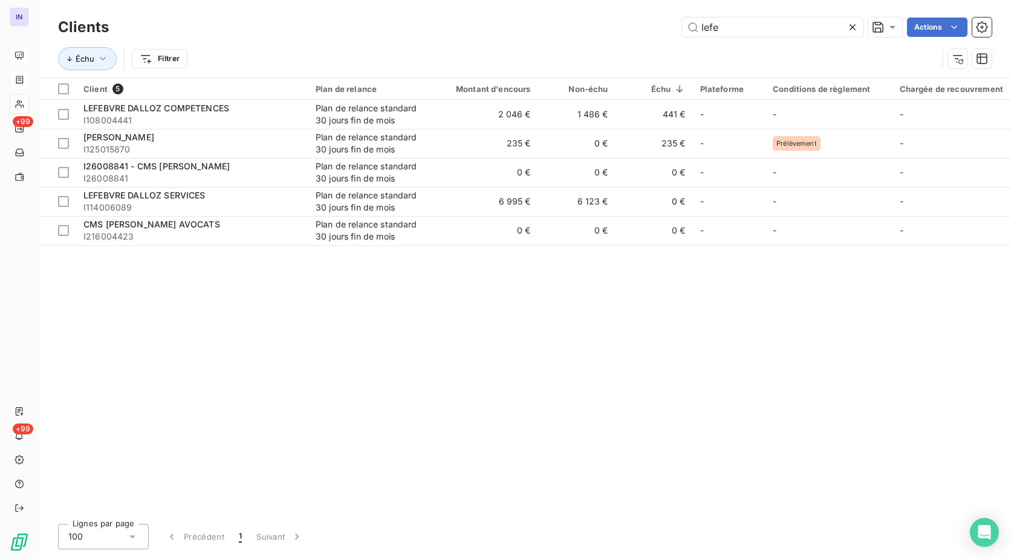
drag, startPoint x: 751, startPoint y: 30, endPoint x: 644, endPoint y: 28, distance: 107.0
click at [644, 28] on div "lefe Actions" at bounding box center [557, 27] width 868 height 19
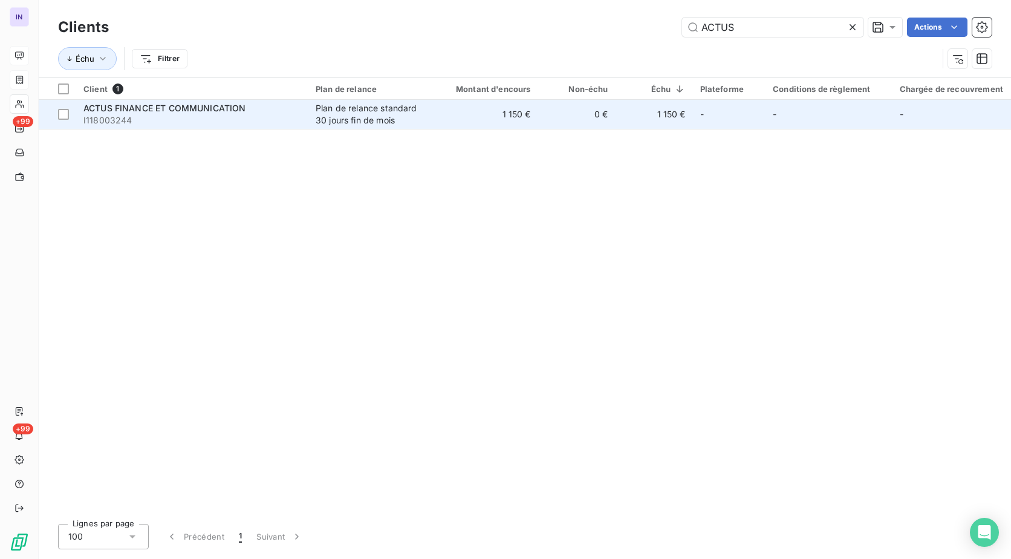
type input "ACTUS"
click at [162, 126] on td "ACTUS FINANCE ET COMMUNICATION I118003244" at bounding box center [192, 114] width 232 height 29
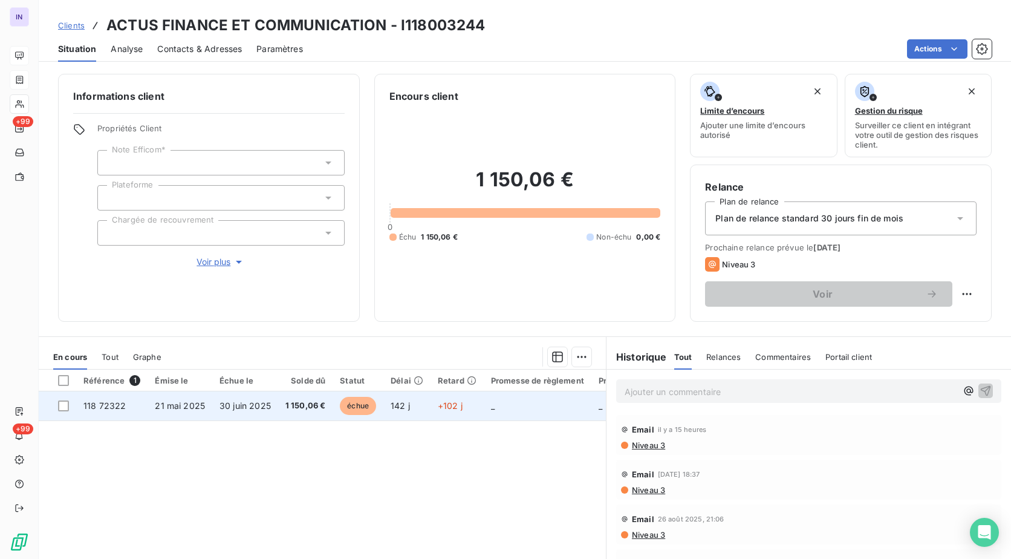
click at [209, 411] on td "21 mai 2025" at bounding box center [180, 405] width 65 height 29
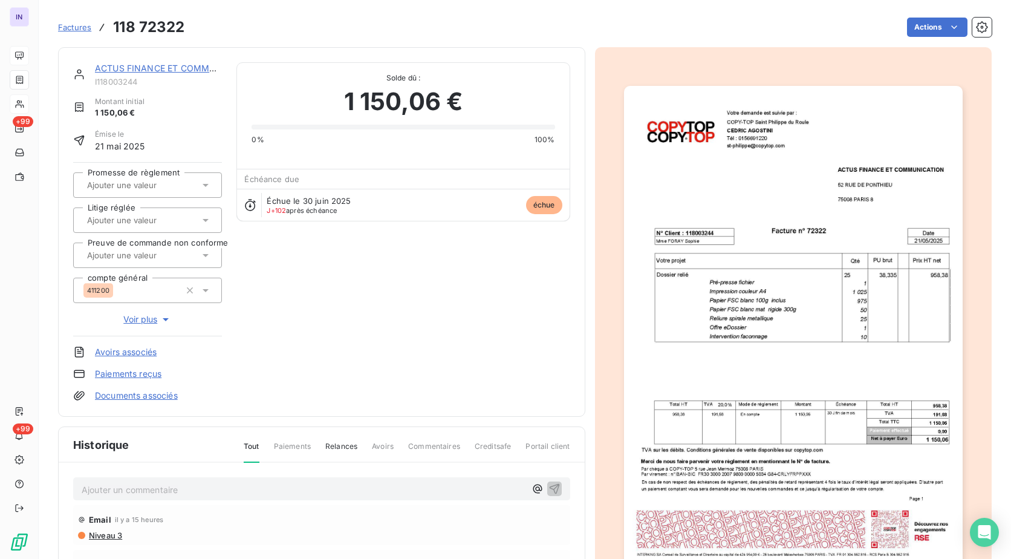
click at [104, 494] on p "Ajouter un commentaire ﻿" at bounding box center [304, 489] width 444 height 15
click at [219, 490] on p "[DATE] ST - Mail reçu de" at bounding box center [304, 489] width 444 height 14
click at [136, 496] on p "[DATE] ST - Mail reçu de [PERSON_NAME] <[EMAIL_ADDRESS][DOMAIN_NAME]>" at bounding box center [304, 489] width 444 height 14
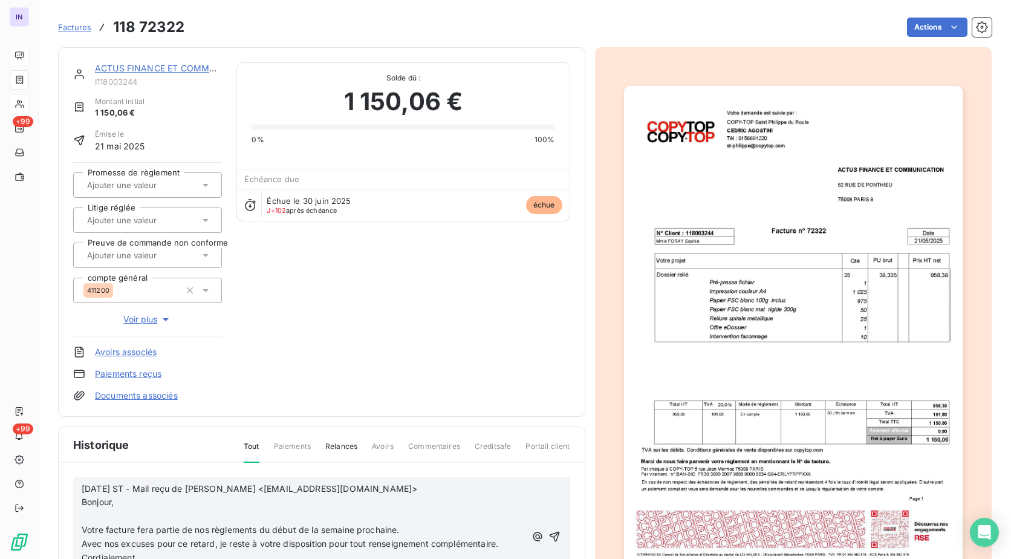
click at [104, 516] on p "﻿" at bounding box center [304, 516] width 444 height 14
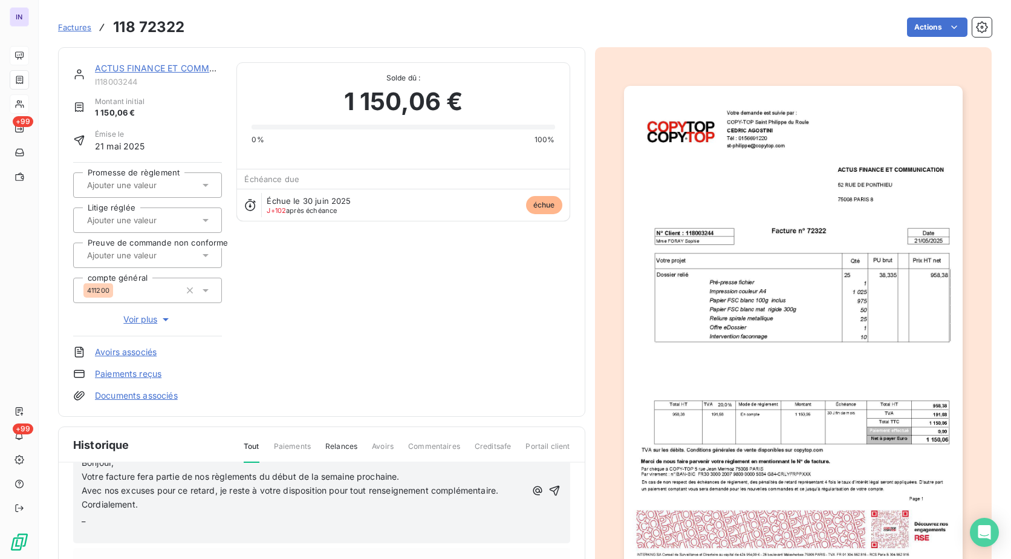
scroll to position [60, 0]
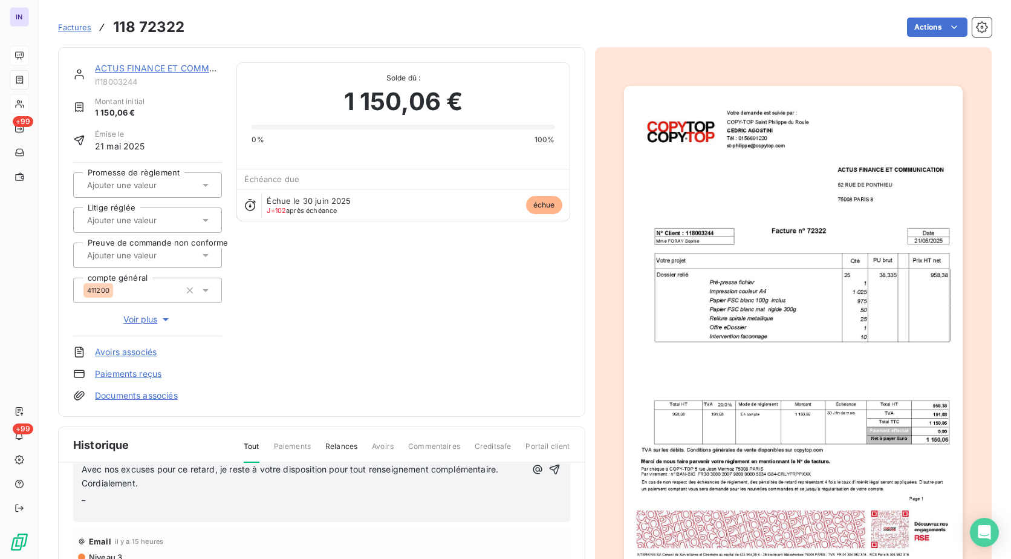
click at [106, 516] on p "﻿" at bounding box center [304, 511] width 444 height 14
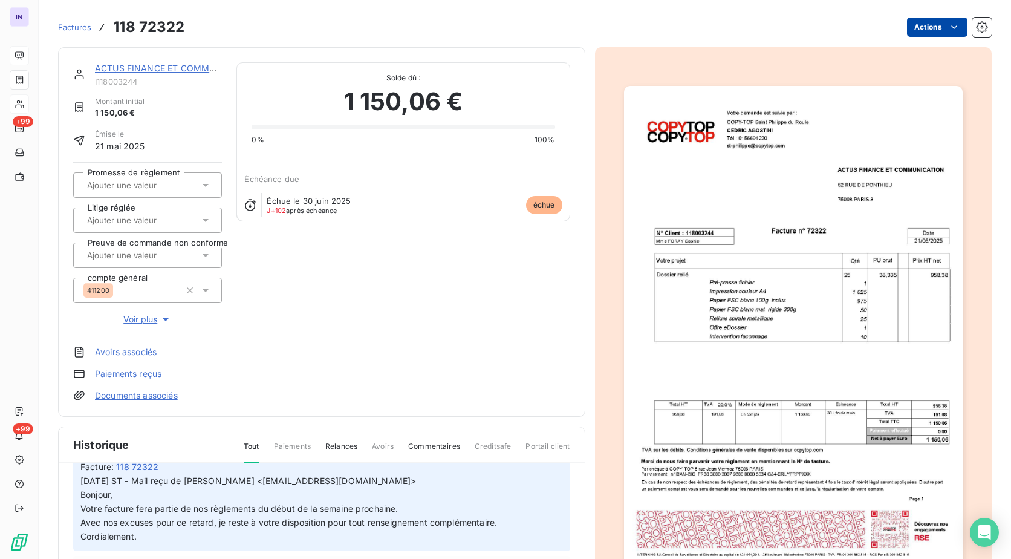
click at [910, 35] on html "IN +99 +99 Factures 118 72322 Actions ACTUS FINANCE ET COMMUNICATION I118003244…" at bounding box center [505, 279] width 1011 height 559
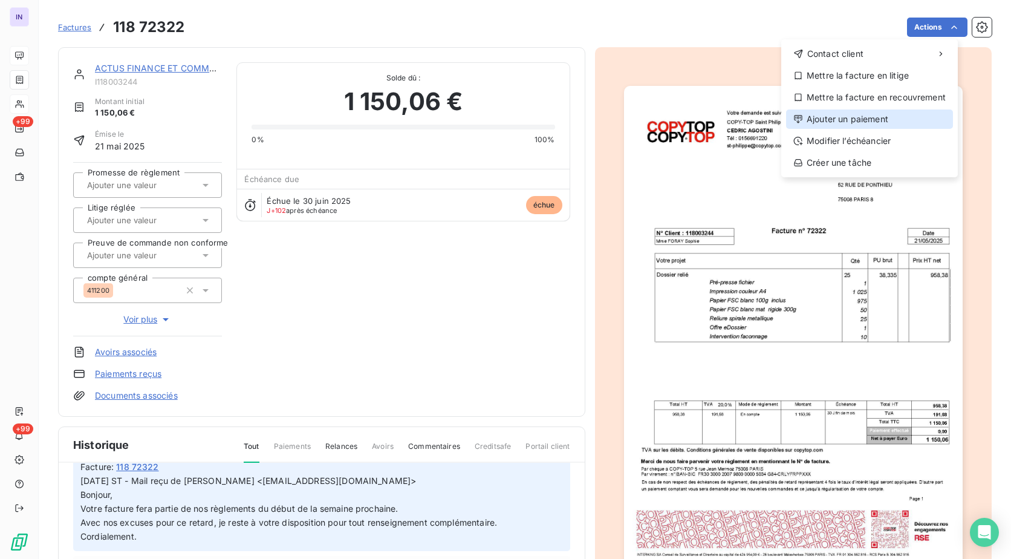
click at [857, 122] on div "Ajouter un paiement" at bounding box center [869, 118] width 167 height 19
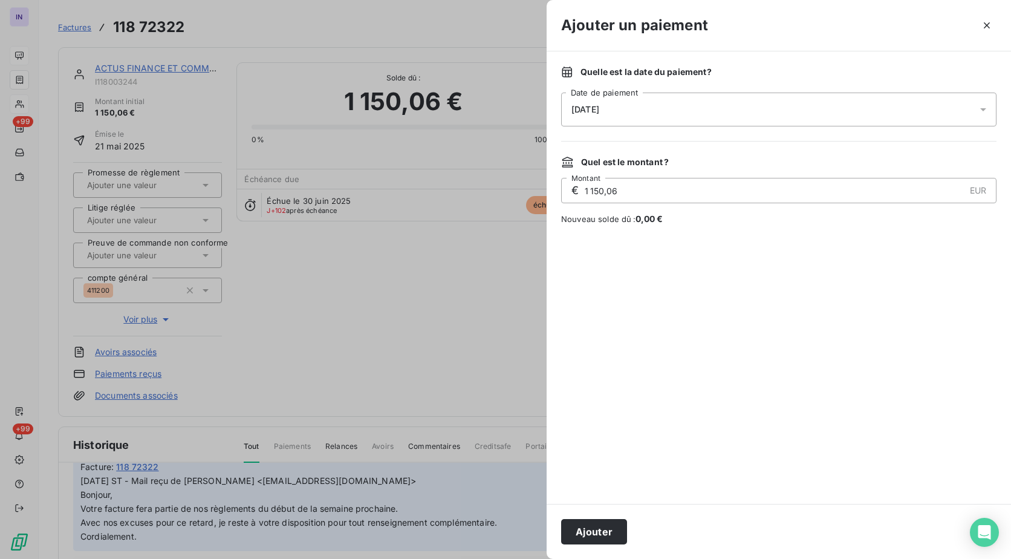
click at [721, 100] on div "[DATE]" at bounding box center [778, 109] width 435 height 34
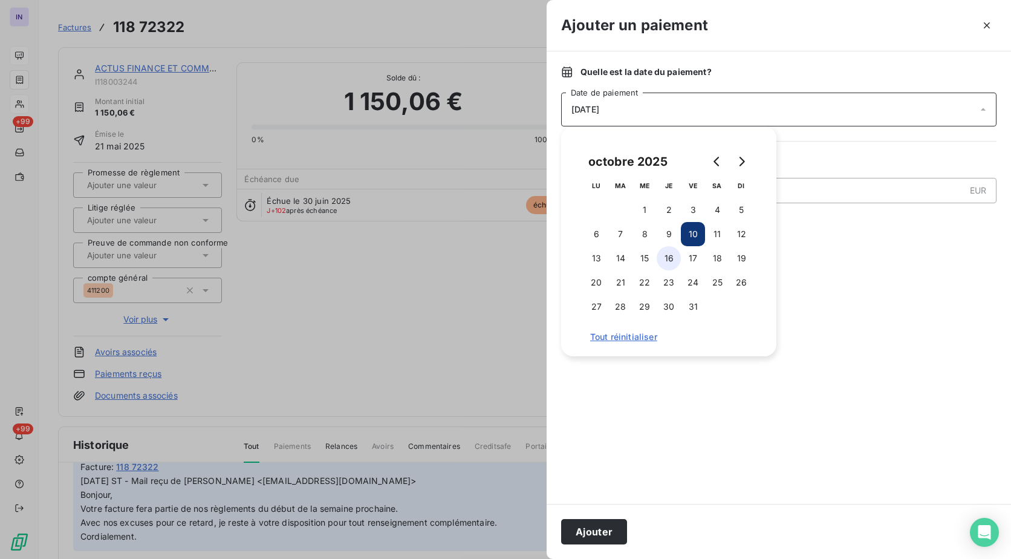
click at [664, 260] on button "16" at bounding box center [669, 258] width 24 height 24
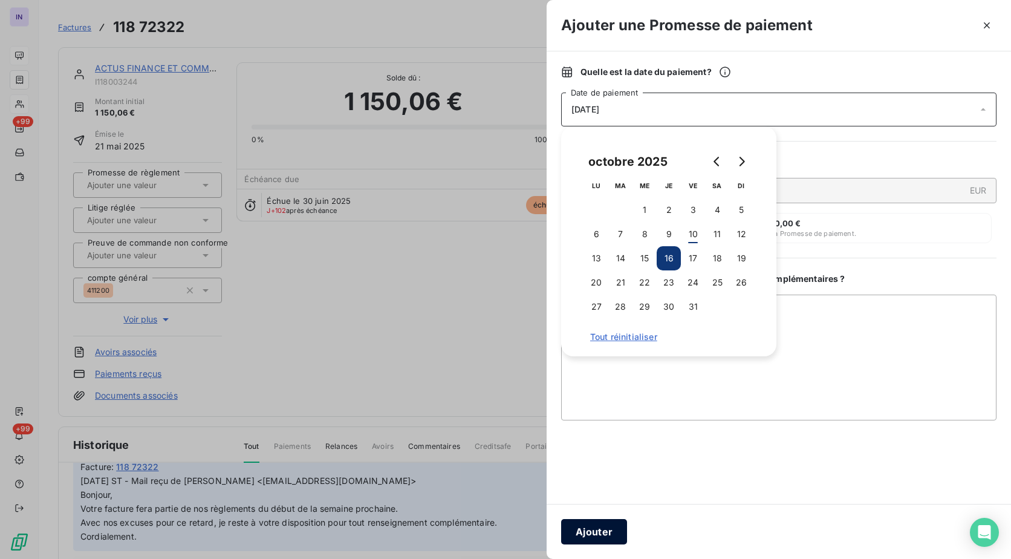
click at [600, 527] on button "Ajouter" at bounding box center [594, 531] width 66 height 25
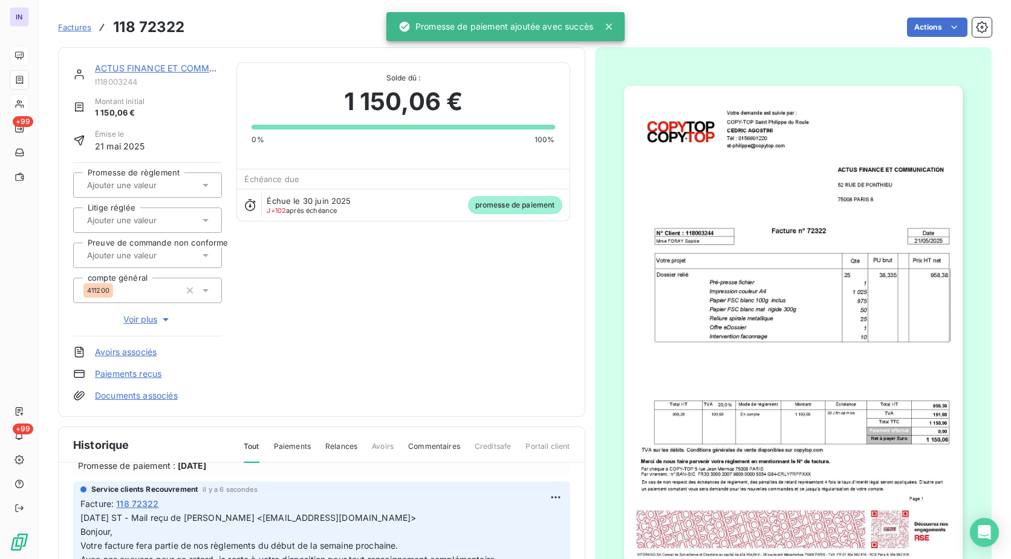
click at [137, 186] on input "text" at bounding box center [147, 185] width 122 height 11
click at [144, 215] on div "Oui" at bounding box center [154, 216] width 115 height 19
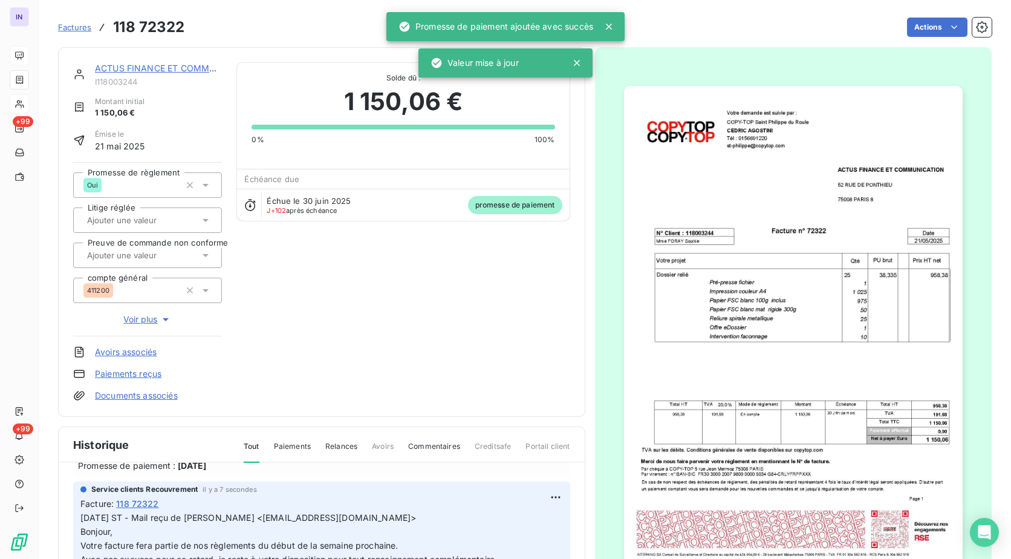
click at [161, 68] on link "ACTUS FINANCE ET COMMUNICATION" at bounding box center [176, 68] width 163 height 10
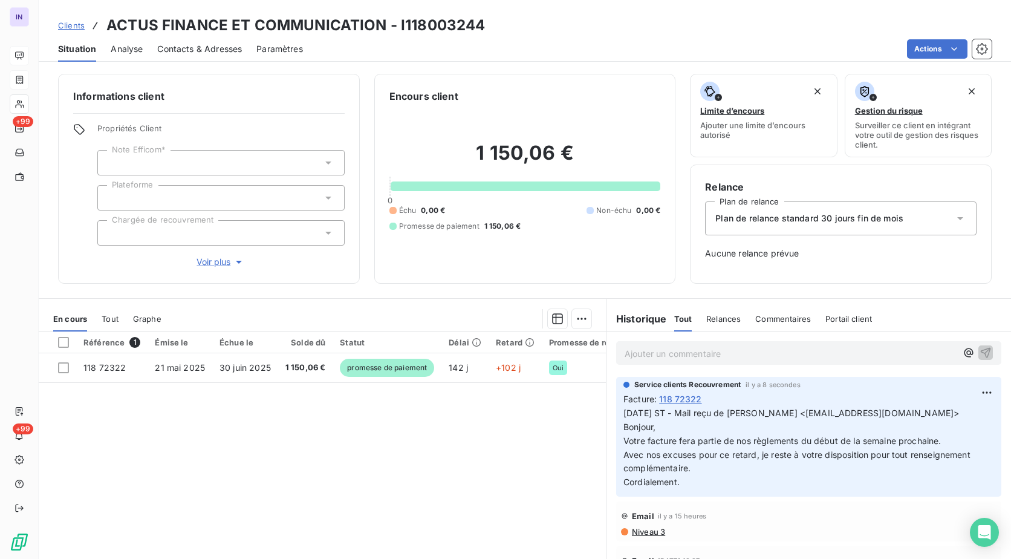
click at [163, 229] on div at bounding box center [220, 232] width 247 height 25
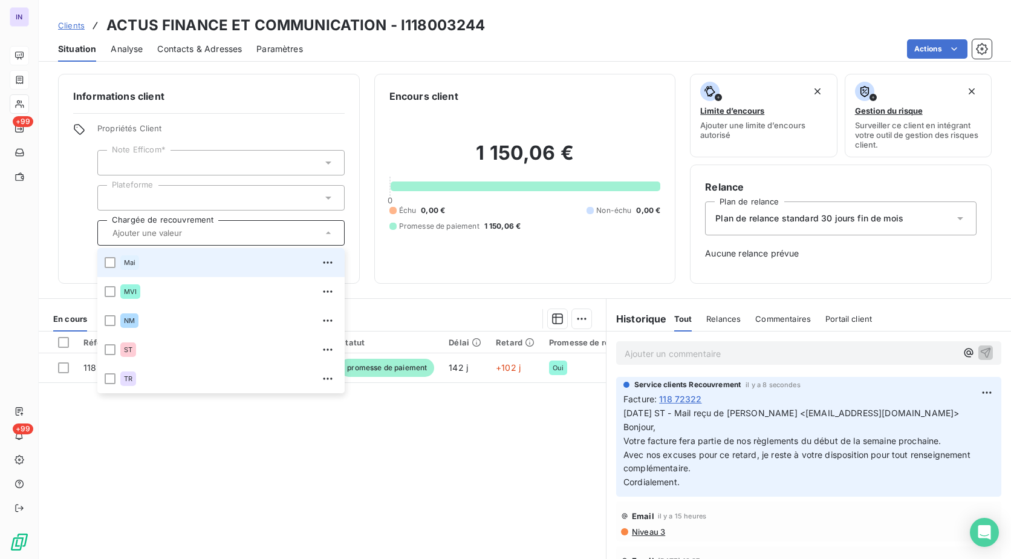
click at [490, 290] on div "Informations client Propriétés Client Note Efficom* Plateforme Chargée de recou…" at bounding box center [525, 312] width 972 height 492
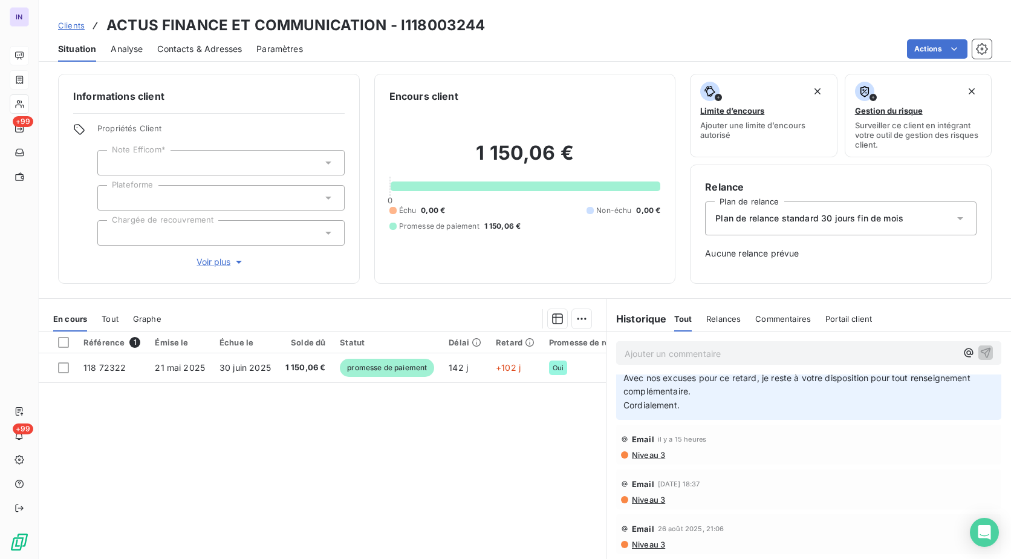
scroll to position [77, 0]
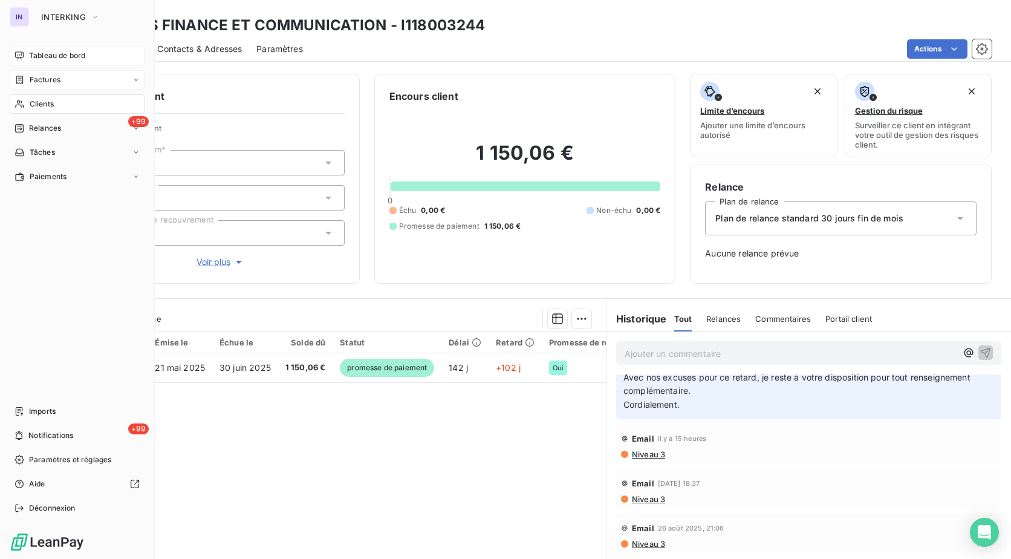
drag, startPoint x: 41, startPoint y: 54, endPoint x: 4, endPoint y: 50, distance: 37.1
click at [30, 54] on span "Tableau de bord" at bounding box center [57, 55] width 56 height 11
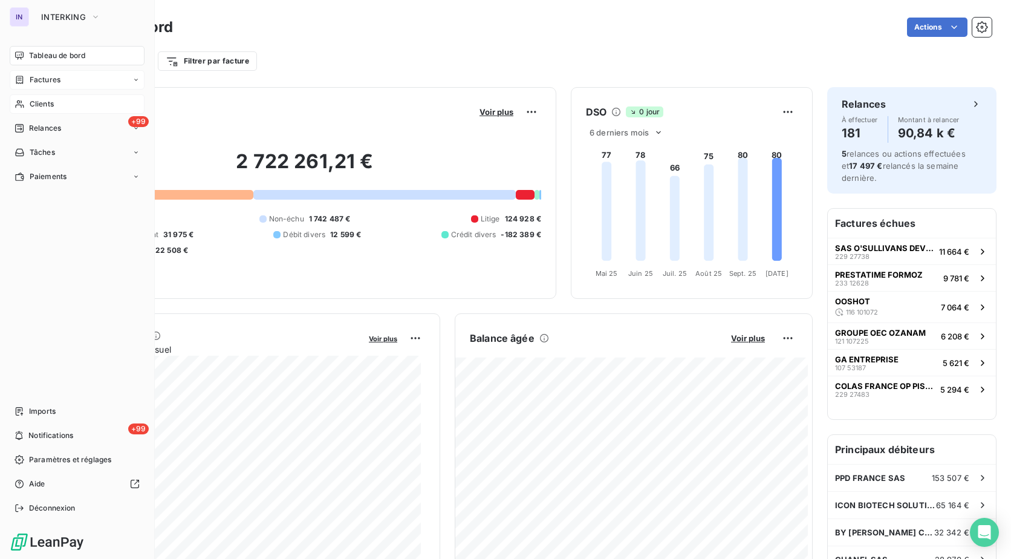
drag, startPoint x: 37, startPoint y: 107, endPoint x: 143, endPoint y: 103, distance: 105.3
click at [37, 107] on span "Clients" at bounding box center [42, 104] width 24 height 11
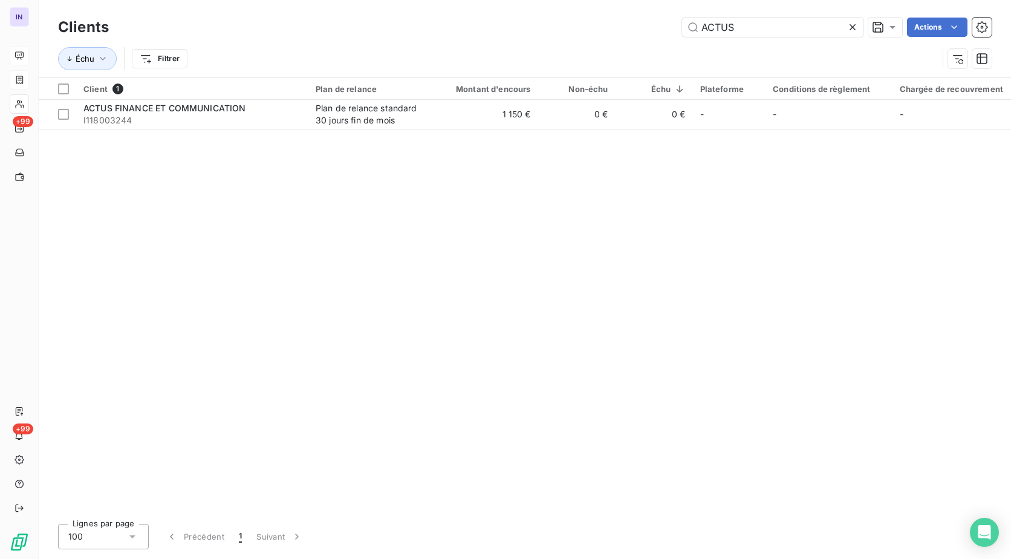
drag, startPoint x: 777, startPoint y: 33, endPoint x: 595, endPoint y: 32, distance: 181.4
click at [595, 32] on div "ACTUS Actions" at bounding box center [557, 27] width 868 height 19
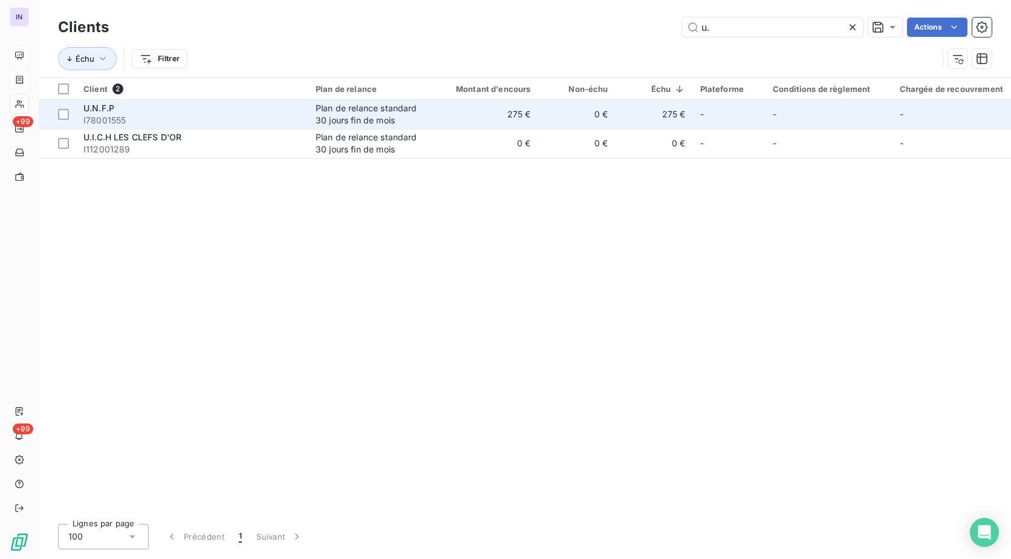
type input "u."
click at [174, 112] on div "U.N.F.P" at bounding box center [192, 108] width 218 height 12
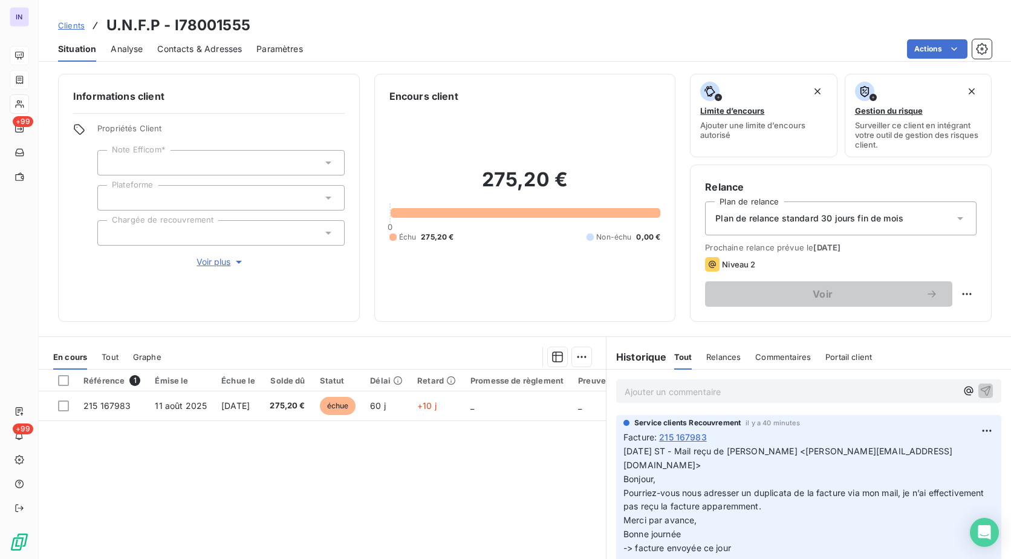
click at [661, 386] on p "Ajouter un commentaire ﻿" at bounding box center [790, 391] width 332 height 15
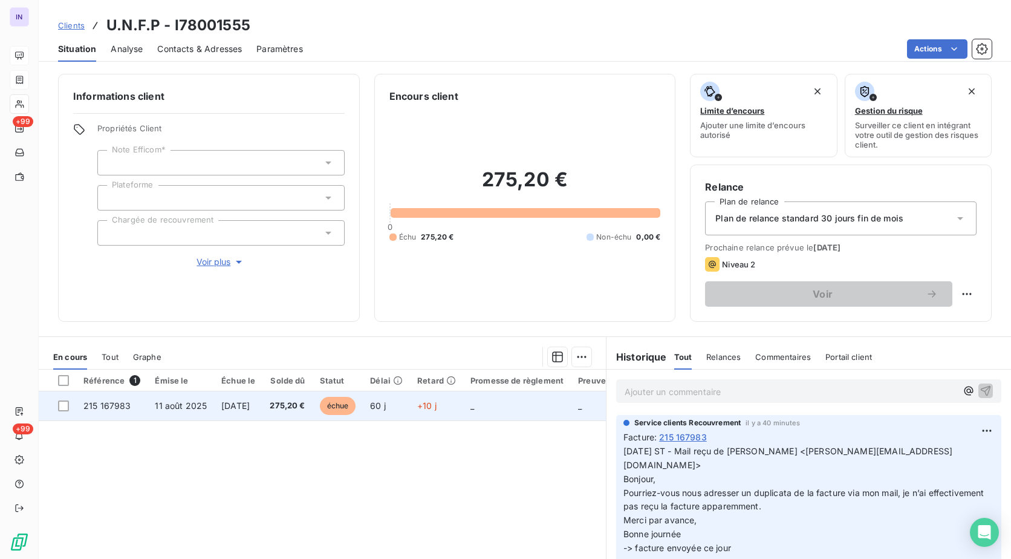
click at [197, 412] on td "11 août 2025" at bounding box center [181, 405] width 66 height 29
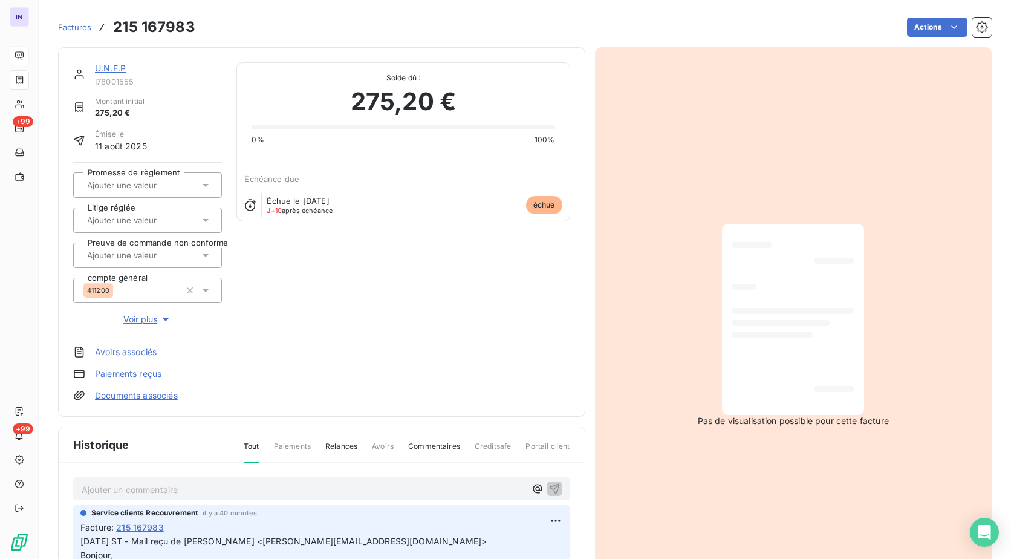
click at [161, 488] on p "Ajouter un commentaire ﻿" at bounding box center [304, 489] width 444 height 15
click at [213, 490] on p "[DATE] ST - Mail reçu de" at bounding box center [304, 489] width 444 height 14
click at [97, 496] on p "[DATE] ST - Mail reçu de [PERSON_NAME] <[PERSON_NAME][EMAIL_ADDRESS][DOMAIN_NAM…" at bounding box center [304, 489] width 444 height 14
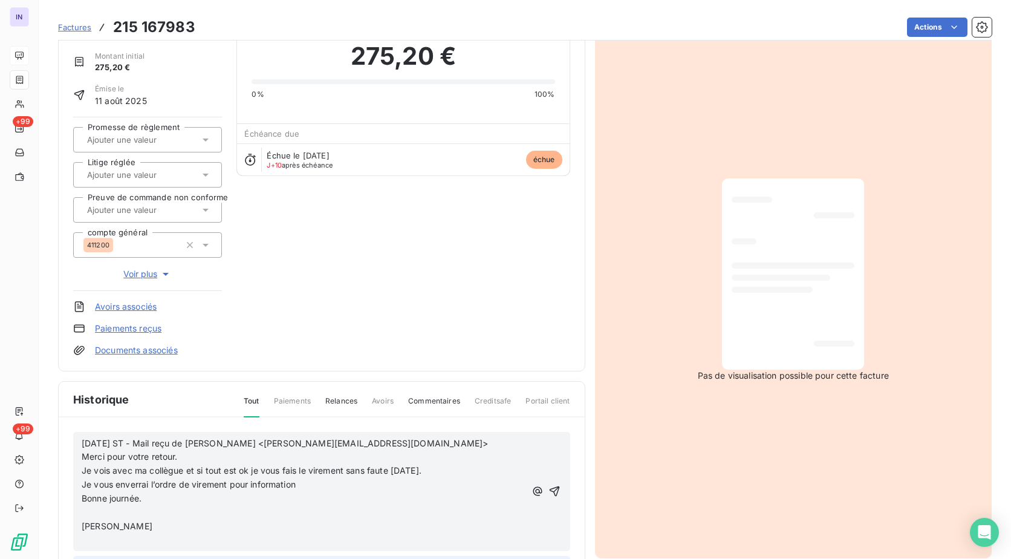
scroll to position [122, 0]
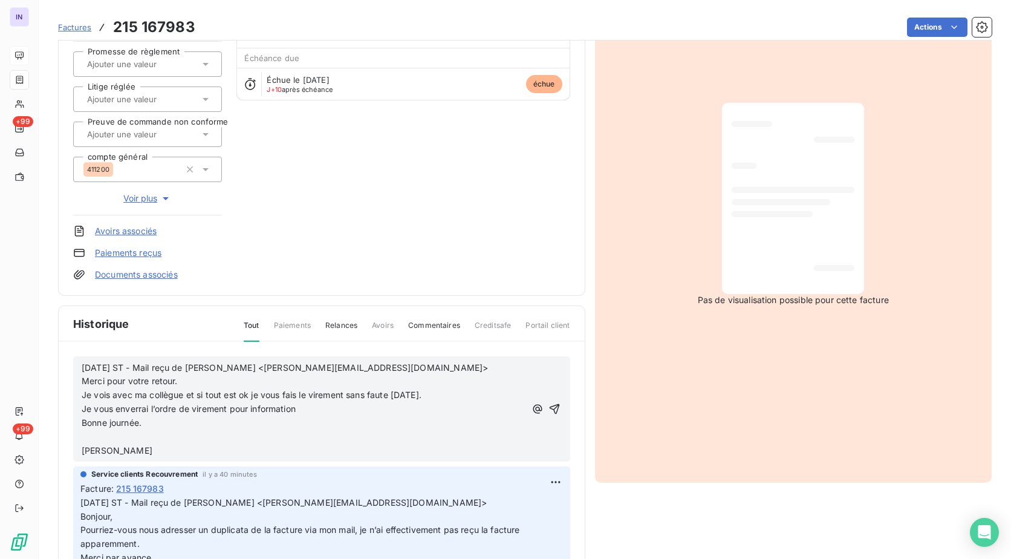
click at [104, 436] on p "﻿" at bounding box center [304, 437] width 444 height 14
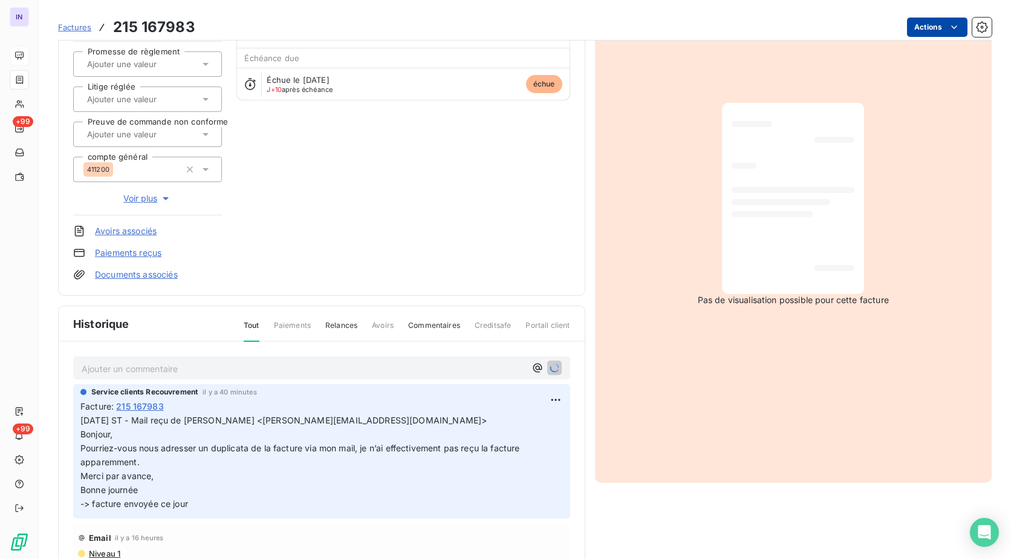
click at [926, 25] on html "IN +99 +99 Factures 215 167983 Actions U.N.F.P I78001555 Montant initial 275,20…" at bounding box center [505, 279] width 1011 height 559
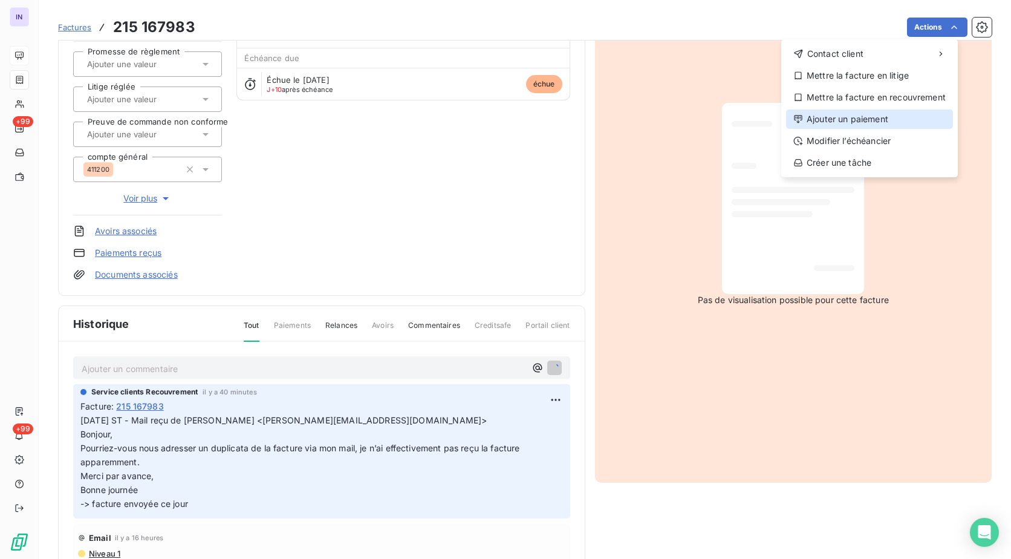
click at [846, 122] on div "Ajouter un paiement" at bounding box center [869, 118] width 167 height 19
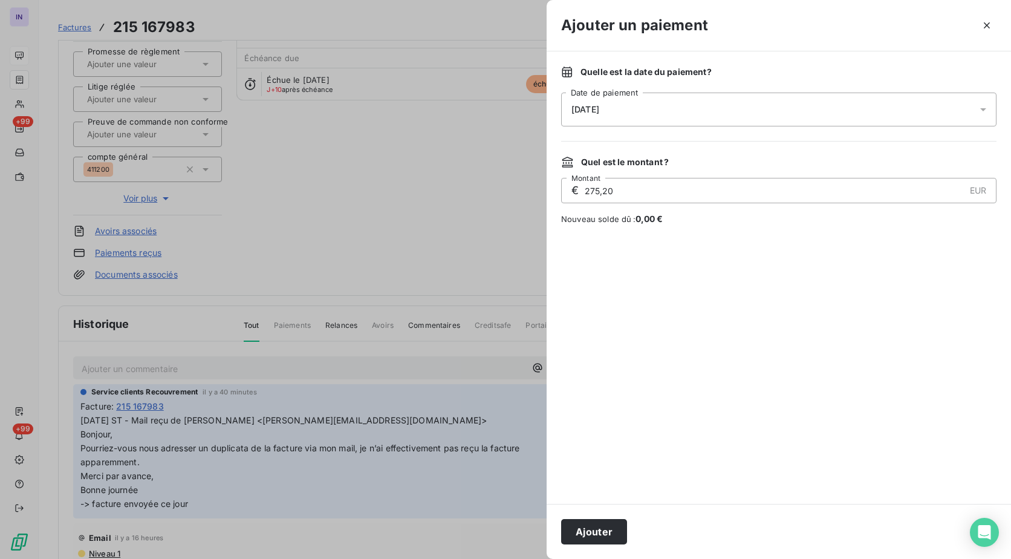
click at [662, 113] on div "[DATE]" at bounding box center [778, 109] width 435 height 34
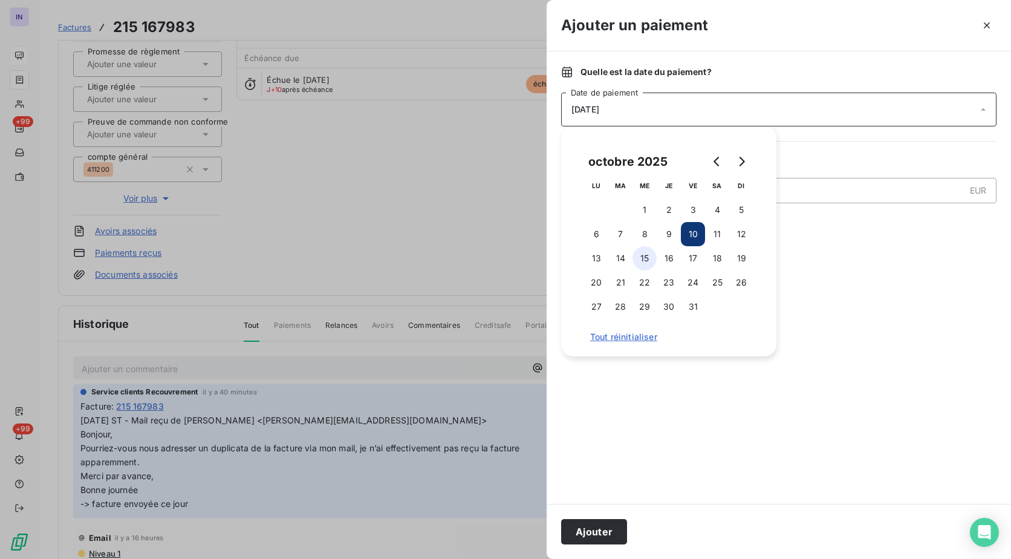
click at [639, 258] on button "15" at bounding box center [644, 258] width 24 height 24
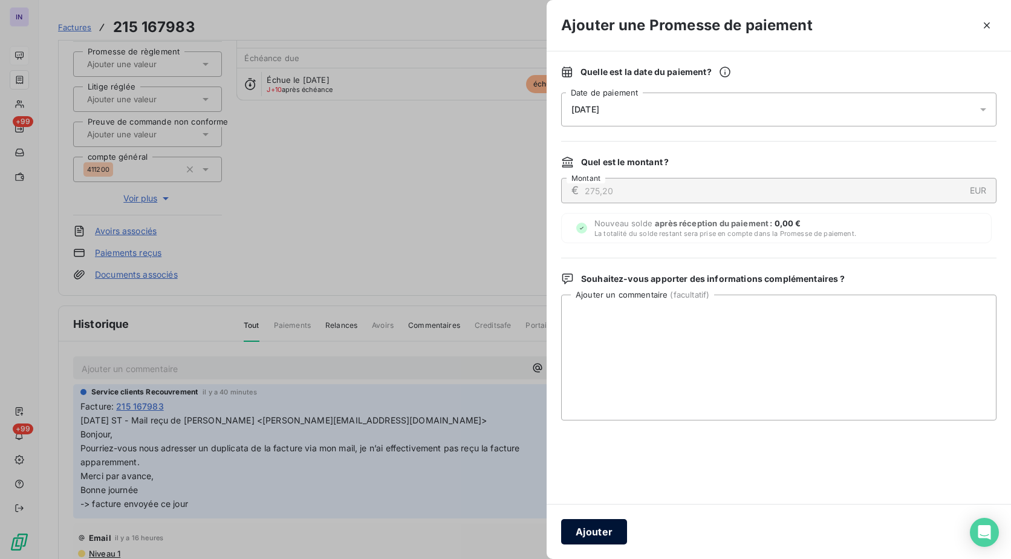
click at [595, 530] on button "Ajouter" at bounding box center [594, 531] width 66 height 25
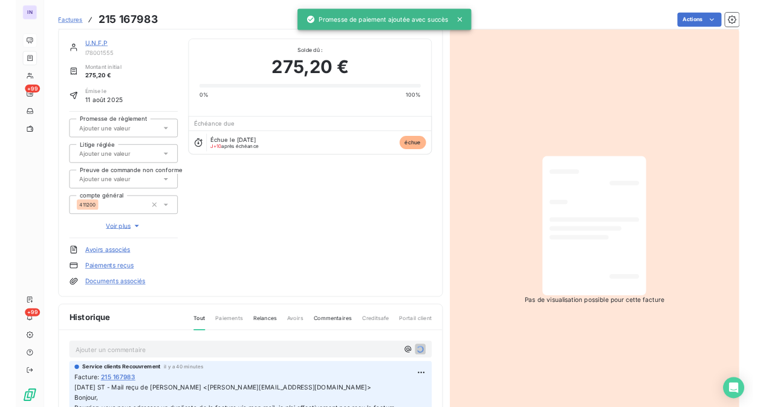
scroll to position [0, 0]
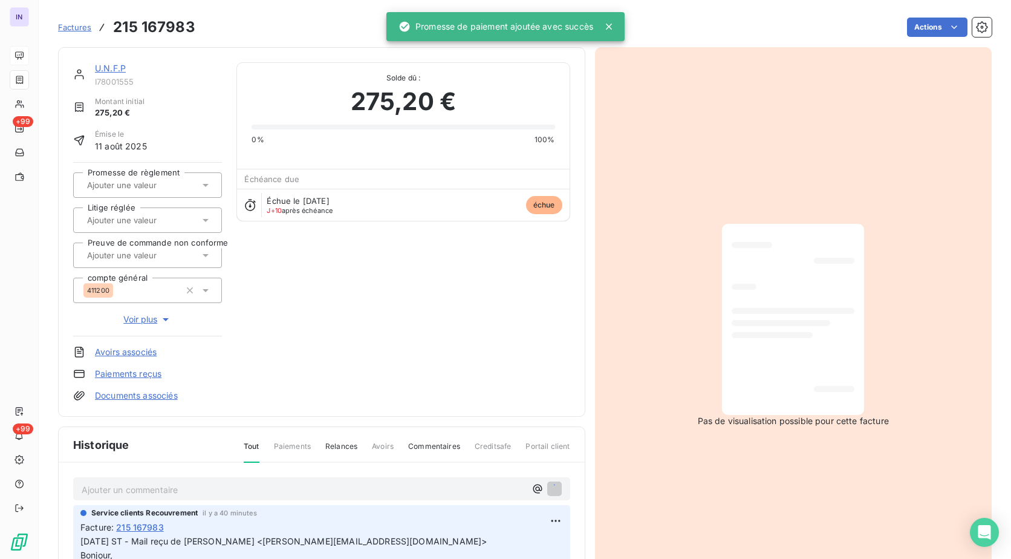
drag, startPoint x: 169, startPoint y: 179, endPoint x: 167, endPoint y: 192, distance: 13.5
click at [169, 180] on input "text" at bounding box center [147, 185] width 122 height 11
click at [166, 211] on div "Oui" at bounding box center [154, 216] width 115 height 19
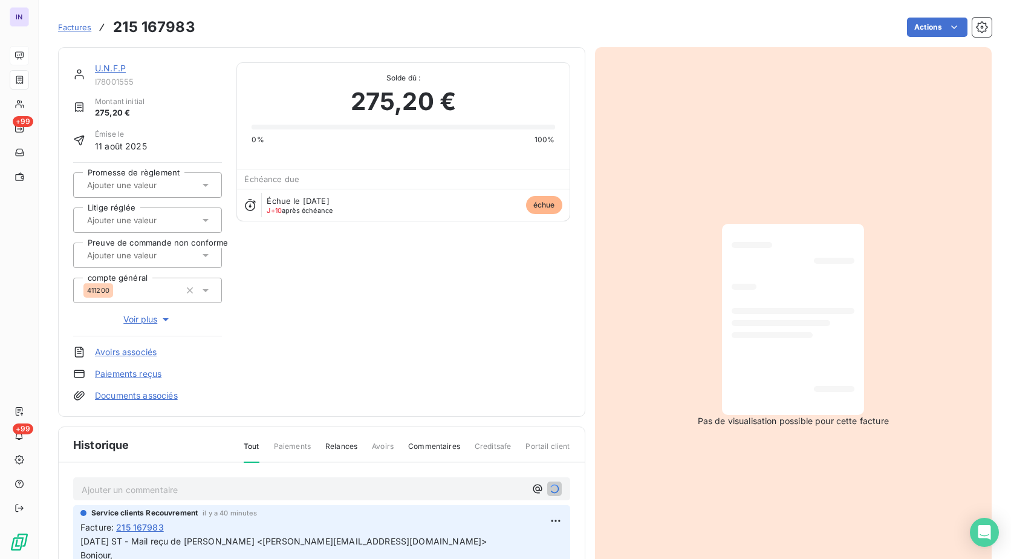
click at [131, 189] on input "text" at bounding box center [147, 185] width 122 height 11
click at [84, 215] on div at bounding box center [86, 217] width 12 height 12
click at [122, 70] on link "U.N.F.P" at bounding box center [110, 68] width 31 height 10
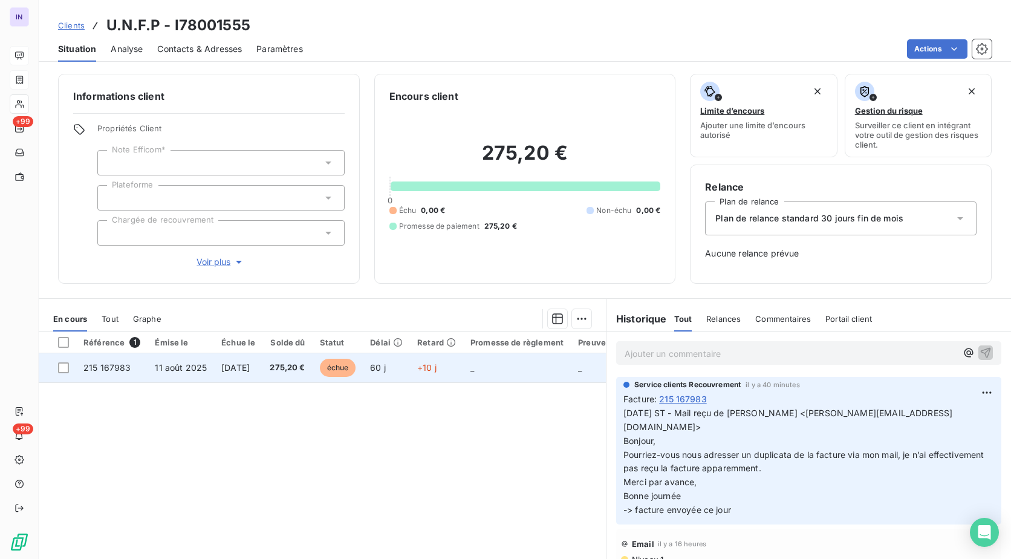
click at [250, 368] on span "[DATE]" at bounding box center [235, 367] width 28 height 10
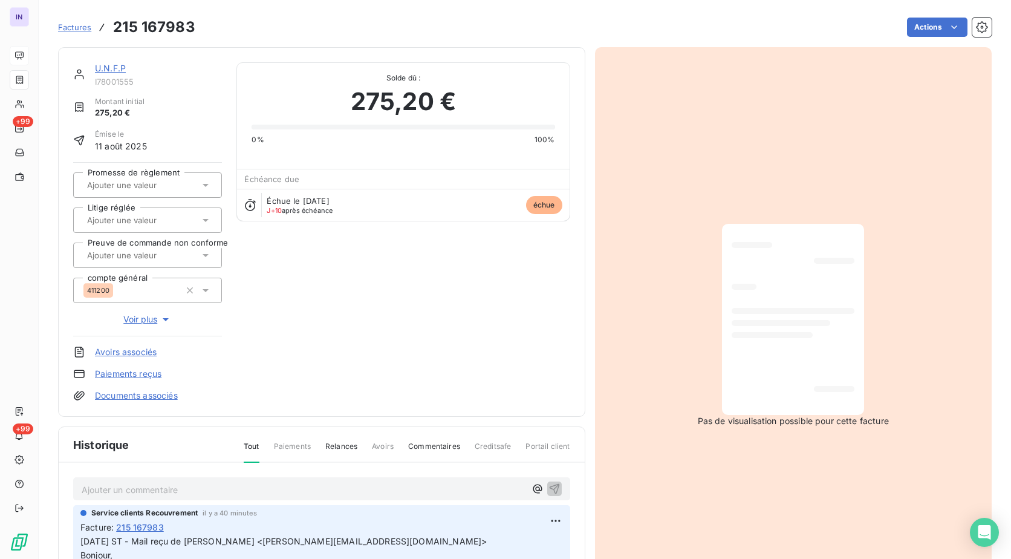
click at [117, 73] on div "U.N.F.P" at bounding box center [158, 68] width 127 height 12
click at [107, 68] on link "U.N.F.P" at bounding box center [110, 68] width 31 height 10
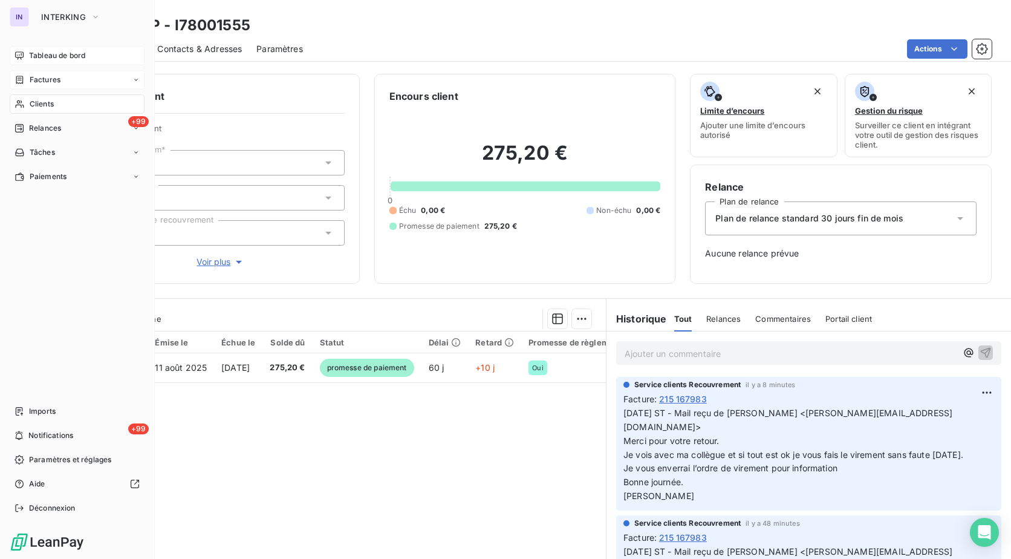
click at [26, 54] on div "Tableau de bord" at bounding box center [77, 55] width 135 height 19
